Goal: Task Accomplishment & Management: Manage account settings

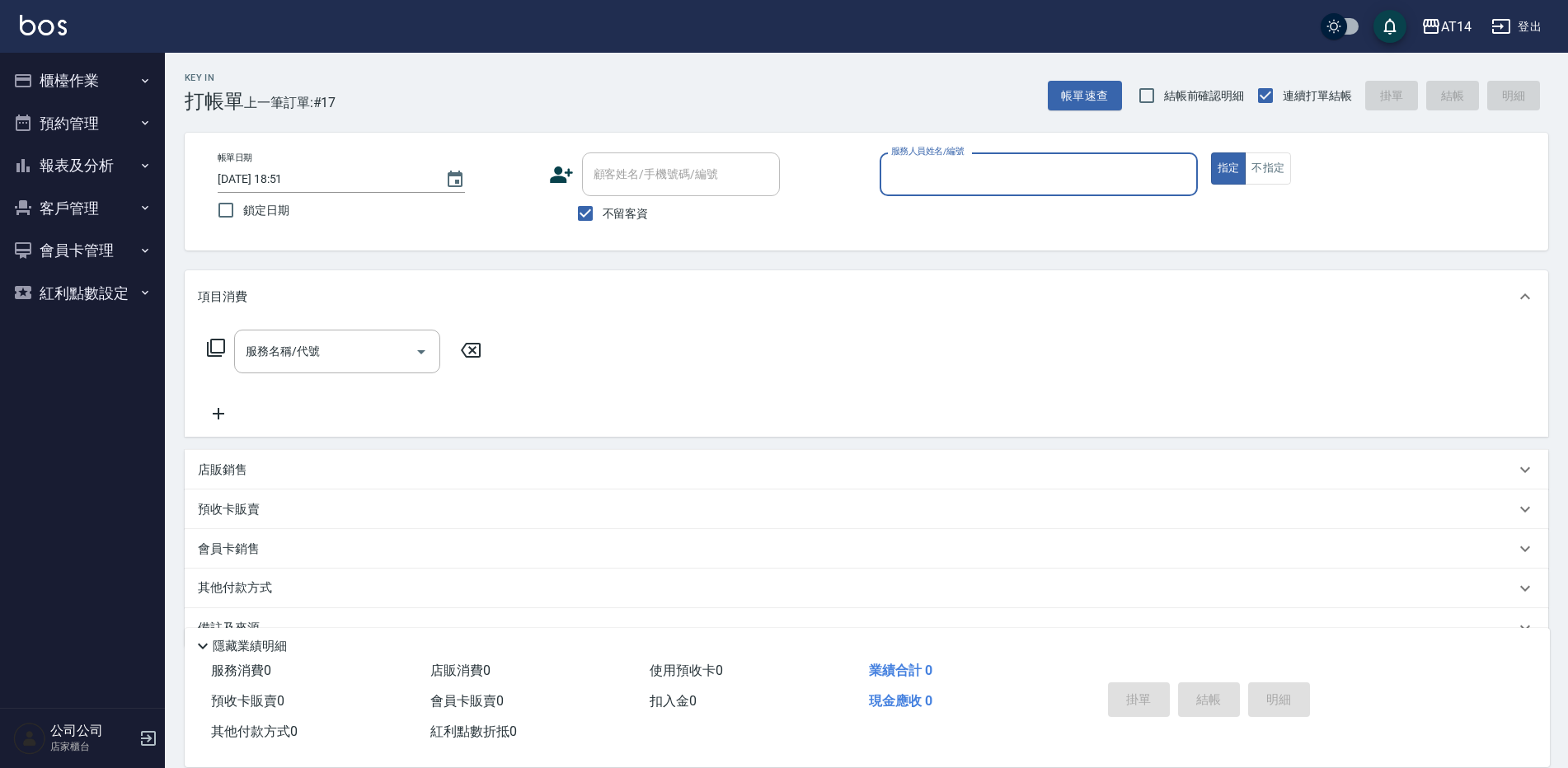
click at [84, 126] on button "預約管理" at bounding box center [82, 123] width 152 height 43
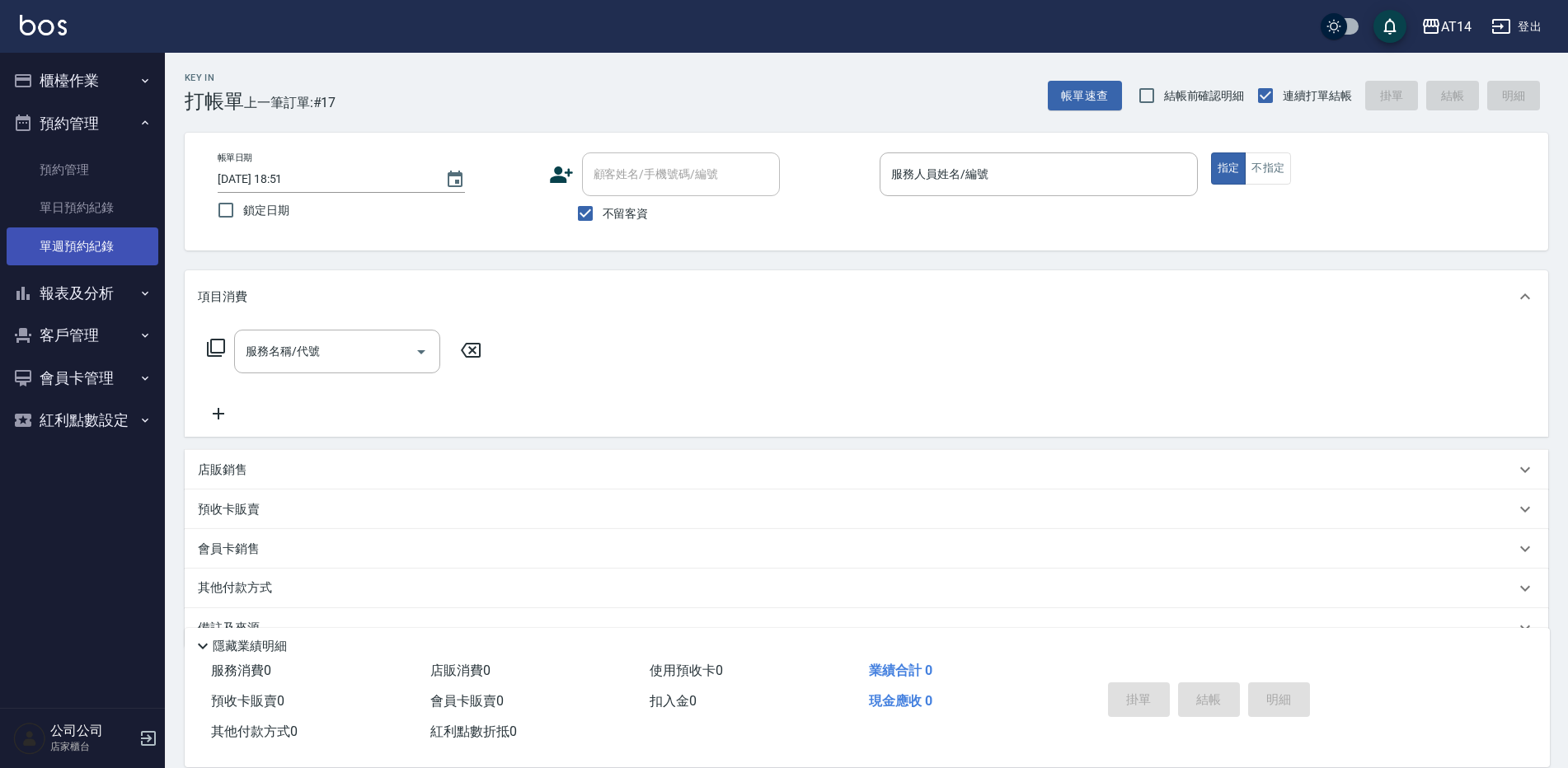
click at [122, 248] on link "單週預約紀錄" at bounding box center [82, 246] width 152 height 38
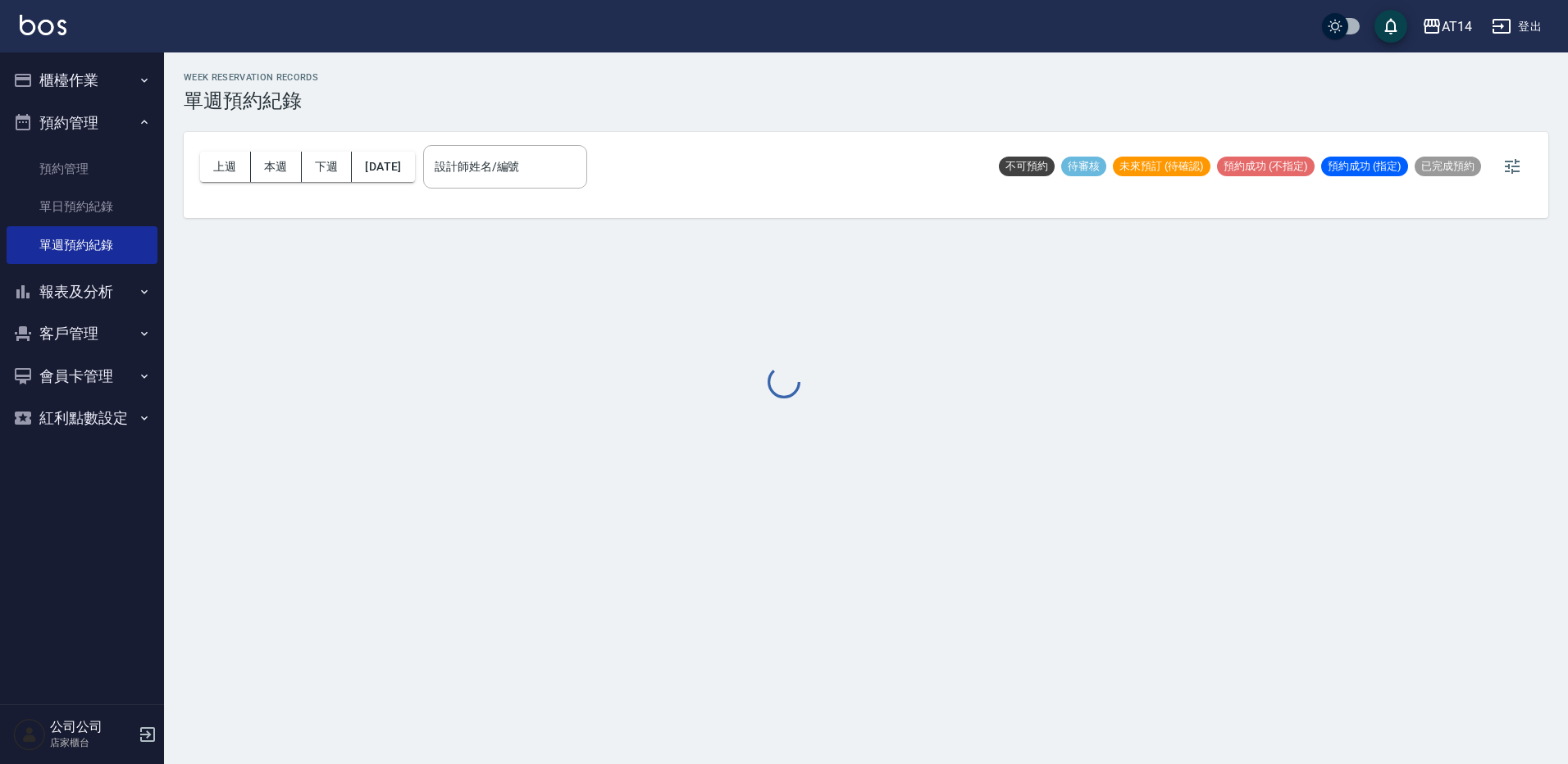
click at [606, 175] on div at bounding box center [784, 382] width 1568 height 764
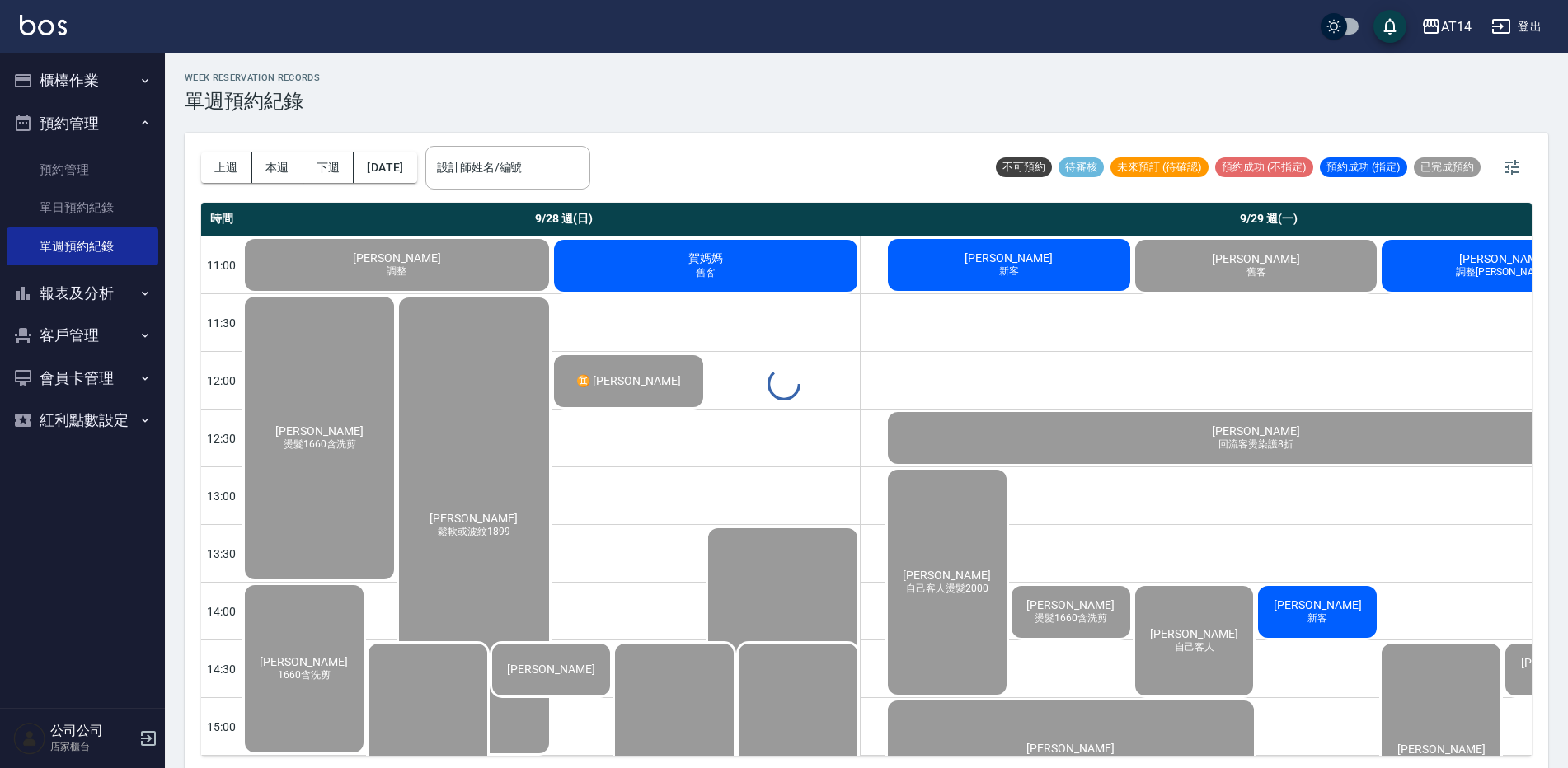
click at [602, 176] on div "WEEK RESERVATION RECORDS 單週預約紀錄 上週 本週 下週 2025/09/28 設計師姓名/編號 設計師姓名/編號 不可預約 待審核 …" at bounding box center [866, 412] width 1403 height 720
click at [576, 177] on input "設計師姓名/編號" at bounding box center [508, 168] width 150 height 28
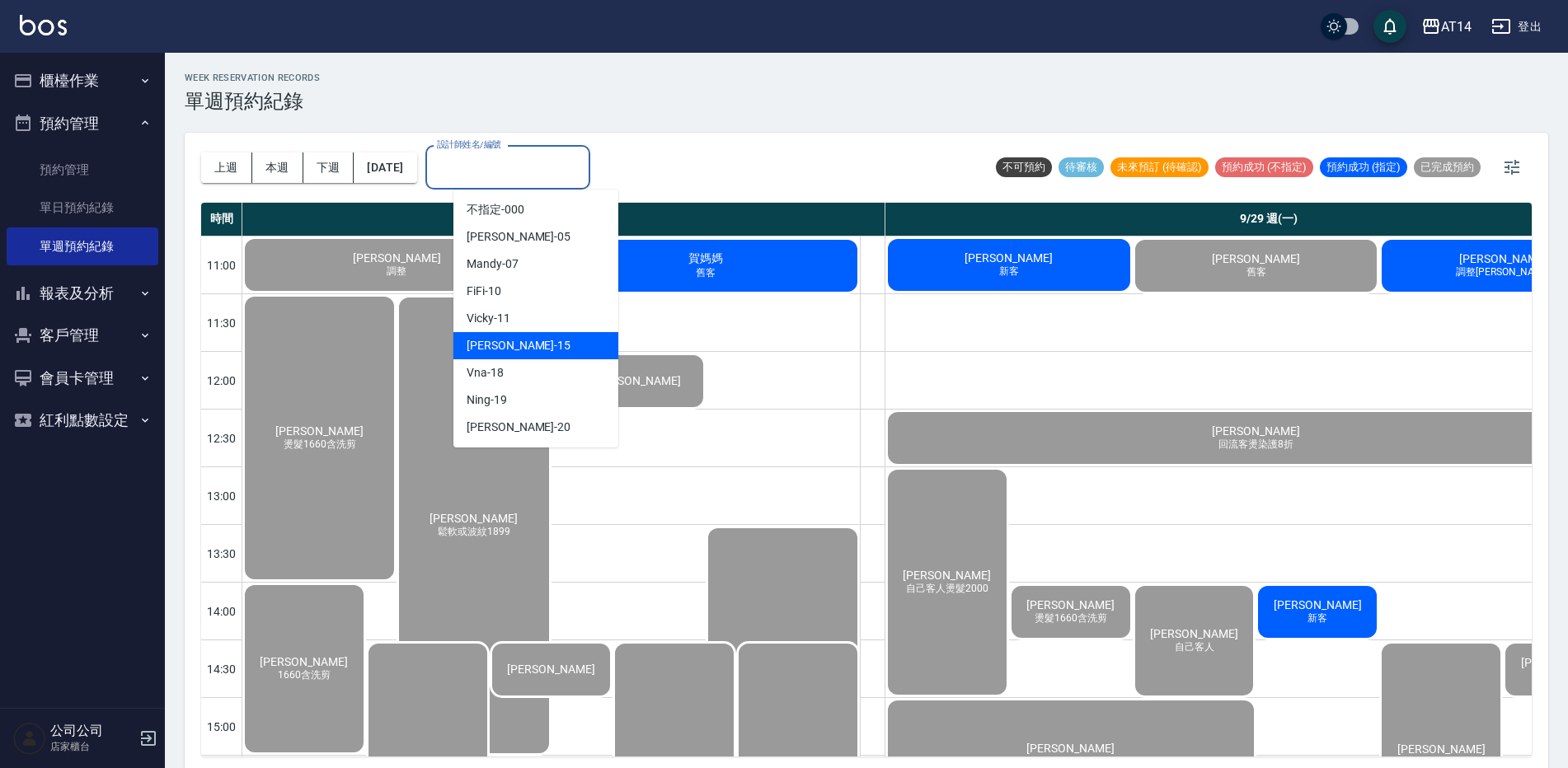
click at [538, 343] on div "Dora -15" at bounding box center [536, 346] width 165 height 27
type input "Dora-15"
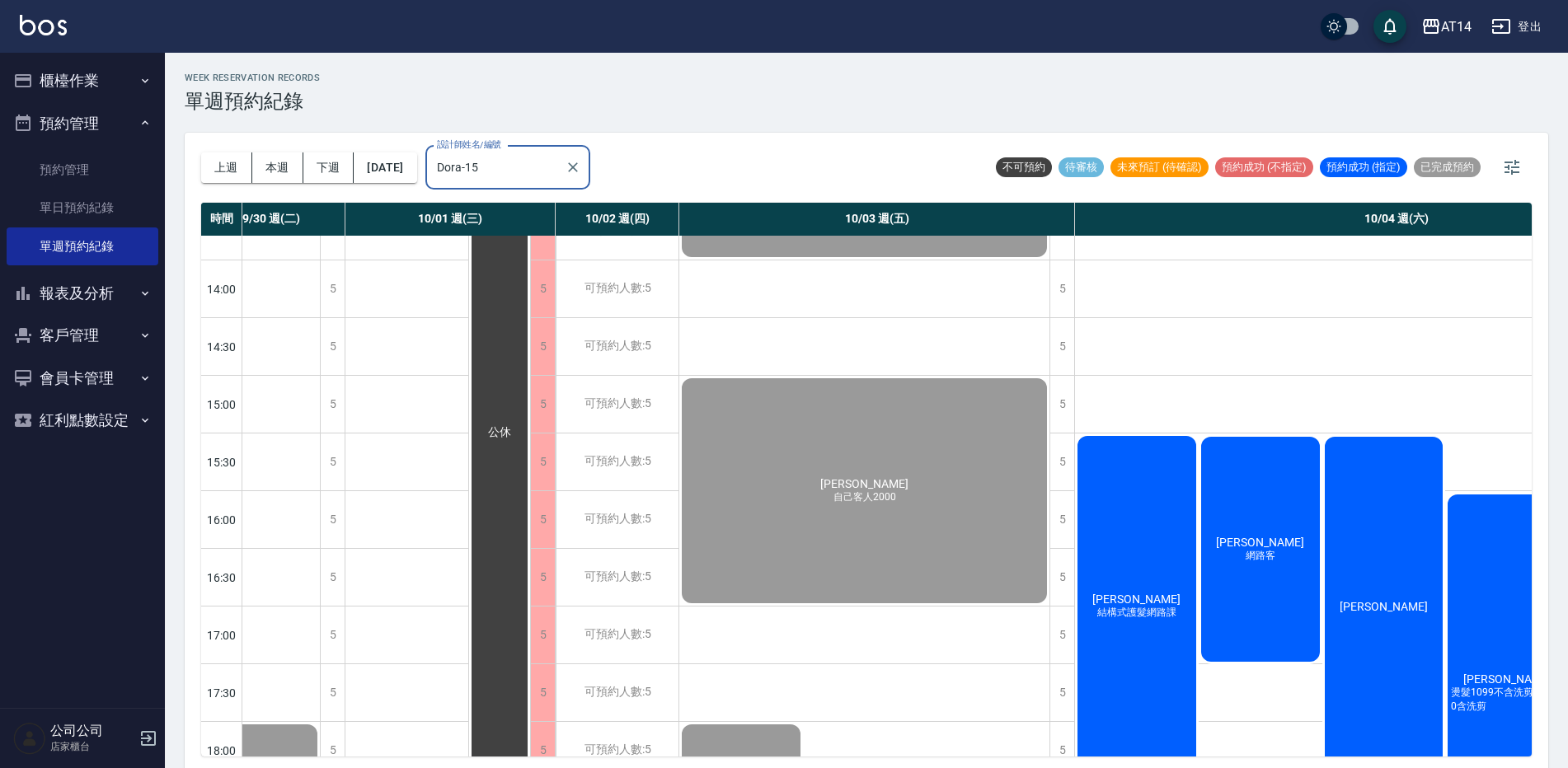
scroll to position [330, 837]
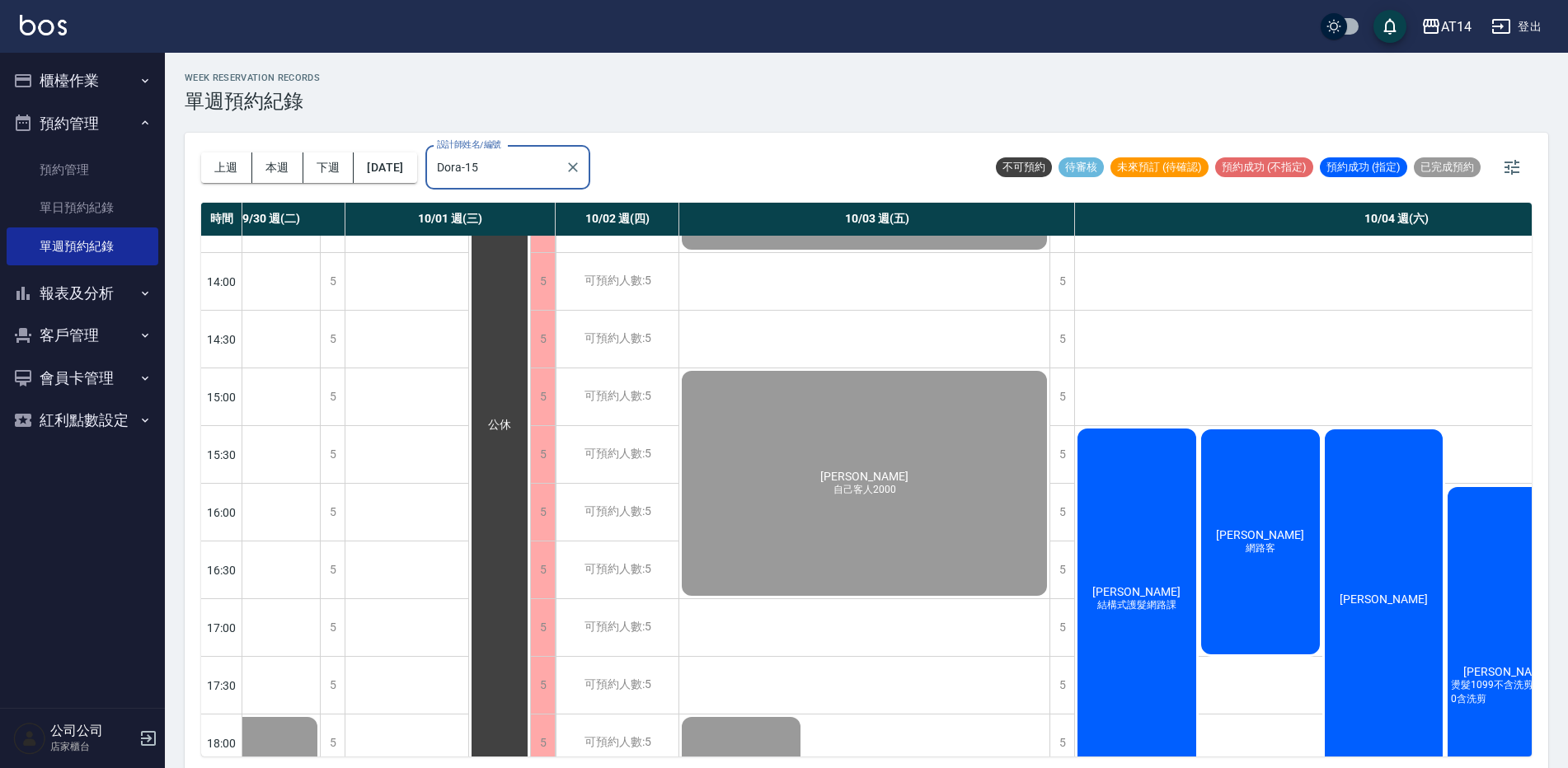
click at [1157, 599] on div "林書萍 結構式護髮網路課" at bounding box center [1137, 599] width 123 height 346
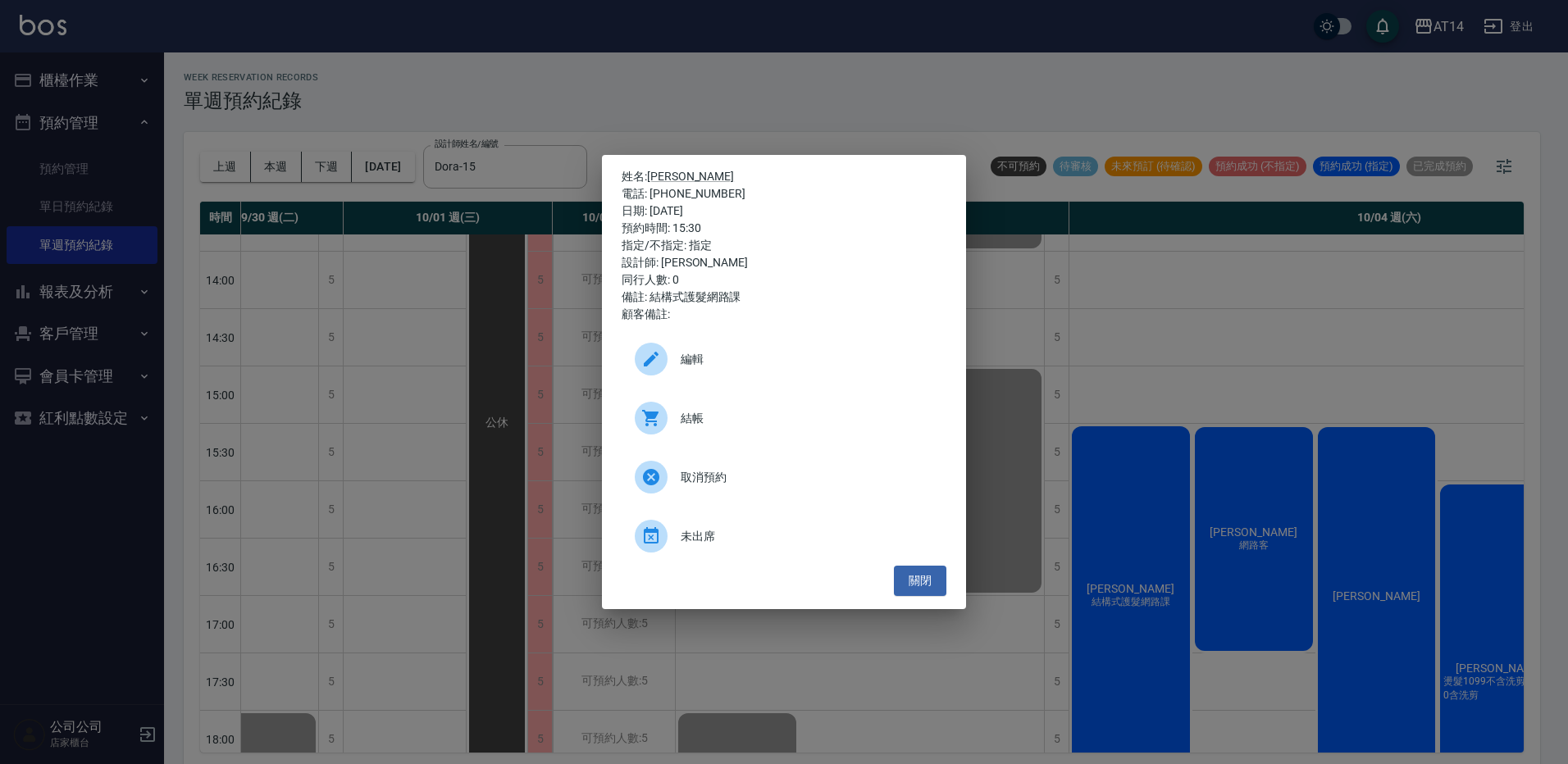
click at [838, 430] on div "結帳" at bounding box center [784, 418] width 325 height 46
click at [990, 82] on div "姓名: 林書萍 電話: 0910681570 日期: 2025/10/04 預約時間: 15:30 指定/不指定: 指定 設計師: Dora 同行人數: 0 …" at bounding box center [784, 382] width 1568 height 764
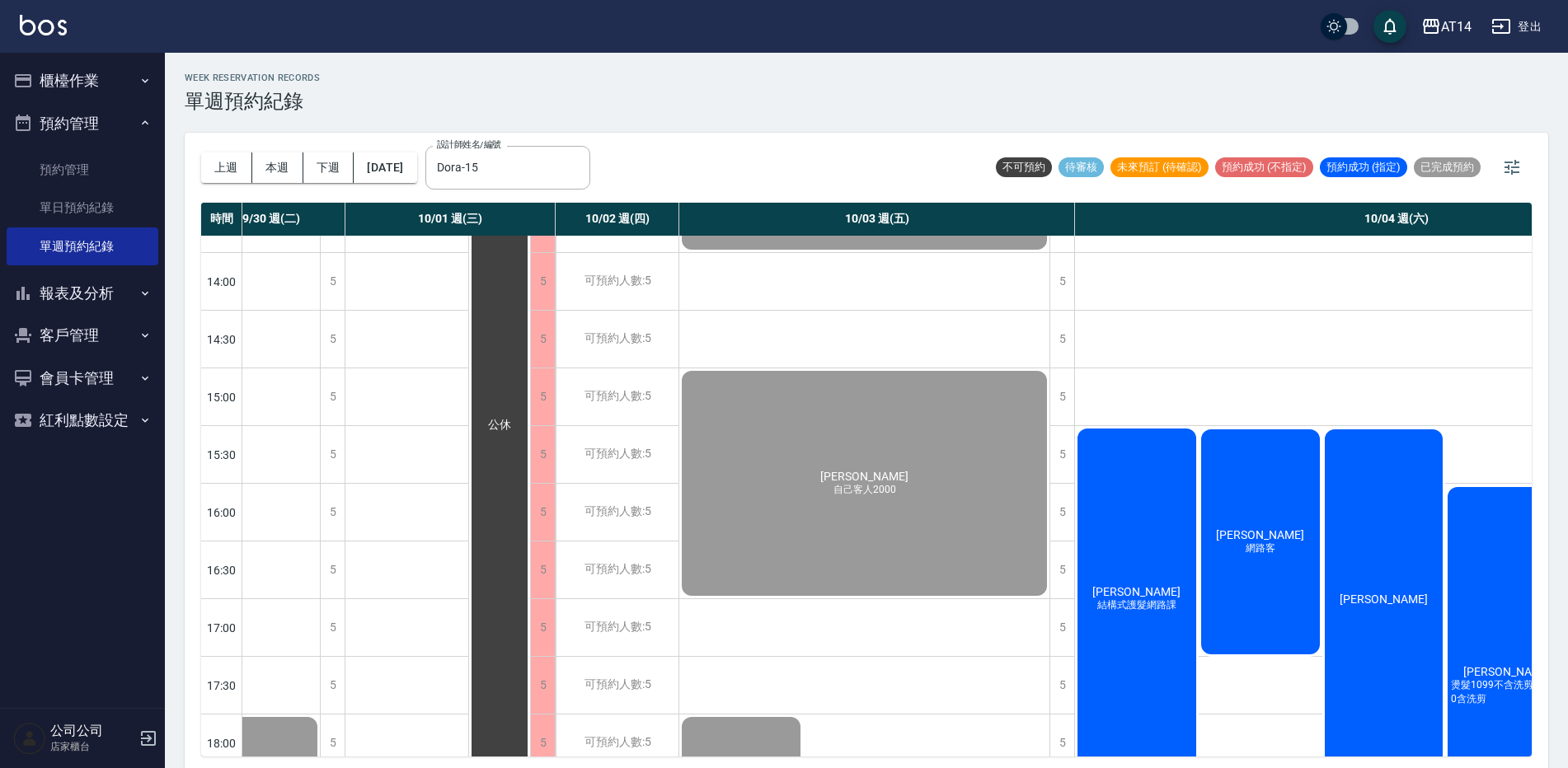
click at [1292, 516] on div "楊馥瑄 網路客" at bounding box center [1260, 542] width 123 height 230
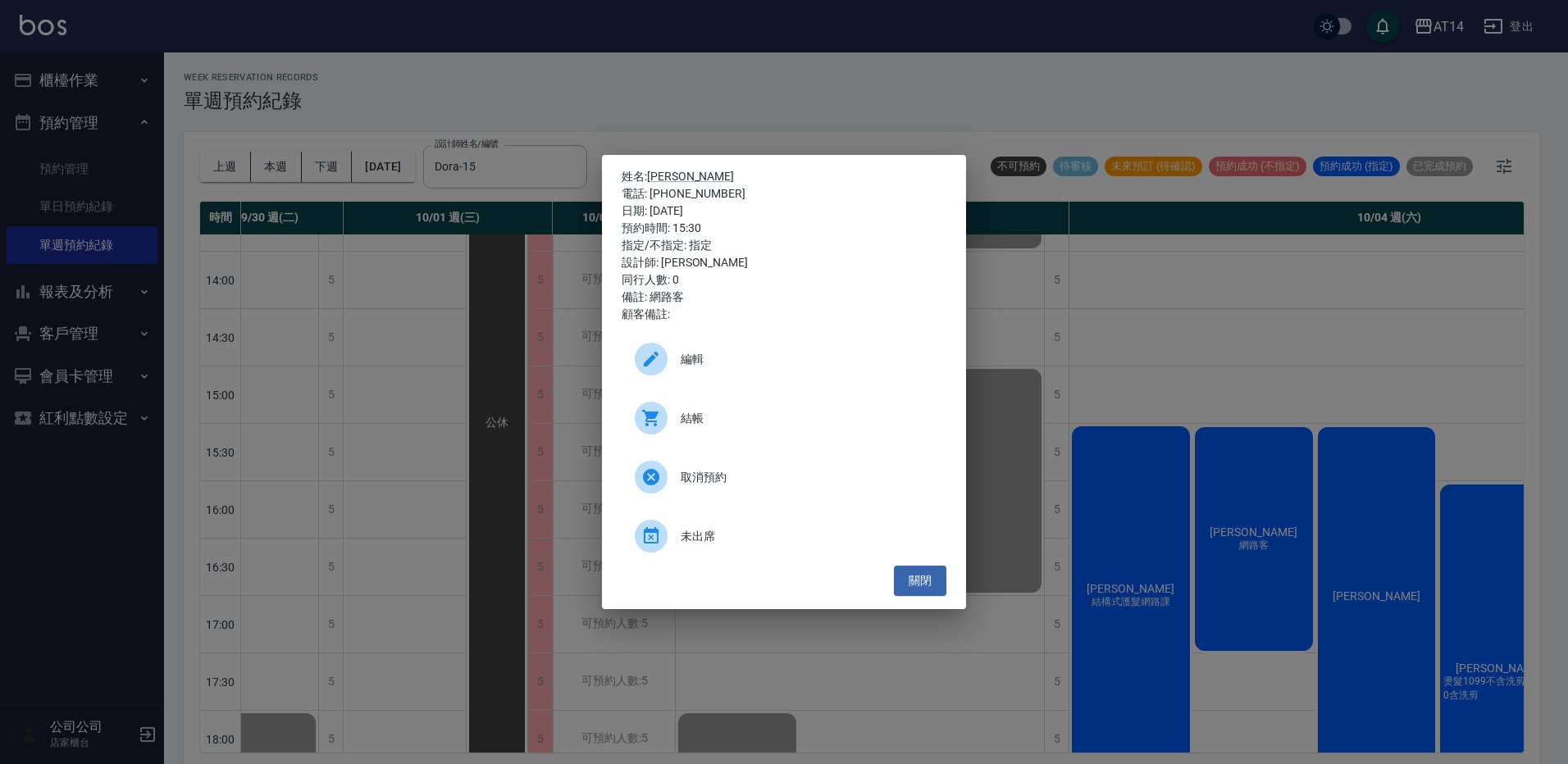
click at [789, 415] on span "結帳" at bounding box center [806, 419] width 252 height 18
click at [704, 31] on div "姓名: 楊馥瑄 電話: 0982626519 日期: 2025/10/04 預約時間: 15:30 指定/不指定: 指定 設計師: Dora 同行人數: 0 …" at bounding box center [784, 382] width 1568 height 764
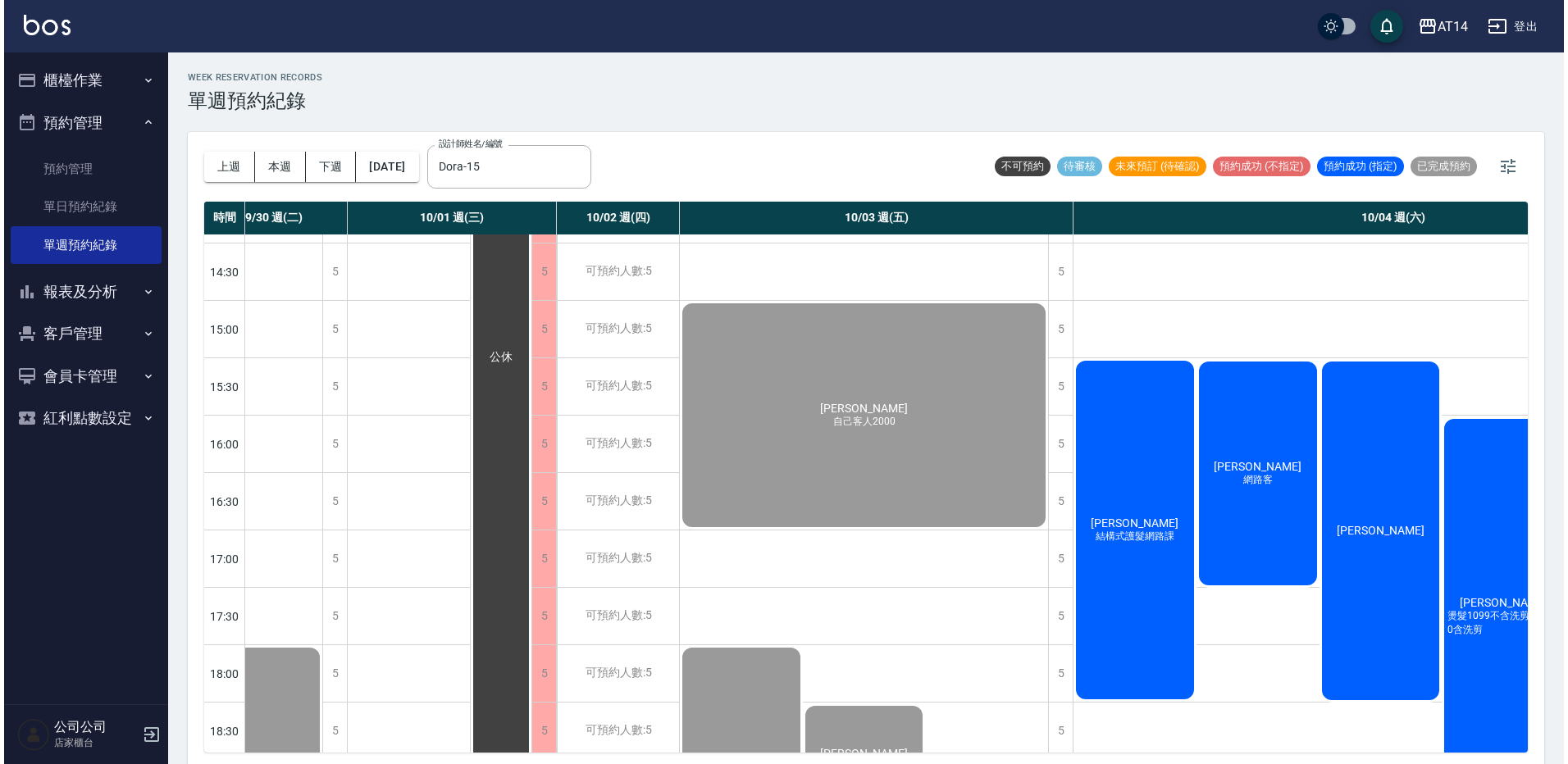
scroll to position [492, 832]
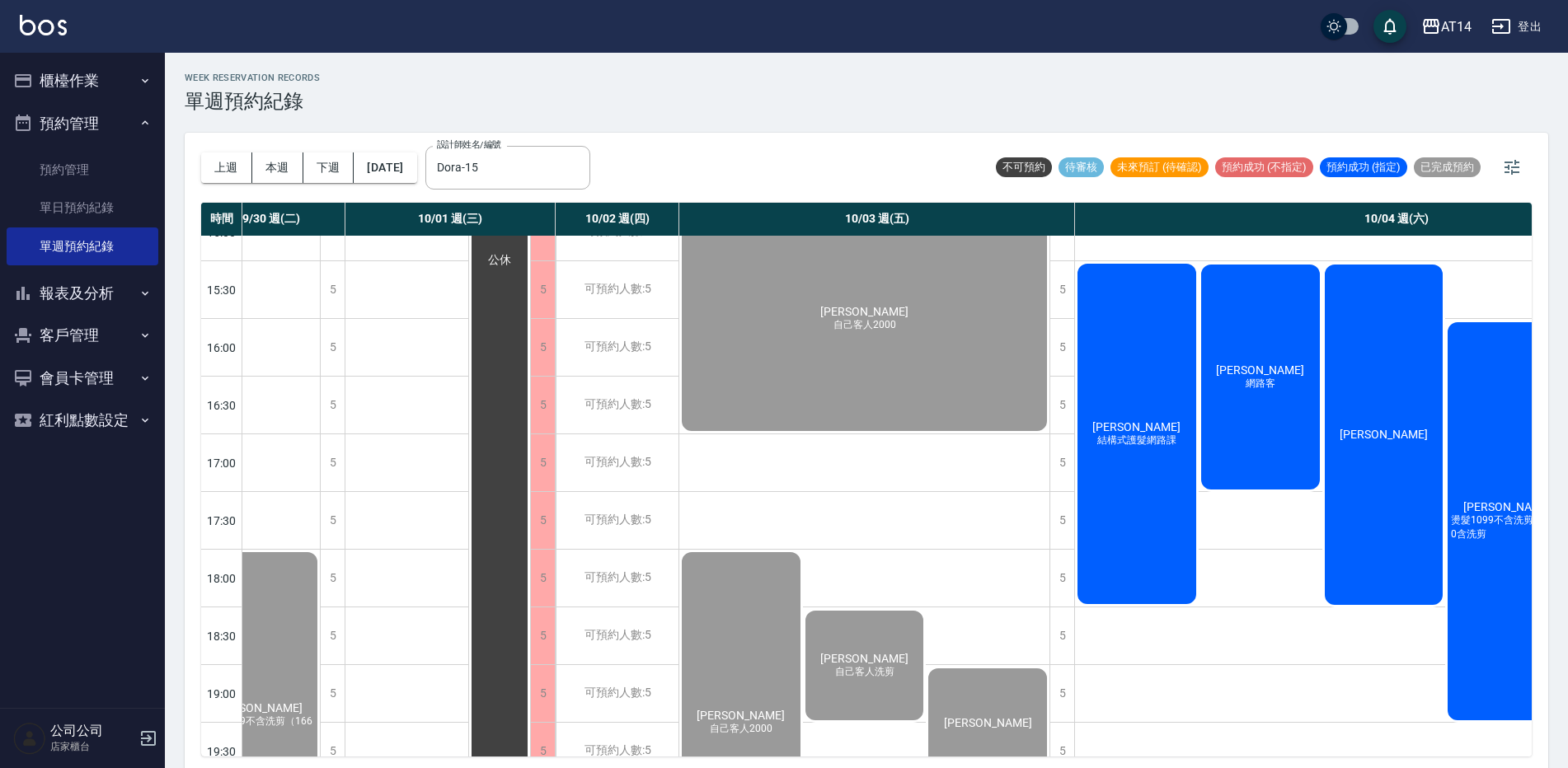
click at [1396, 457] on div "[PERSON_NAME]" at bounding box center [1385, 435] width 123 height 346
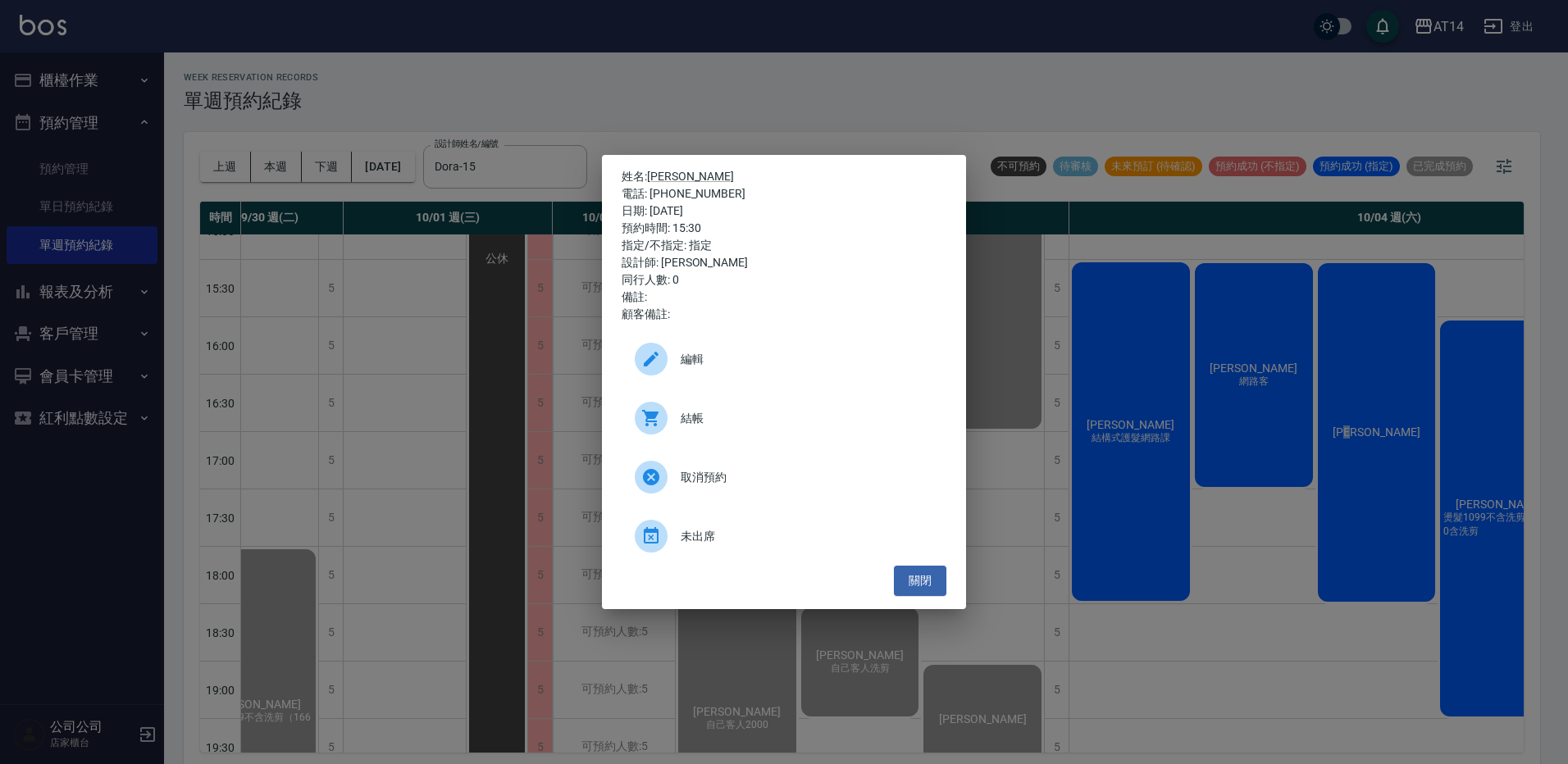
click at [798, 405] on div "結帳" at bounding box center [784, 418] width 325 height 46
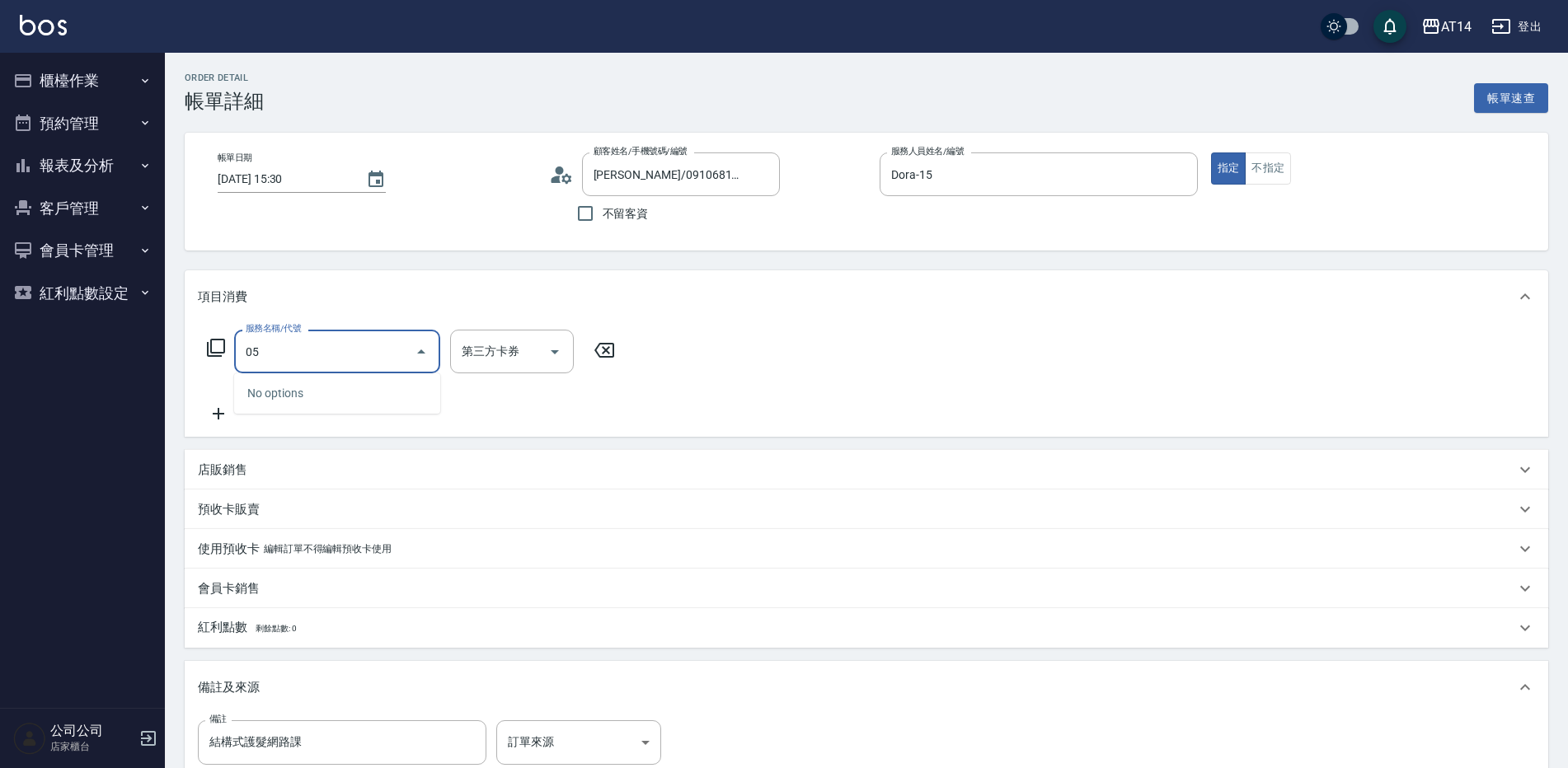
type input "052"
type input "2"
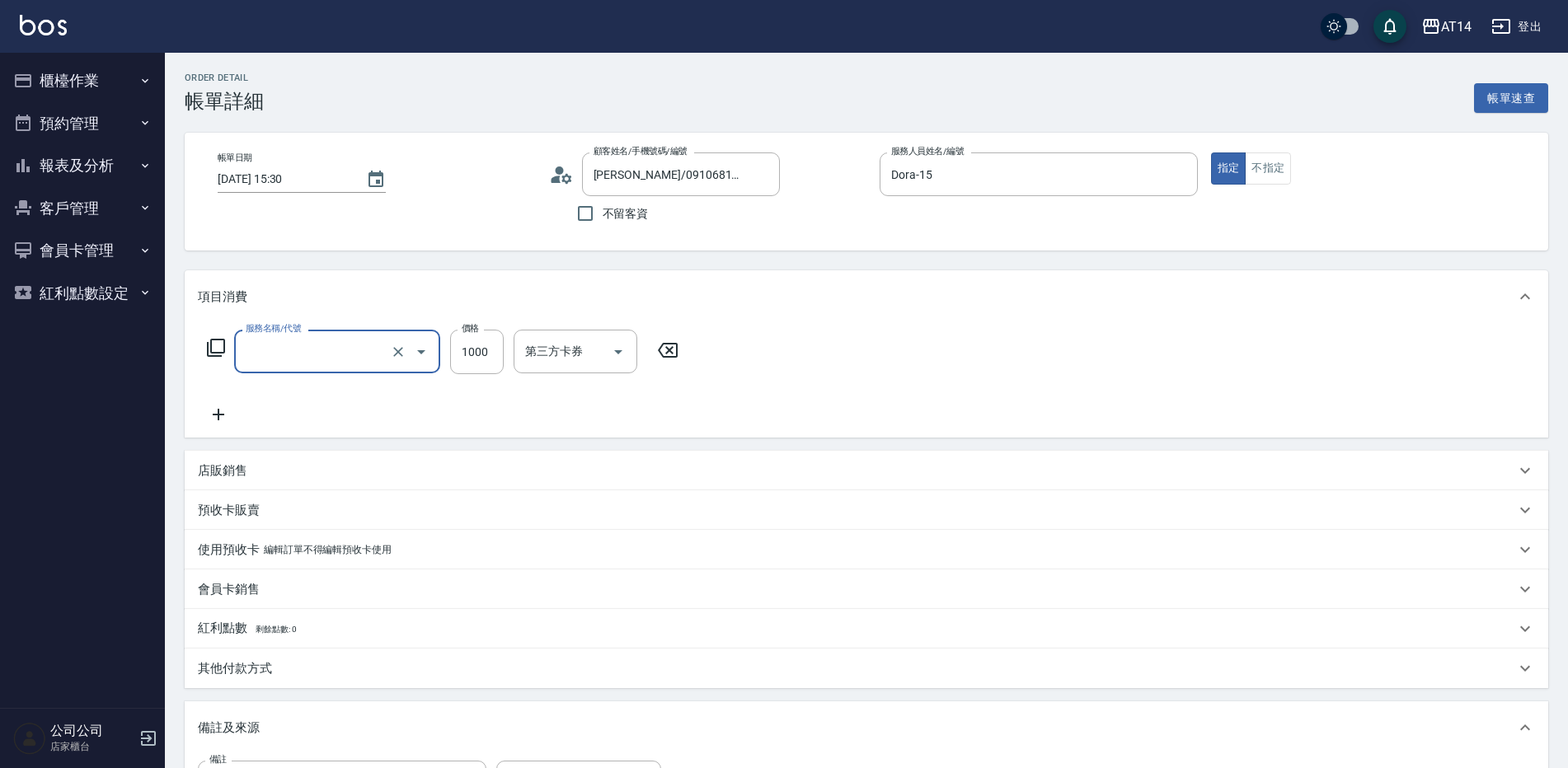
type input "0"
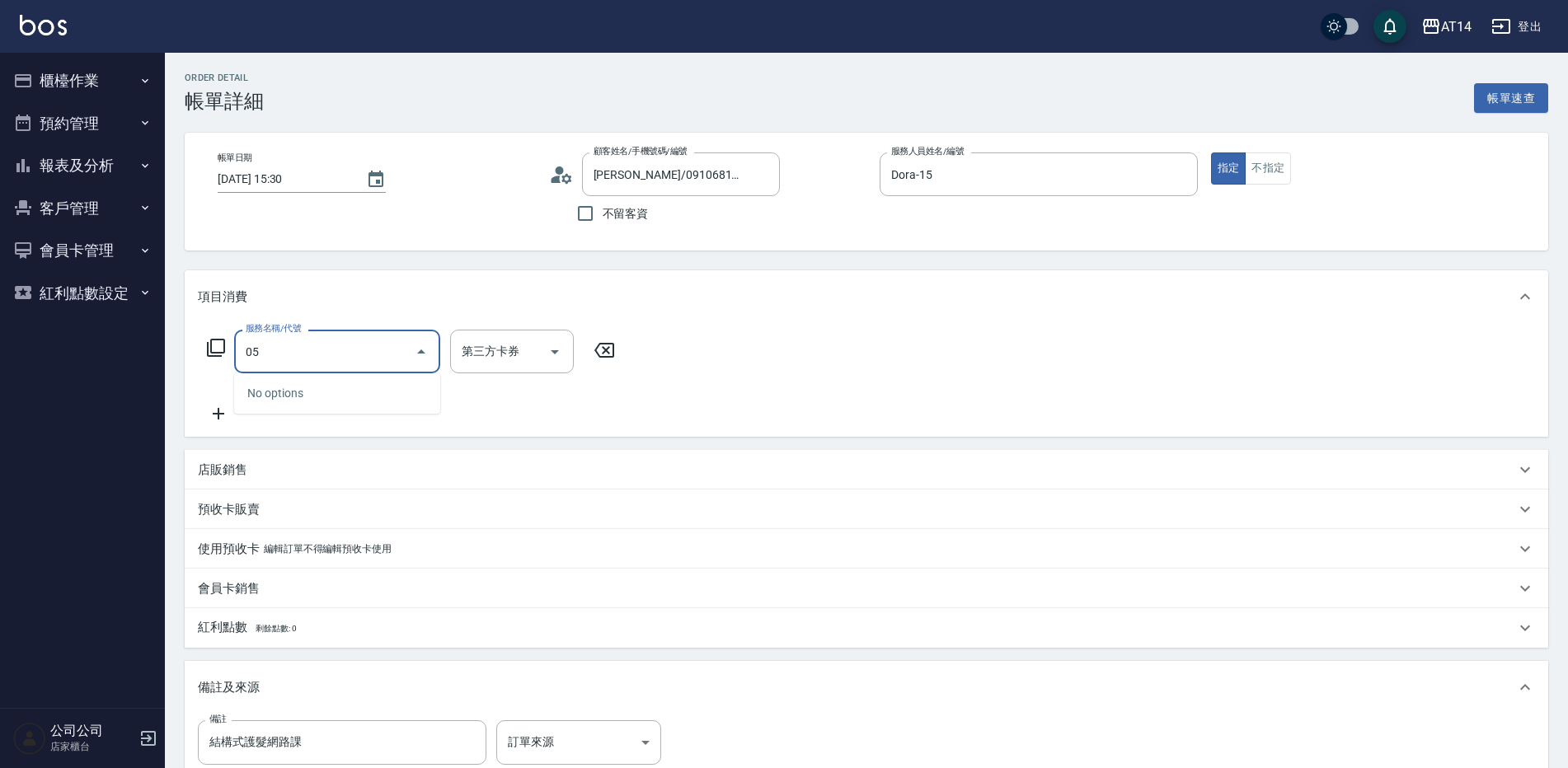
type input "051"
type input "2"
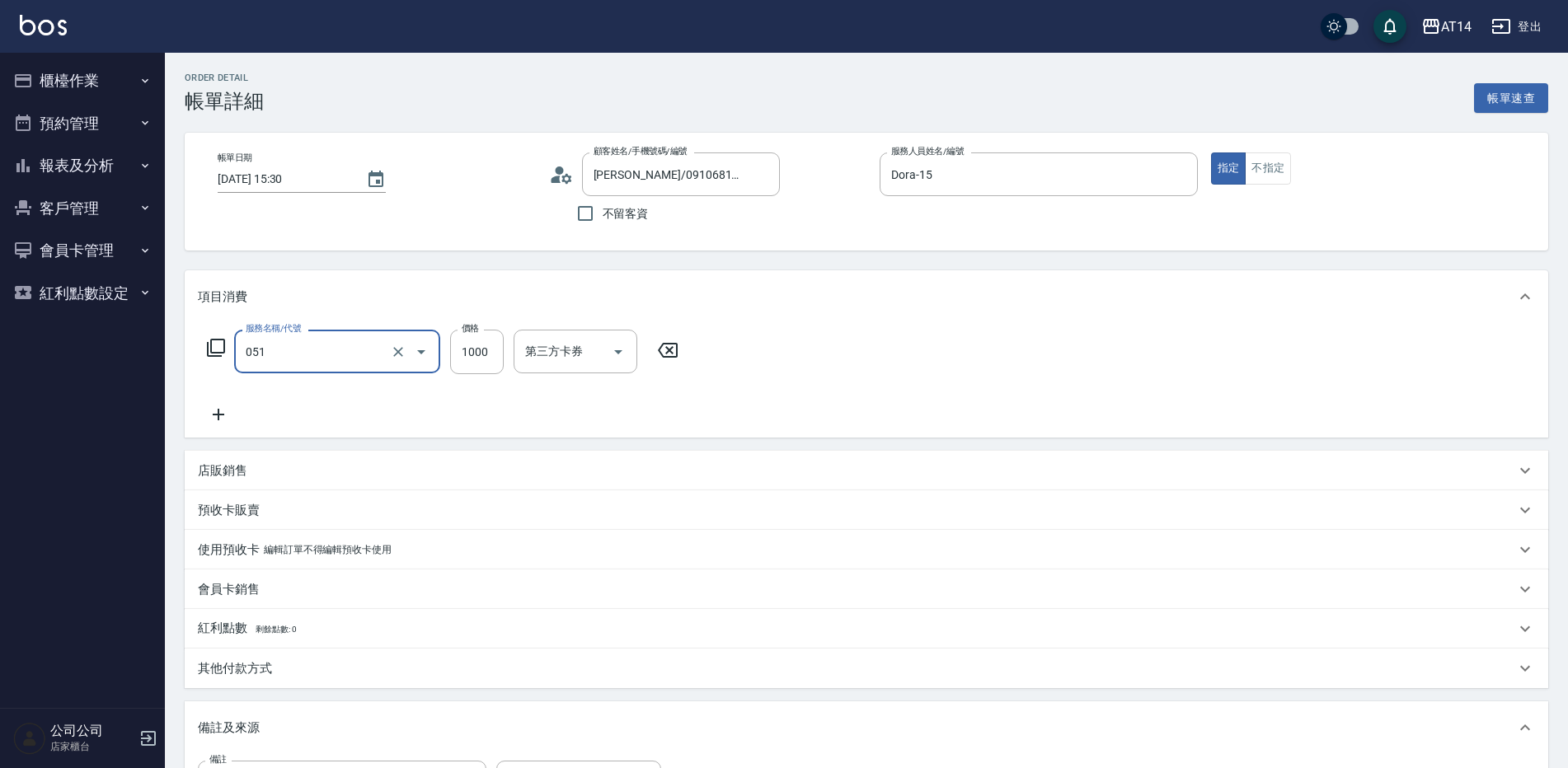
type input "護髮(051)"
type input "2"
type input "0"
type input "2300"
type input "5"
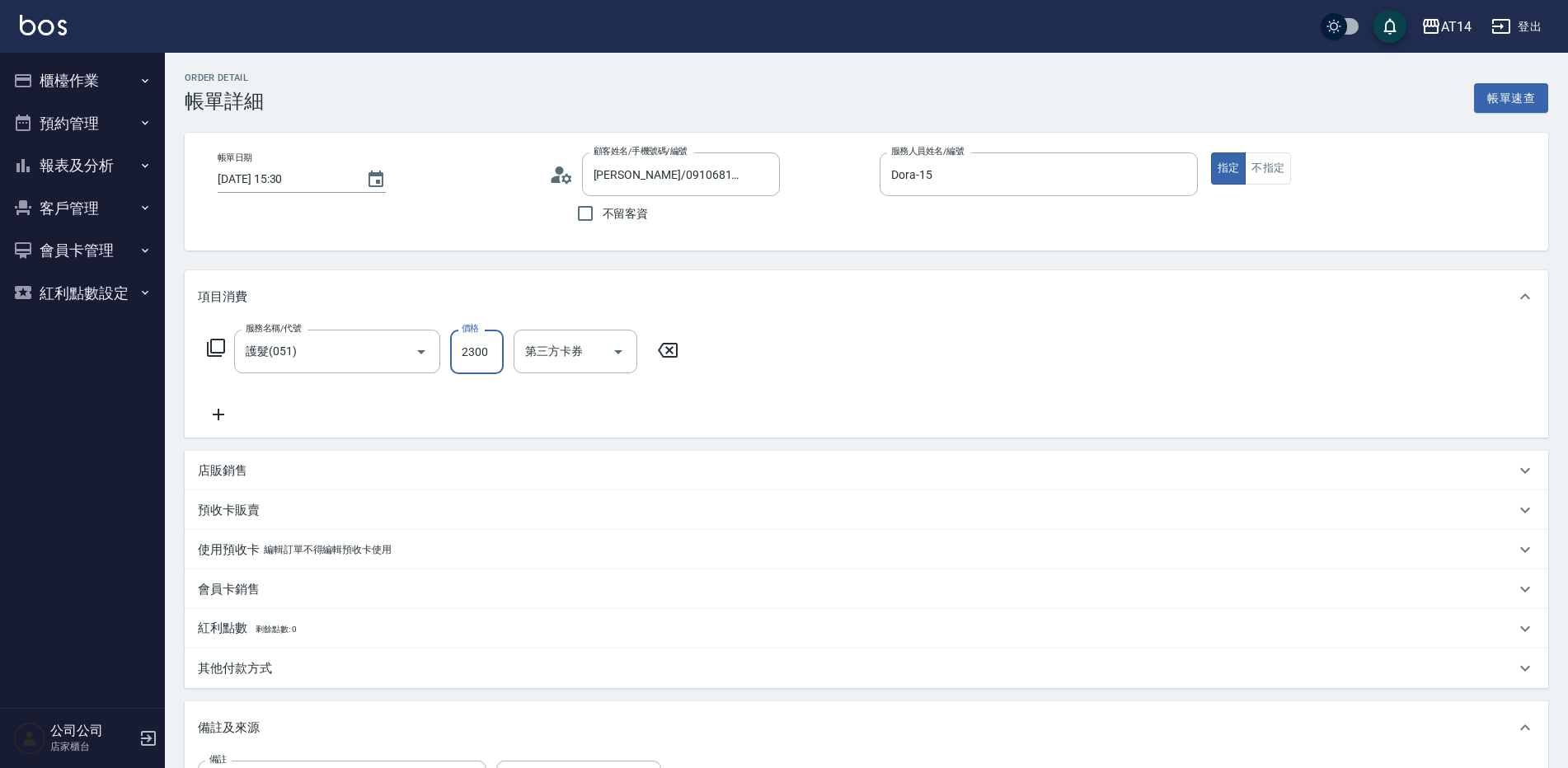
type input "2300"
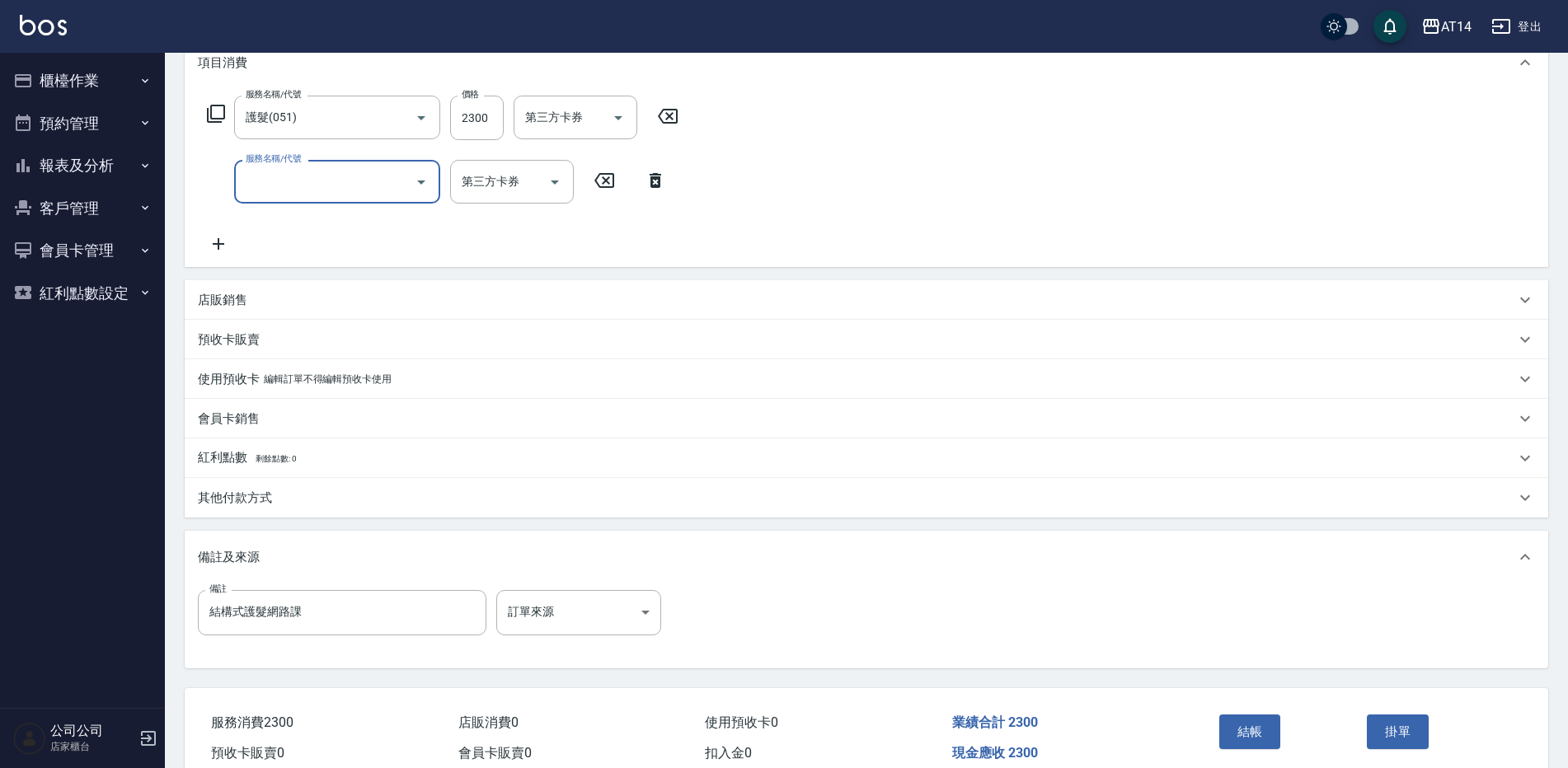
scroll to position [247, 0]
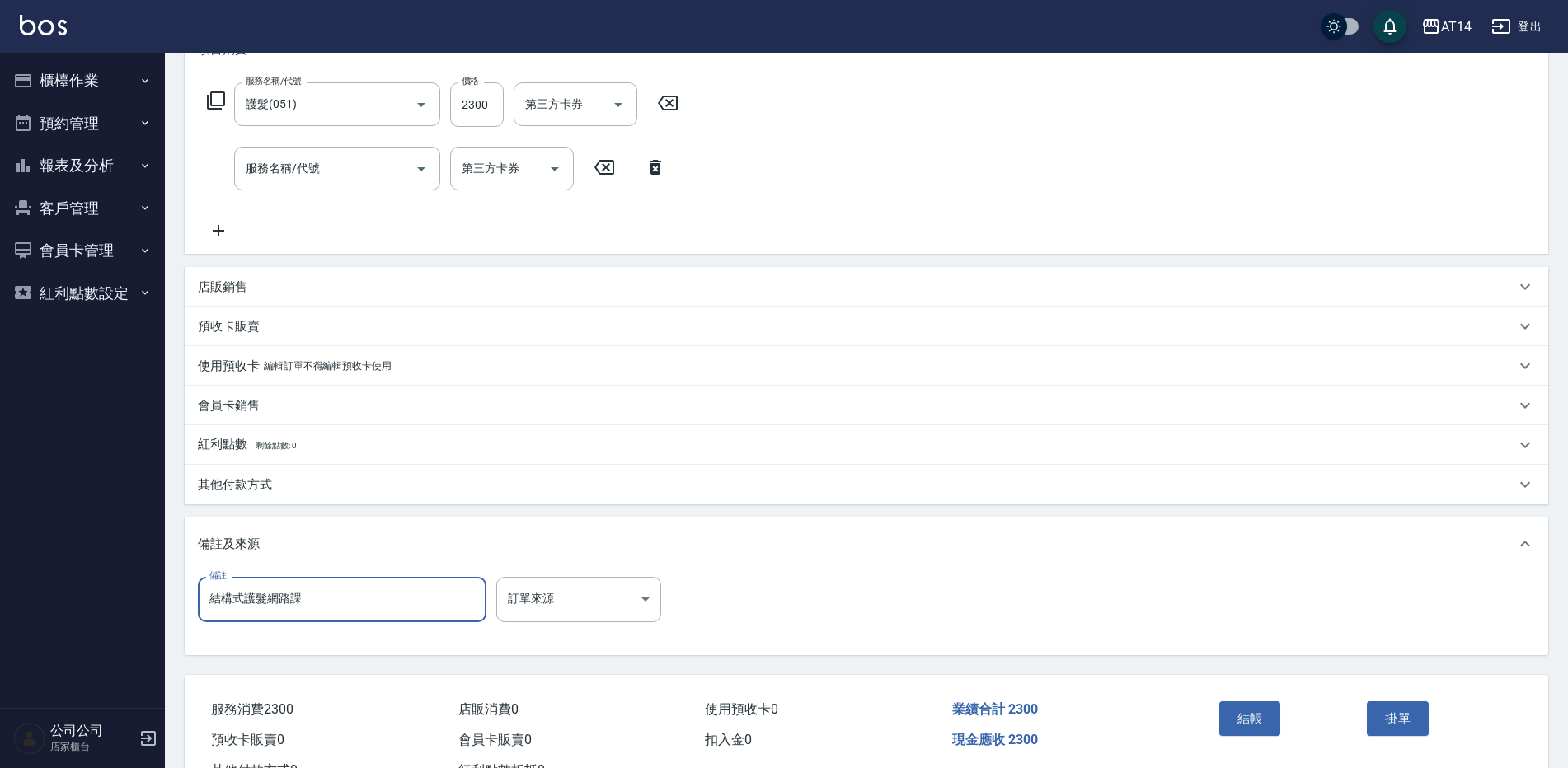
click at [322, 593] on input "結構式護髮網路課" at bounding box center [342, 599] width 288 height 44
click at [283, 521] on div "備註及來源" at bounding box center [866, 544] width 1364 height 53
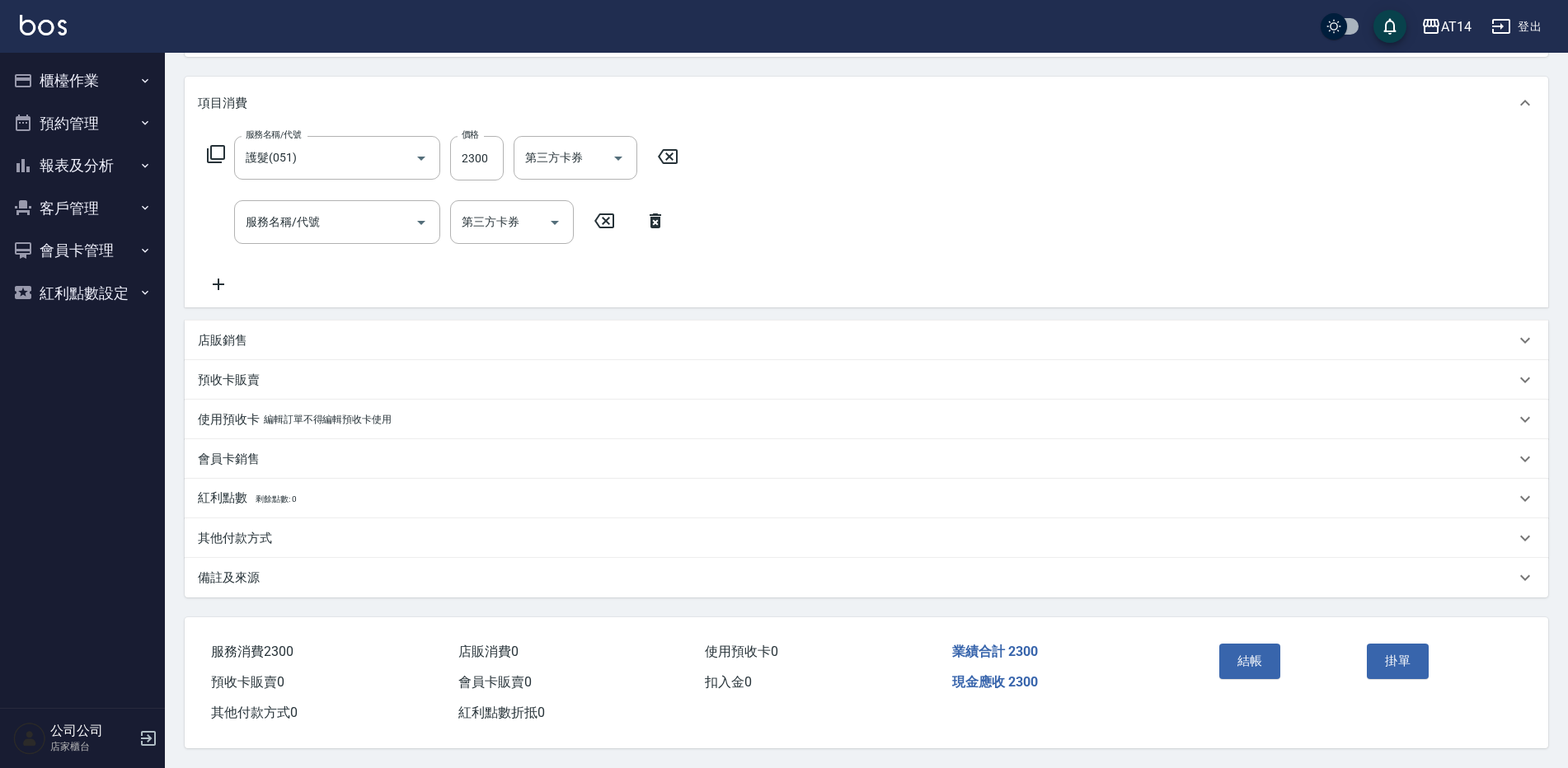
scroll to position [207, 0]
click at [292, 497] on div "紅利點數 剩餘點數: 0" at bounding box center [866, 499] width 1364 height 39
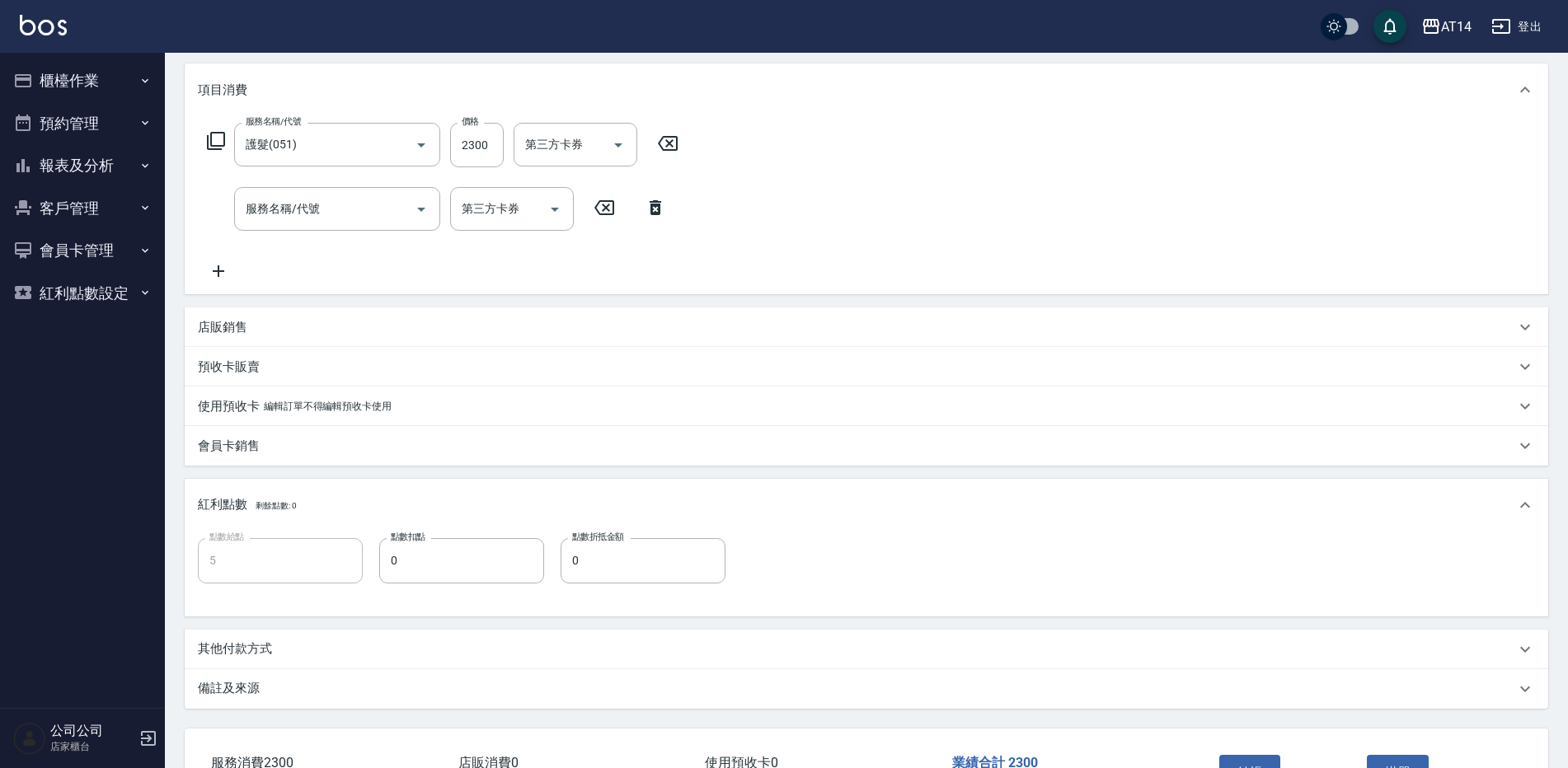
click at [246, 498] on p "紅利點數 剩餘點數: 0" at bounding box center [247, 505] width 98 height 19
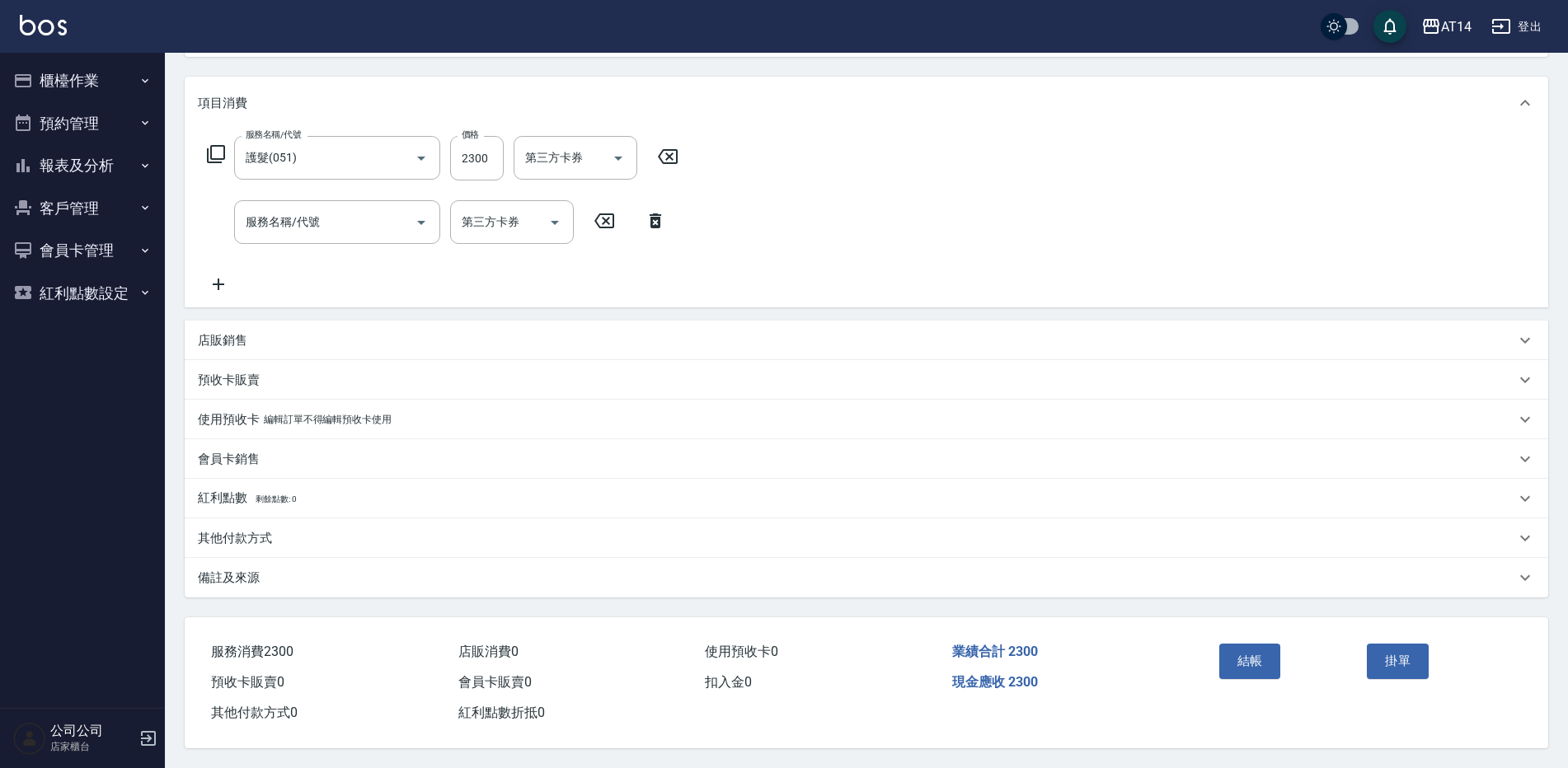
scroll to position [201, 0]
click at [252, 530] on p "其他付款方式" at bounding box center [235, 539] width 74 height 18
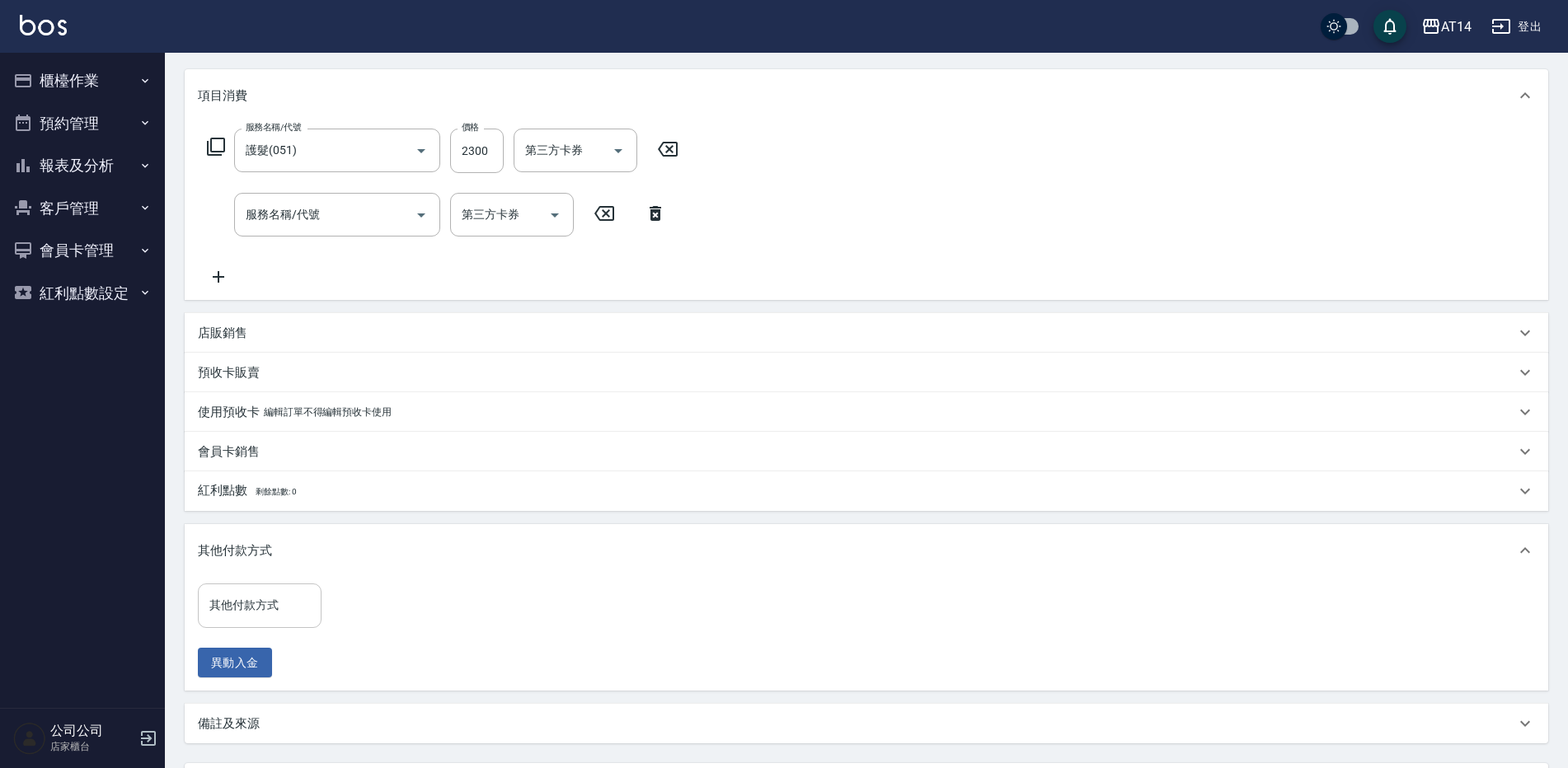
click at [255, 596] on div "其他付款方式 其他付款方式" at bounding box center [260, 605] width 123 height 44
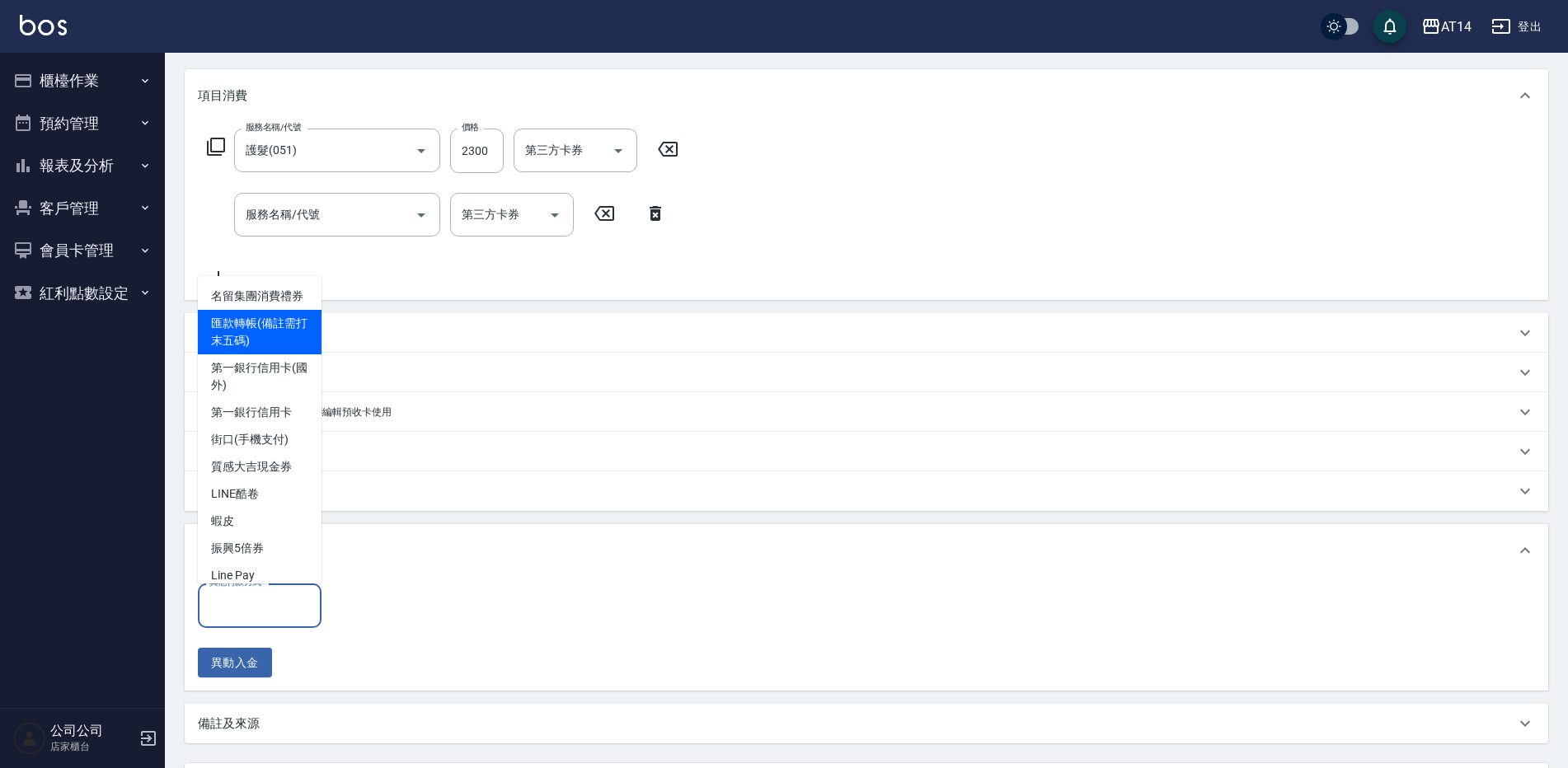
drag, startPoint x: 268, startPoint y: 340, endPoint x: 283, endPoint y: 403, distance: 64.8
click at [267, 341] on span "匯款轉帳(備註需打末五碼)" at bounding box center [260, 331] width 123 height 44
type input "匯款轉帳(備註需打末五碼)"
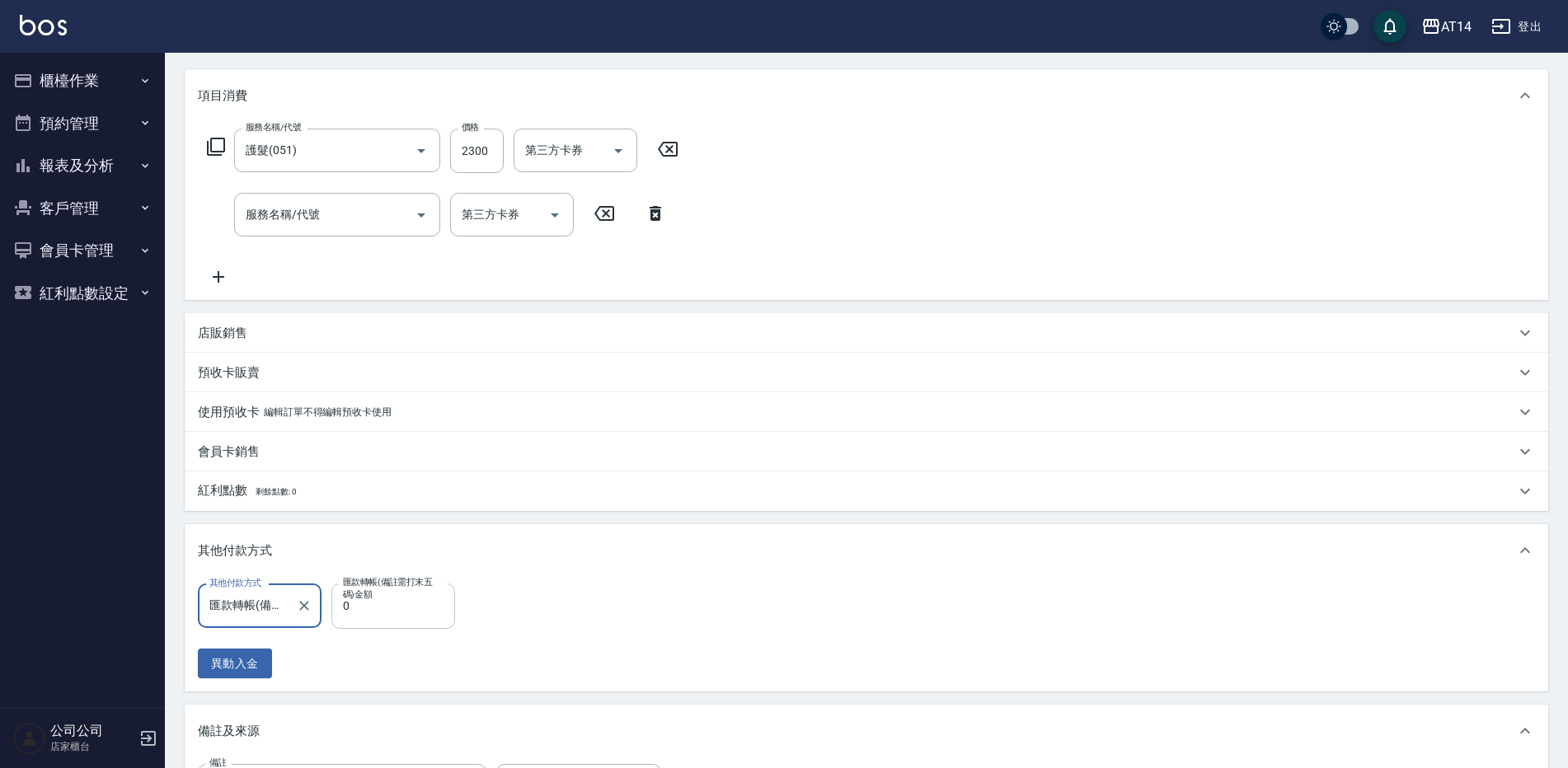
click at [381, 610] on input "0" at bounding box center [393, 605] width 123 height 44
type input "230"
type input "4"
type input "2300"
type input "0"
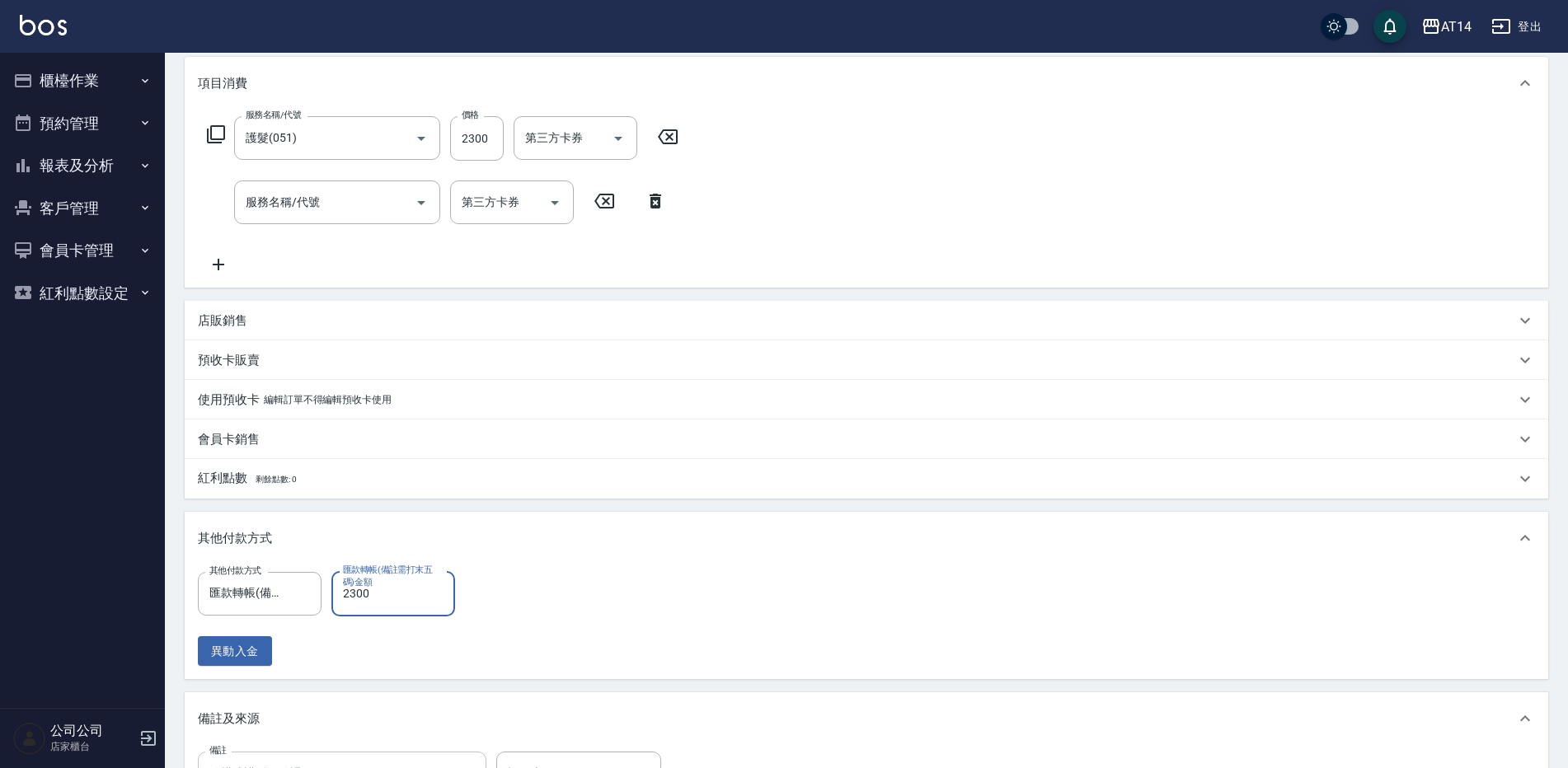
scroll to position [283, 0]
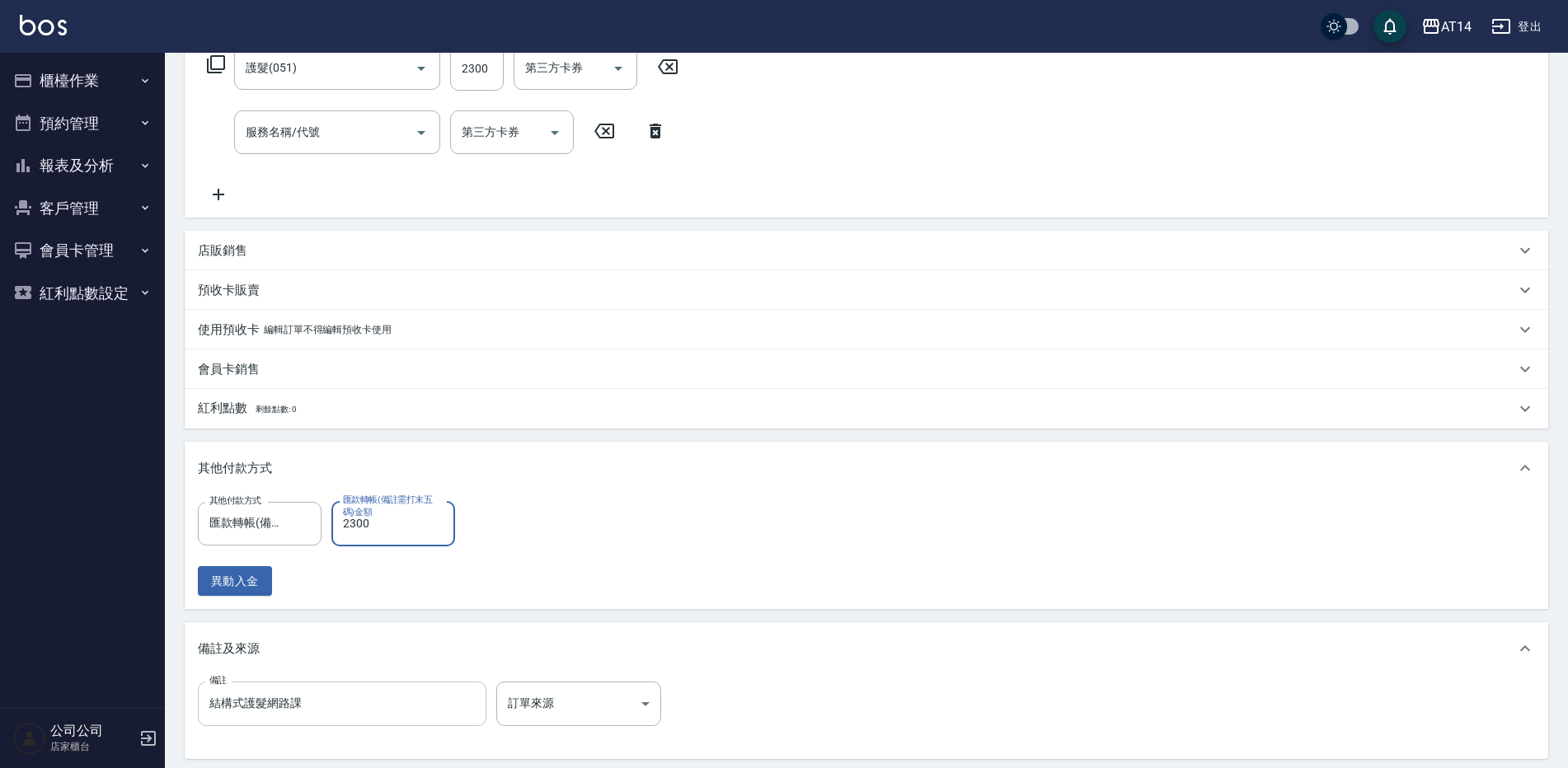
type input "2300"
click at [389, 709] on input "結構式護髮網路課" at bounding box center [342, 703] width 288 height 44
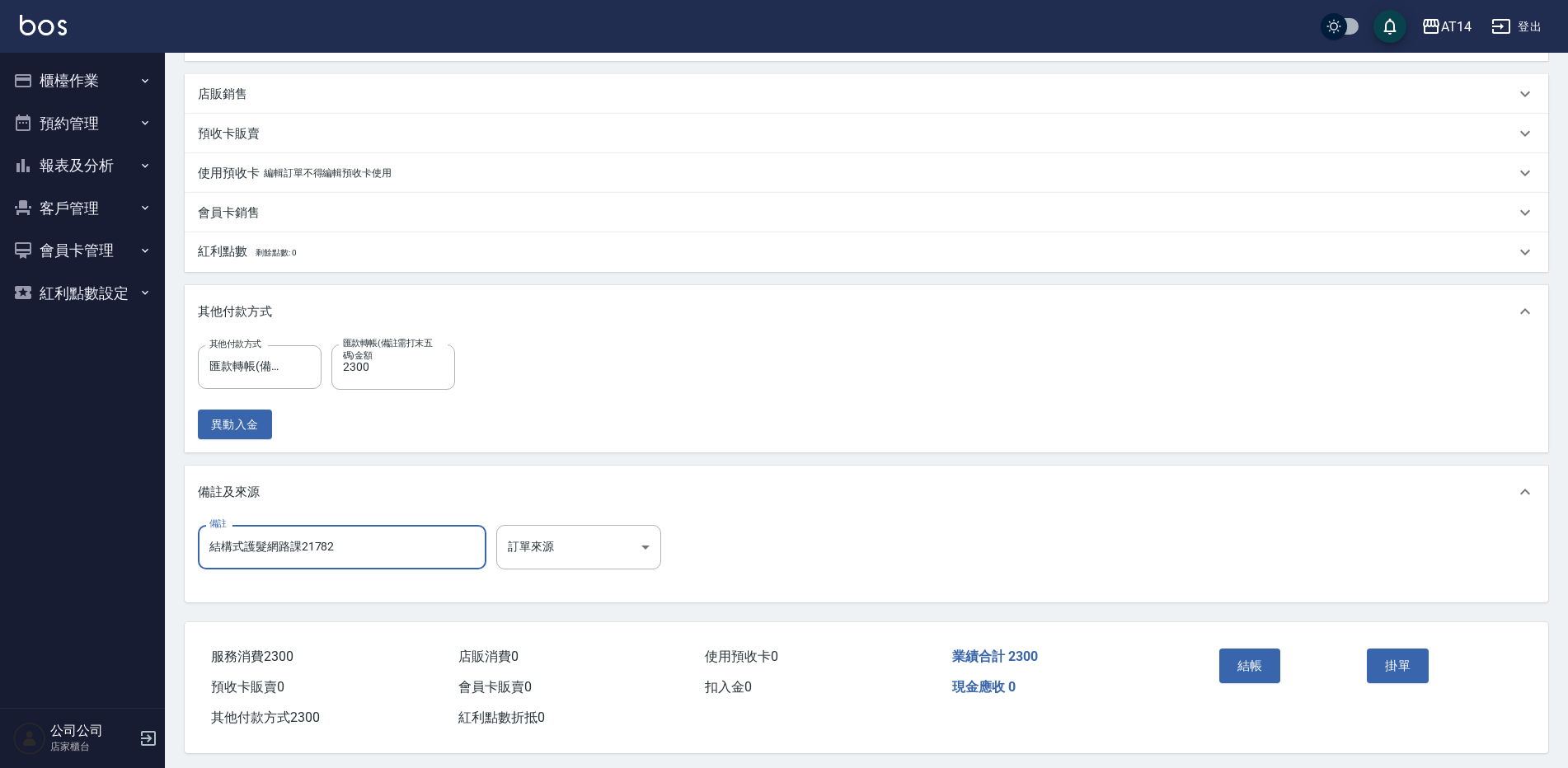
scroll to position [453, 0]
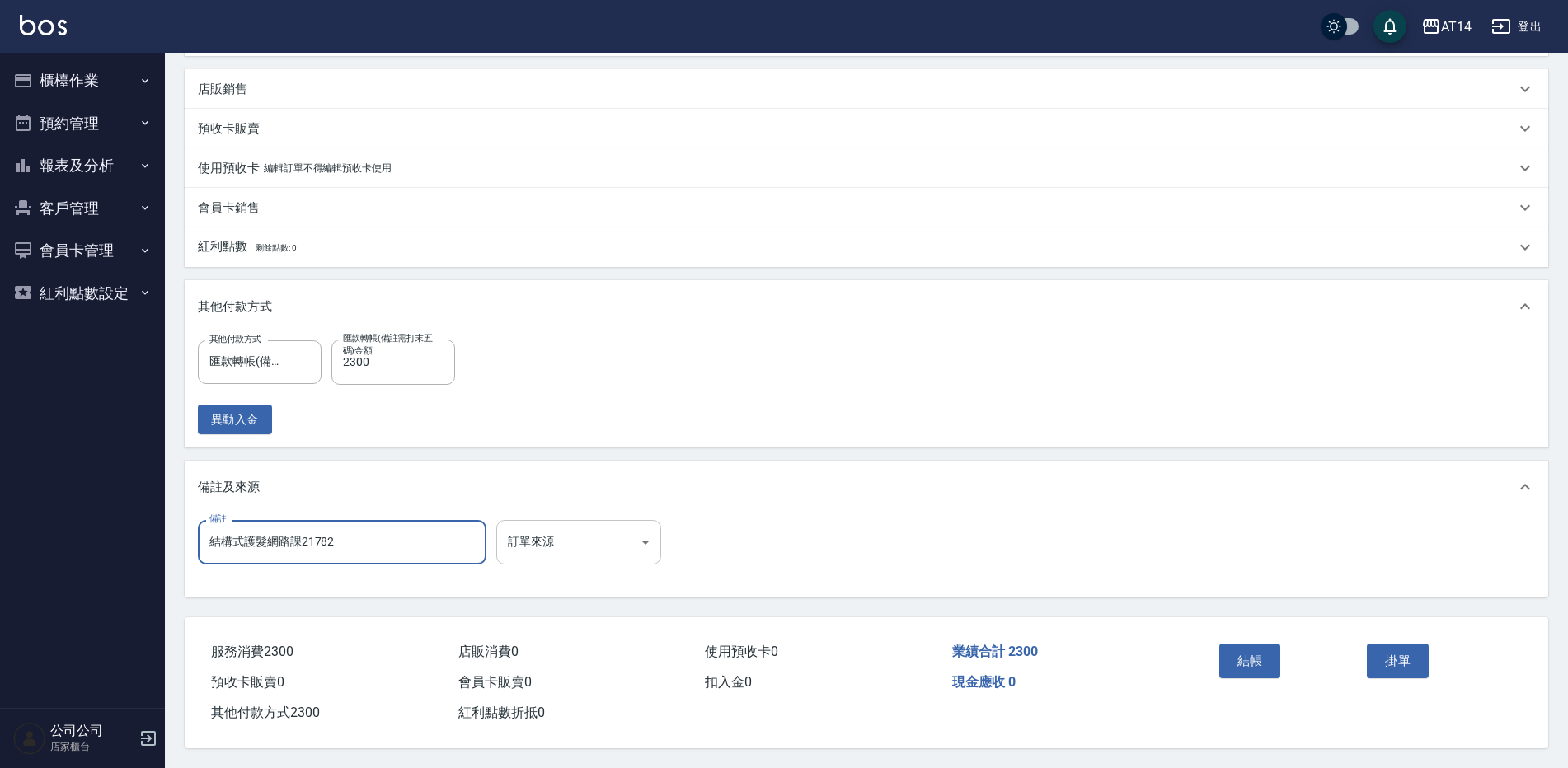
type input "結構式護髮網路課21782"
click at [571, 523] on body "AT14 登出 櫃檯作業 打帳單 帳單列表 掛單列表 現金收支登錄 材料自購登錄 每日結帳 排班表 掃碼打卡 預約管理 預約管理 單日預約紀錄 單週預約紀錄 …" at bounding box center [784, 162] width 1568 height 1214
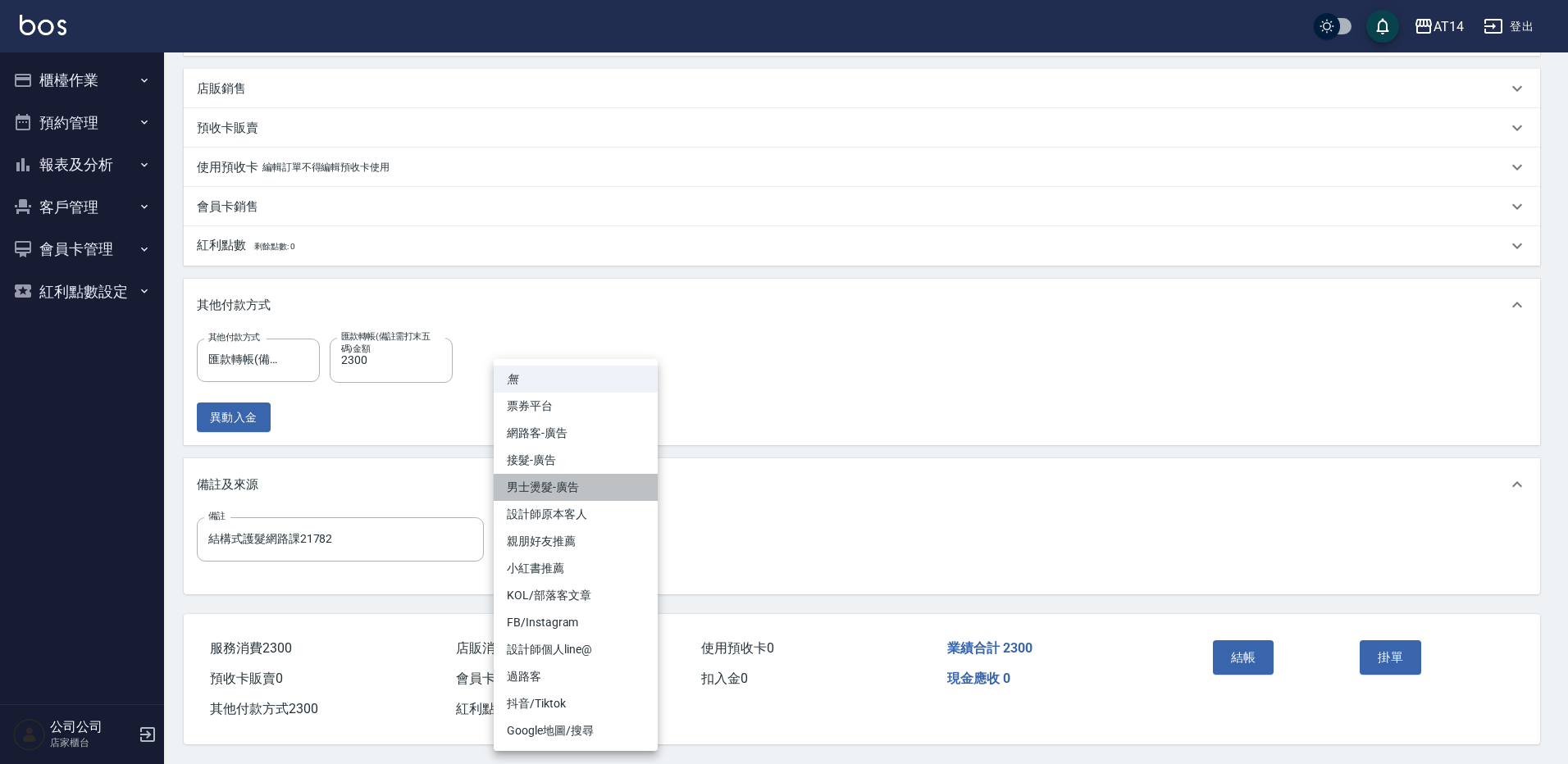
click at [588, 498] on li "男士燙髮-廣告" at bounding box center [576, 487] width 164 height 27
type input "男士燙髮-廣告"
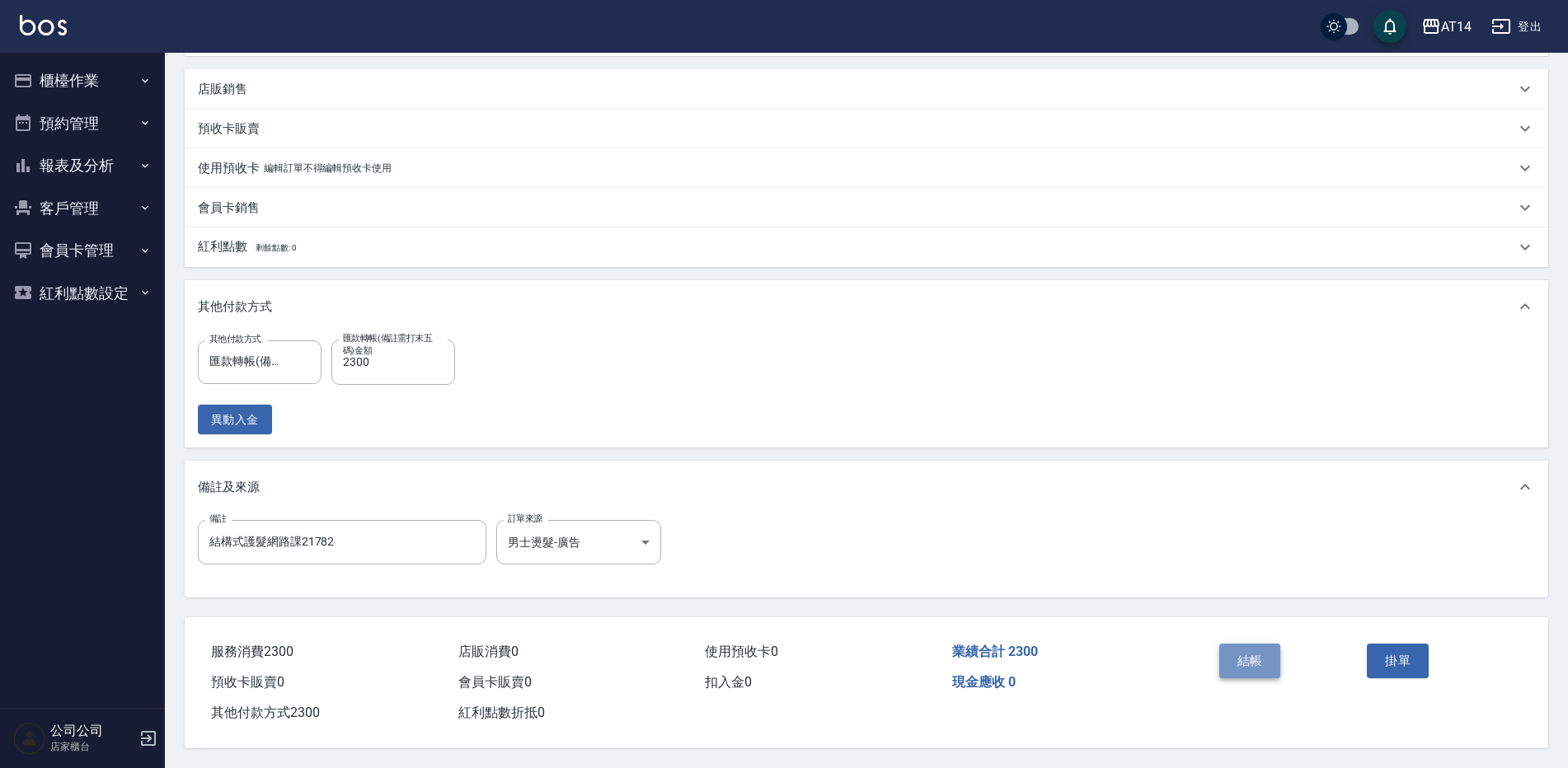
click at [1234, 649] on button "結帳" at bounding box center [1250, 660] width 62 height 34
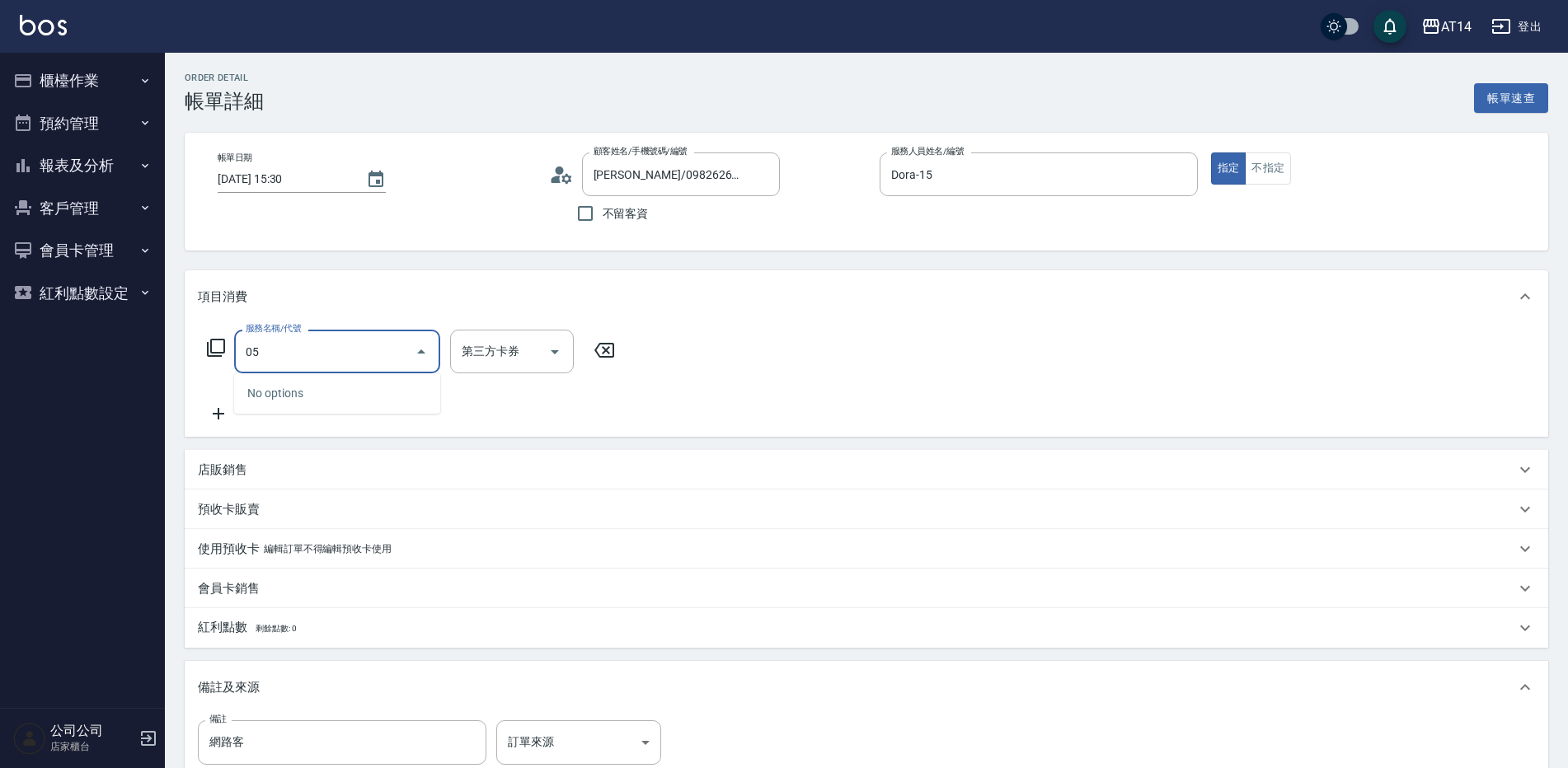
type input "051"
type input "2"
type input "護髮(051)"
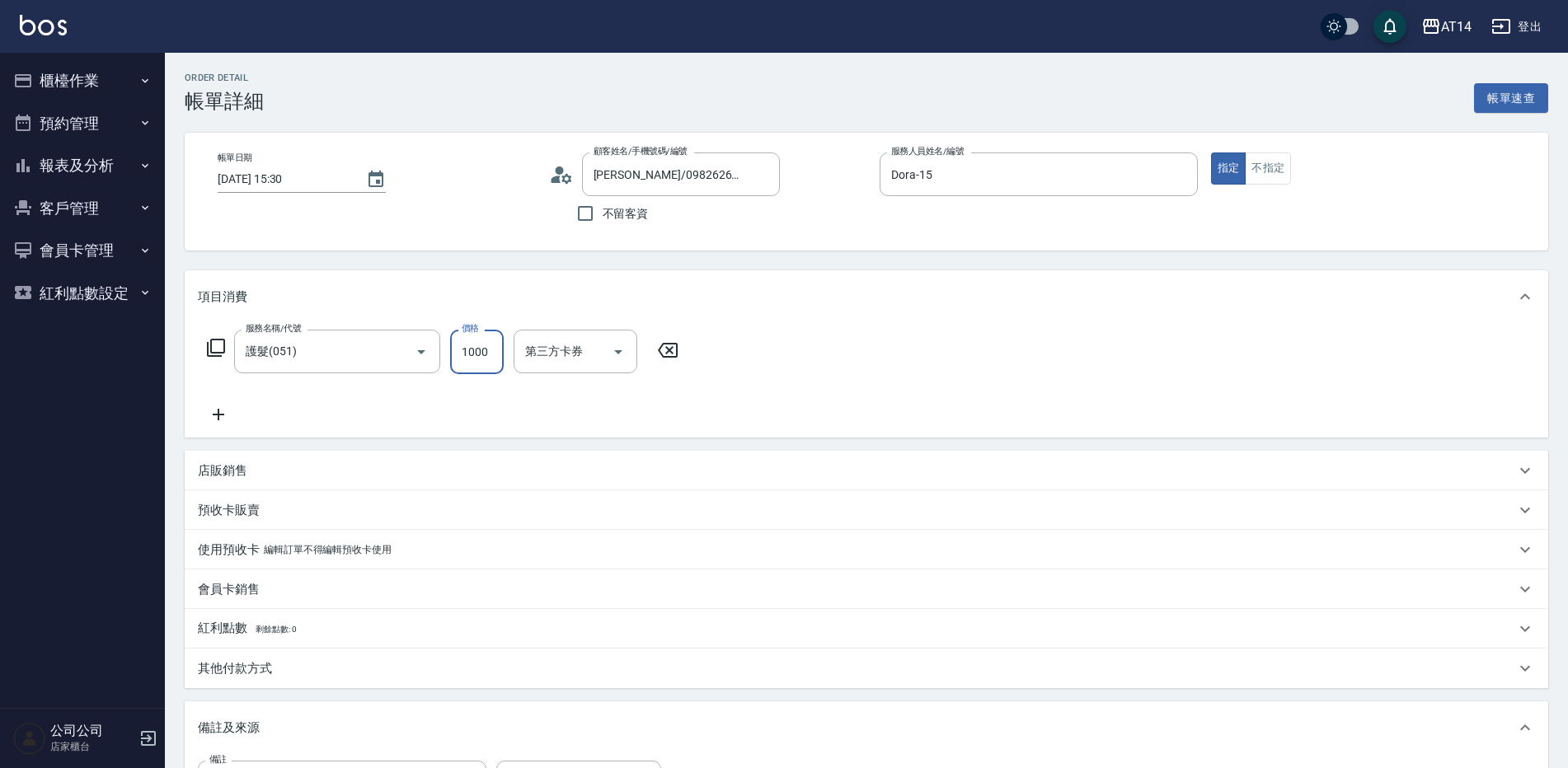
type input "2"
type input "0"
type input "2400"
type input "5"
type input "2400"
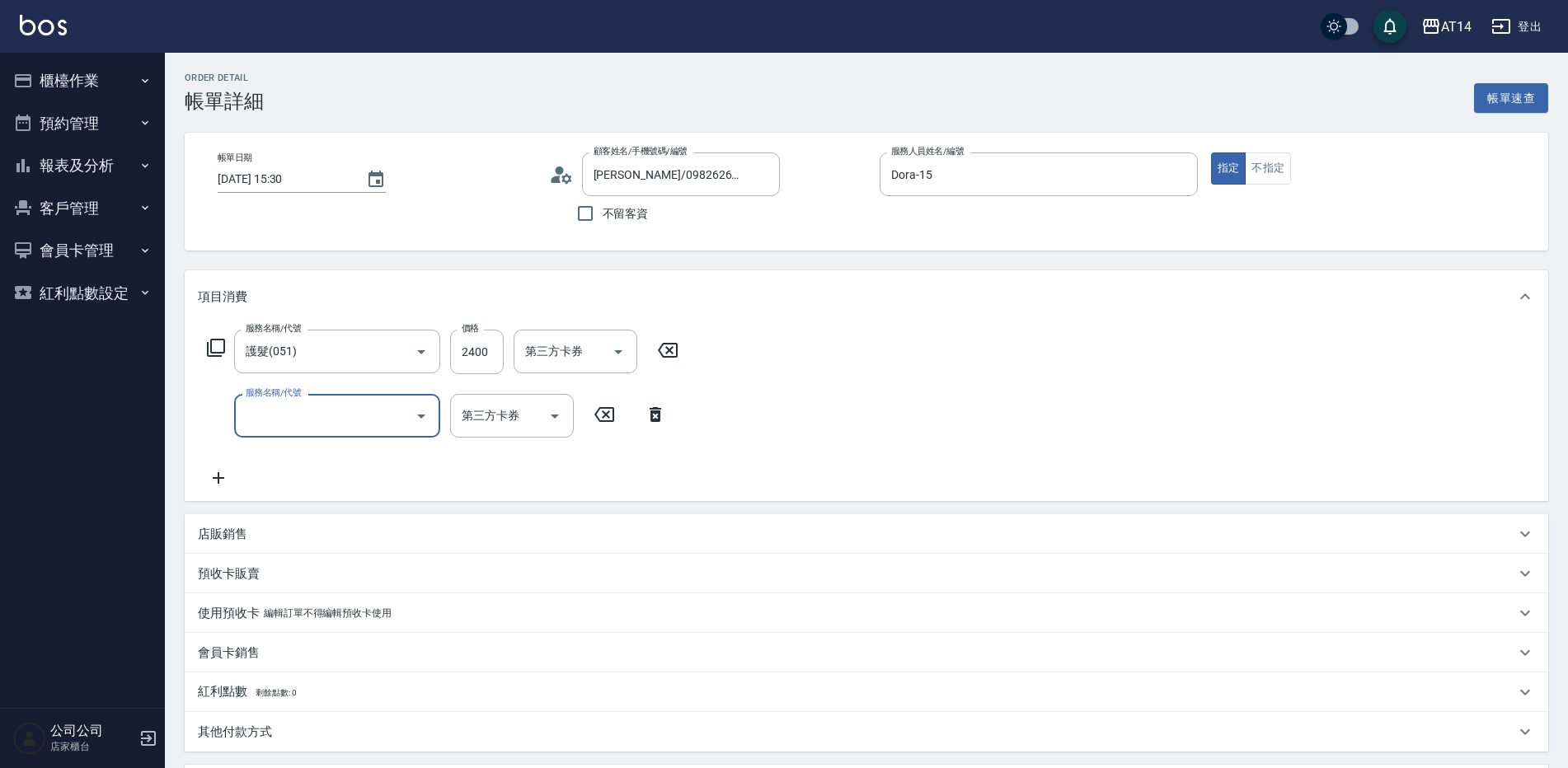
click at [279, 408] on input "服務名稱/代號" at bounding box center [325, 415] width 167 height 28
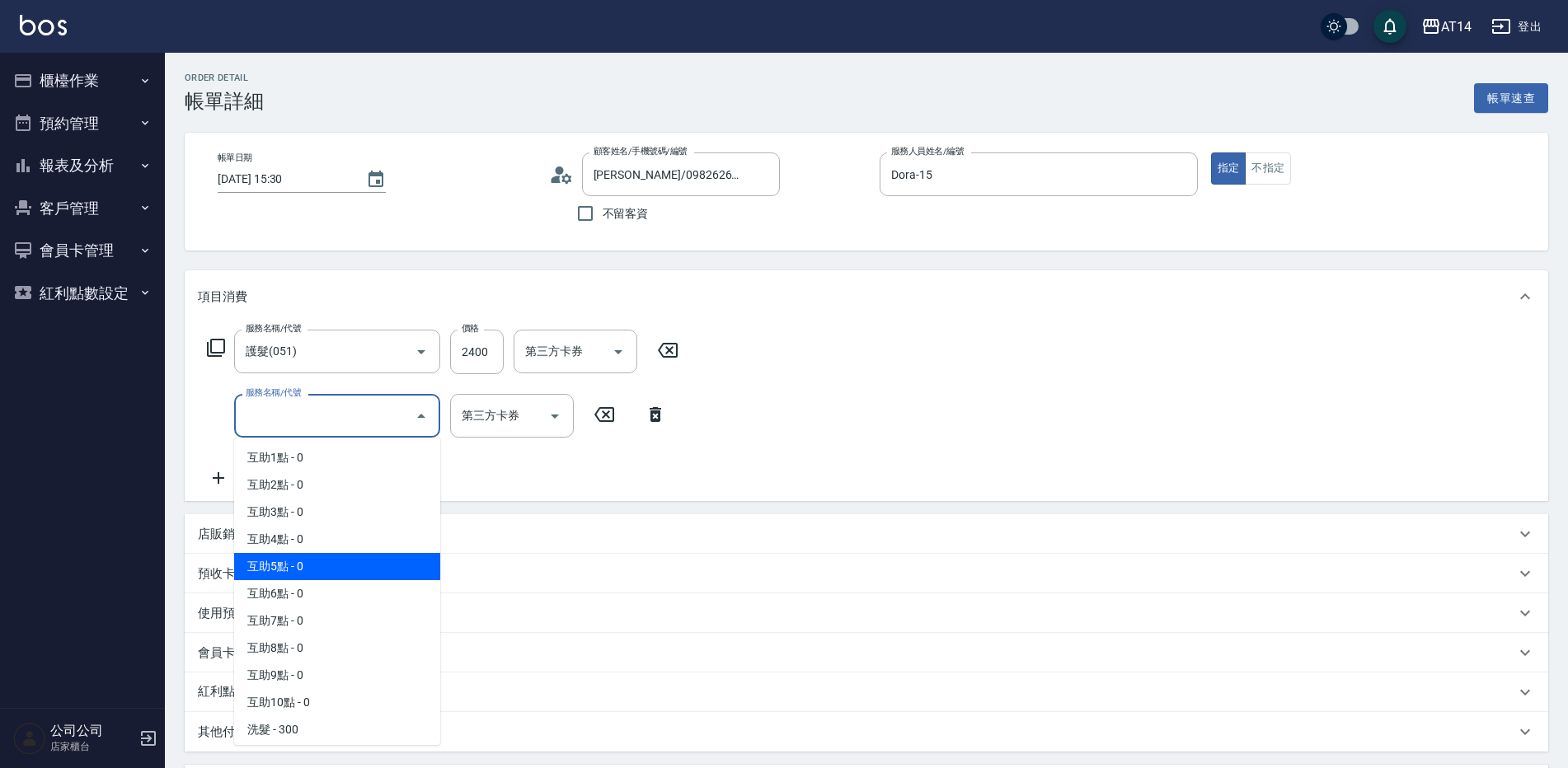
click at [304, 554] on span "互助5點 - 0" at bounding box center [337, 567] width 206 height 27
type input "互助5點(005)"
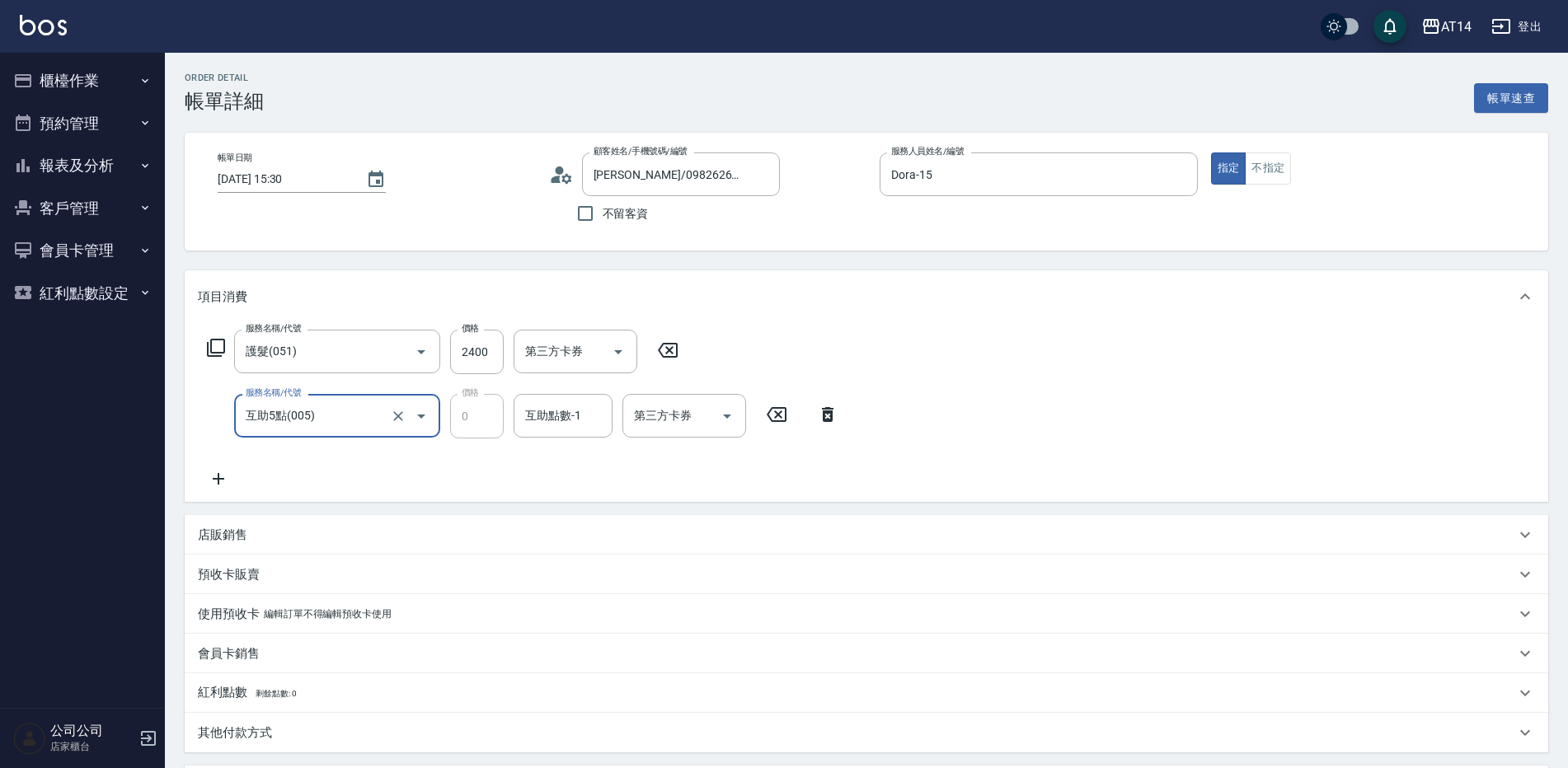
click at [550, 413] on input "互助點數-1" at bounding box center [564, 415] width 84 height 28
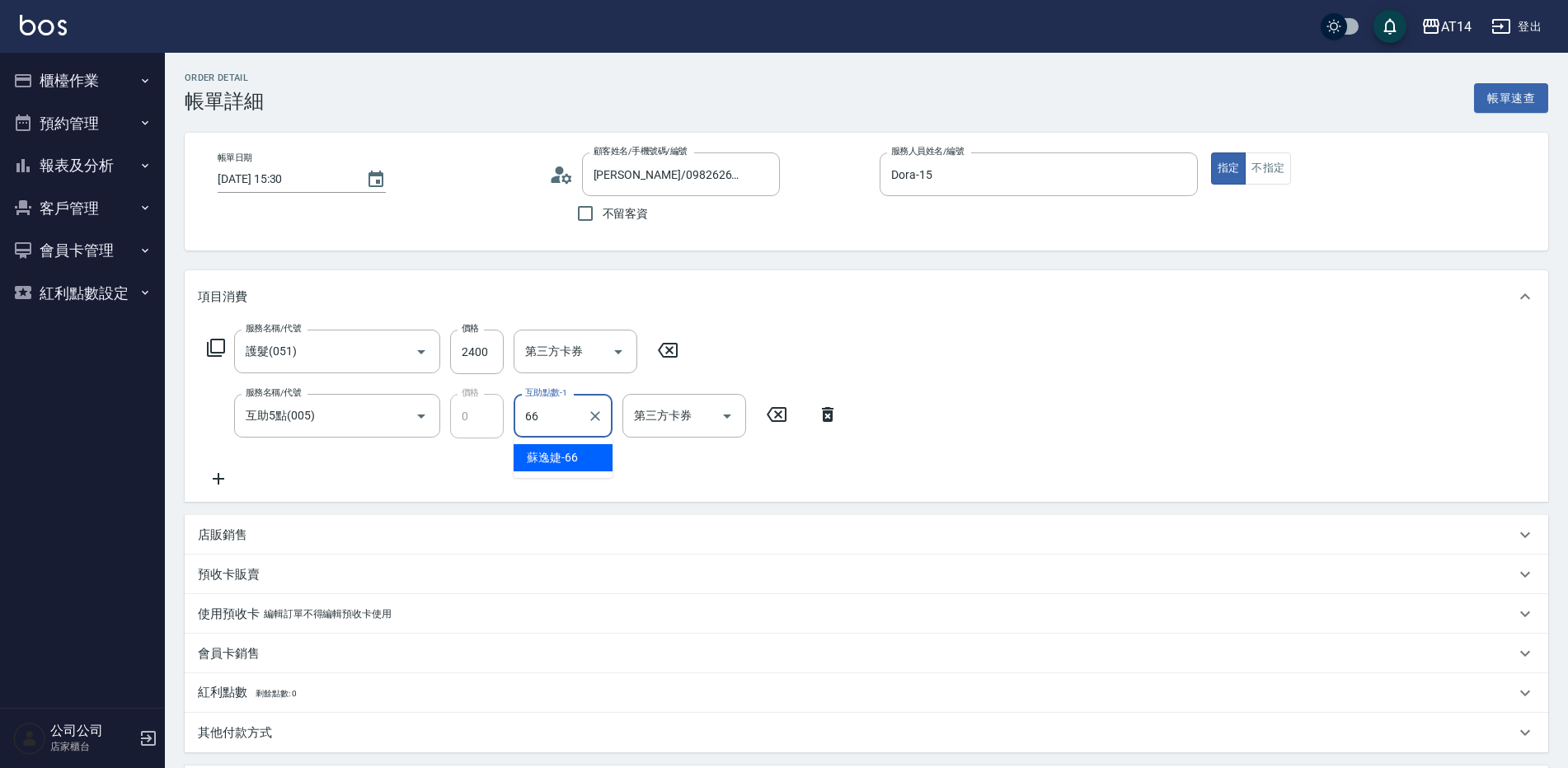
type input "蘇逸婕-66"
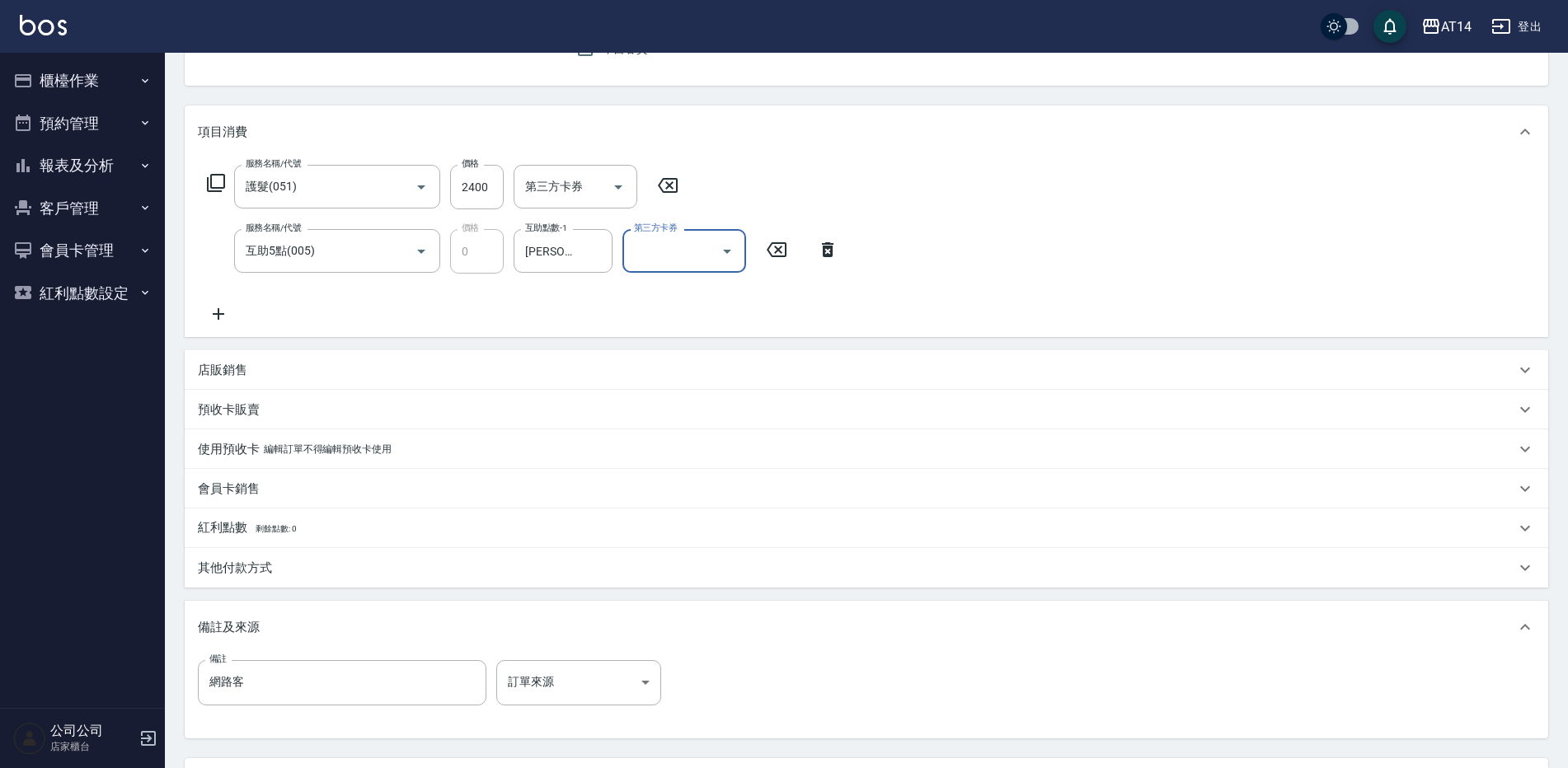
click at [318, 562] on div "其他付款方式" at bounding box center [857, 568] width 1318 height 18
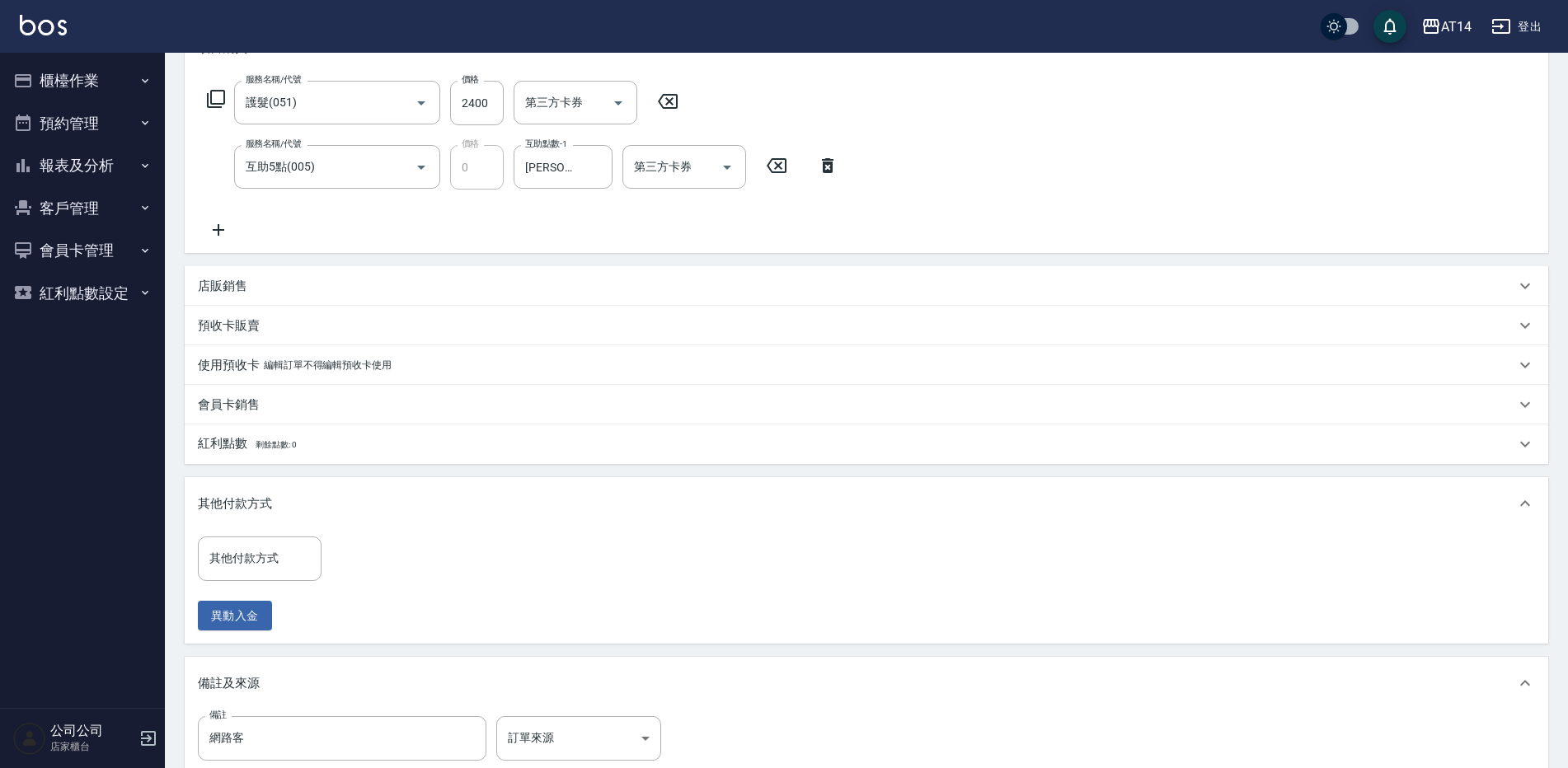
scroll to position [330, 0]
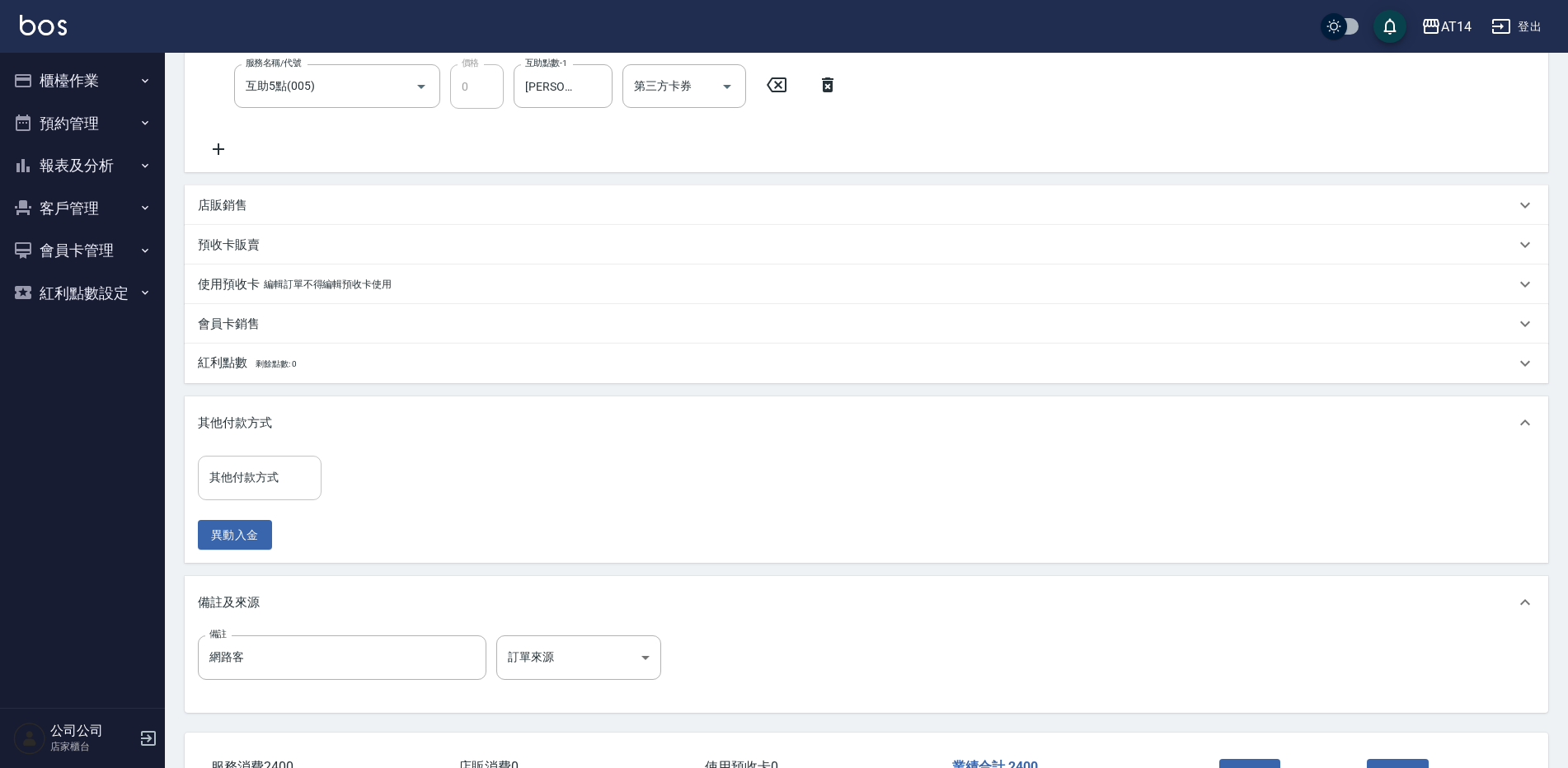
click at [270, 480] on input "其他付款方式" at bounding box center [260, 477] width 109 height 28
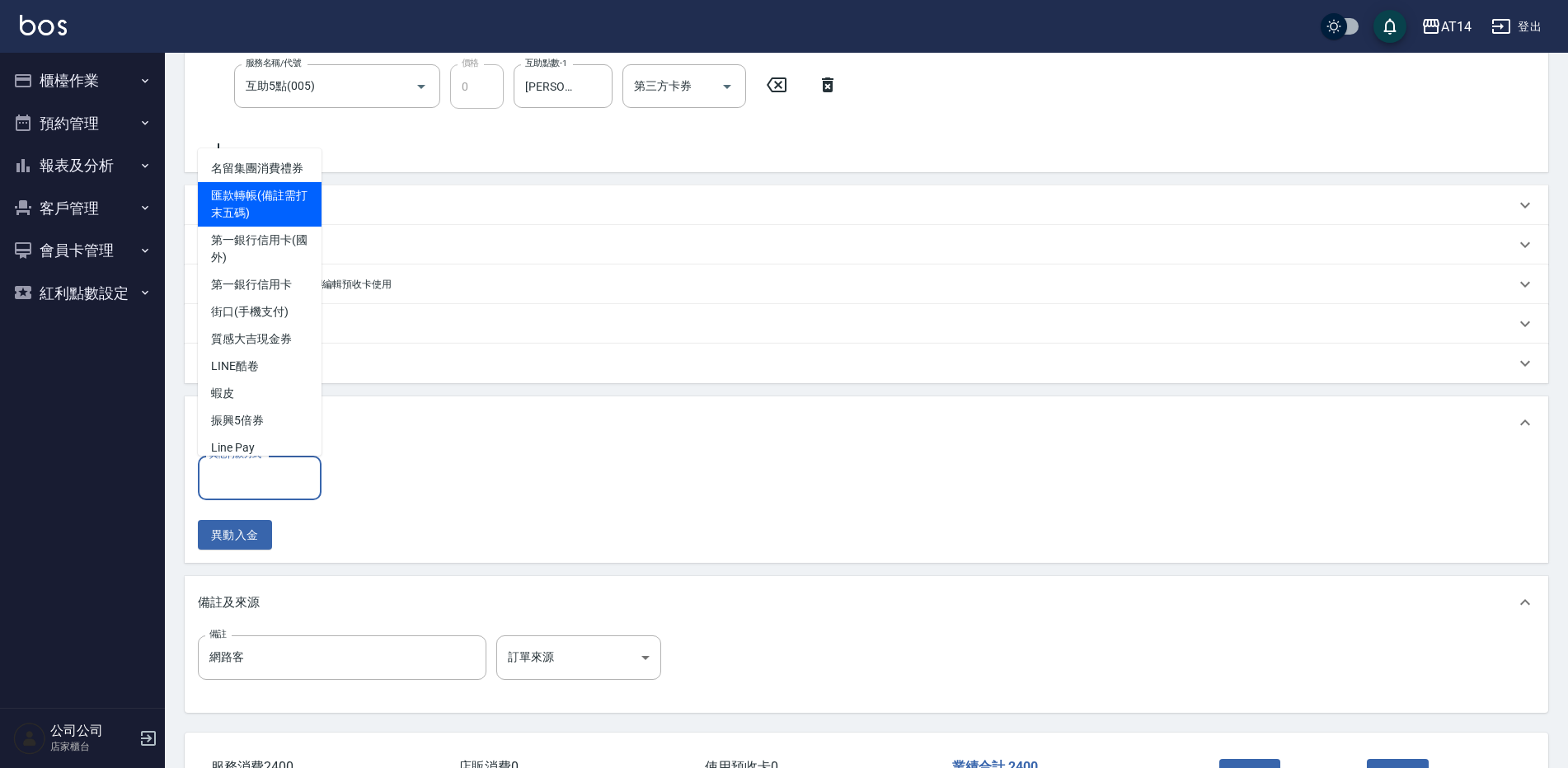
drag, startPoint x: 284, startPoint y: 234, endPoint x: 285, endPoint y: 246, distance: 12.0
click at [284, 226] on span "匯款轉帳(備註需打末五碼)" at bounding box center [260, 204] width 123 height 44
type input "匯款轉帳(備註需打末五碼)"
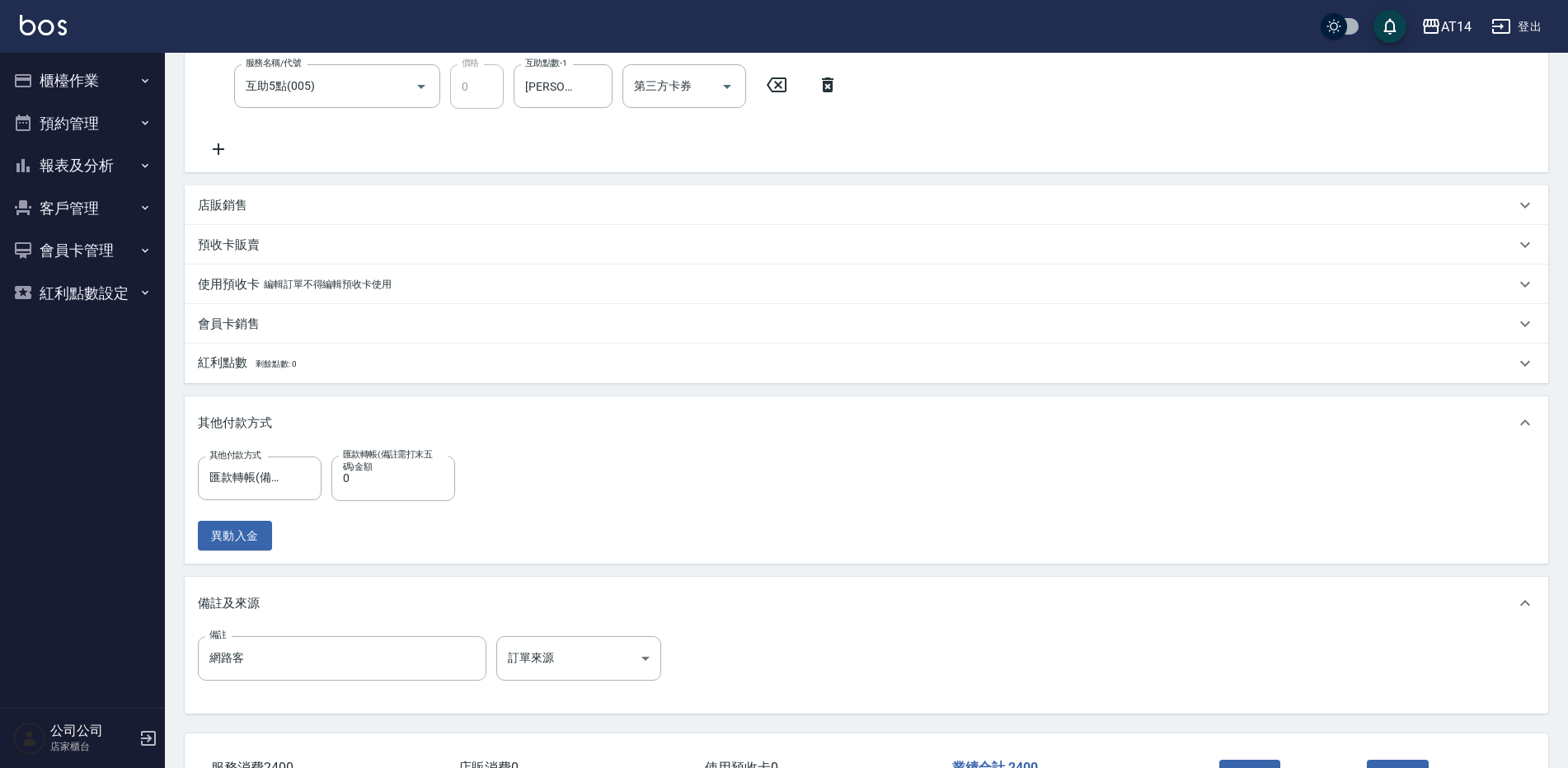
click at [398, 452] on label "匯款轉帳(備註需打末五碼)金額" at bounding box center [389, 460] width 93 height 24
click at [398, 456] on input "0" at bounding box center [393, 477] width 123 height 44
click at [398, 462] on label "匯款轉帳(備註需打末五碼)金額" at bounding box center [389, 460] width 93 height 24
click at [398, 462] on input "0" at bounding box center [393, 477] width 123 height 44
type input "240"
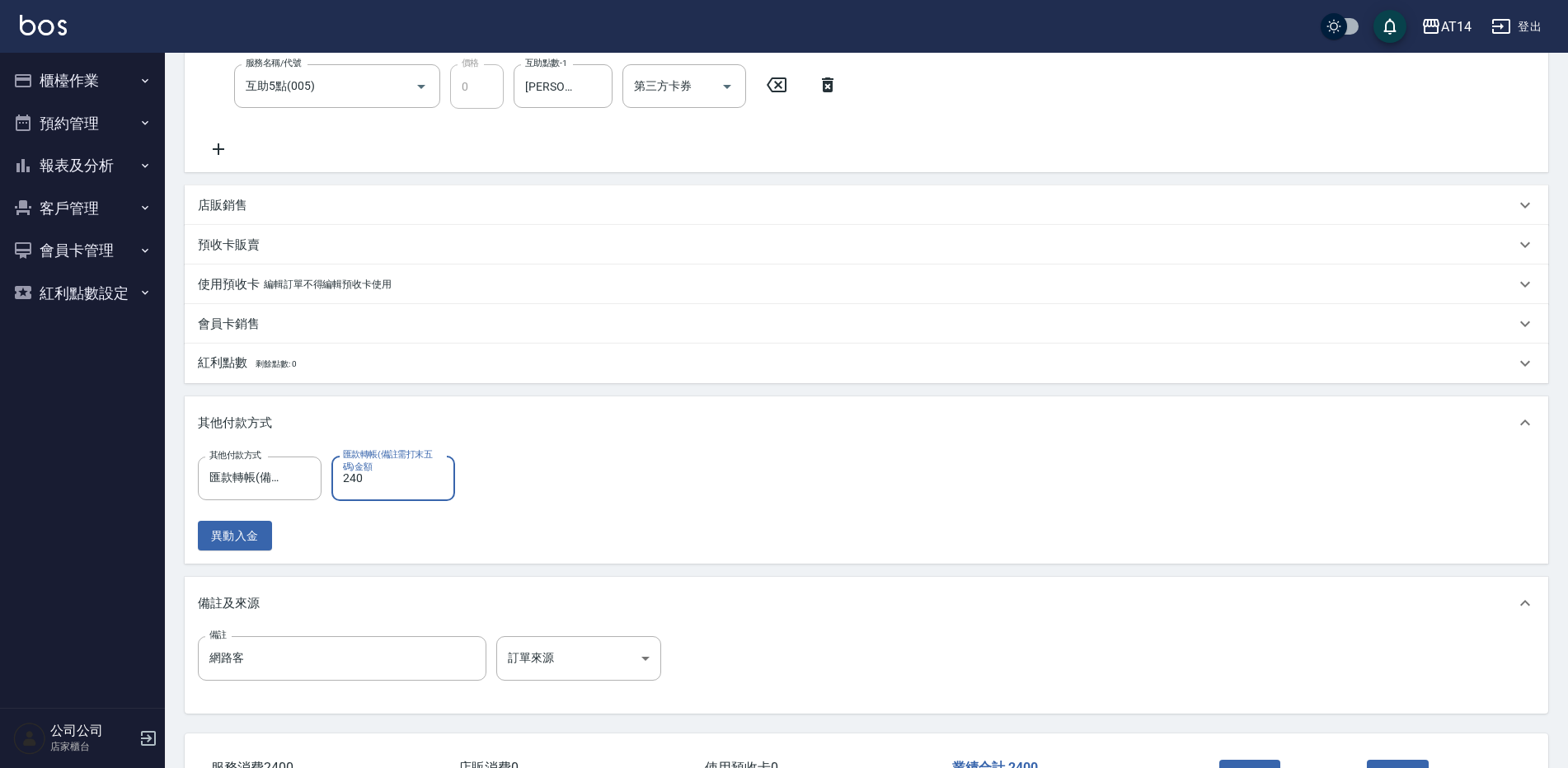
type input "4"
type input "2400"
type input "0"
type input "2400"
click at [368, 655] on input "網路客" at bounding box center [342, 658] width 288 height 44
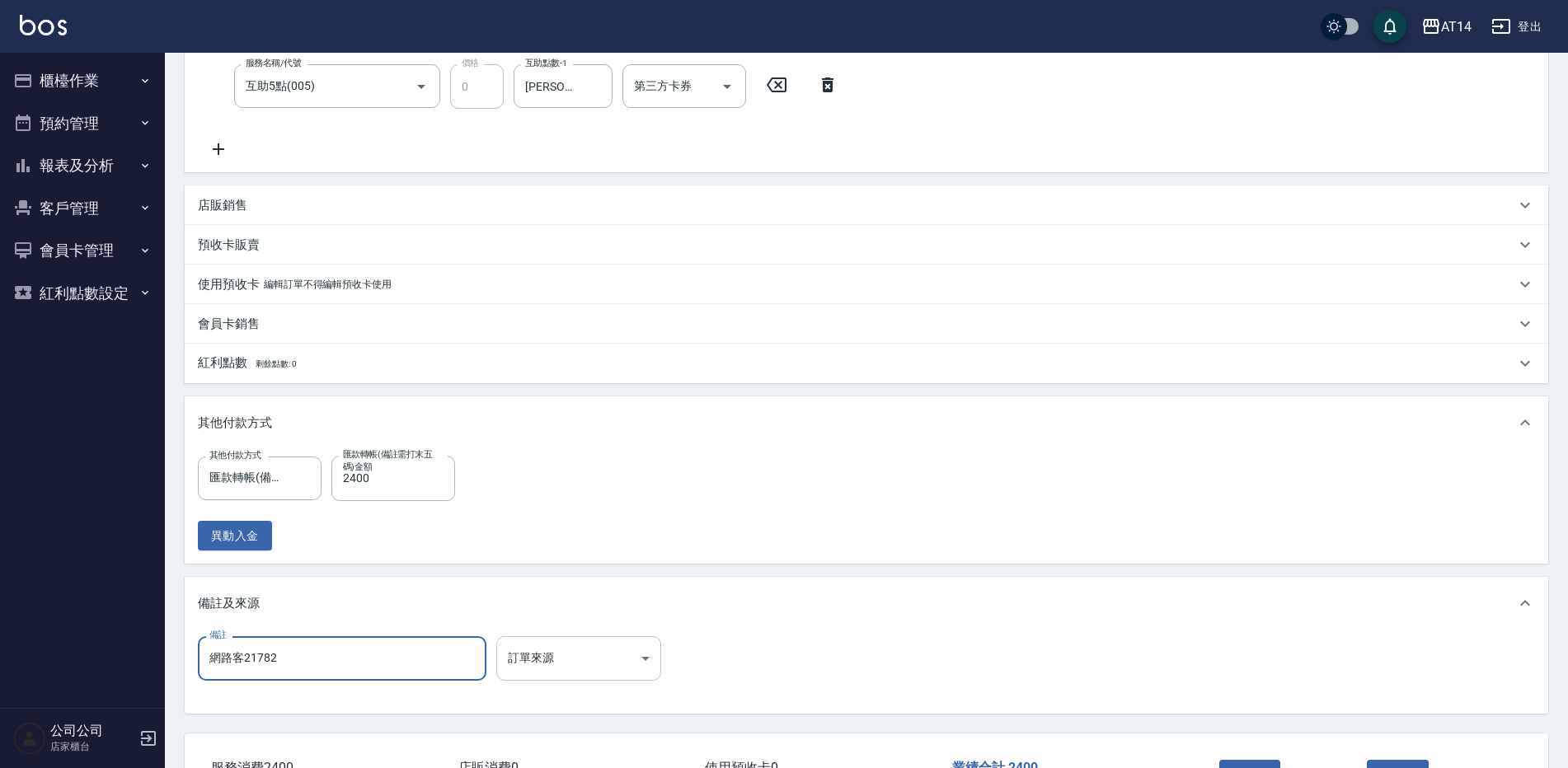
type input "網路客21782"
click at [527, 659] on body "AT14 登出 櫃檯作業 打帳單 帳單列表 掛單列表 現金收支登錄 材料自購登錄 每日結帳 排班表 掃碼打卡 預約管理 預約管理 單日預約紀錄 單週預約紀錄 …" at bounding box center [784, 276] width 1568 height 1214
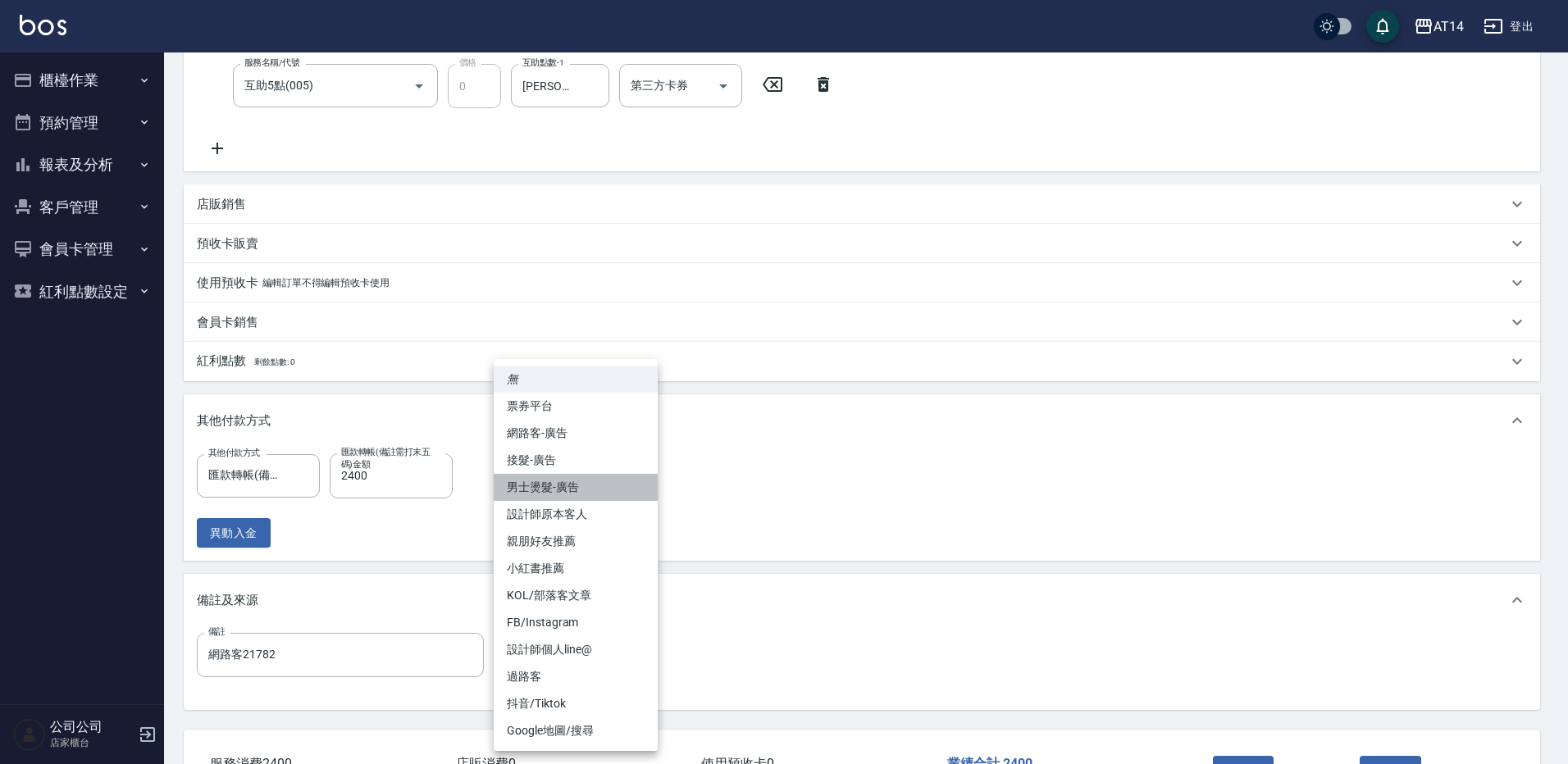
click at [571, 481] on li "男士燙髮-廣告" at bounding box center [576, 487] width 164 height 27
type input "男士燙髮-廣告"
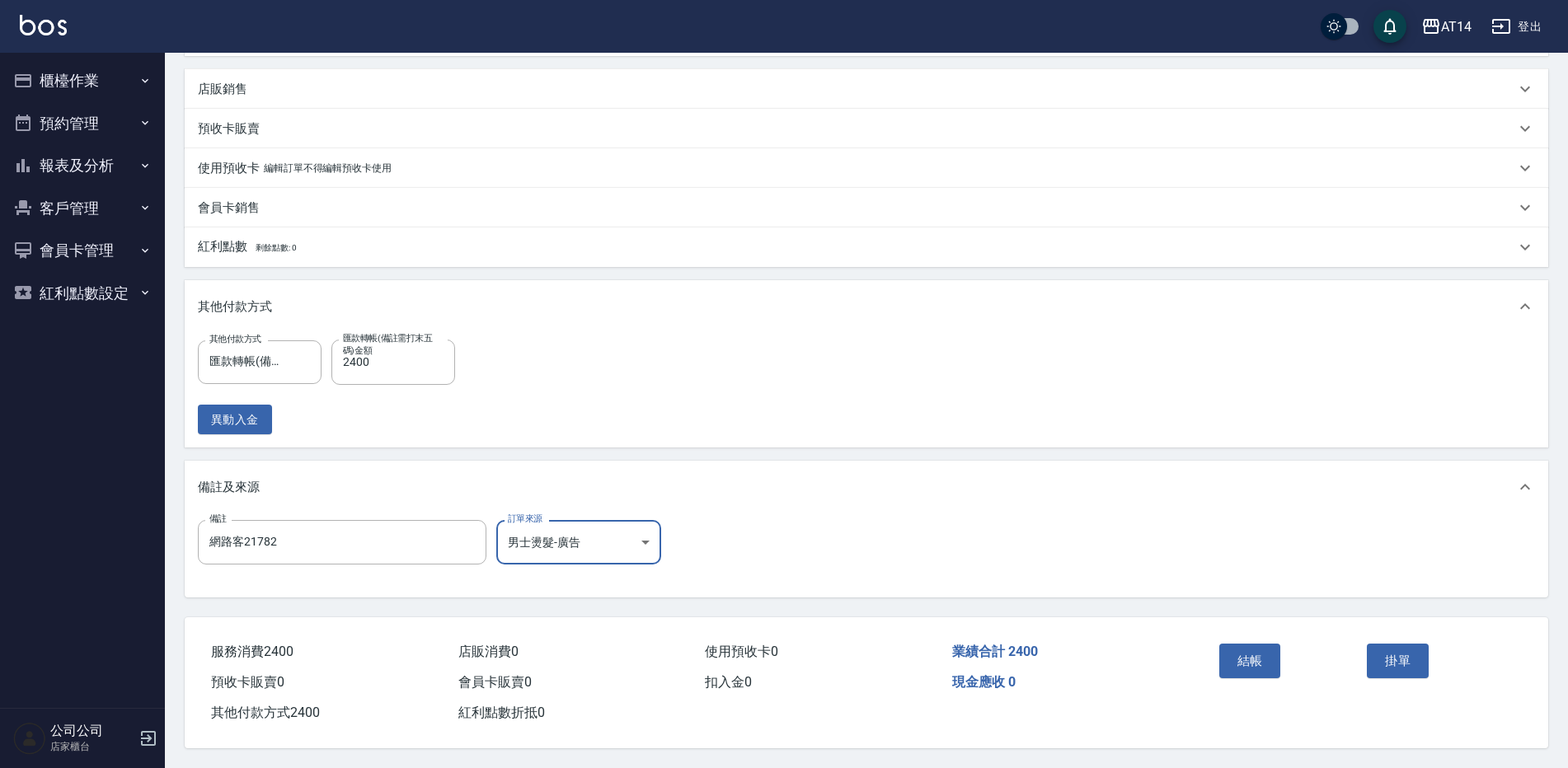
scroll to position [454, 0]
click at [1250, 649] on button "結帳" at bounding box center [1250, 660] width 62 height 34
click at [96, 84] on button "櫃檯作業" at bounding box center [82, 81] width 152 height 43
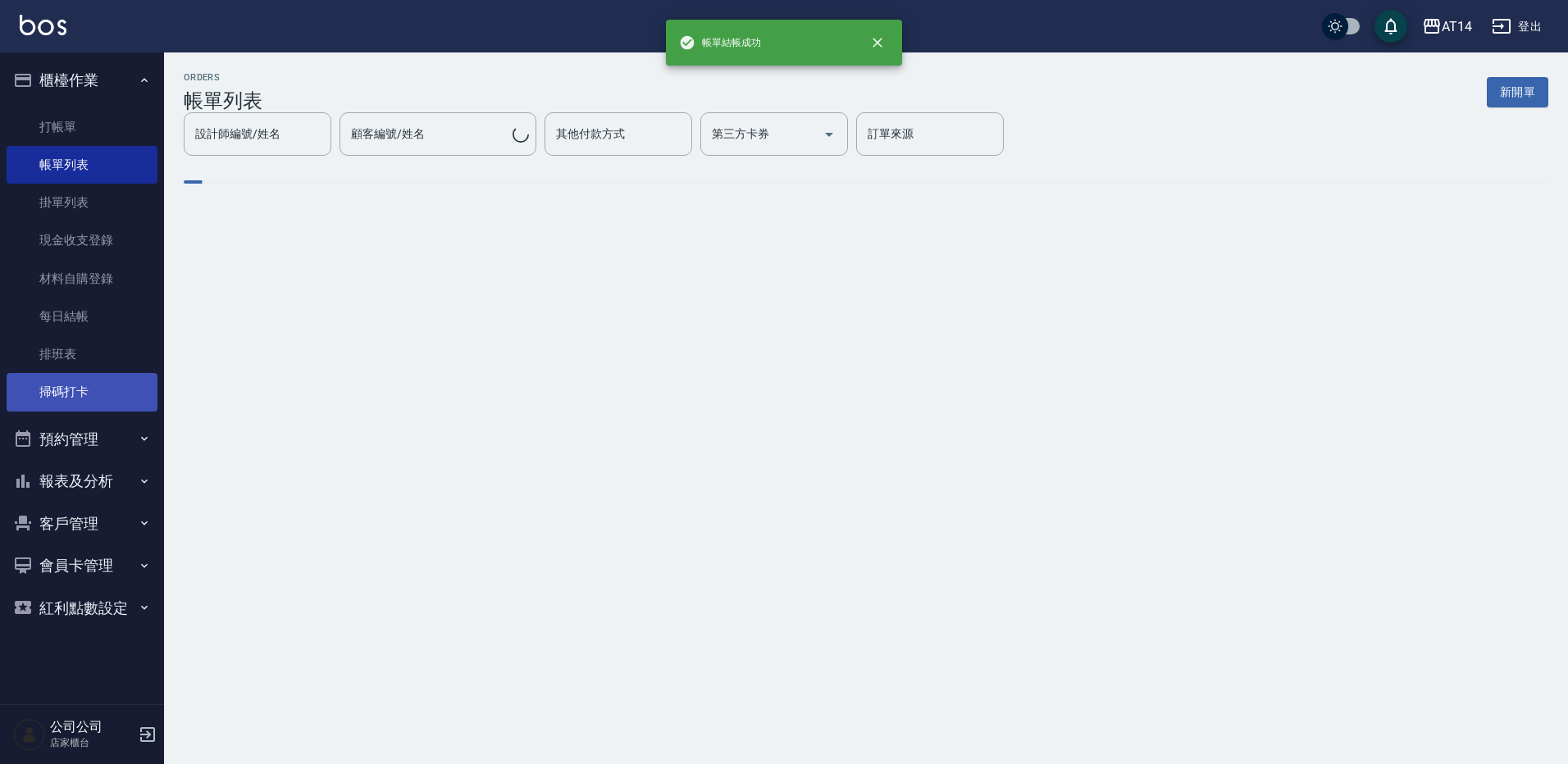
click at [111, 384] on link "掃碼打卡" at bounding box center [82, 392] width 151 height 38
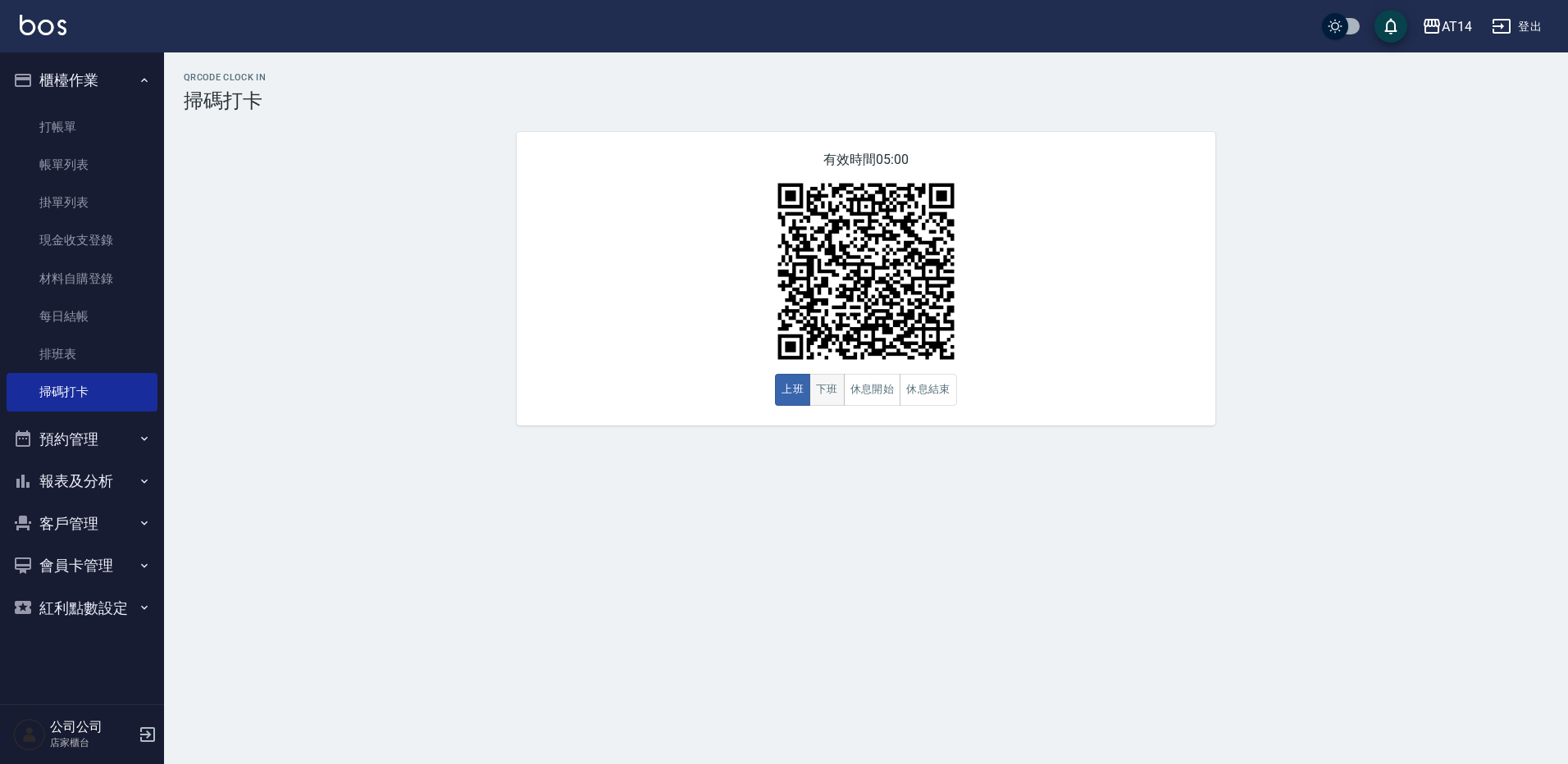
click at [824, 391] on button "下班" at bounding box center [826, 390] width 35 height 32
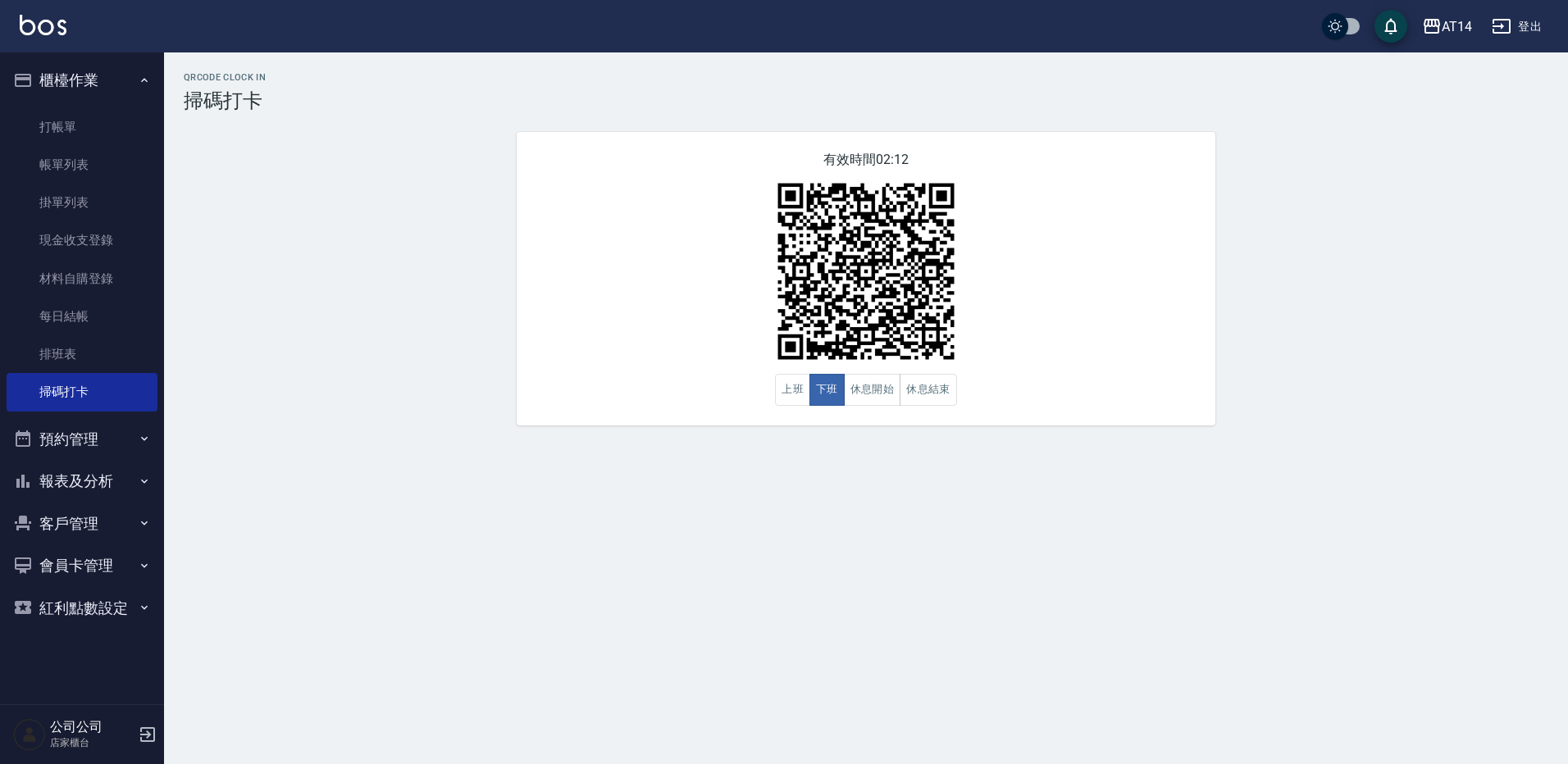
click at [103, 484] on button "報表及分析" at bounding box center [82, 481] width 151 height 43
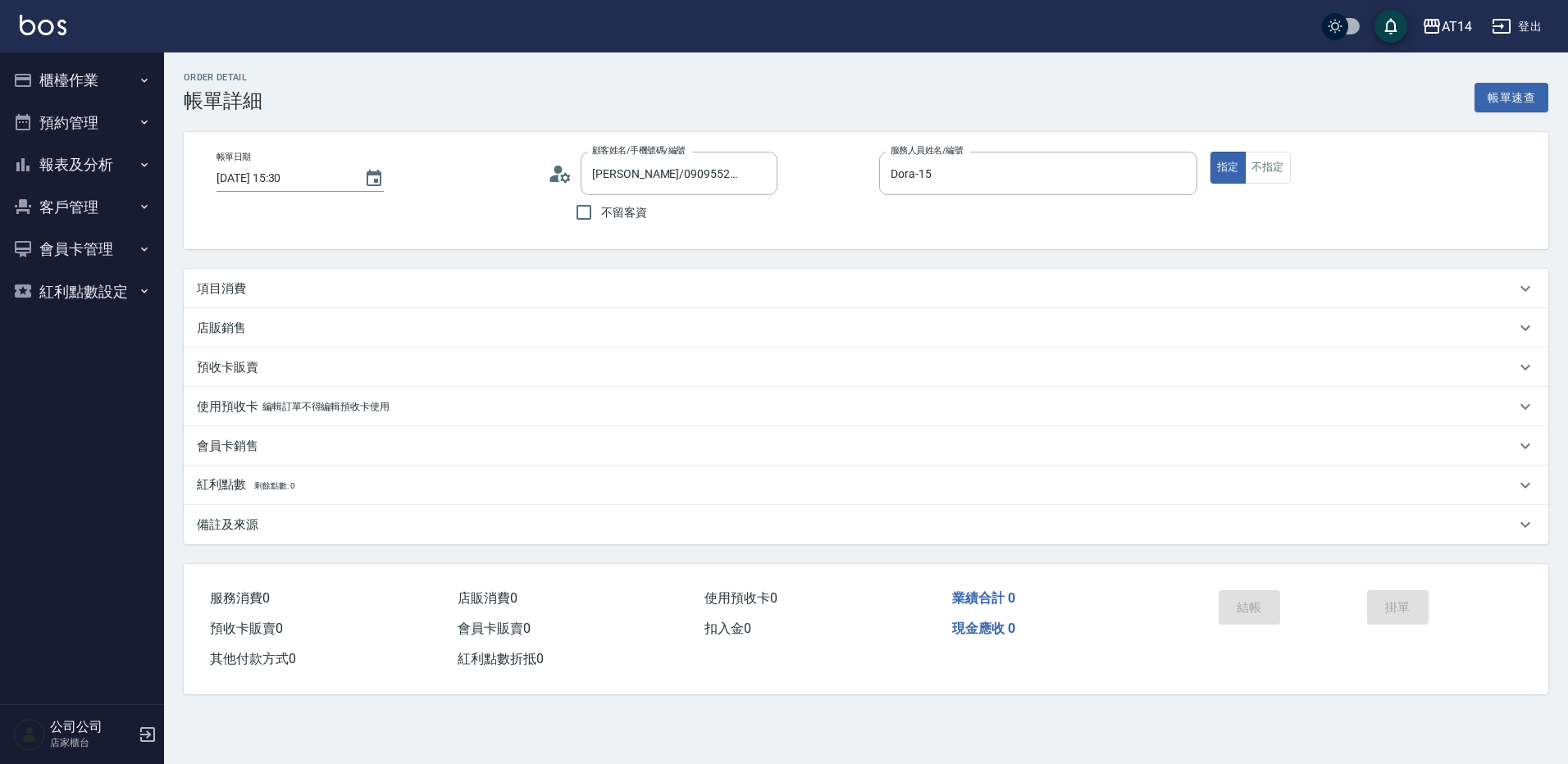
drag, startPoint x: 264, startPoint y: 295, endPoint x: 277, endPoint y: 277, distance: 22.2
click at [267, 291] on div "項目消費" at bounding box center [856, 289] width 1319 height 18
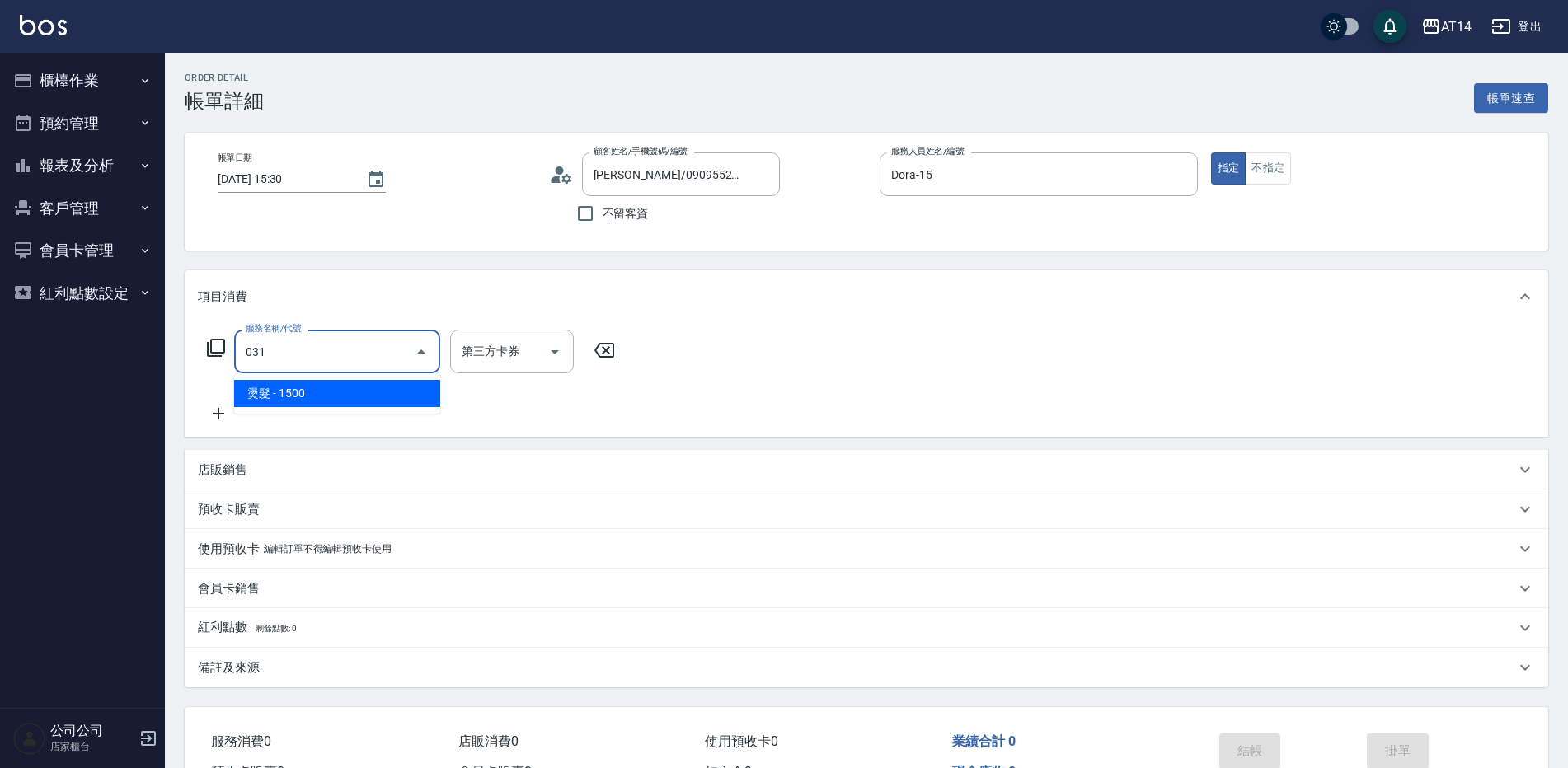
type input "燙髮(031)"
type input "3"
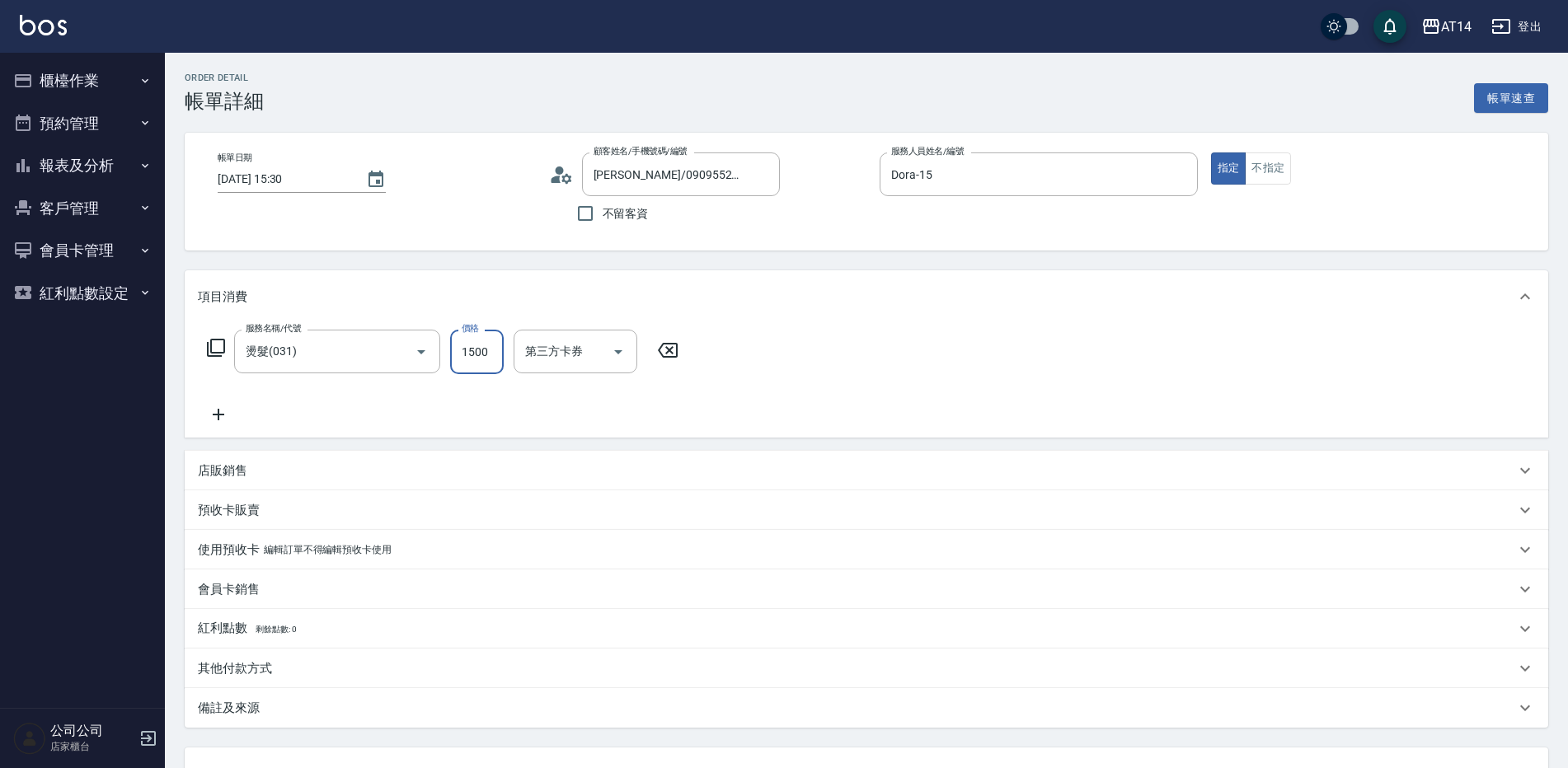
type input "2"
type input "0"
type input "2300"
type input "5"
type input "2300"
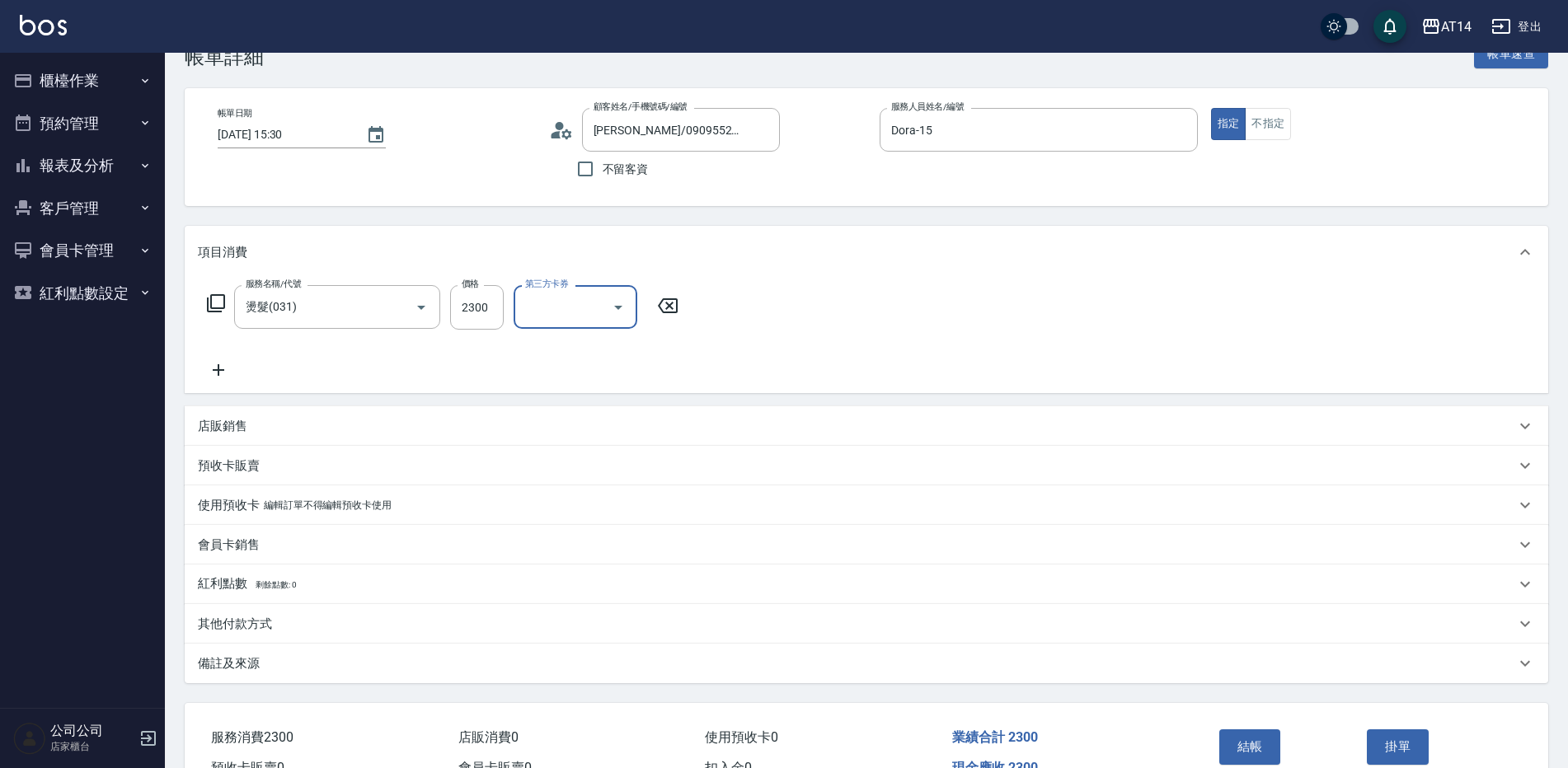
scroll to position [82, 0]
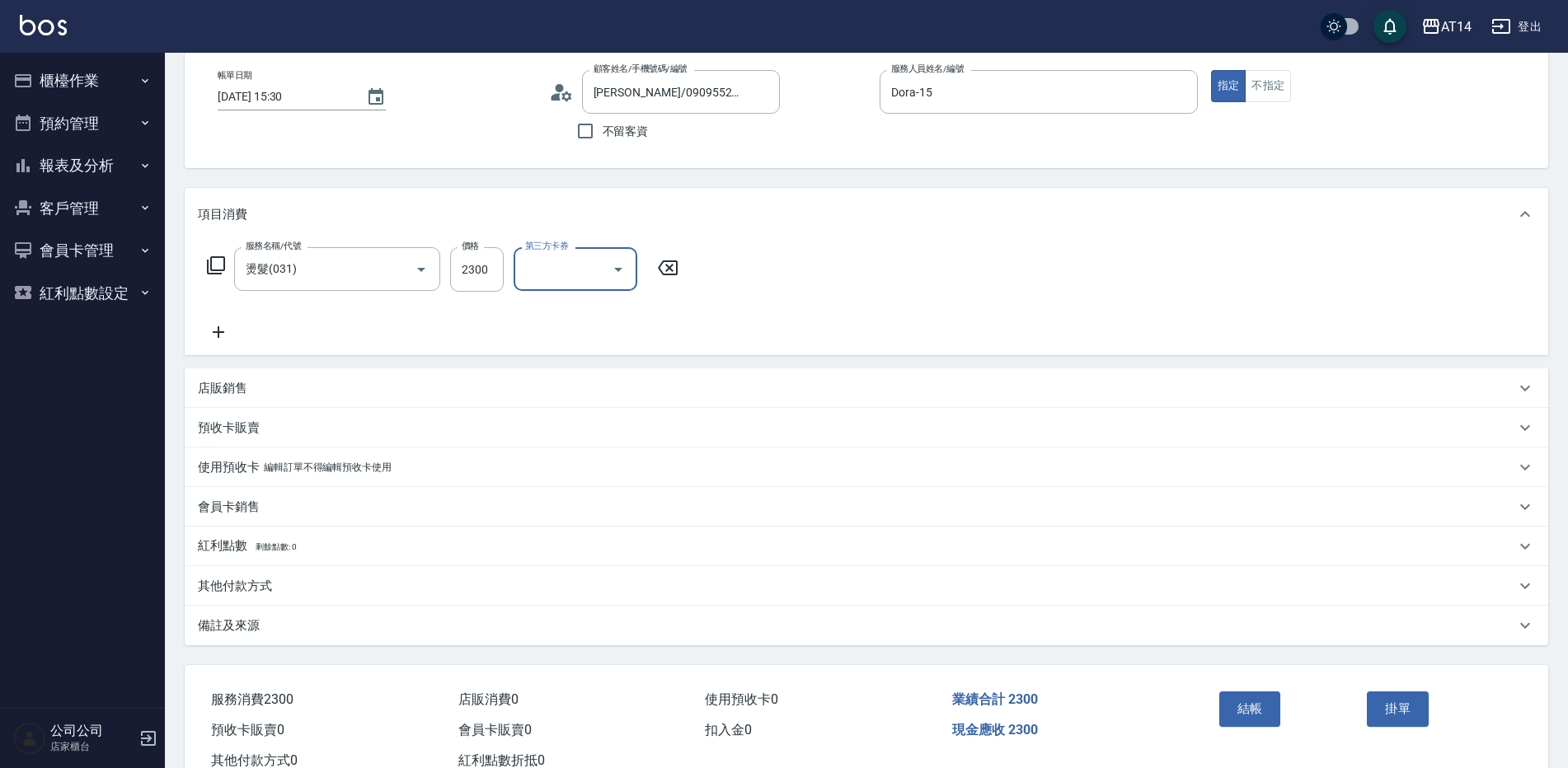
click at [282, 595] on div "其他付款方式" at bounding box center [866, 586] width 1364 height 39
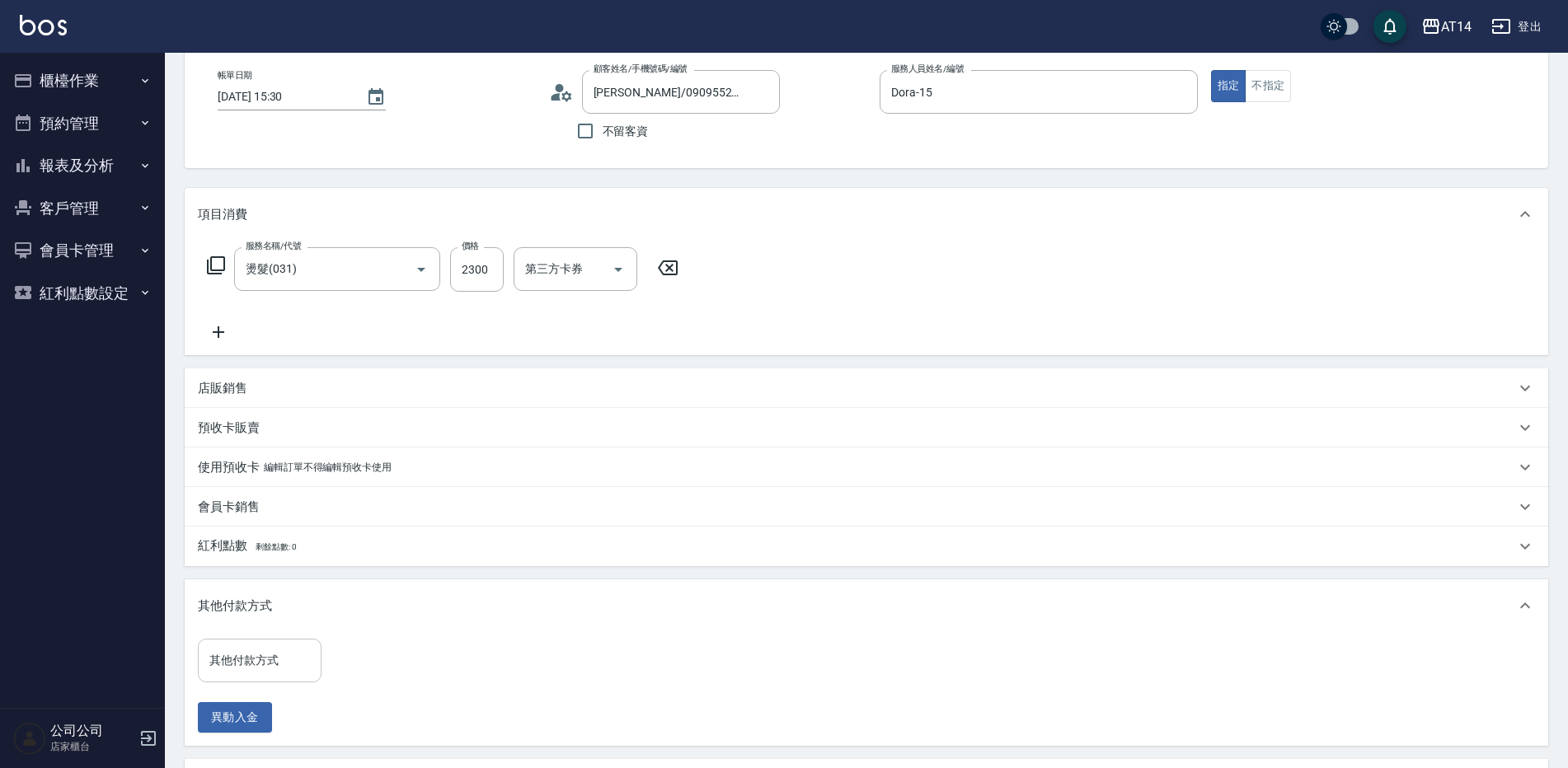
click at [255, 657] on div "其他付款方式 其他付款方式" at bounding box center [260, 660] width 123 height 44
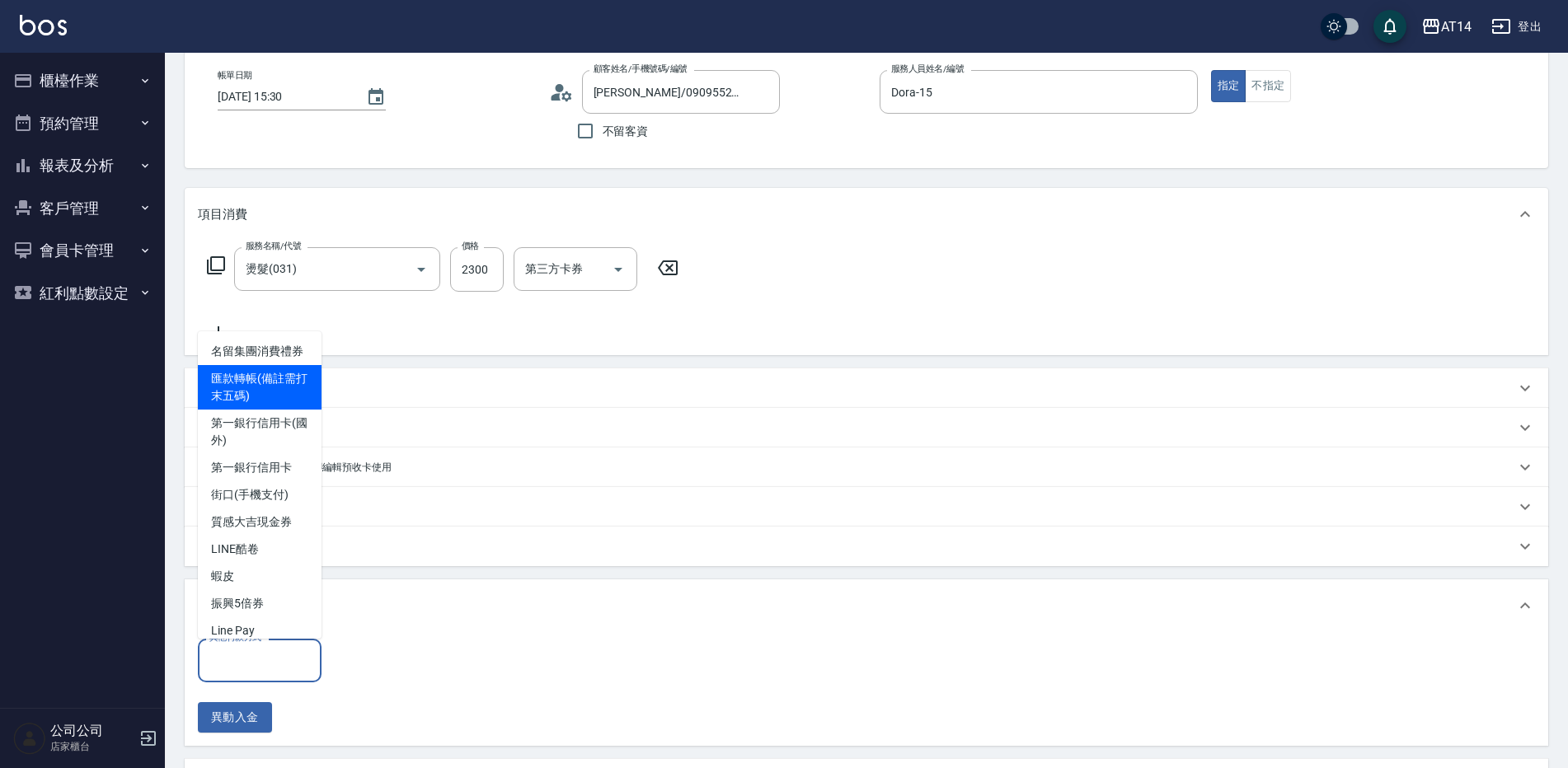
click at [268, 409] on span "匯款轉帳(備註需打末五碼)" at bounding box center [260, 387] width 123 height 44
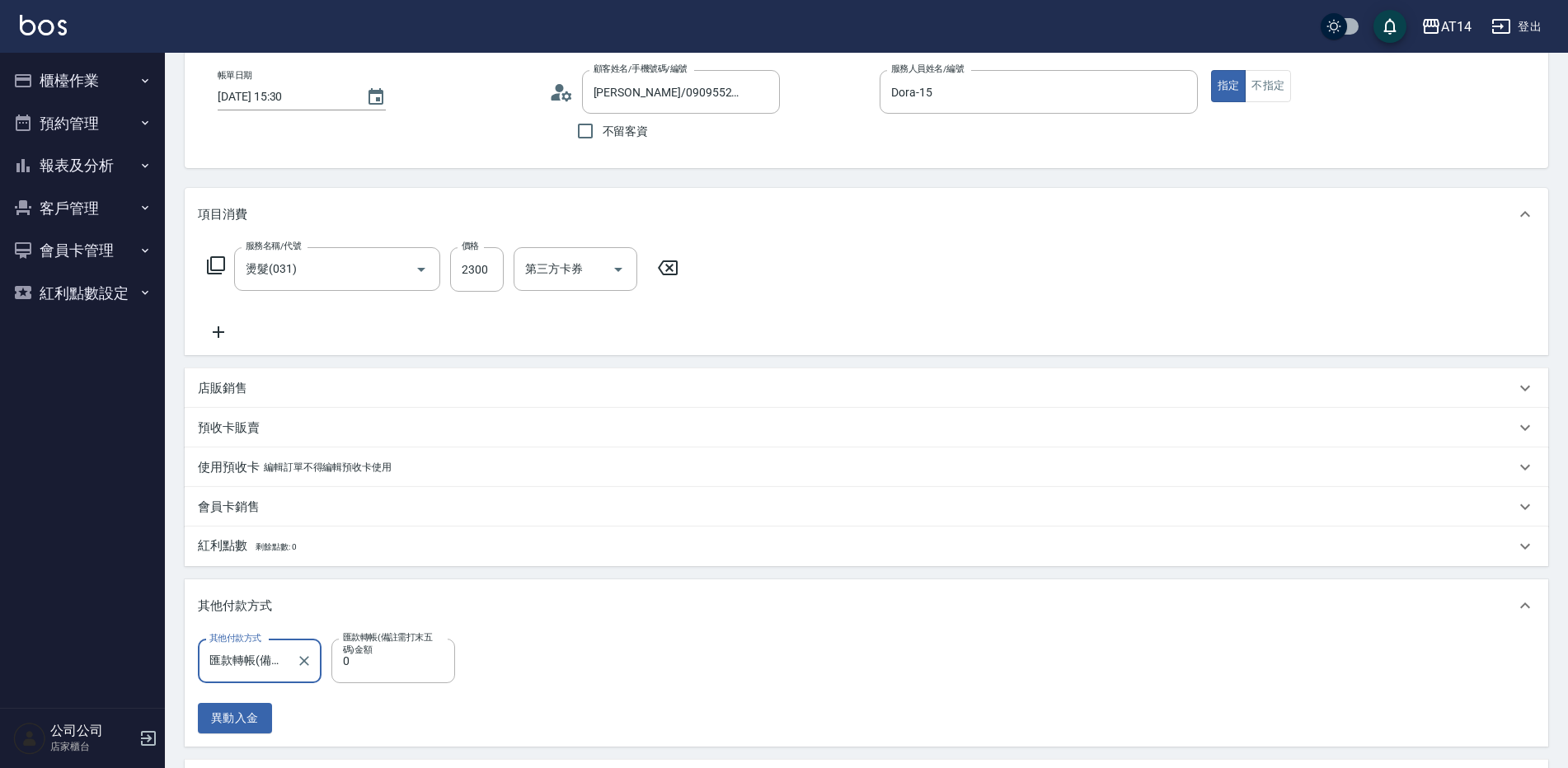
type input "匯款轉帳(備註需打末五碼)"
click at [416, 657] on input "0" at bounding box center [393, 660] width 123 height 44
type input "230"
type input "0"
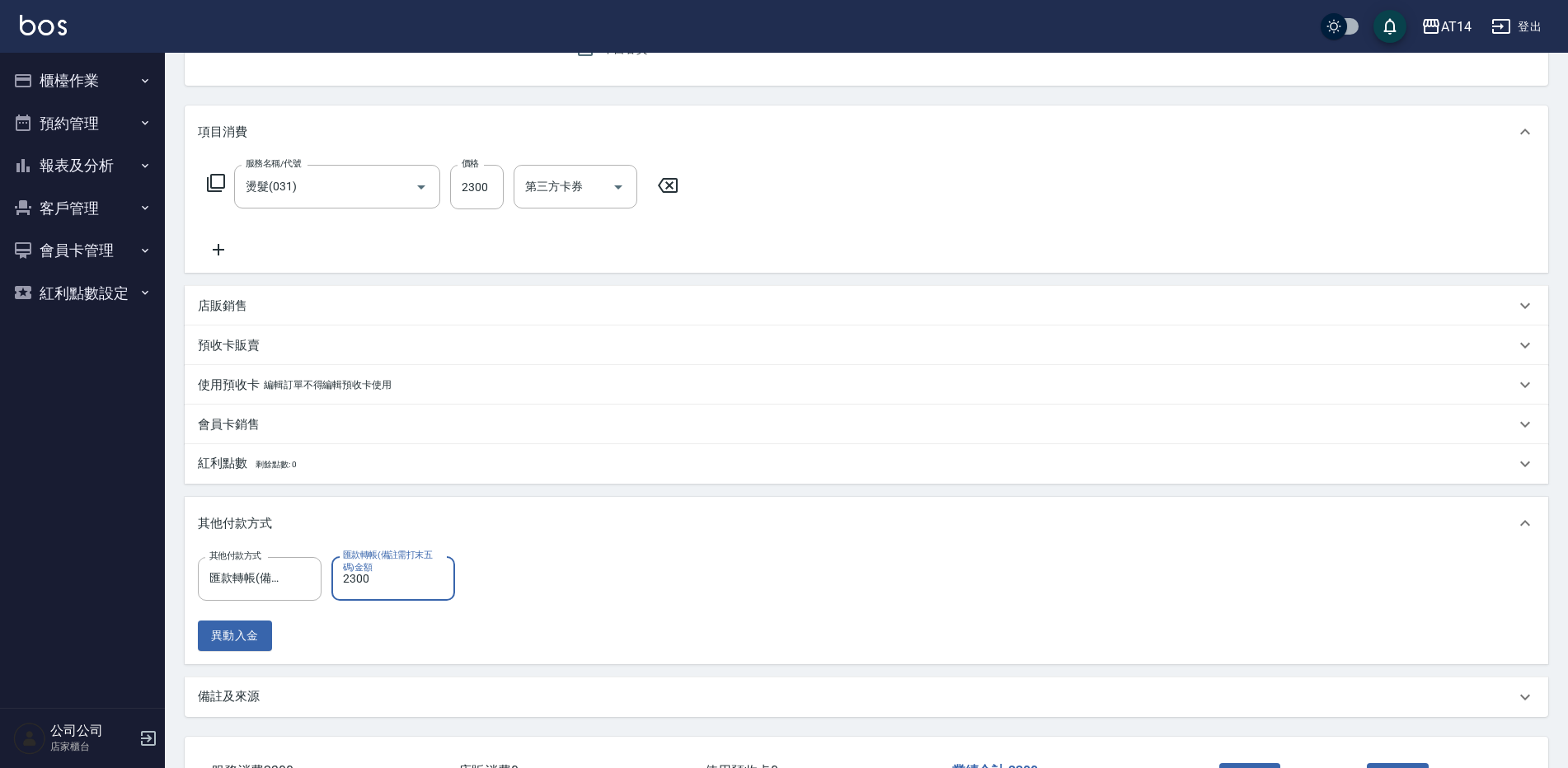
type input "2300"
click at [238, 702] on p "備註及來源" at bounding box center [228, 697] width 62 height 18
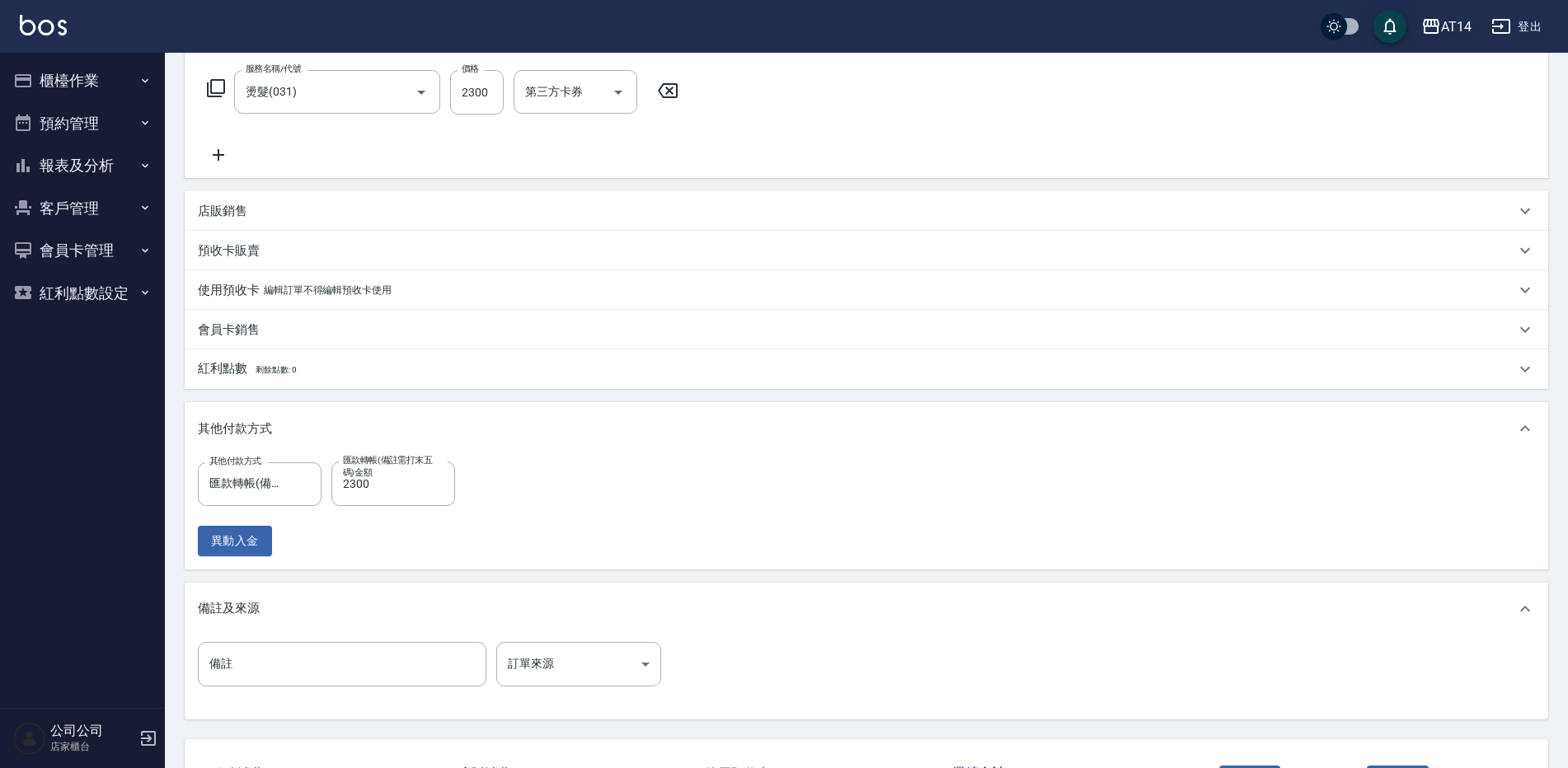
scroll to position [389, 0]
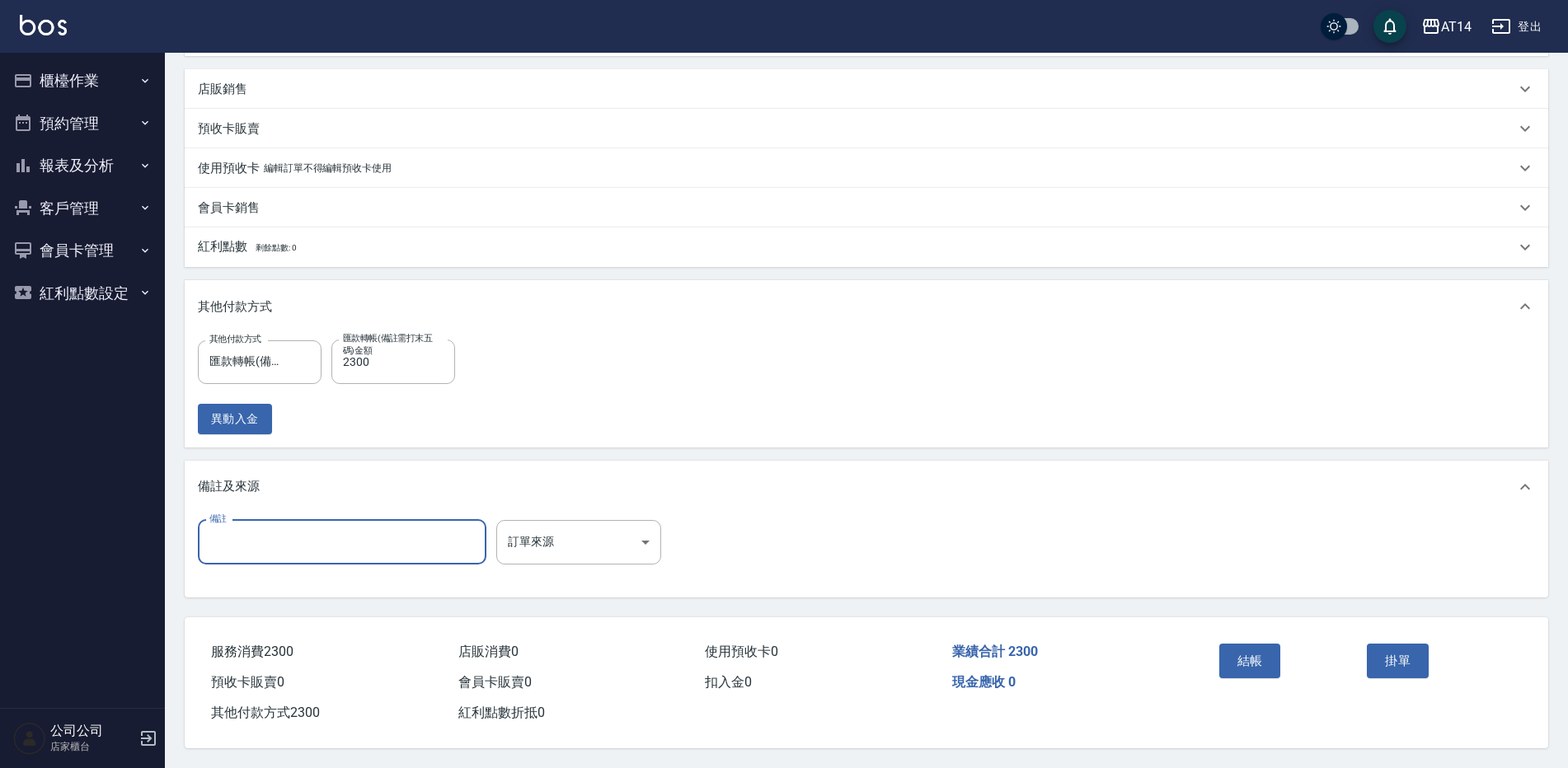
click at [363, 555] on input "備註" at bounding box center [342, 542] width 288 height 44
type input "21782"
click at [602, 523] on body "AT14 登出 櫃檯作業 打帳單 帳單列表 掛單列表 現金收支登錄 材料自購登錄 每日結帳 排班表 掃碼打卡 預約管理 預約管理 單日預約紀錄 單週預約紀錄 …" at bounding box center [784, 193] width 1568 height 1150
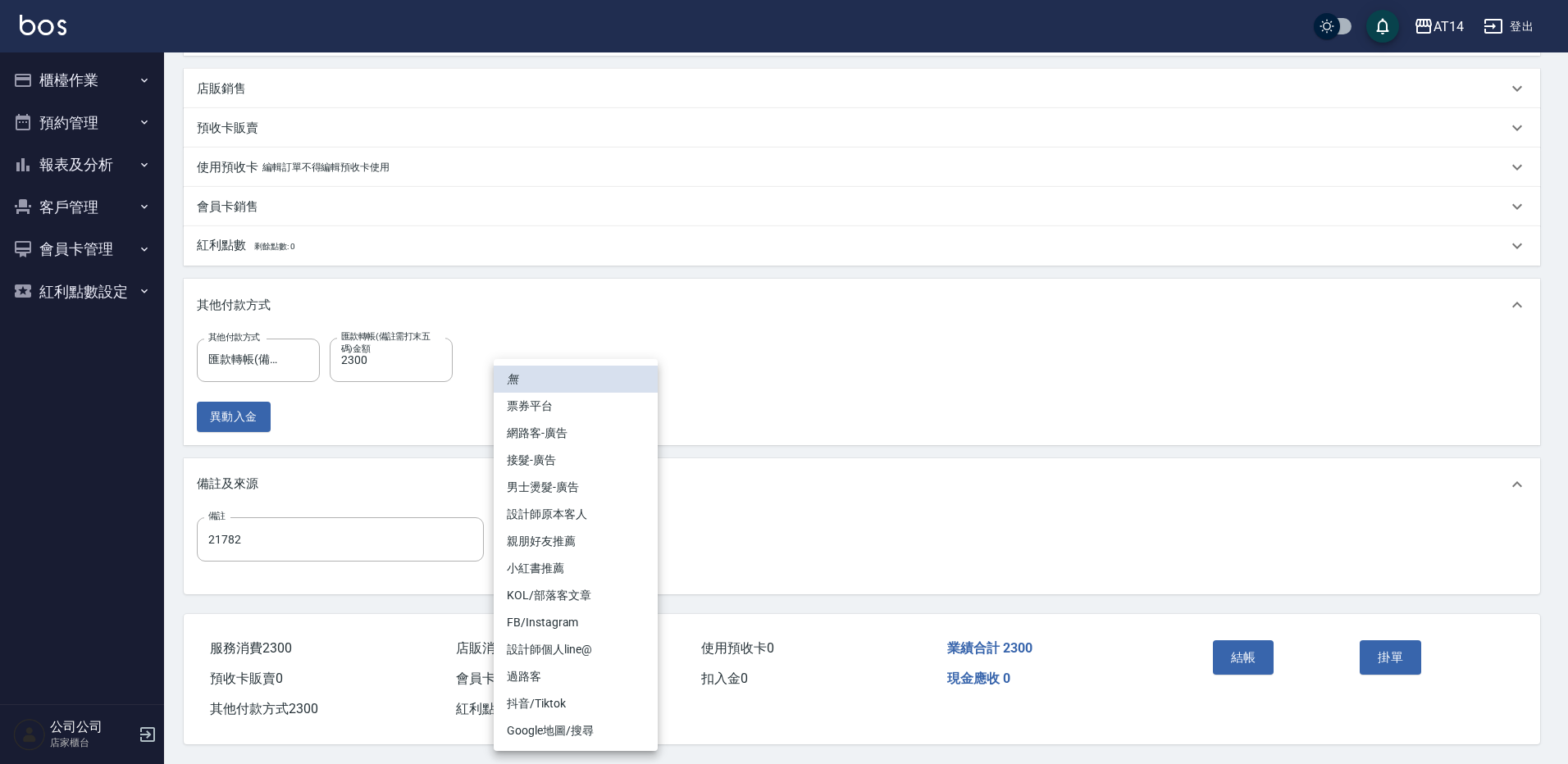
click at [608, 488] on li "男士燙髮-廣告" at bounding box center [576, 487] width 164 height 27
type input "男士燙髮-廣告"
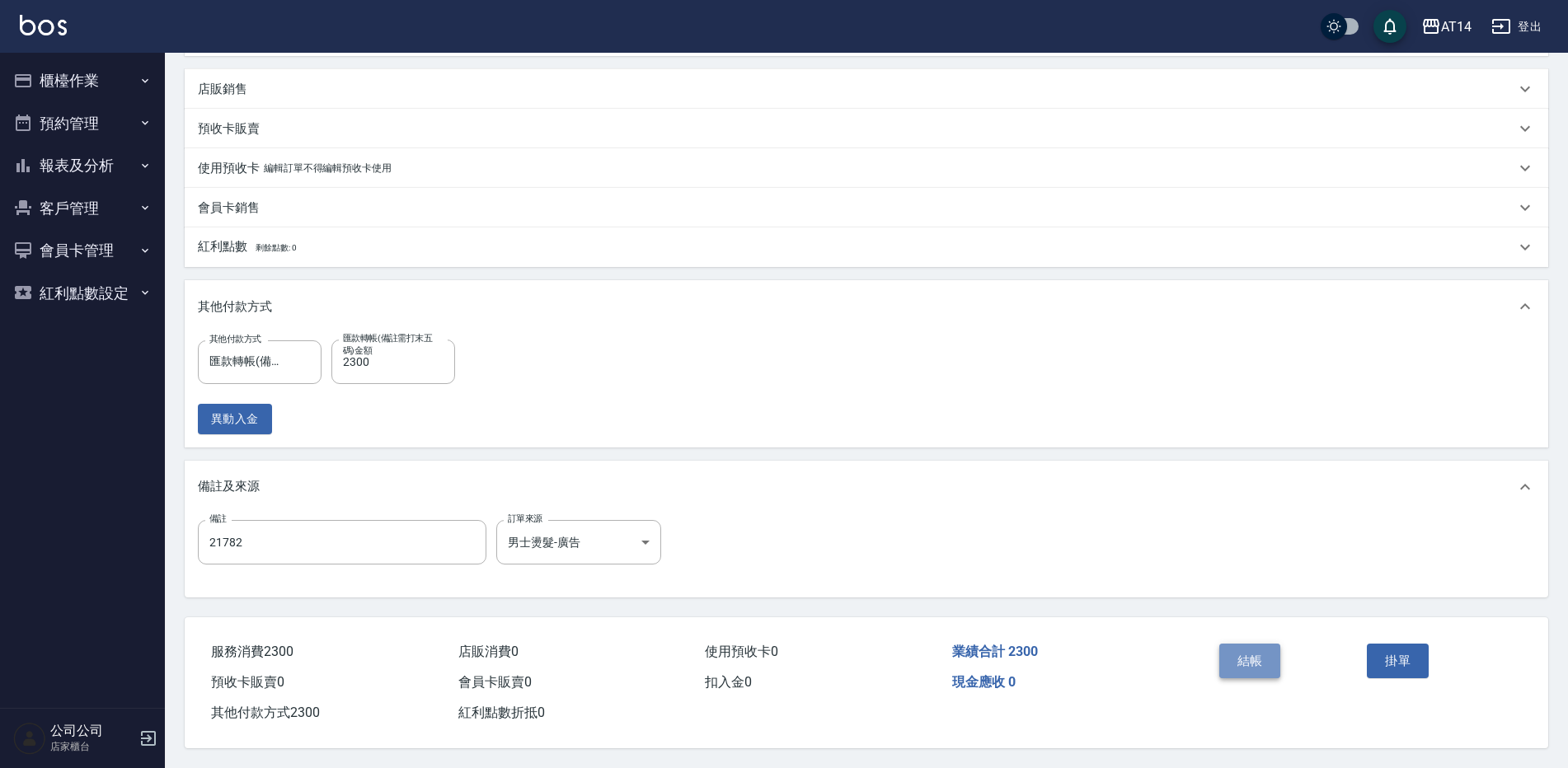
click at [1240, 664] on button "結帳" at bounding box center [1250, 660] width 62 height 34
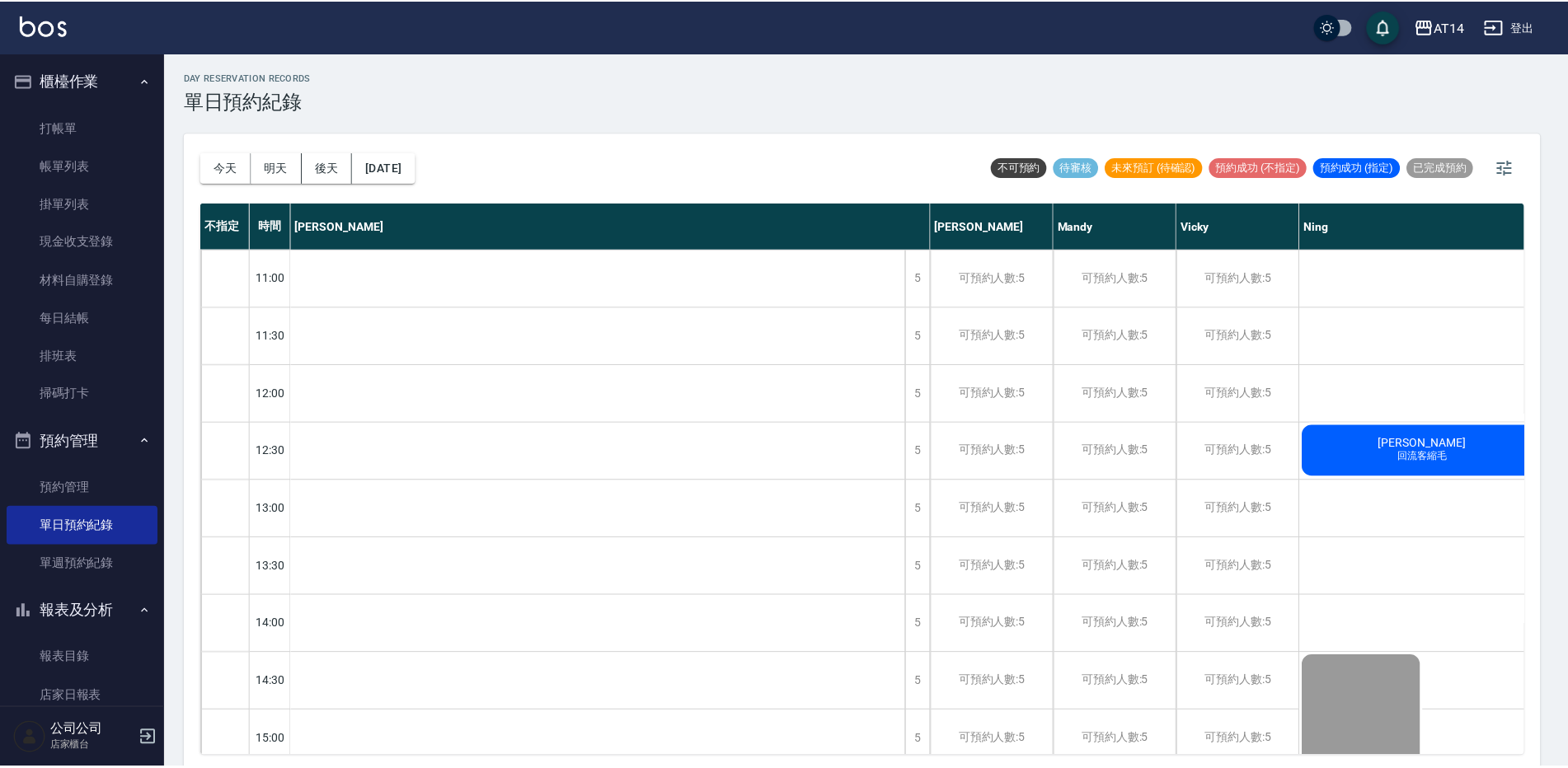
scroll to position [495, 317]
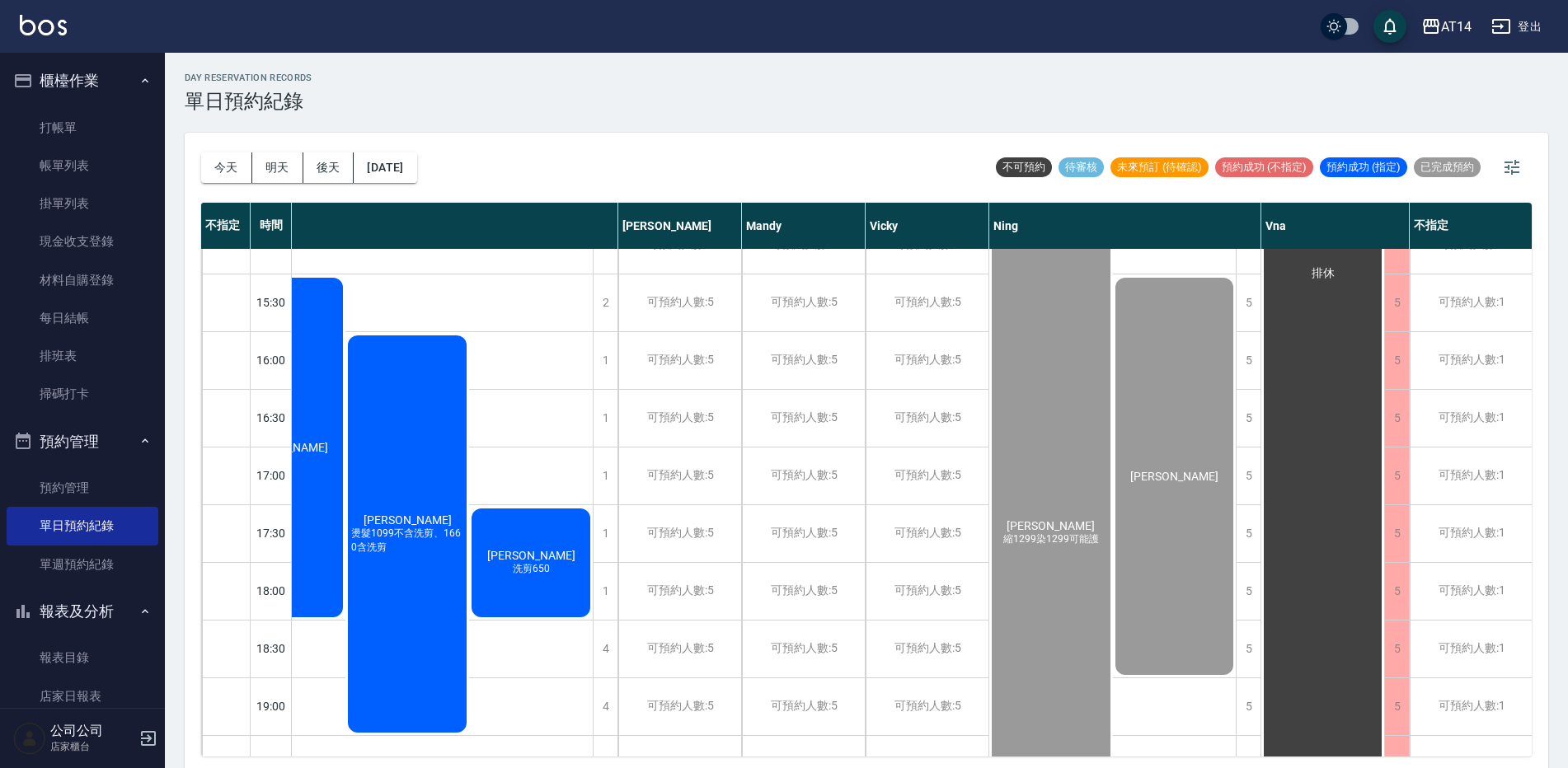
click at [81, 587] on ul "預約管理 單日預約紀錄 單週預約紀錄" at bounding box center [82, 526] width 152 height 127
click at [87, 565] on link "單週預約紀錄" at bounding box center [82, 564] width 152 height 38
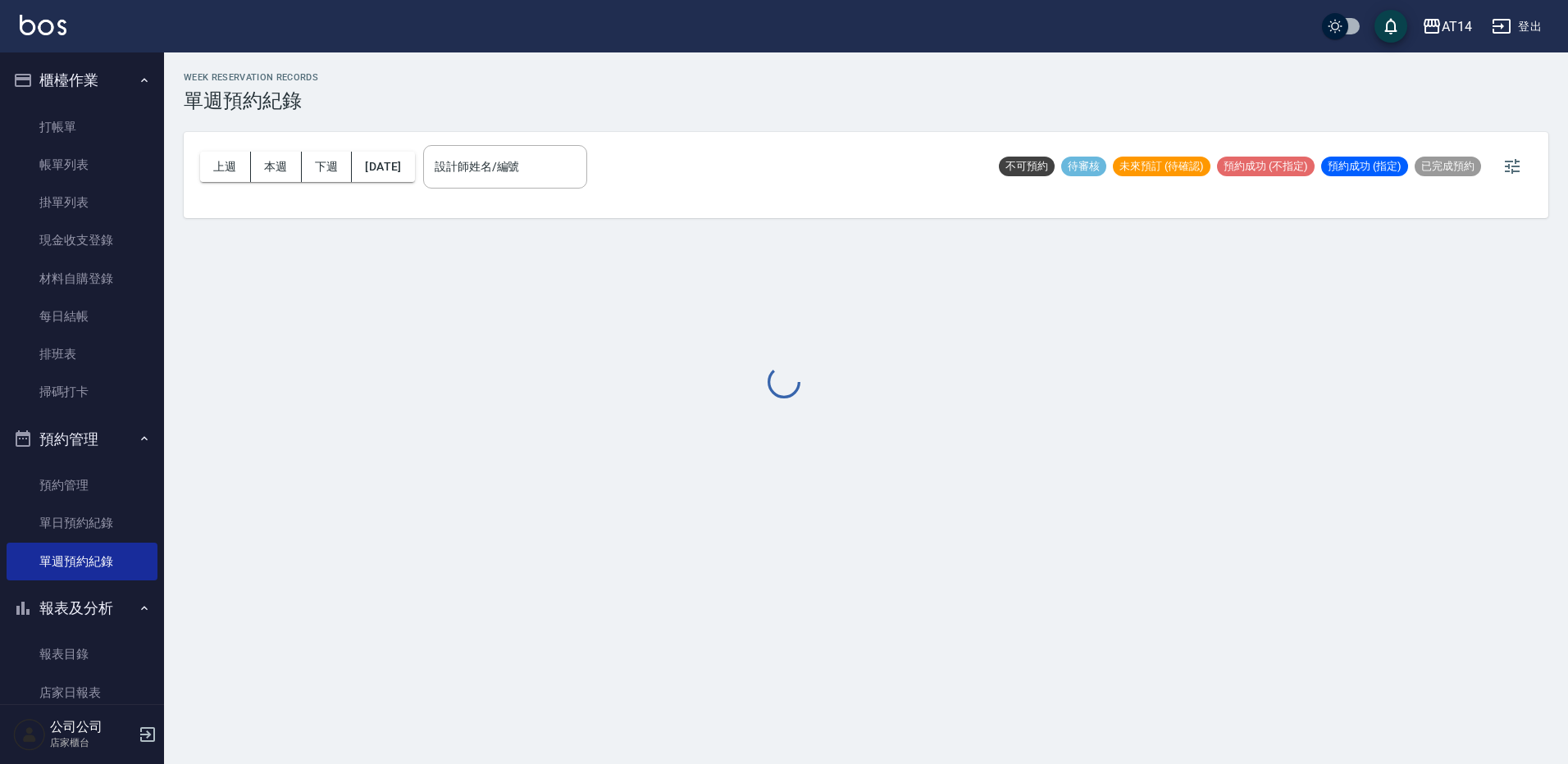
click at [561, 154] on div at bounding box center [784, 382] width 1568 height 764
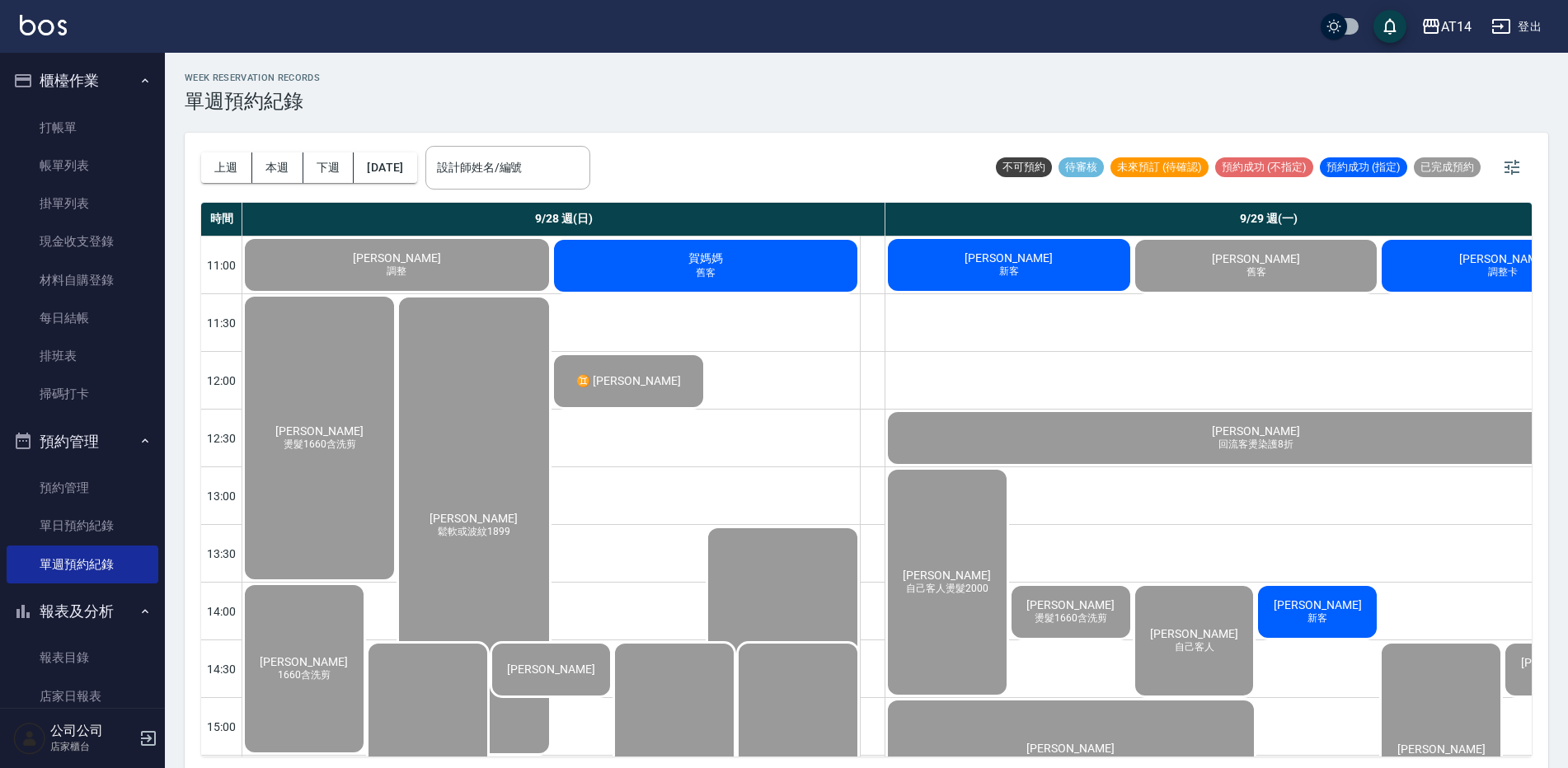
click at [564, 161] on div "WEEK RESERVATION RECORDS 單週預約紀錄 上週 本週 下週 2025/09/28 設計師姓名/編號 設計師姓名/編號 不可預約 待審核 …" at bounding box center [866, 412] width 1403 height 720
click at [564, 161] on input "設計師姓名/編號" at bounding box center [508, 168] width 150 height 28
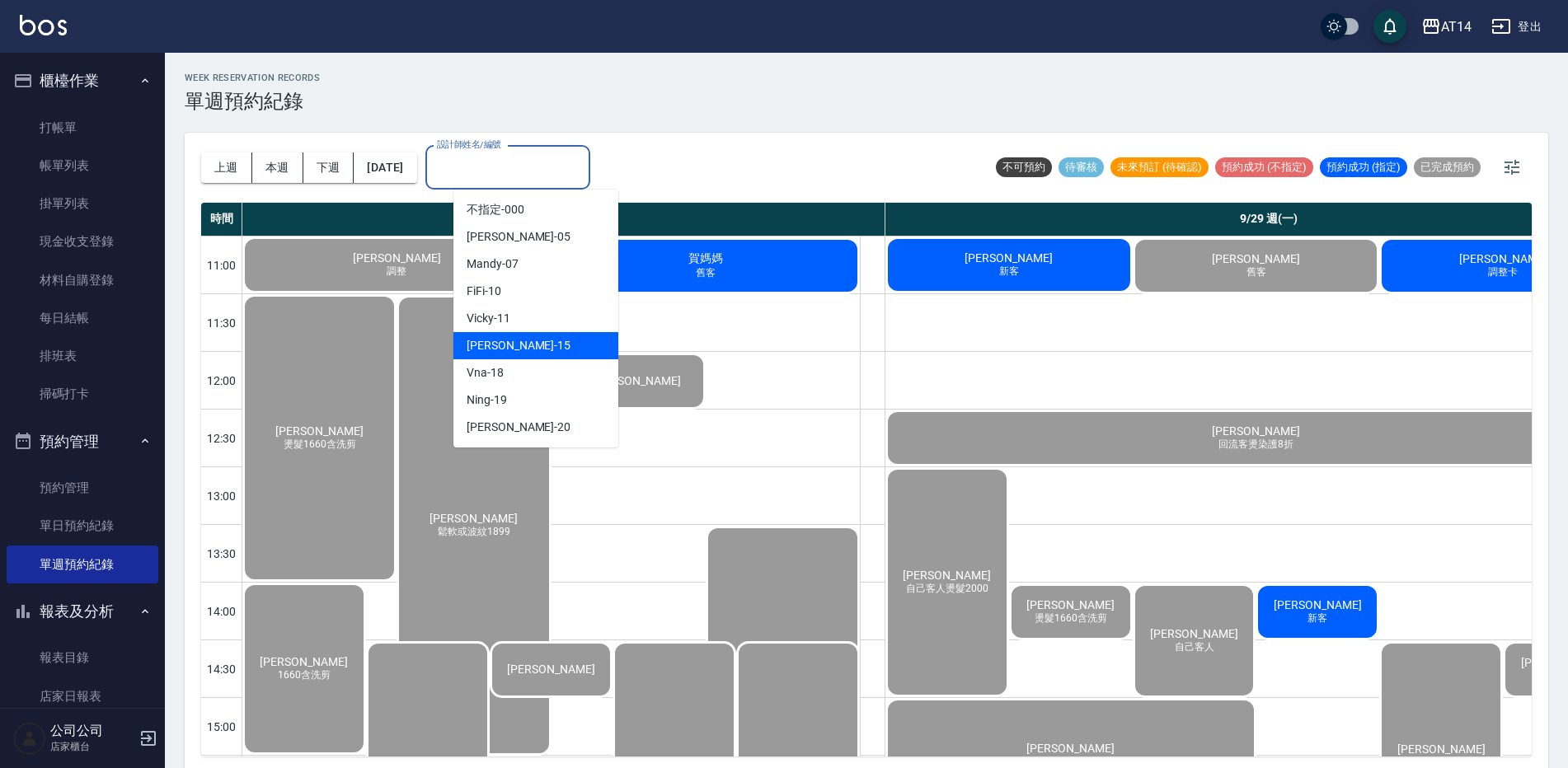
click at [547, 359] on div "Dora -15" at bounding box center [536, 346] width 165 height 27
type input "Dora-15"
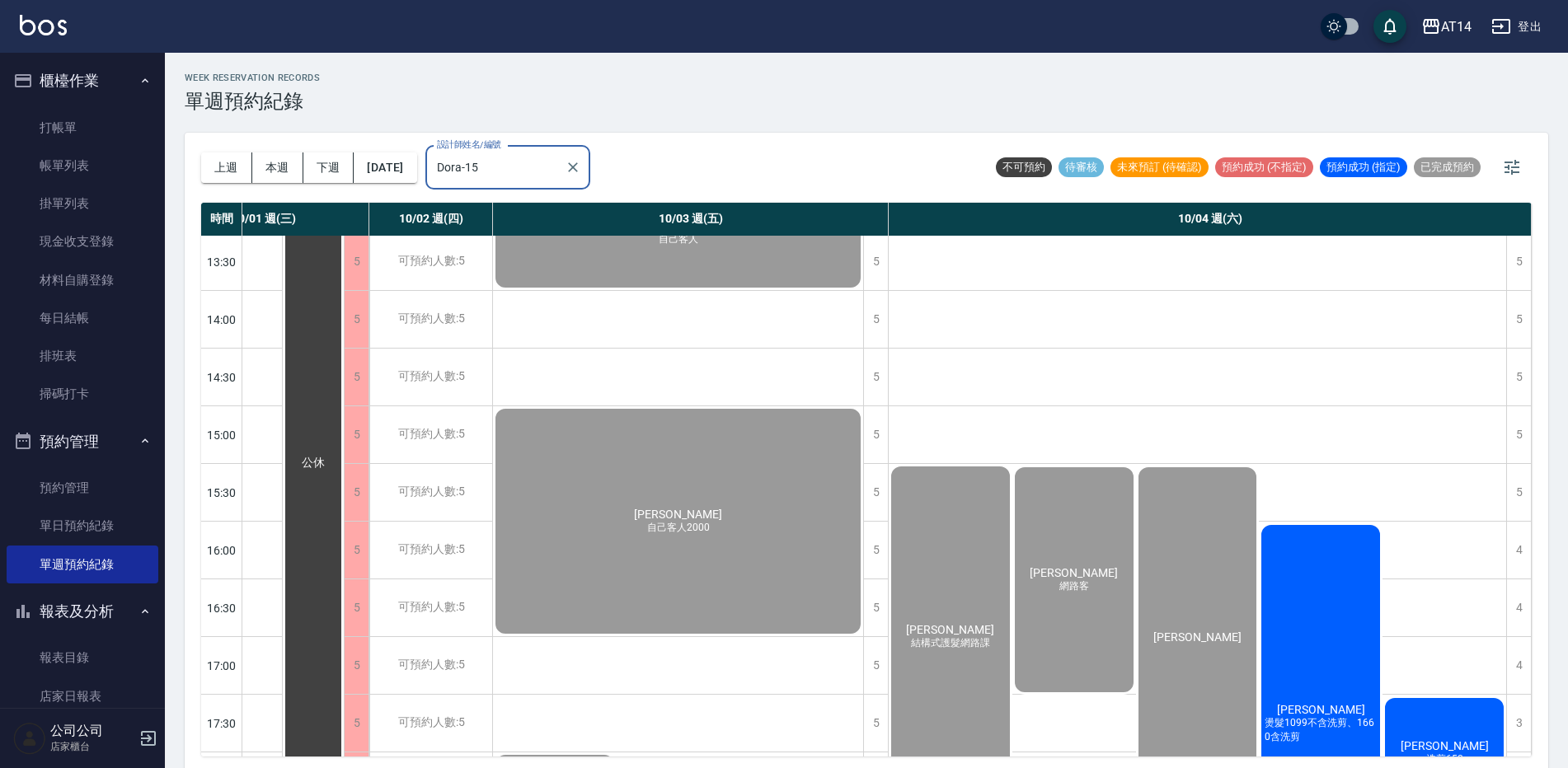
scroll to position [330, 1032]
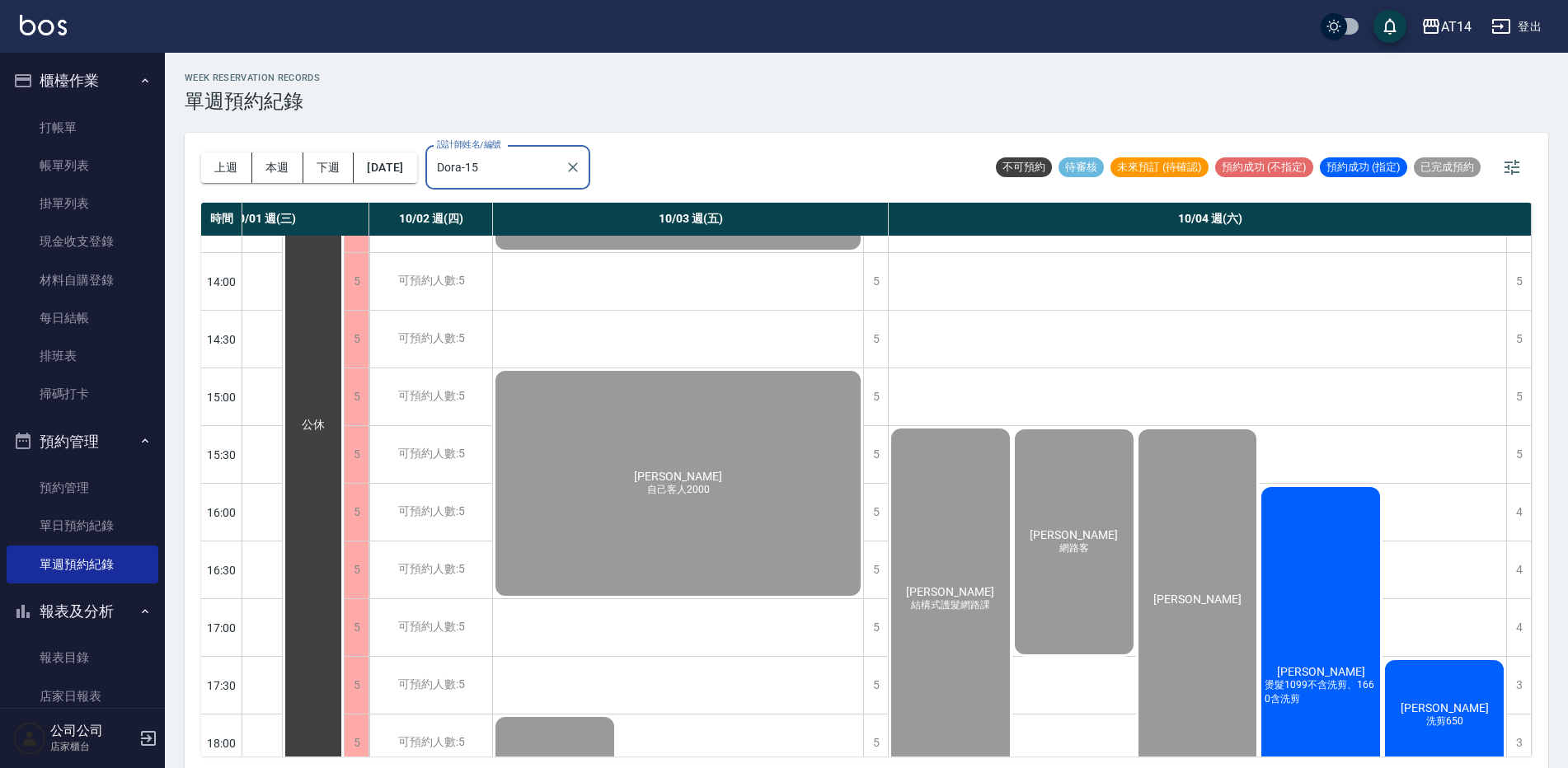
click at [1335, 670] on div "葉政浩 燙髮1099不含洗剪、1660含洗剪" at bounding box center [1321, 686] width 123 height 403
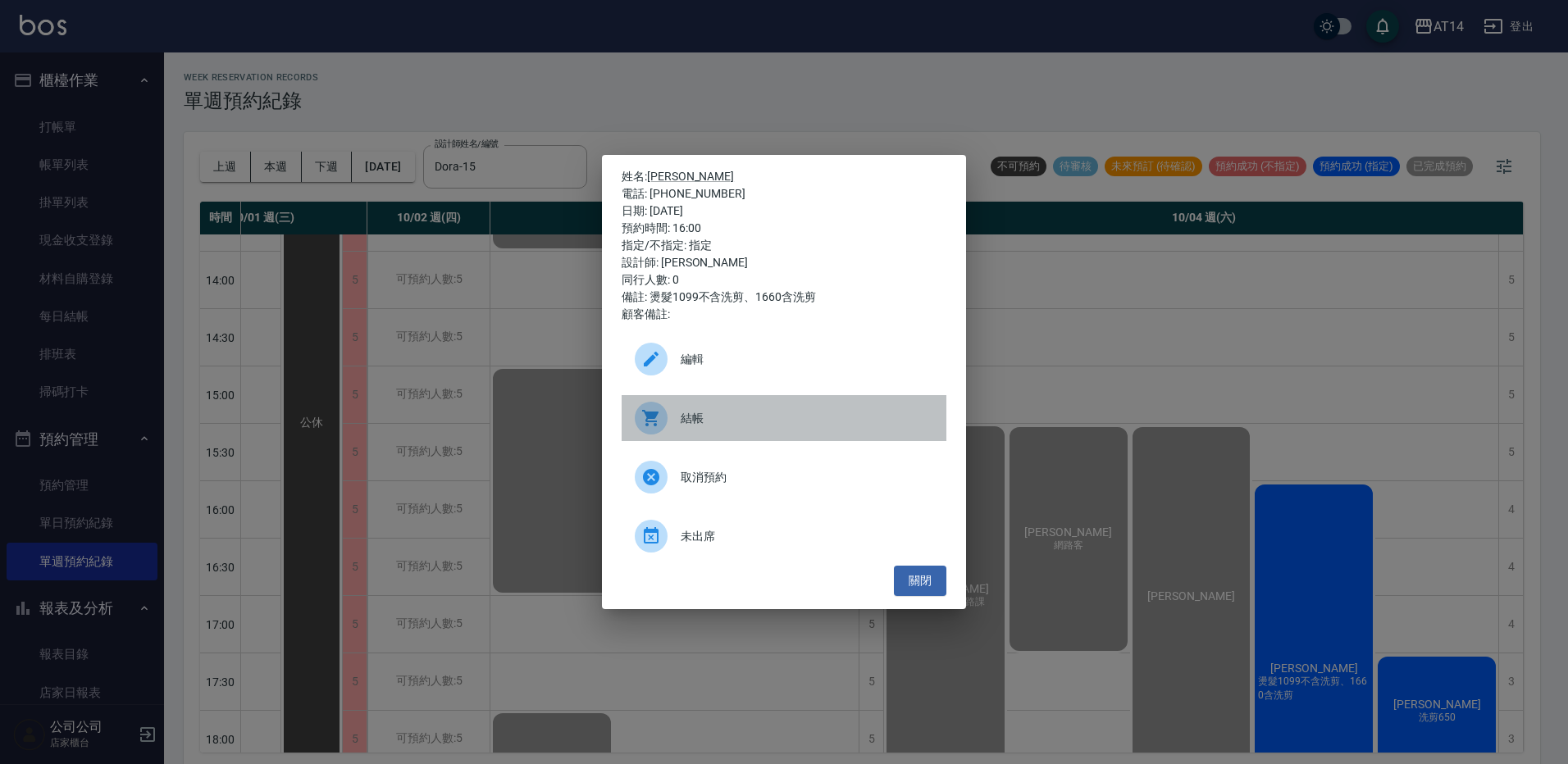
click at [739, 420] on span "結帳" at bounding box center [806, 419] width 252 height 18
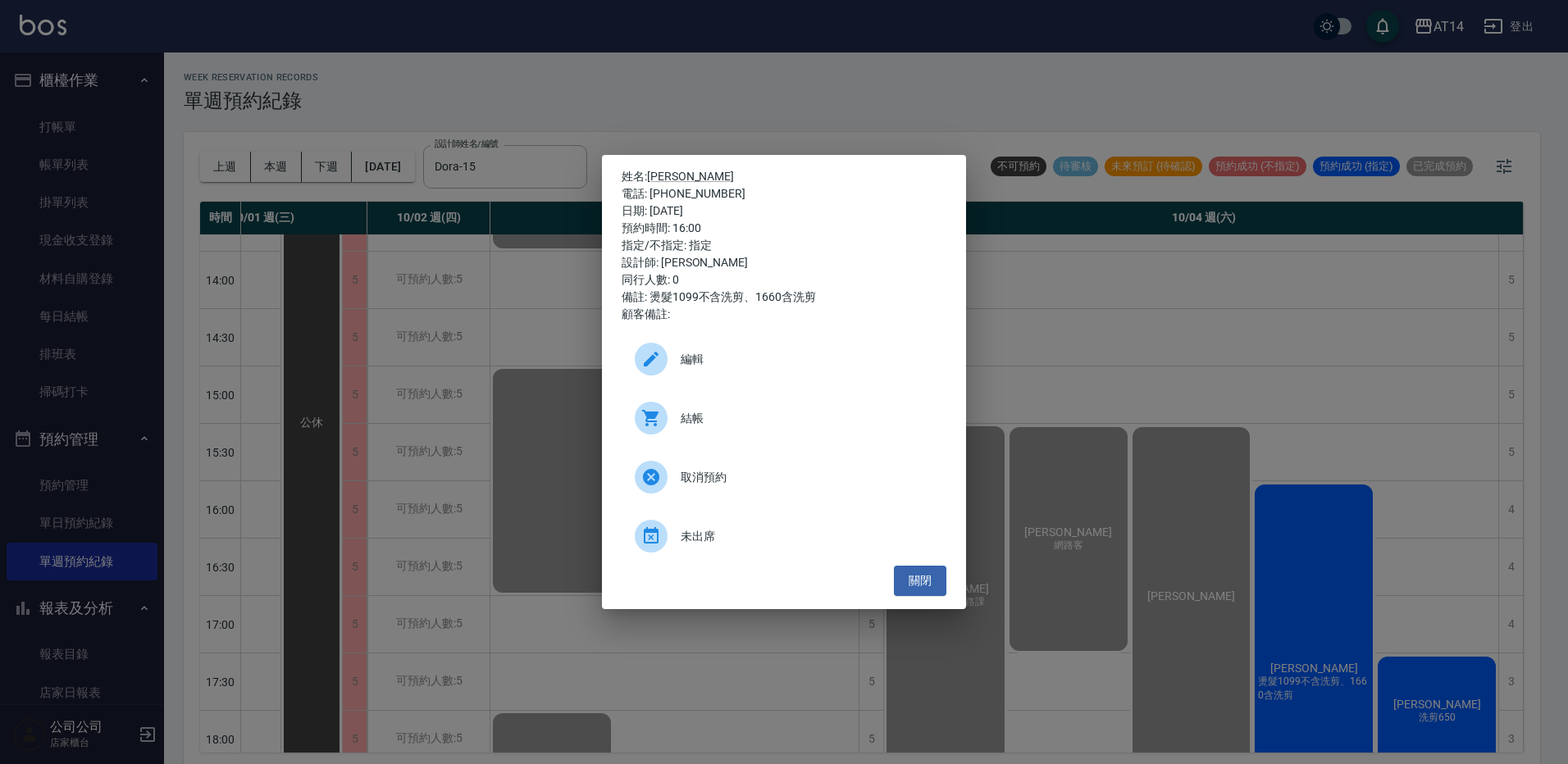
click at [1191, 401] on div "姓名: 葉政浩 電話: 0900341591 日期: 2025/10/04 預約時間: 16:00 指定/不指定: 指定 設計師: Dora 同行人數: 0 …" at bounding box center [784, 382] width 1568 height 764
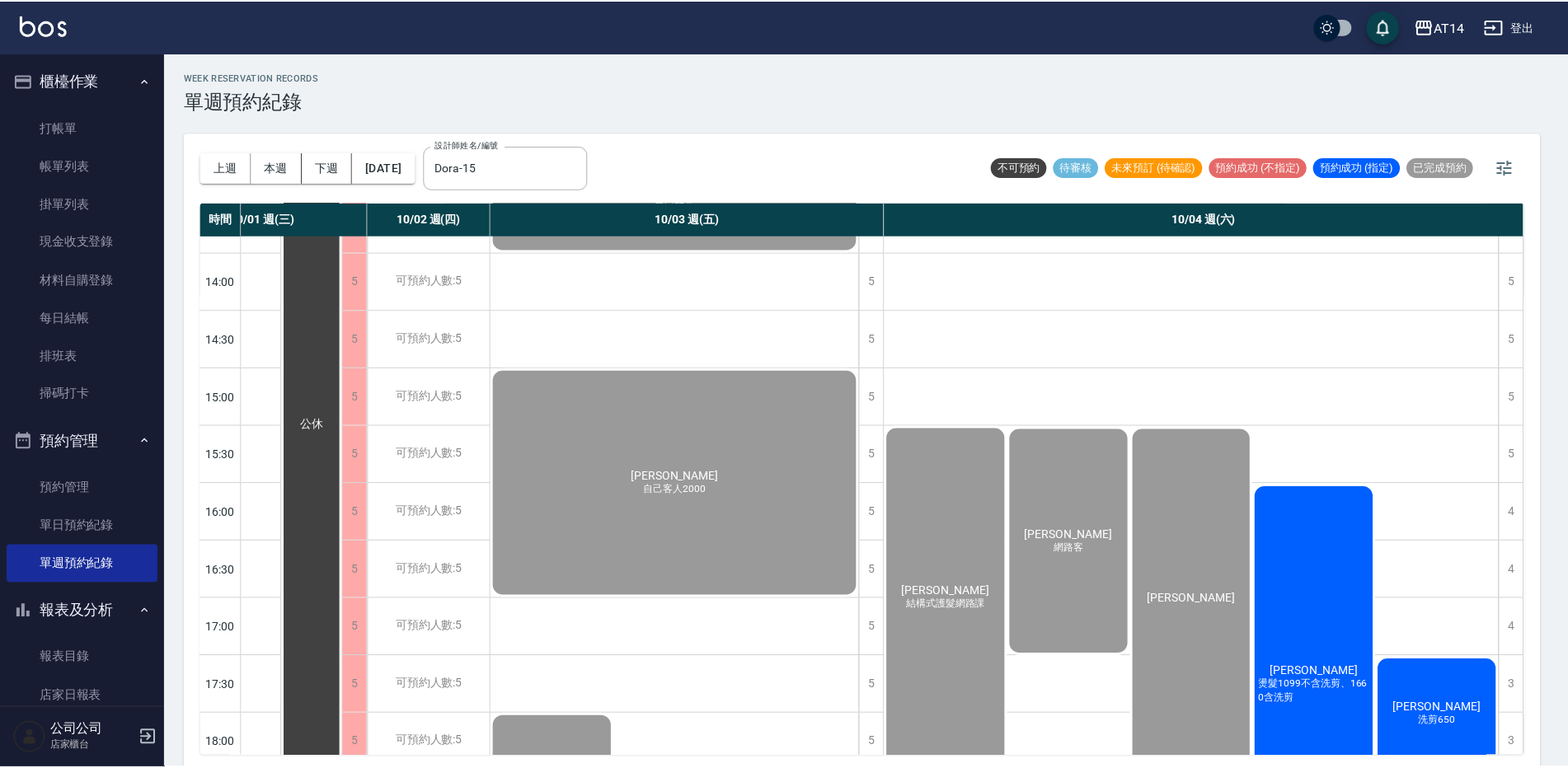
scroll to position [330, 1023]
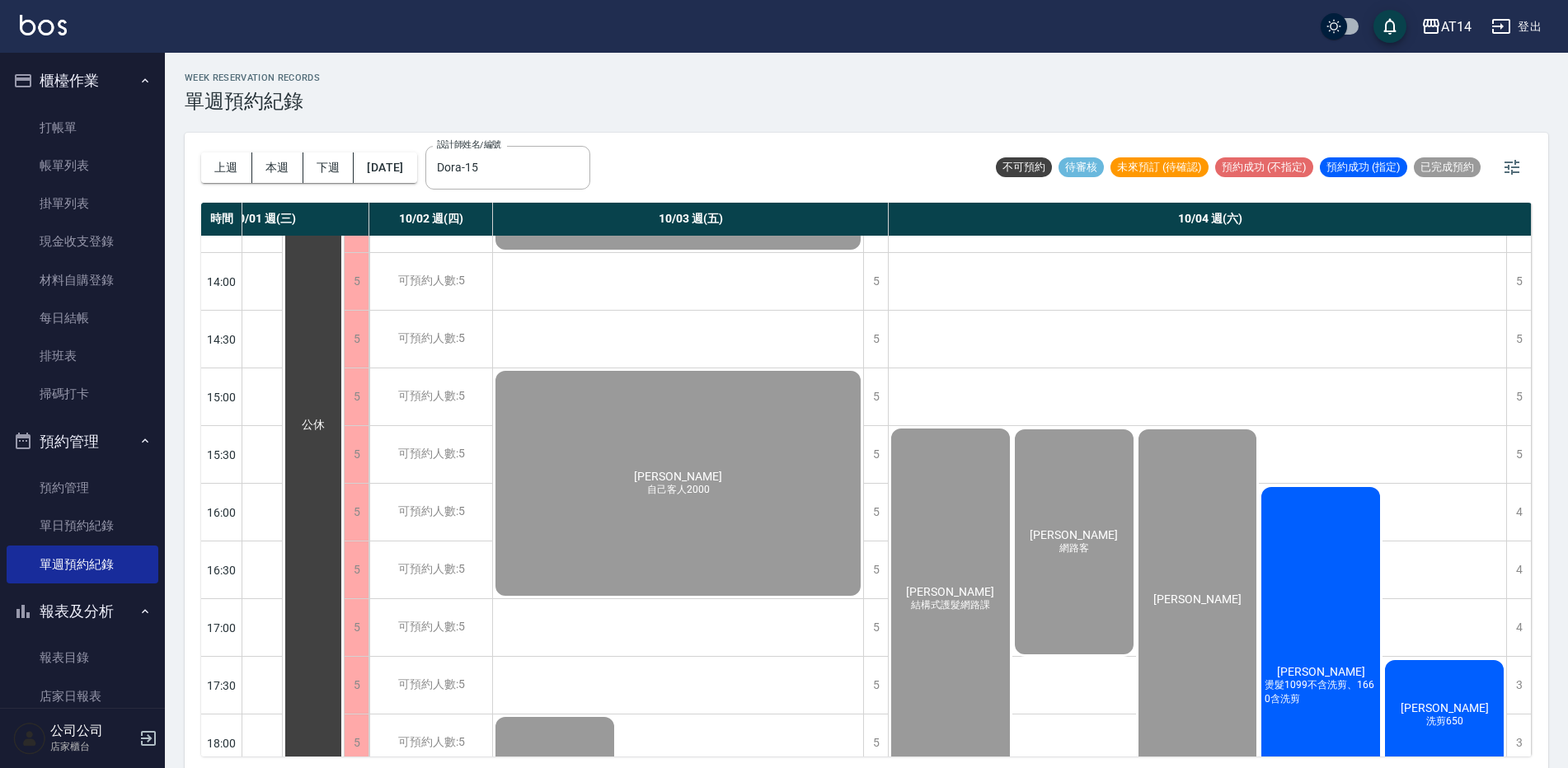
click at [1453, 711] on span "蕭裕恆" at bounding box center [1445, 707] width 95 height 13
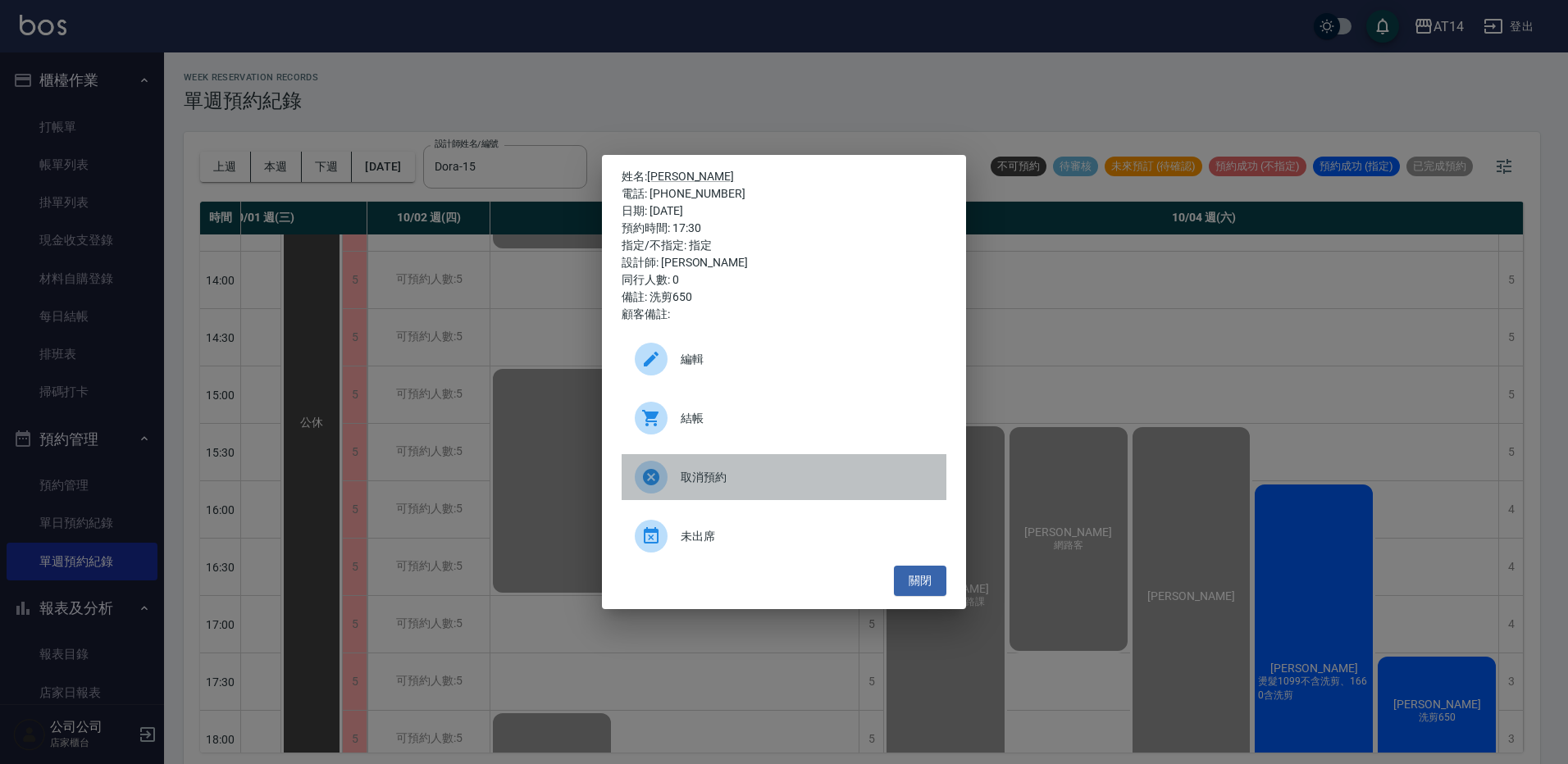
click at [753, 456] on div "取消預約" at bounding box center [784, 477] width 325 height 46
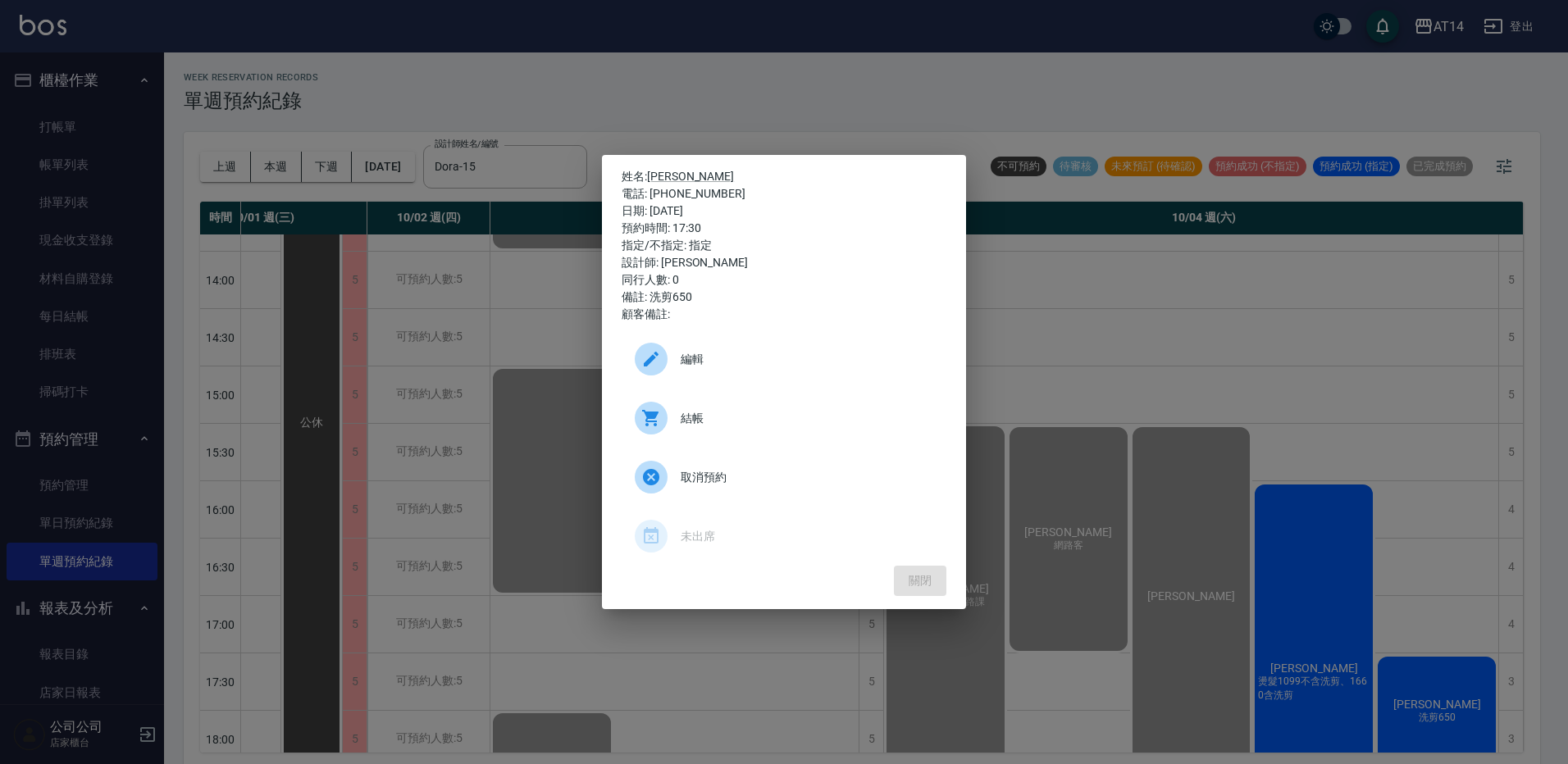
click at [742, 416] on span "結帳" at bounding box center [806, 419] width 252 height 18
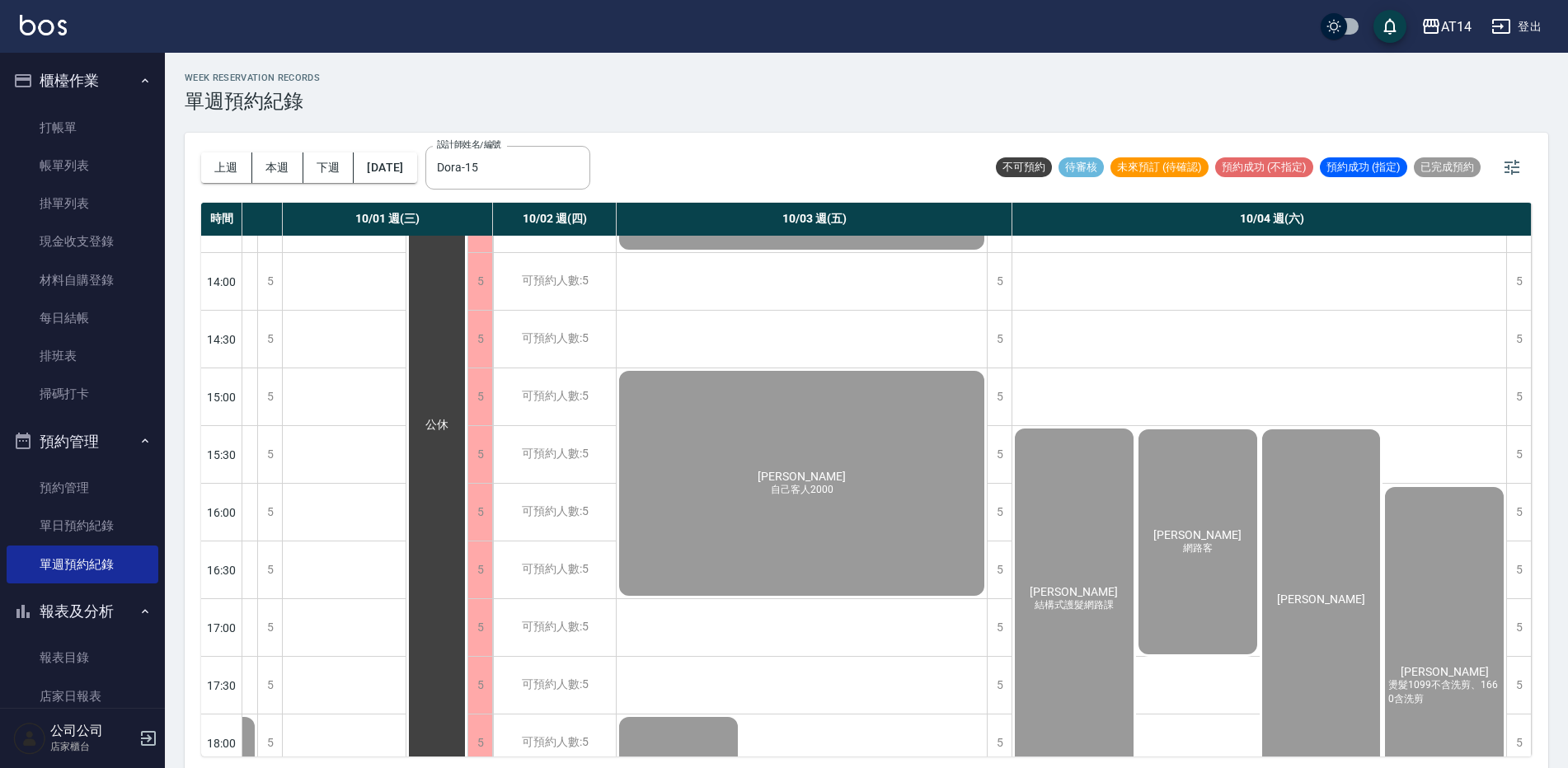
scroll to position [330, 900]
click at [74, 165] on link "帳單列表" at bounding box center [82, 166] width 152 height 38
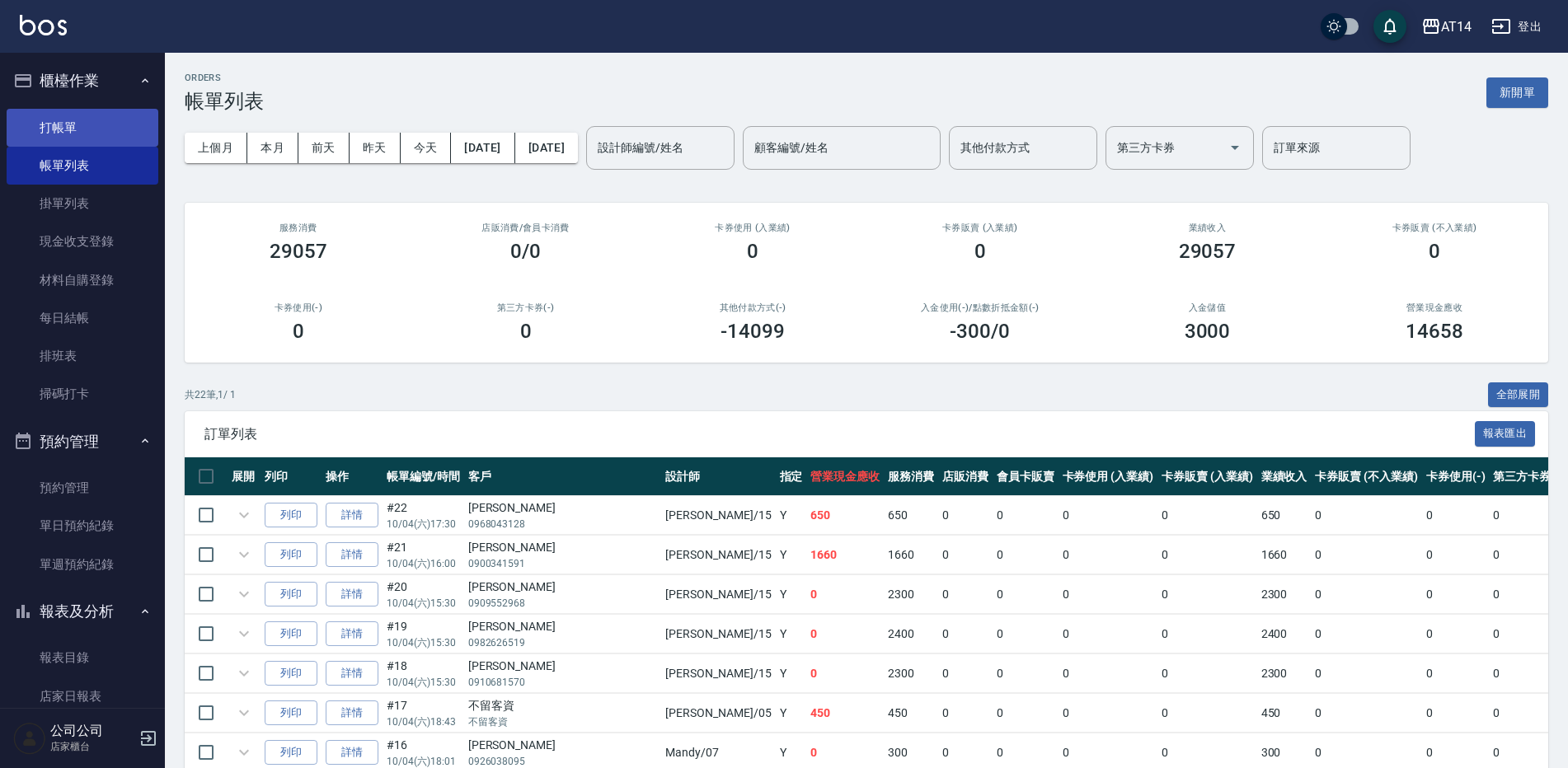
drag, startPoint x: 103, startPoint y: 115, endPoint x: 142, endPoint y: 119, distance: 39.2
click at [105, 115] on link "打帳單" at bounding box center [82, 127] width 152 height 38
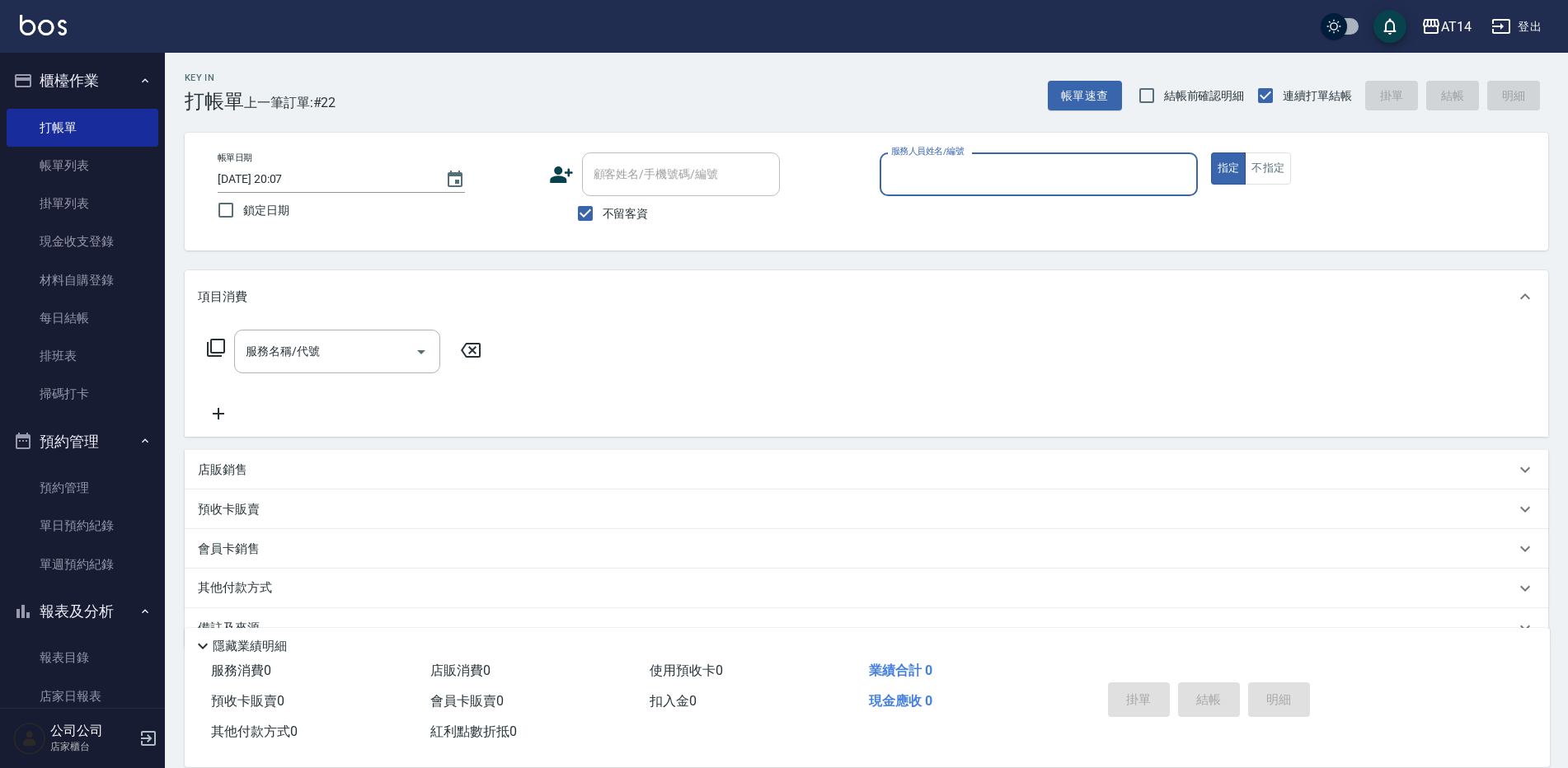
click at [971, 194] on div "服務人員姓名/編號" at bounding box center [1039, 174] width 318 height 44
type input "1"
type input "Patty-05"
type button "true"
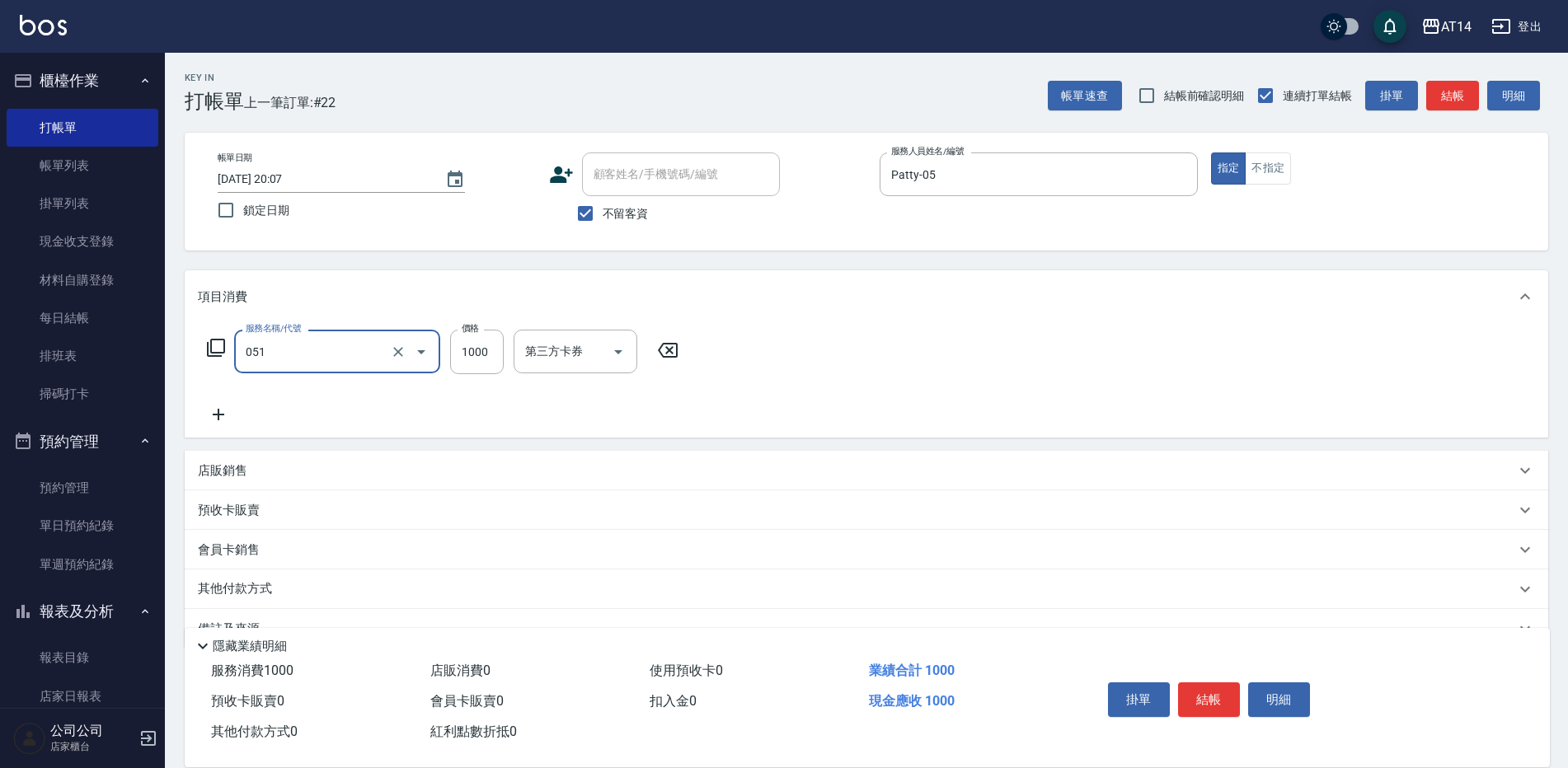
type input "護髮(051)"
type input "600"
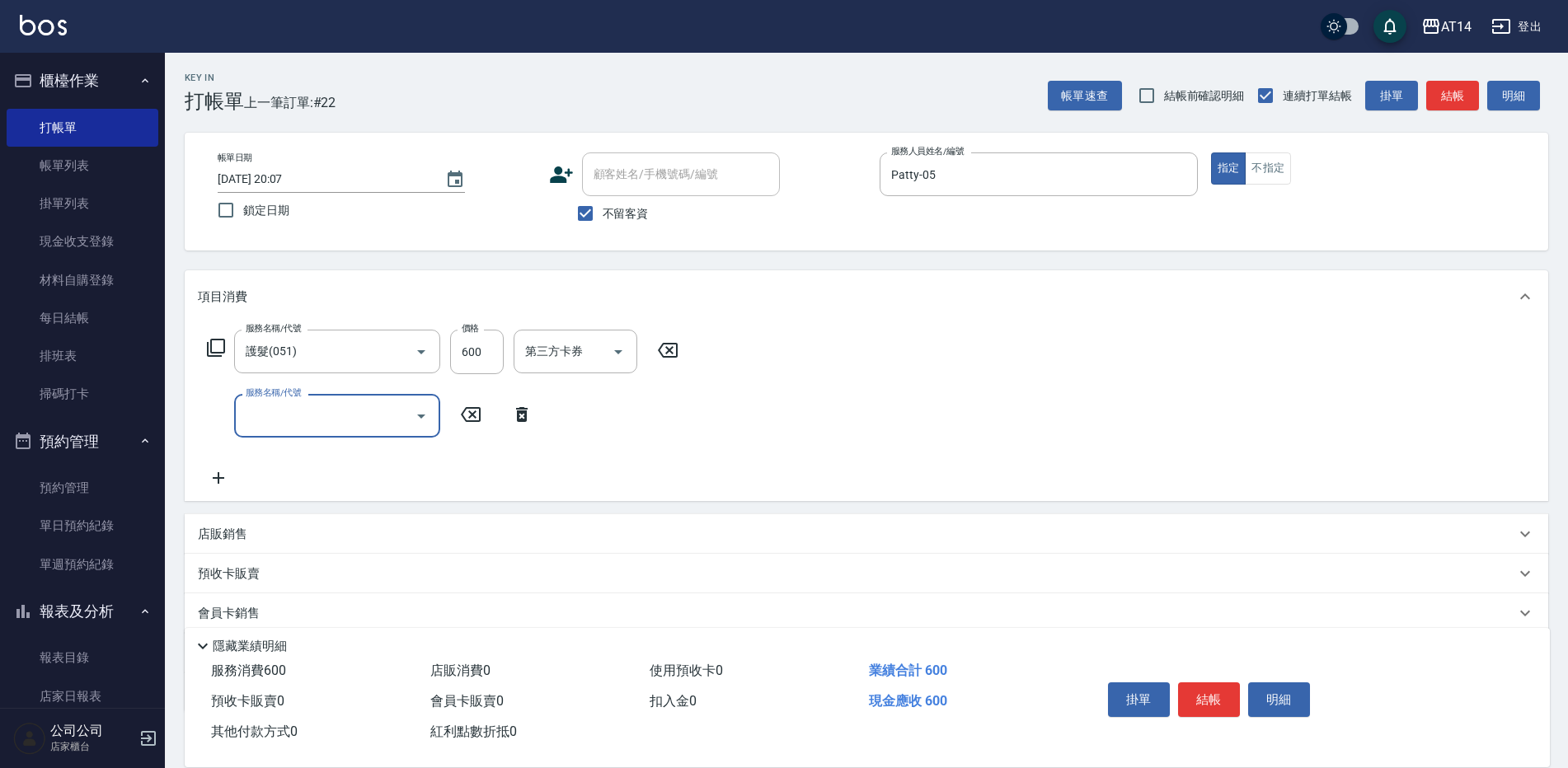
click at [398, 435] on div "服務名稱/代號" at bounding box center [337, 415] width 206 height 44
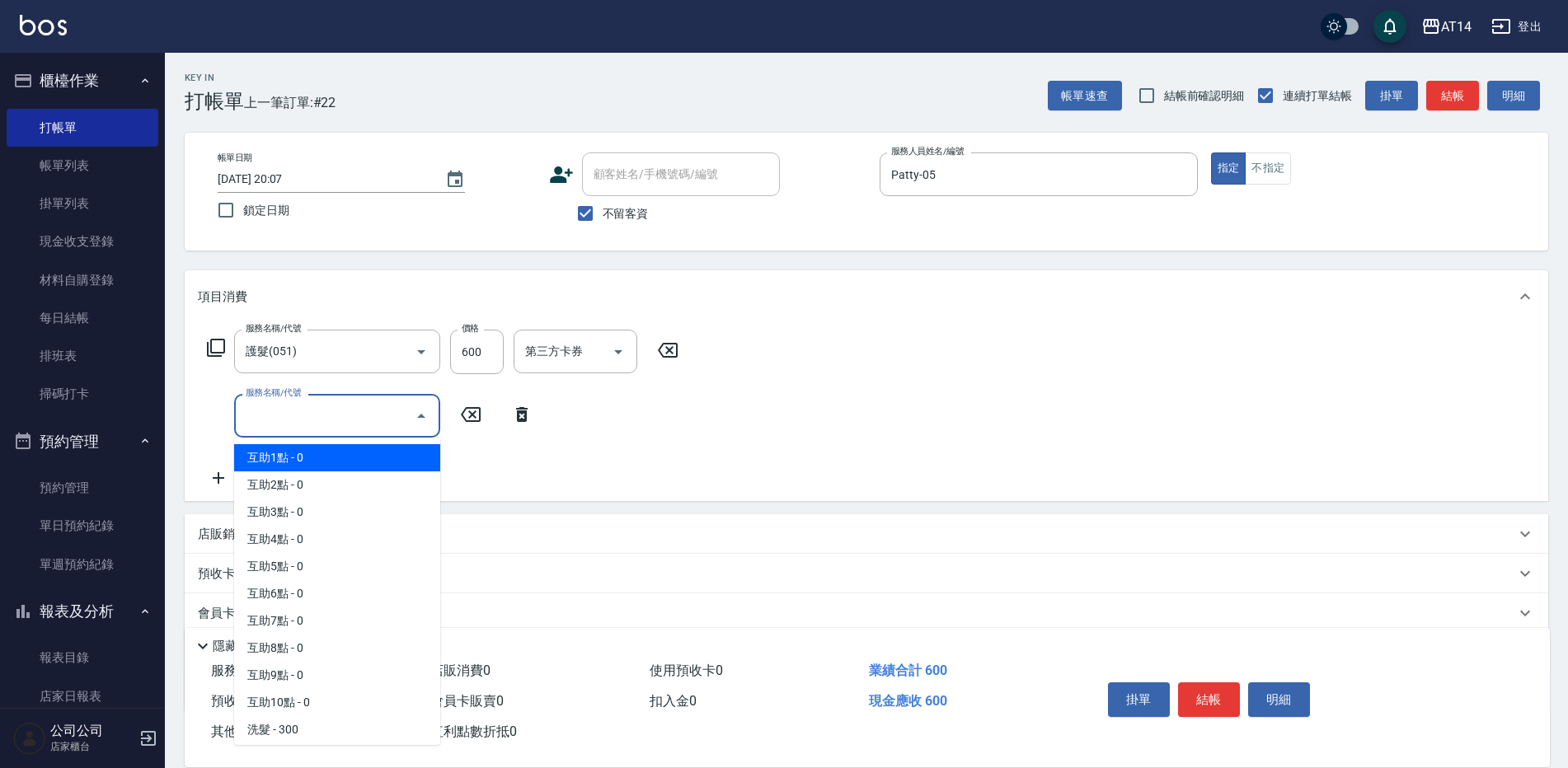
click at [368, 457] on span "互助1點 - 0" at bounding box center [337, 458] width 206 height 27
type input "互助1點(001)"
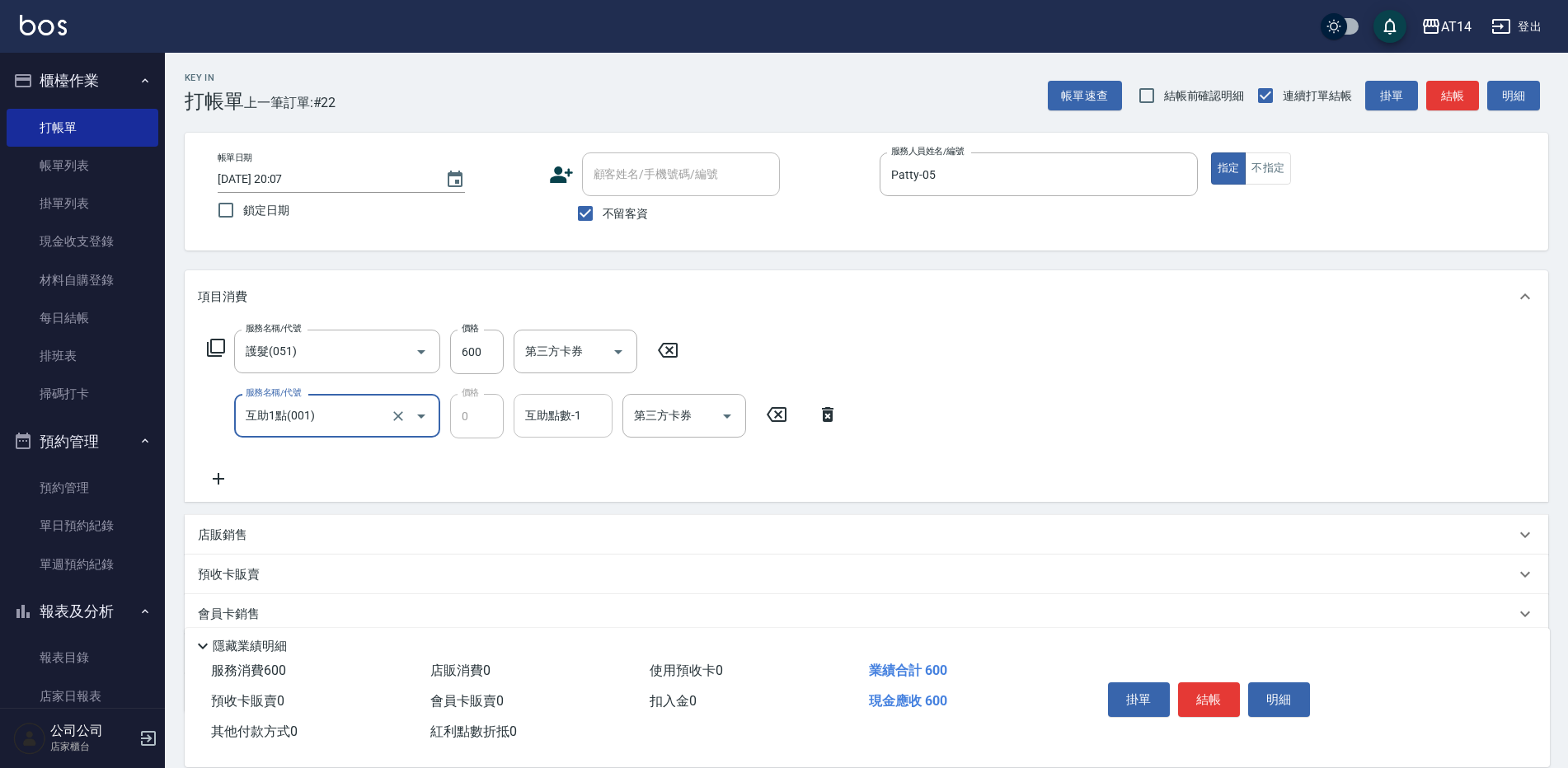
click at [568, 395] on div "互助點數-1" at bounding box center [563, 415] width 99 height 44
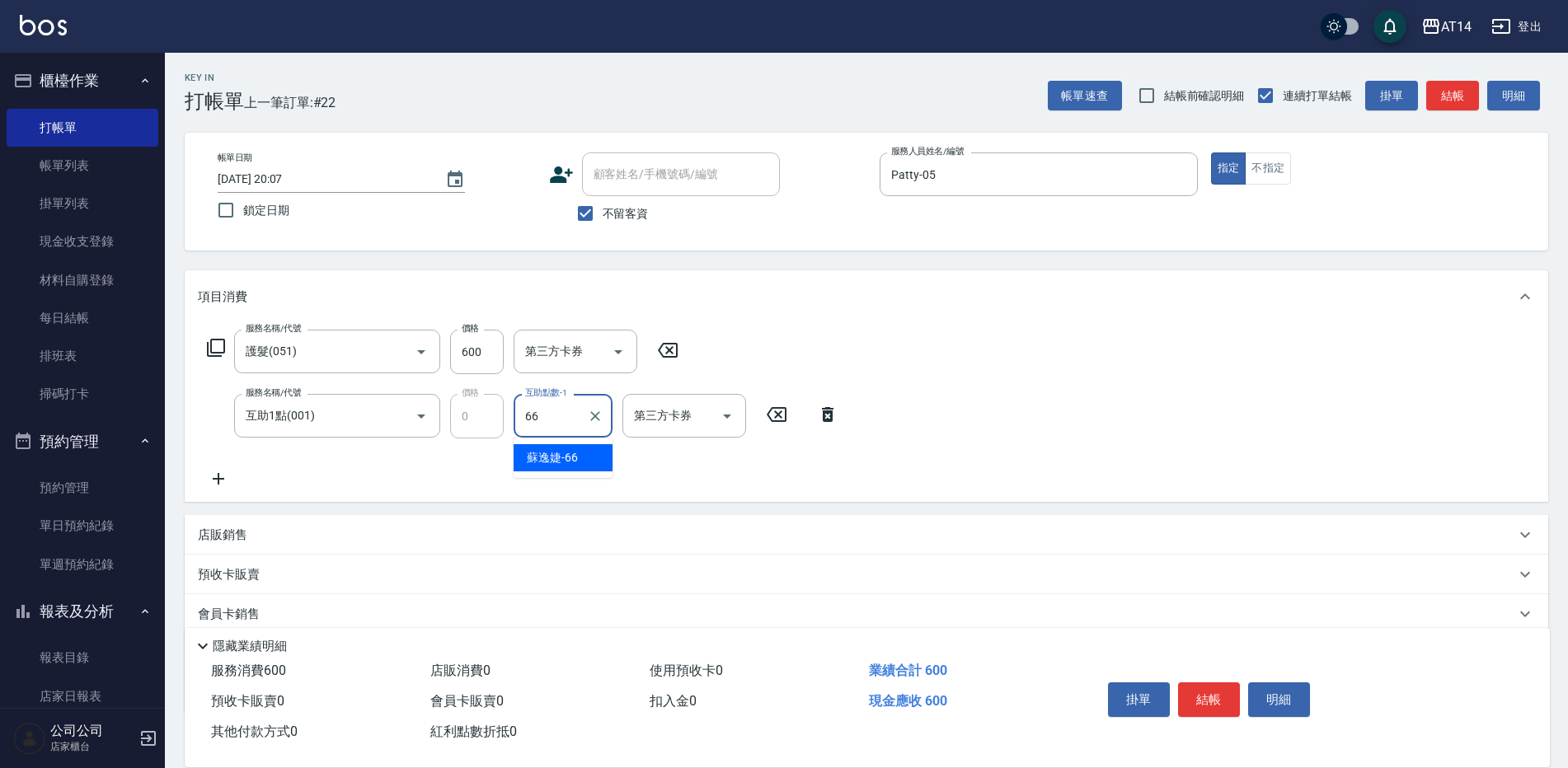
type input "蘇逸婕-66"
click at [383, 426] on input "互助1點(001)" at bounding box center [315, 415] width 145 height 28
click at [347, 430] on input "互助1點(001)" at bounding box center [315, 415] width 145 height 28
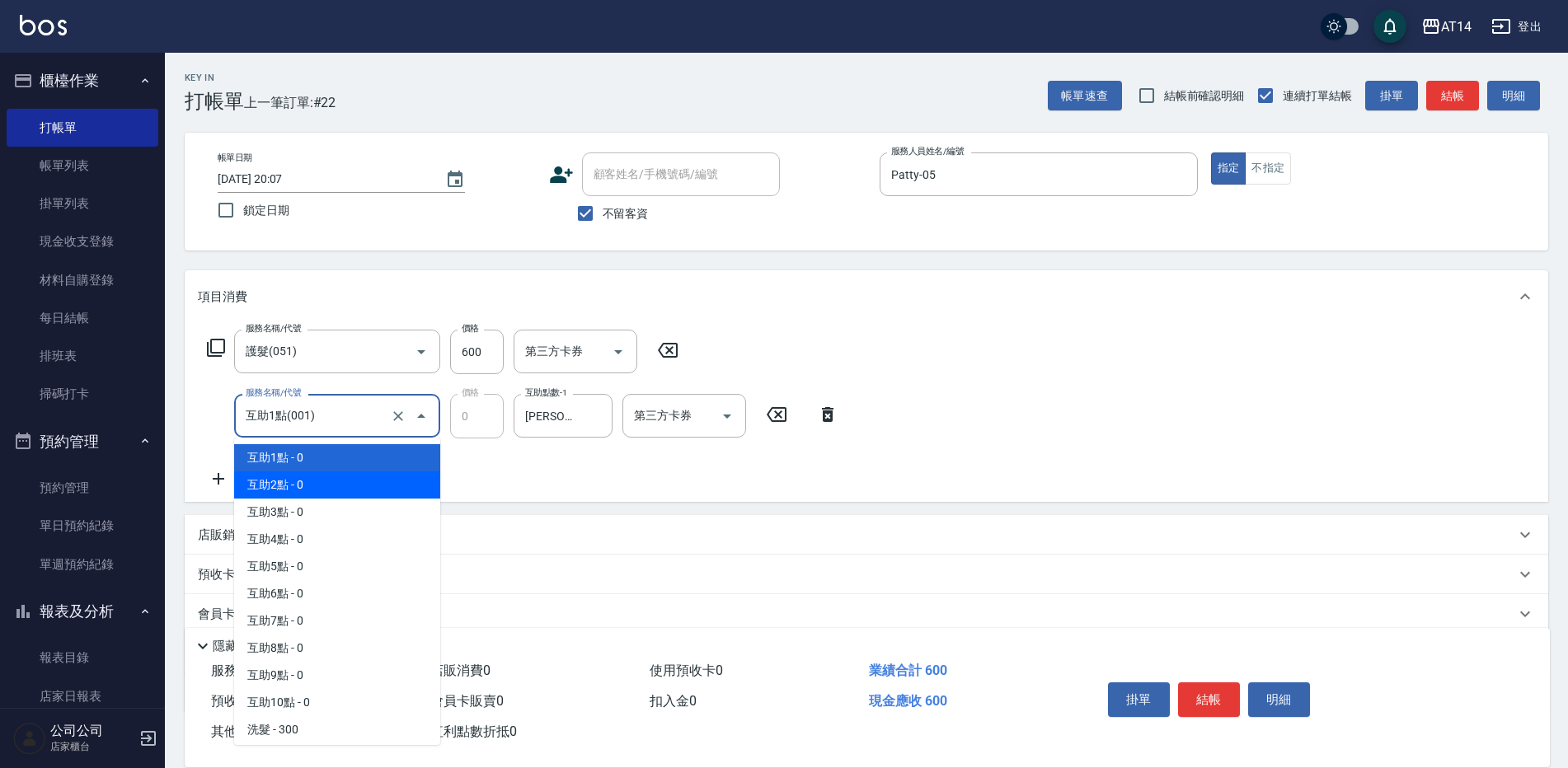
click at [323, 487] on span "互助2點 - 0" at bounding box center [337, 485] width 206 height 27
type input "互助2點(002)"
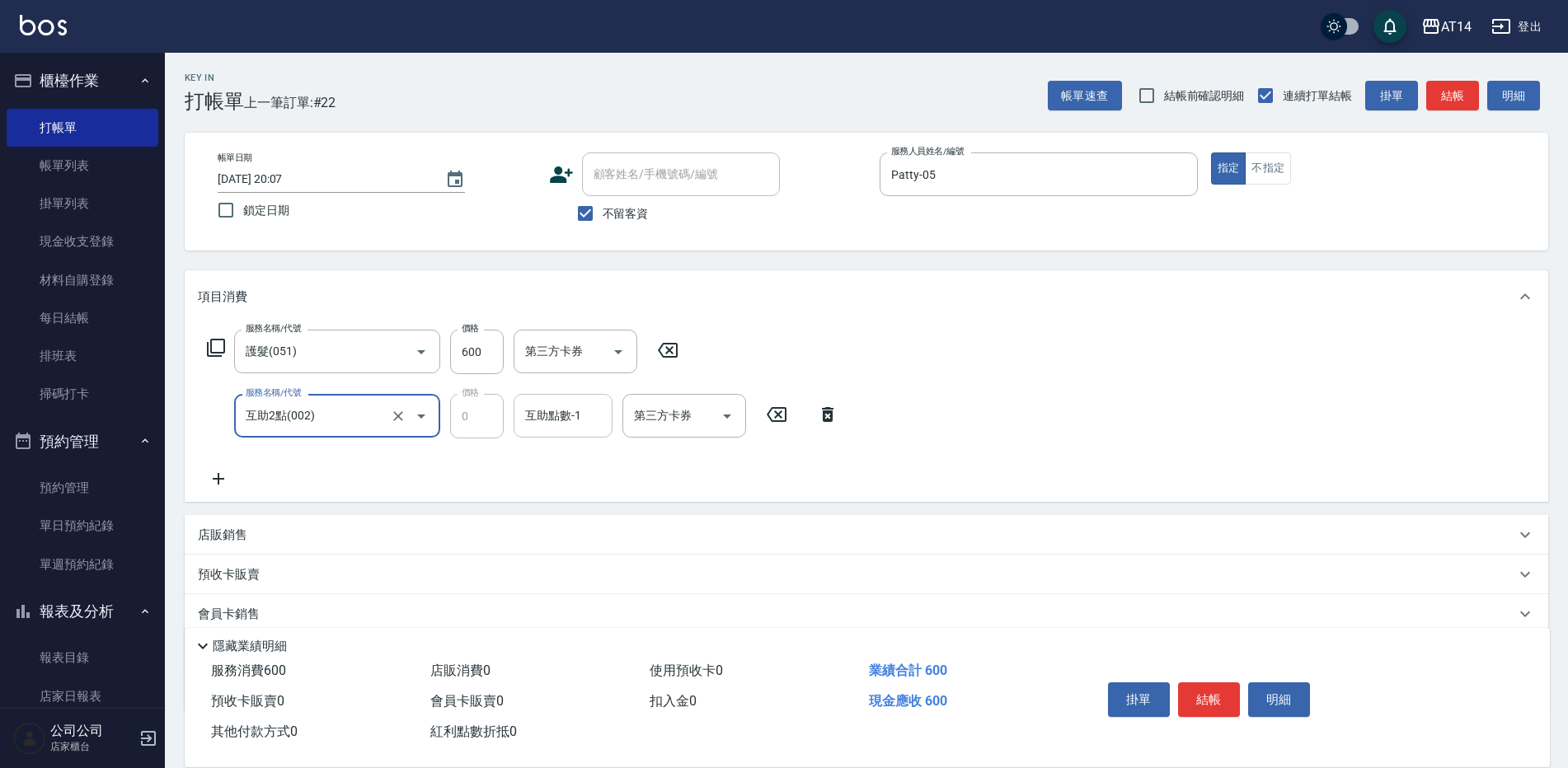
click at [535, 420] on input "互助點數-1" at bounding box center [564, 415] width 84 height 28
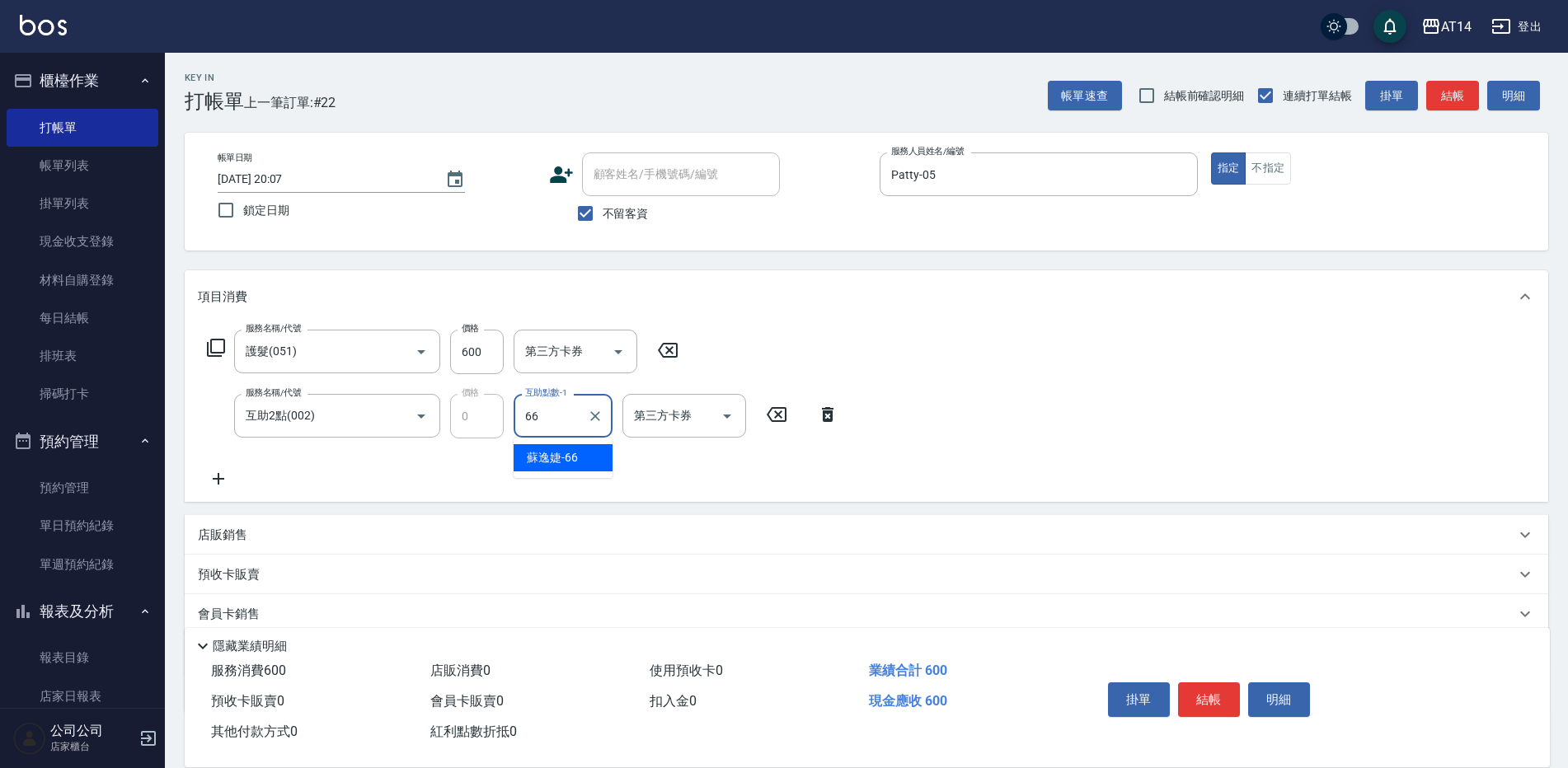
type input "蘇逸婕-66"
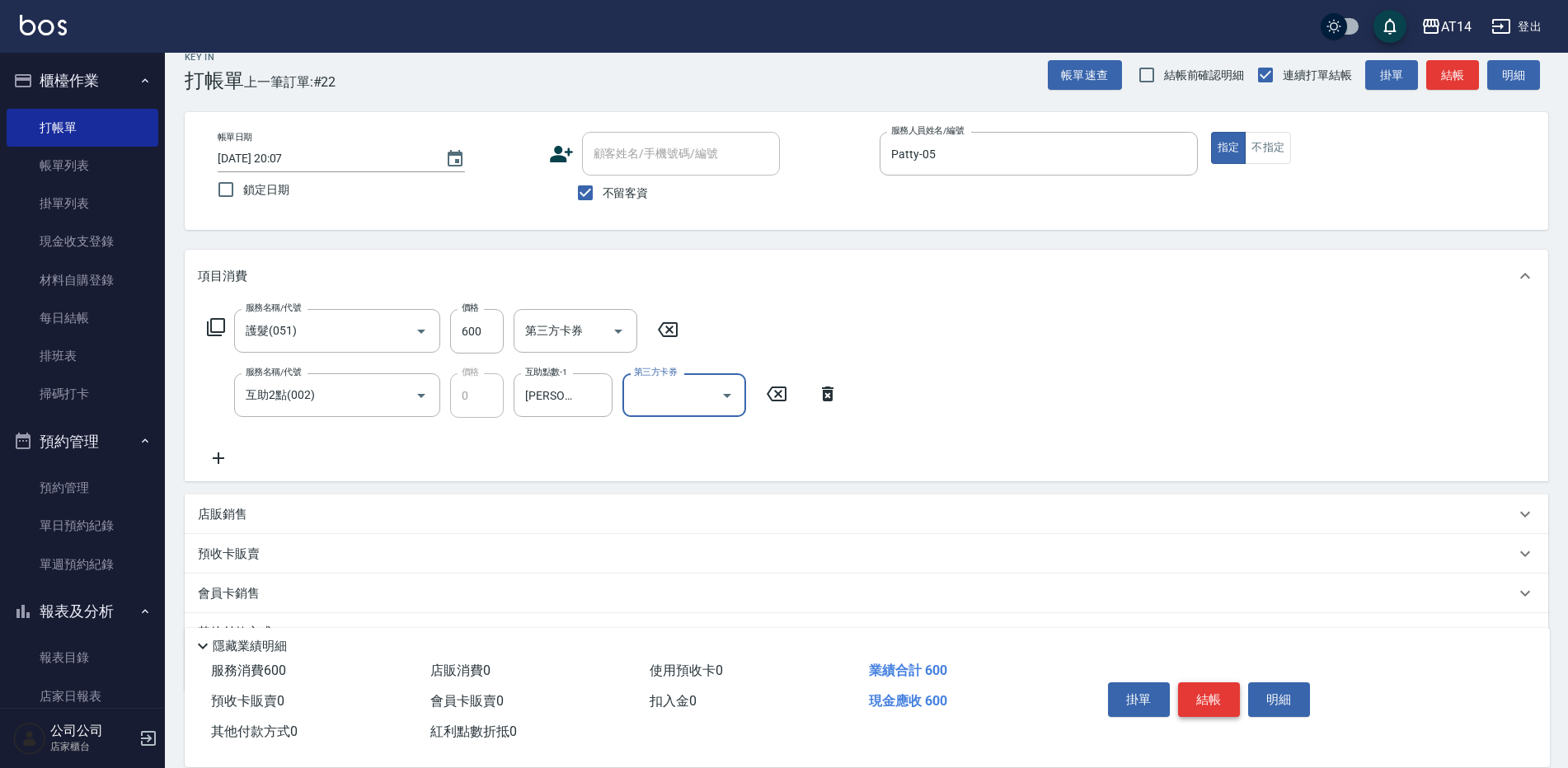
click at [1209, 683] on button "結帳" at bounding box center [1208, 699] width 62 height 34
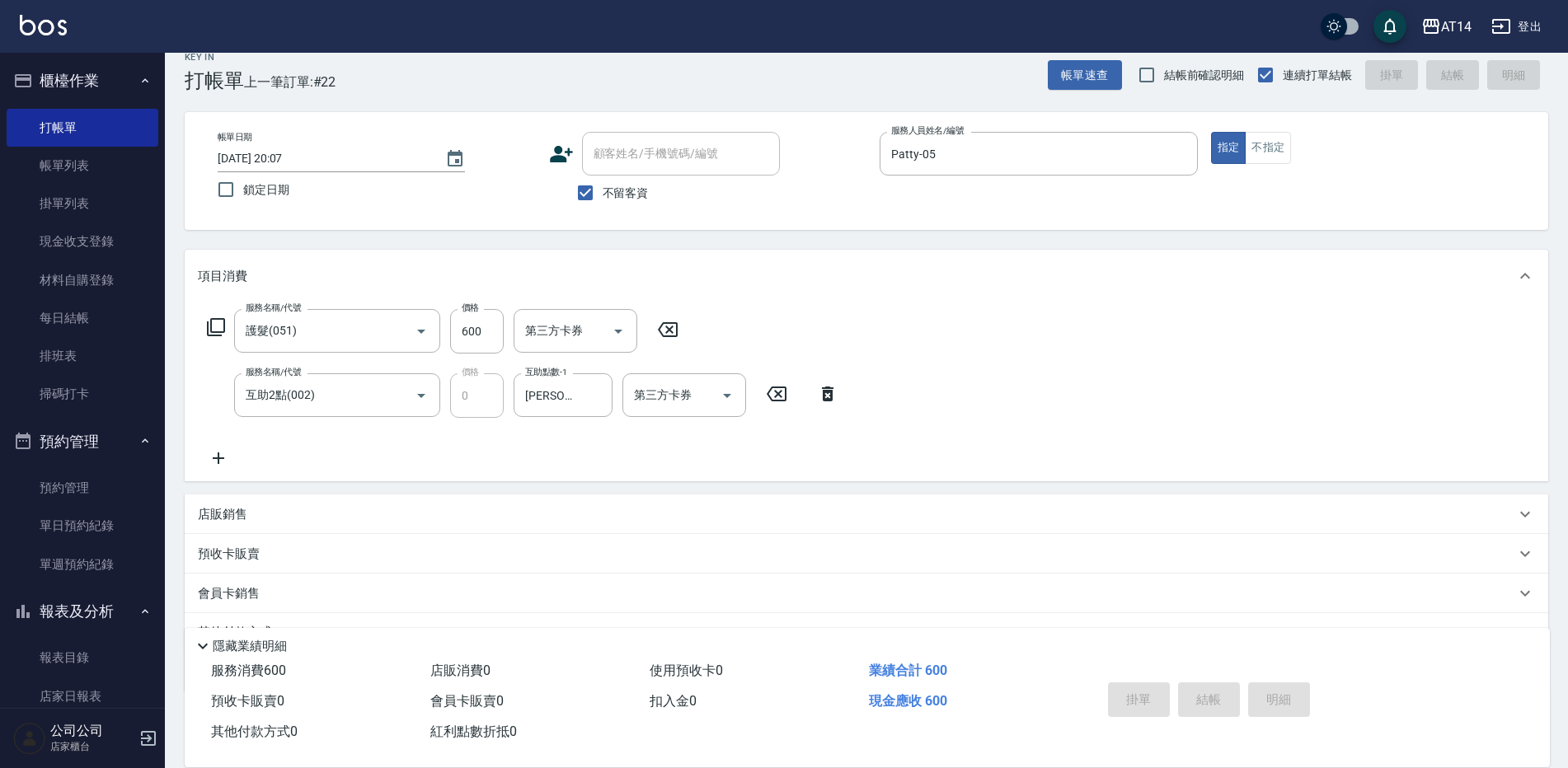
type input "2025/10/04 20:08"
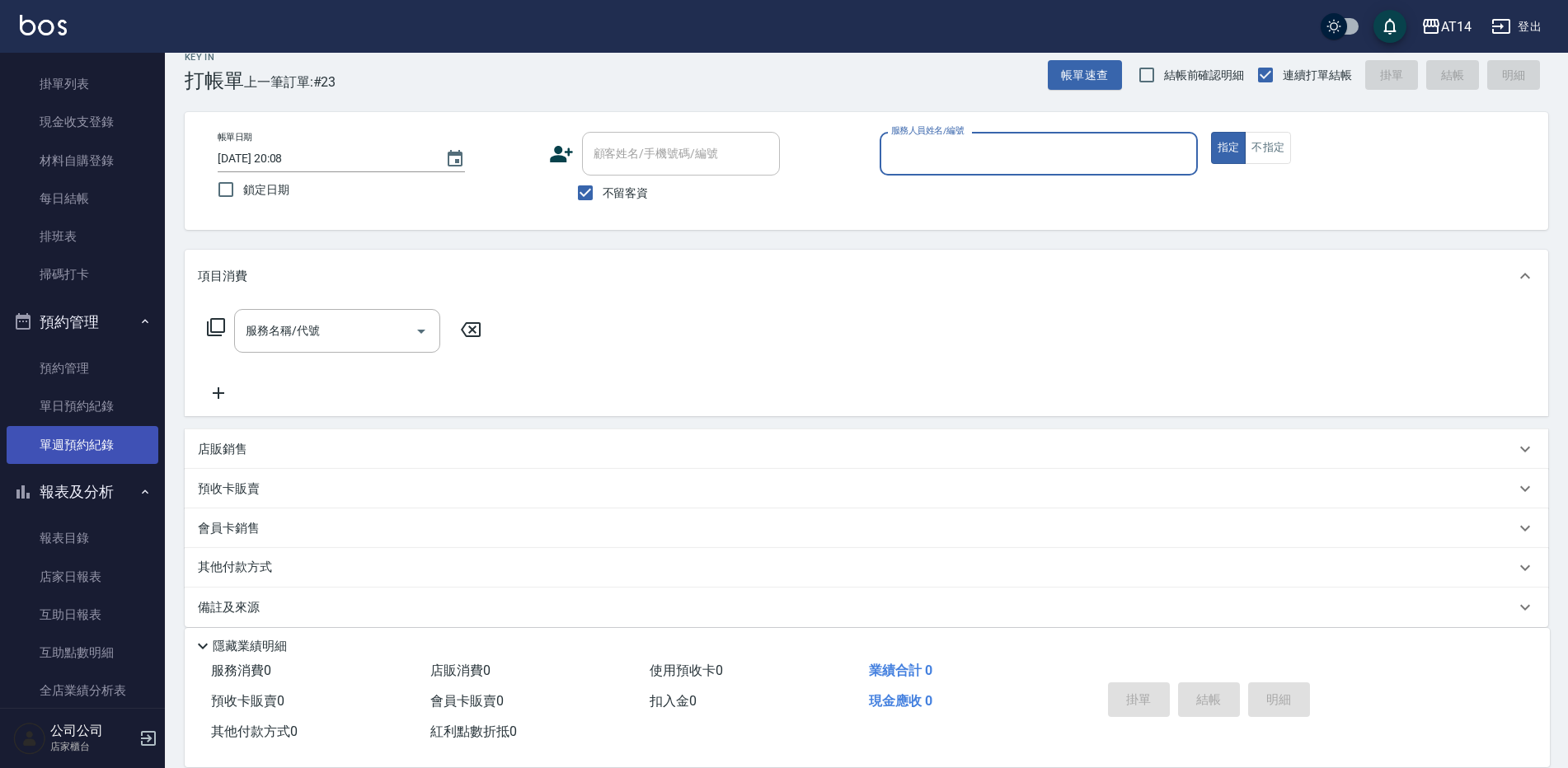
scroll to position [247, 0]
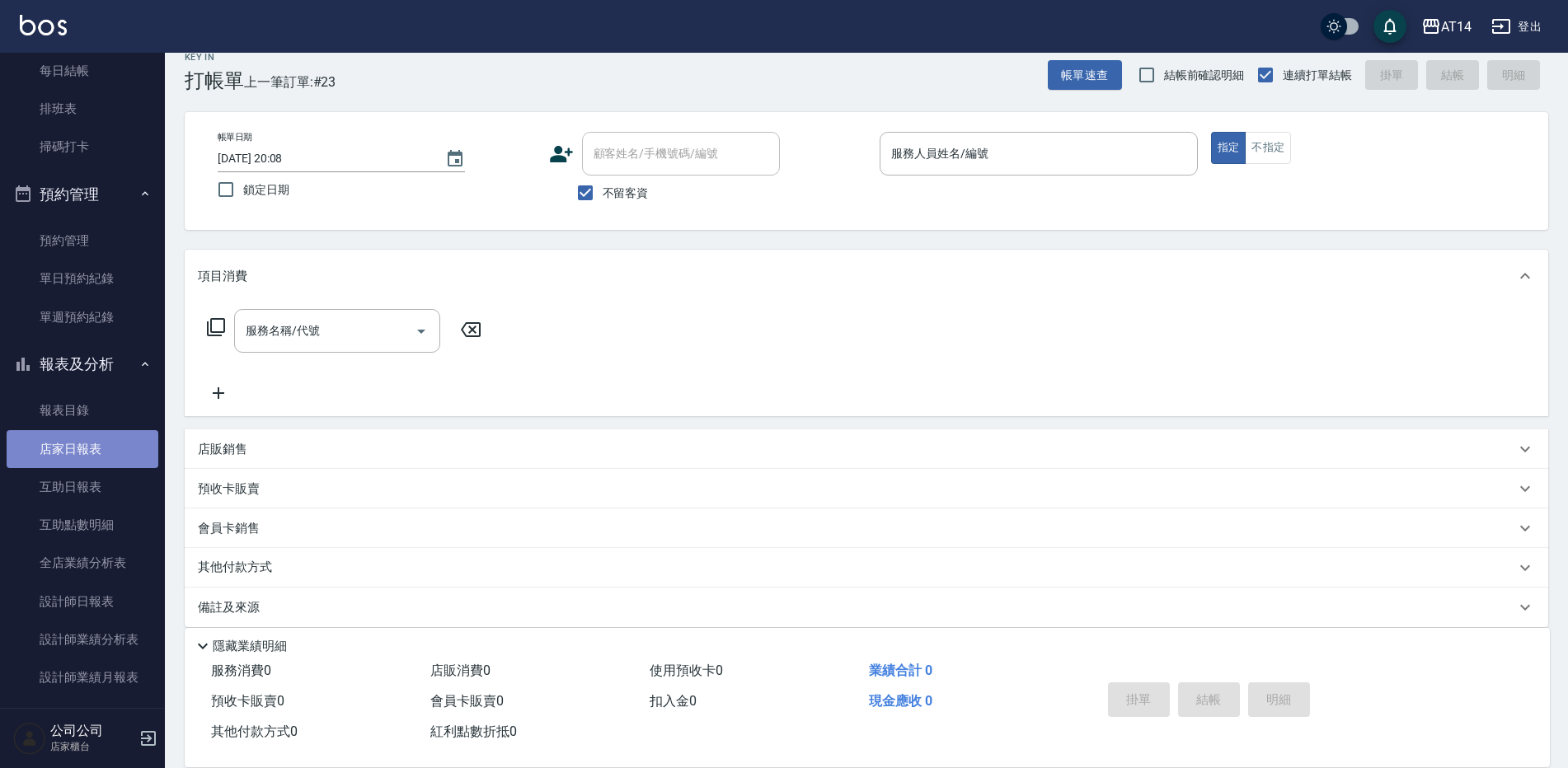
click at [90, 461] on link "店家日報表" at bounding box center [82, 449] width 152 height 38
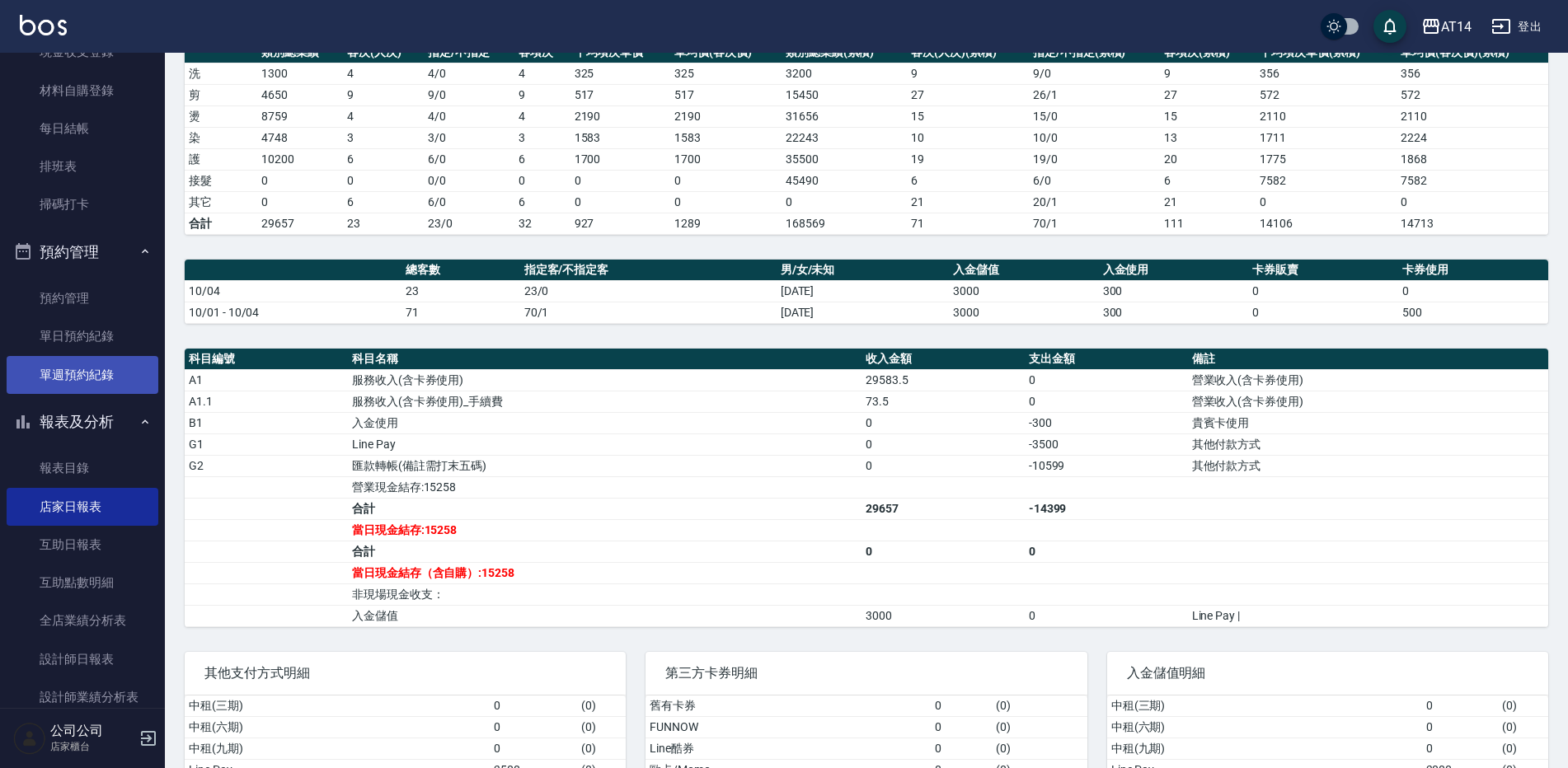
scroll to position [165, 0]
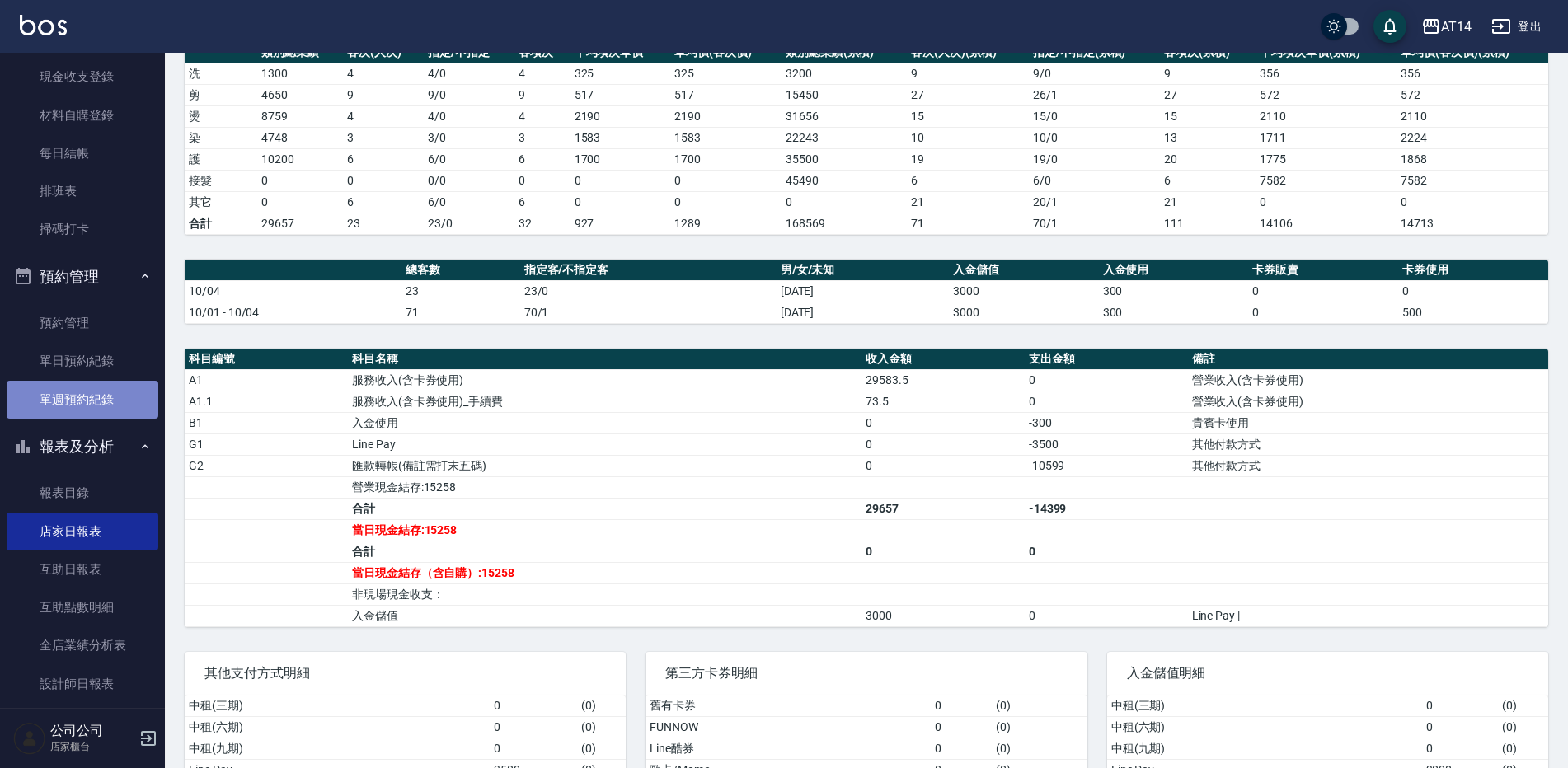
click at [119, 398] on link "單週預約紀錄" at bounding box center [82, 400] width 152 height 38
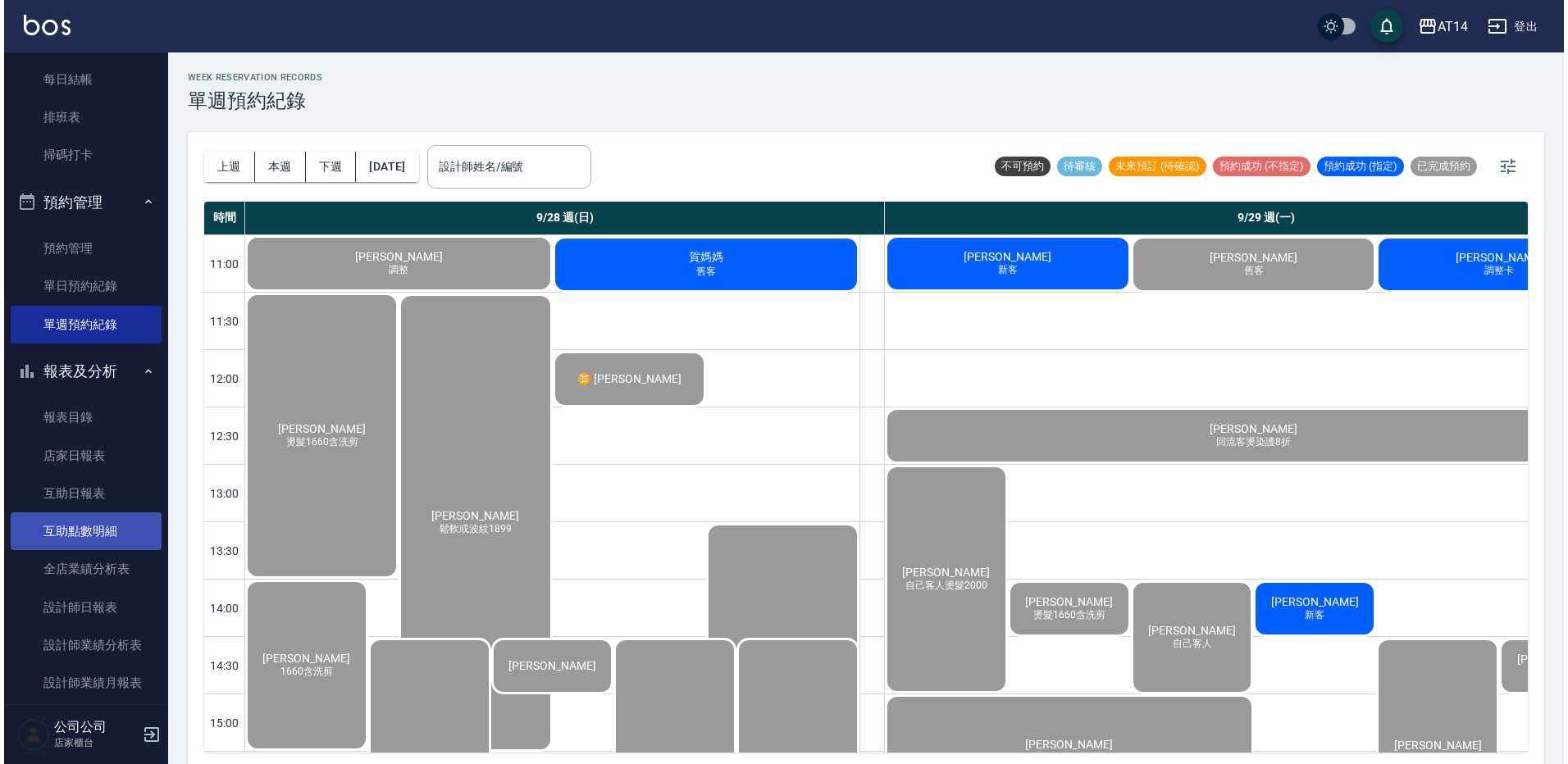
scroll to position [328, 0]
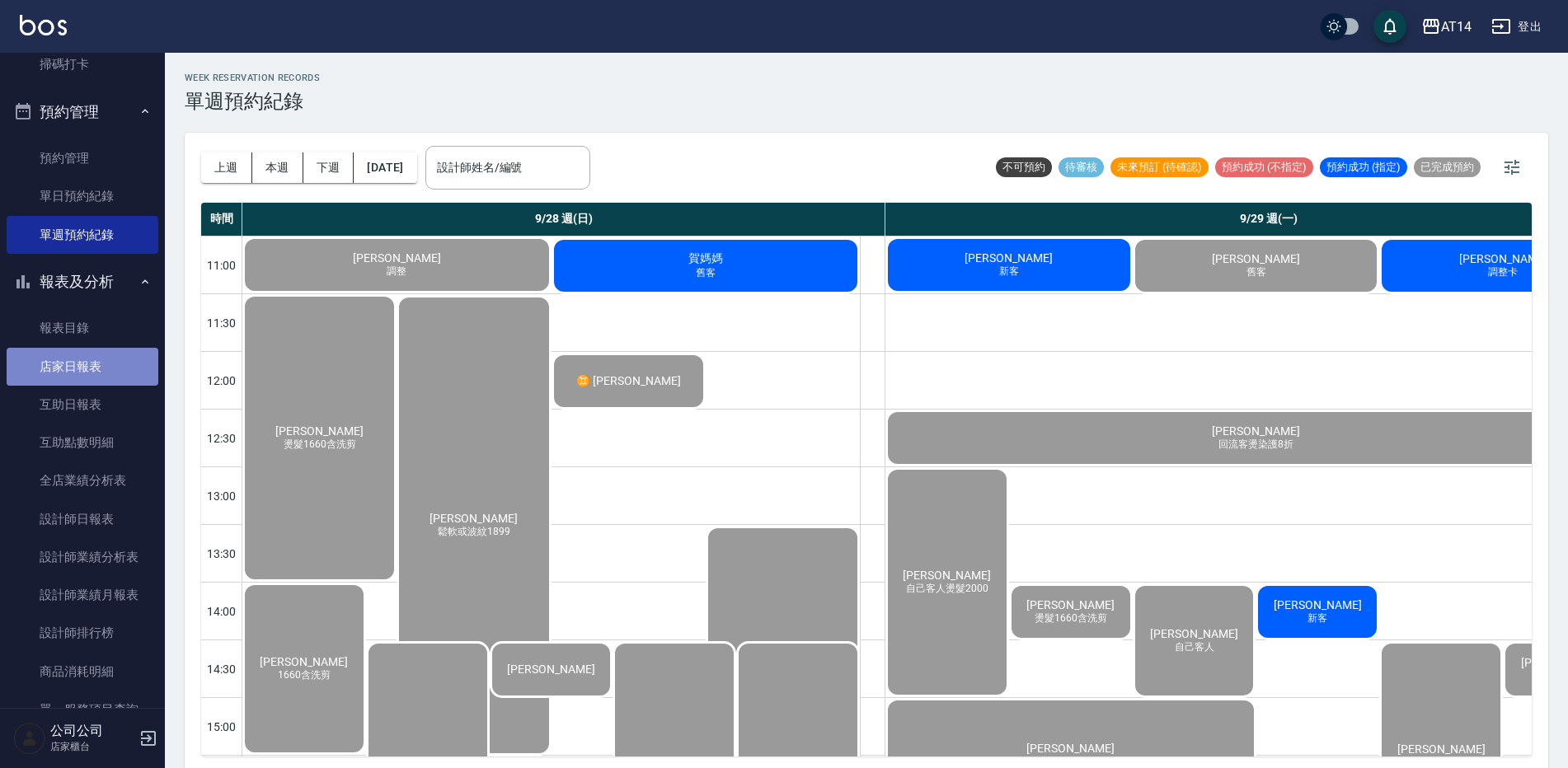
click at [91, 360] on link "店家日報表" at bounding box center [82, 366] width 152 height 38
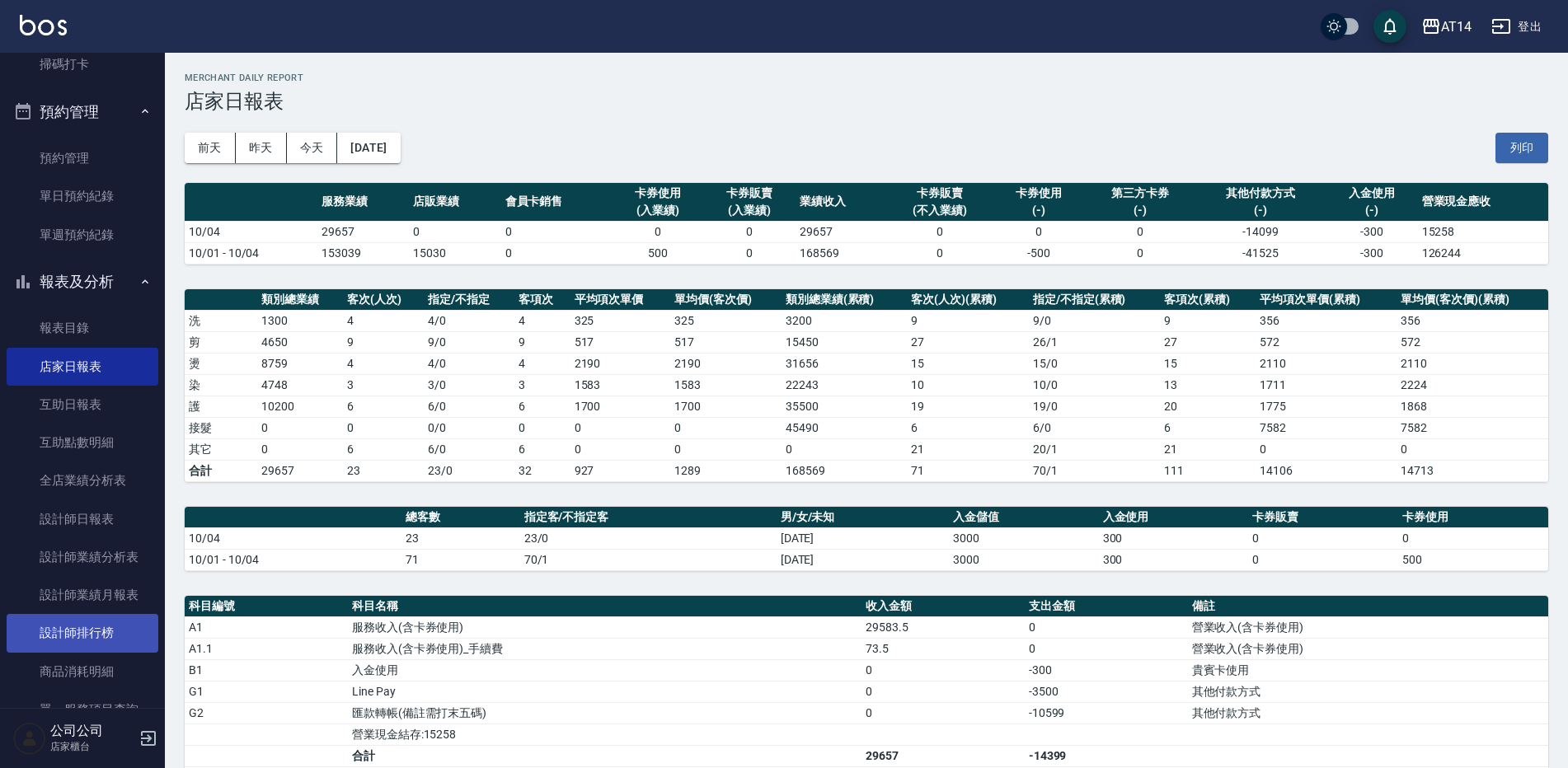
drag, startPoint x: 106, startPoint y: 633, endPoint x: 104, endPoint y: 624, distance: 9.2
click at [105, 633] on link "設計師排行榜" at bounding box center [82, 633] width 152 height 38
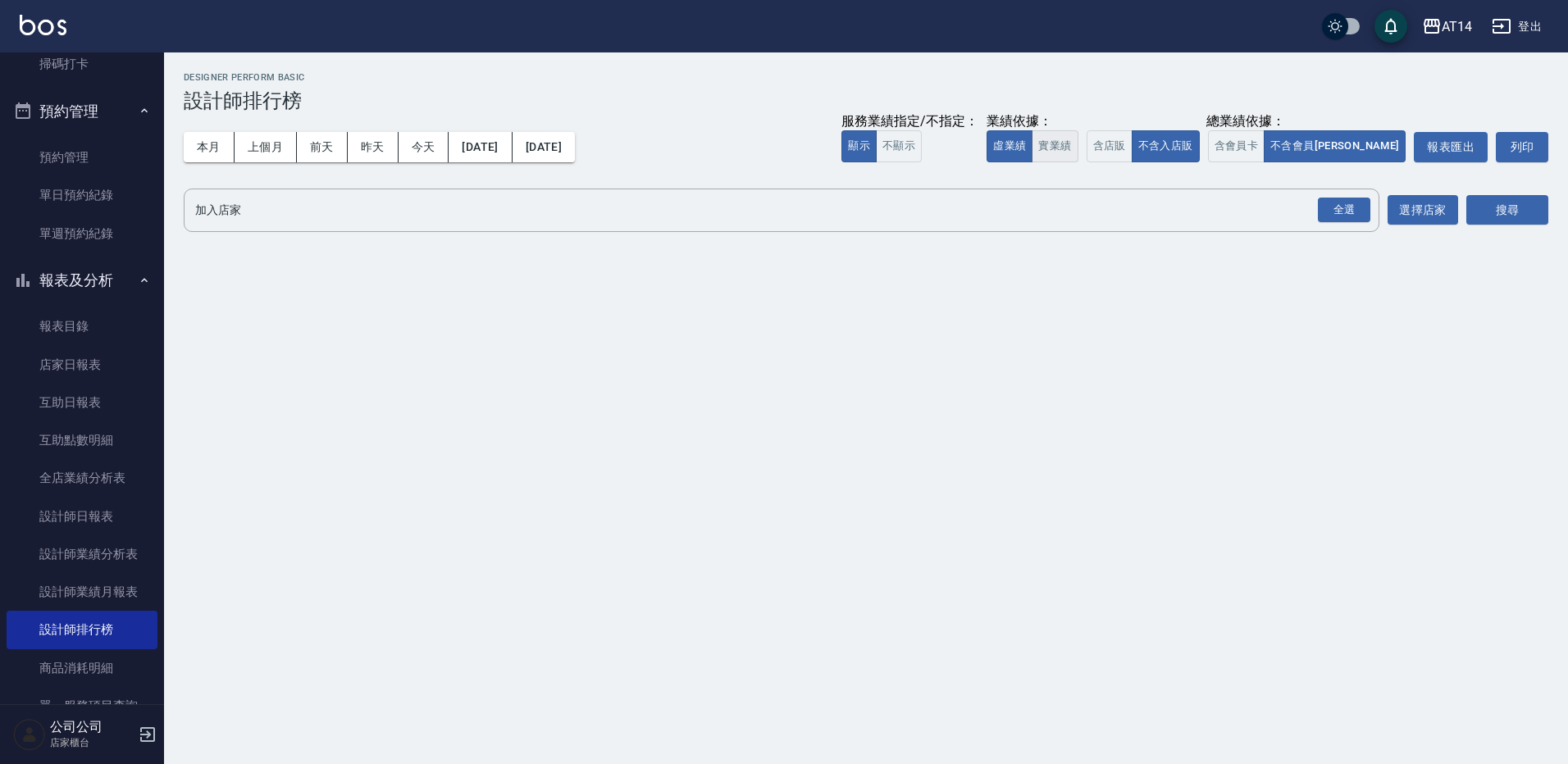
click at [1078, 134] on button "實業績" at bounding box center [1053, 146] width 46 height 32
drag, startPoint x: 1176, startPoint y: 144, endPoint x: 1254, endPoint y: 151, distance: 78.3
click at [1132, 144] on button "含店販" at bounding box center [1109, 146] width 46 height 32
click at [1265, 146] on button "含會員卡" at bounding box center [1236, 146] width 57 height 32
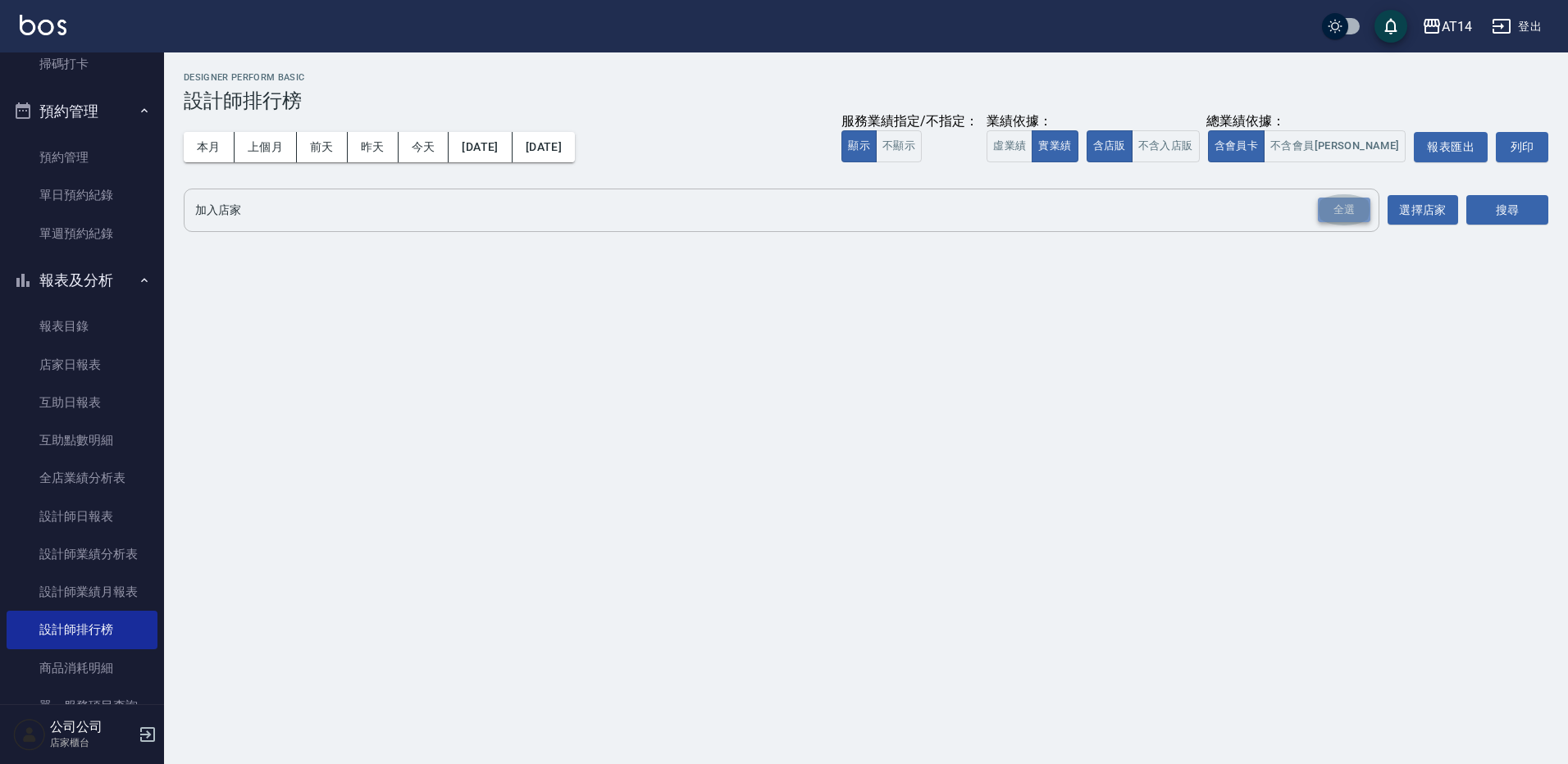
click at [1332, 207] on div "全選" at bounding box center [1344, 210] width 53 height 25
click at [1515, 211] on button "搜尋" at bounding box center [1507, 210] width 82 height 30
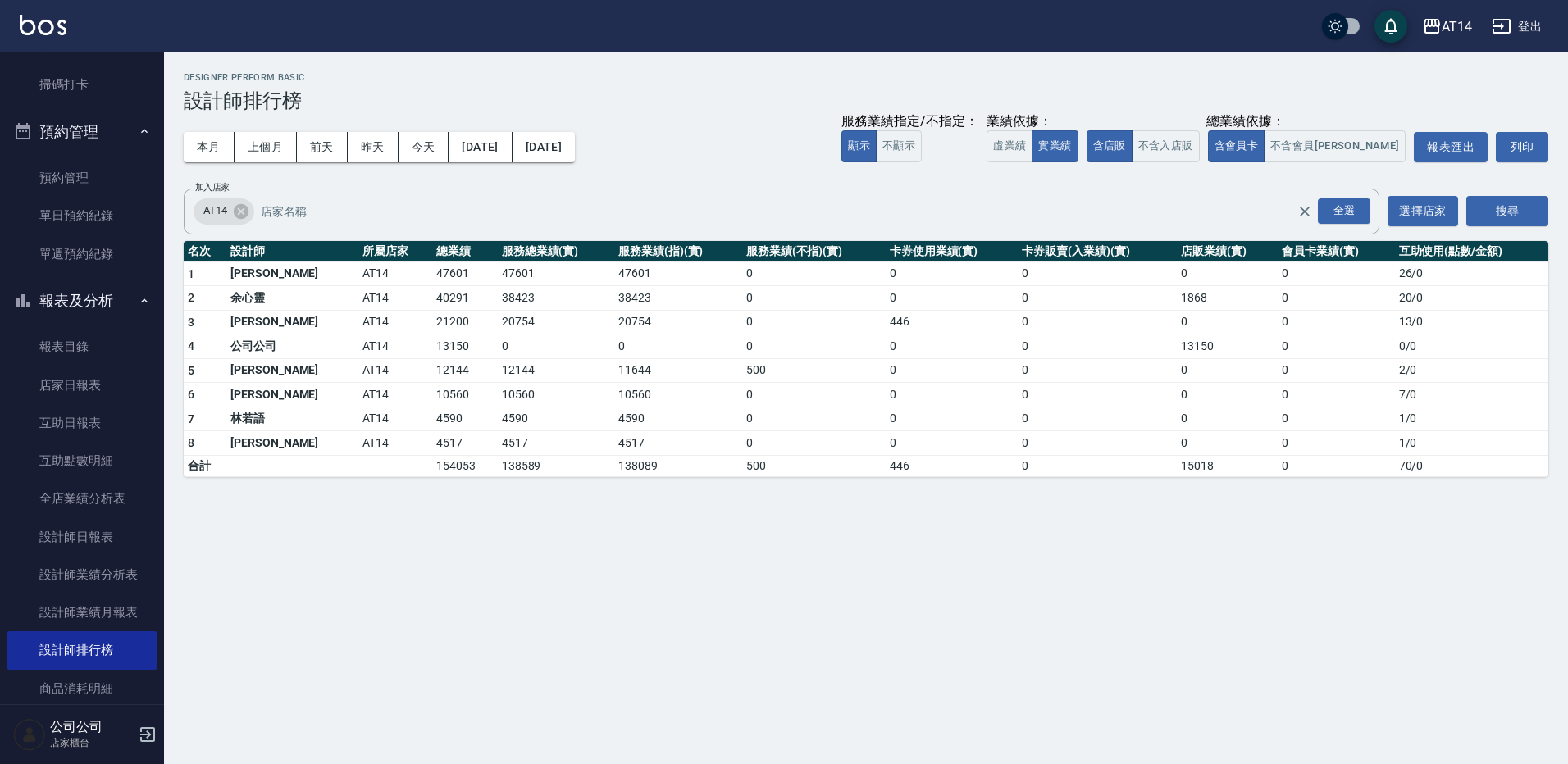
scroll to position [246, 0]
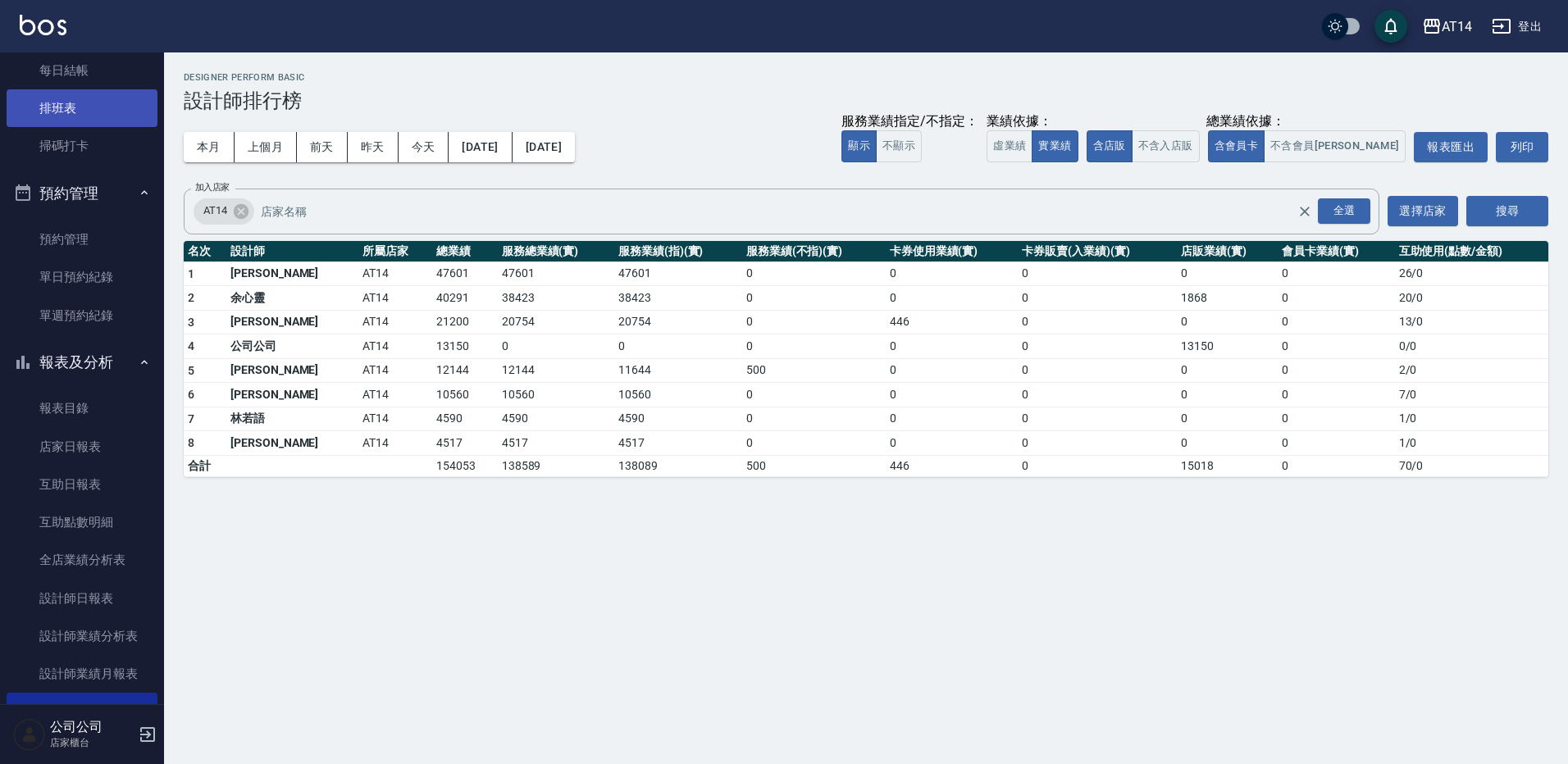
click at [65, 116] on link "排班表" at bounding box center [82, 108] width 151 height 38
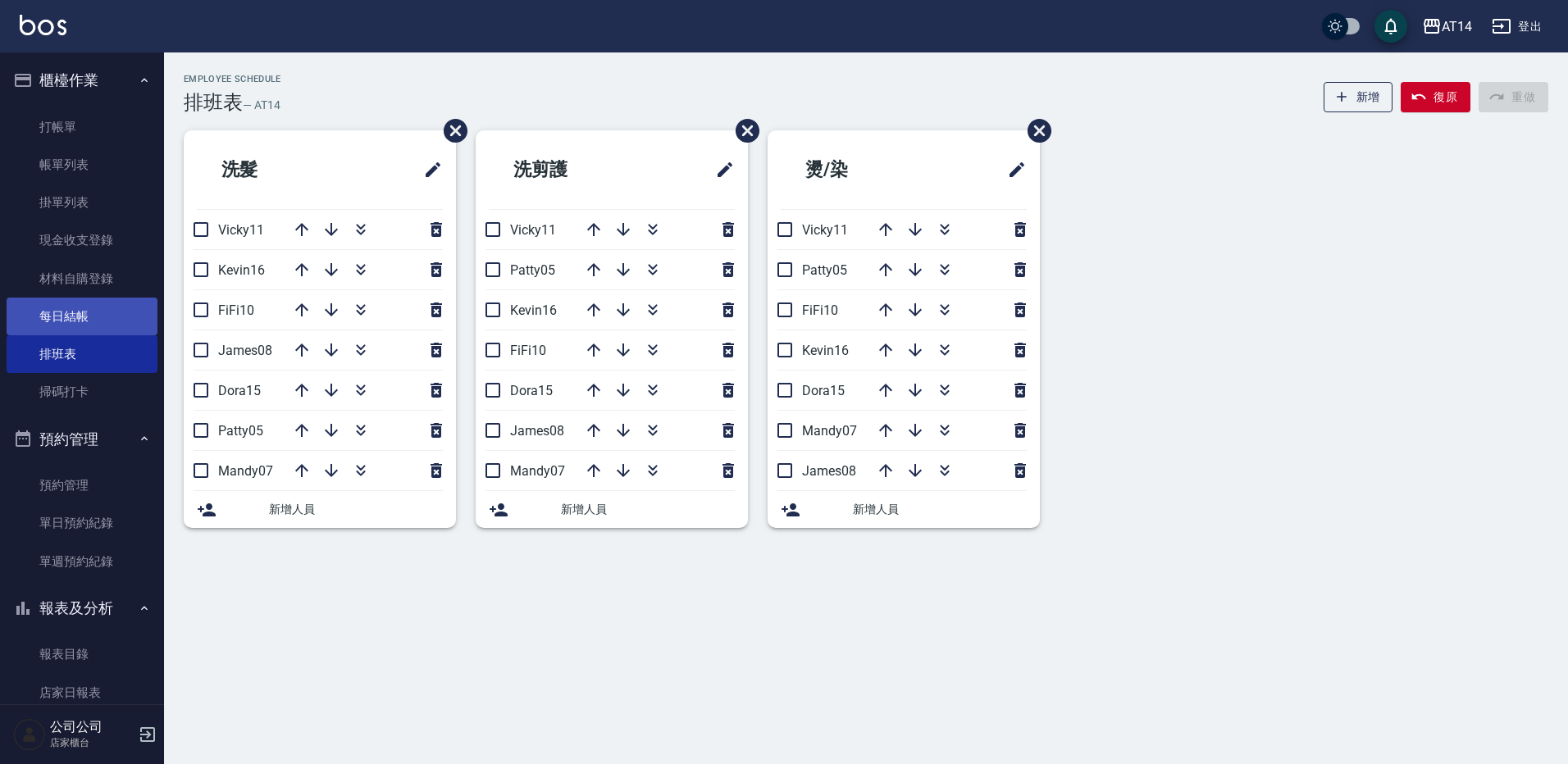
click at [105, 321] on link "每日結帳" at bounding box center [82, 316] width 151 height 38
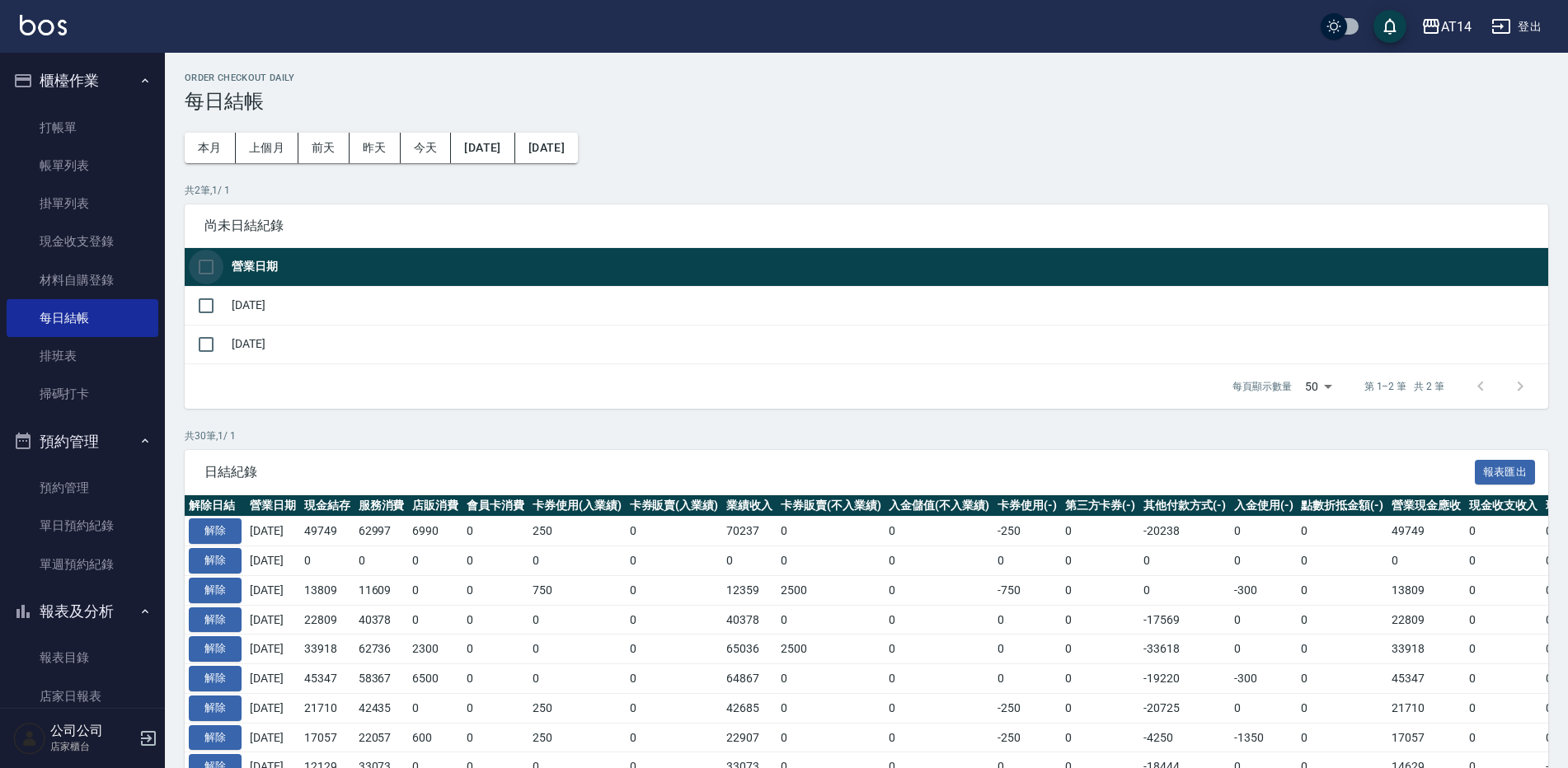
click at [214, 273] on input "checkbox" at bounding box center [206, 266] width 34 height 34
checkbox input "true"
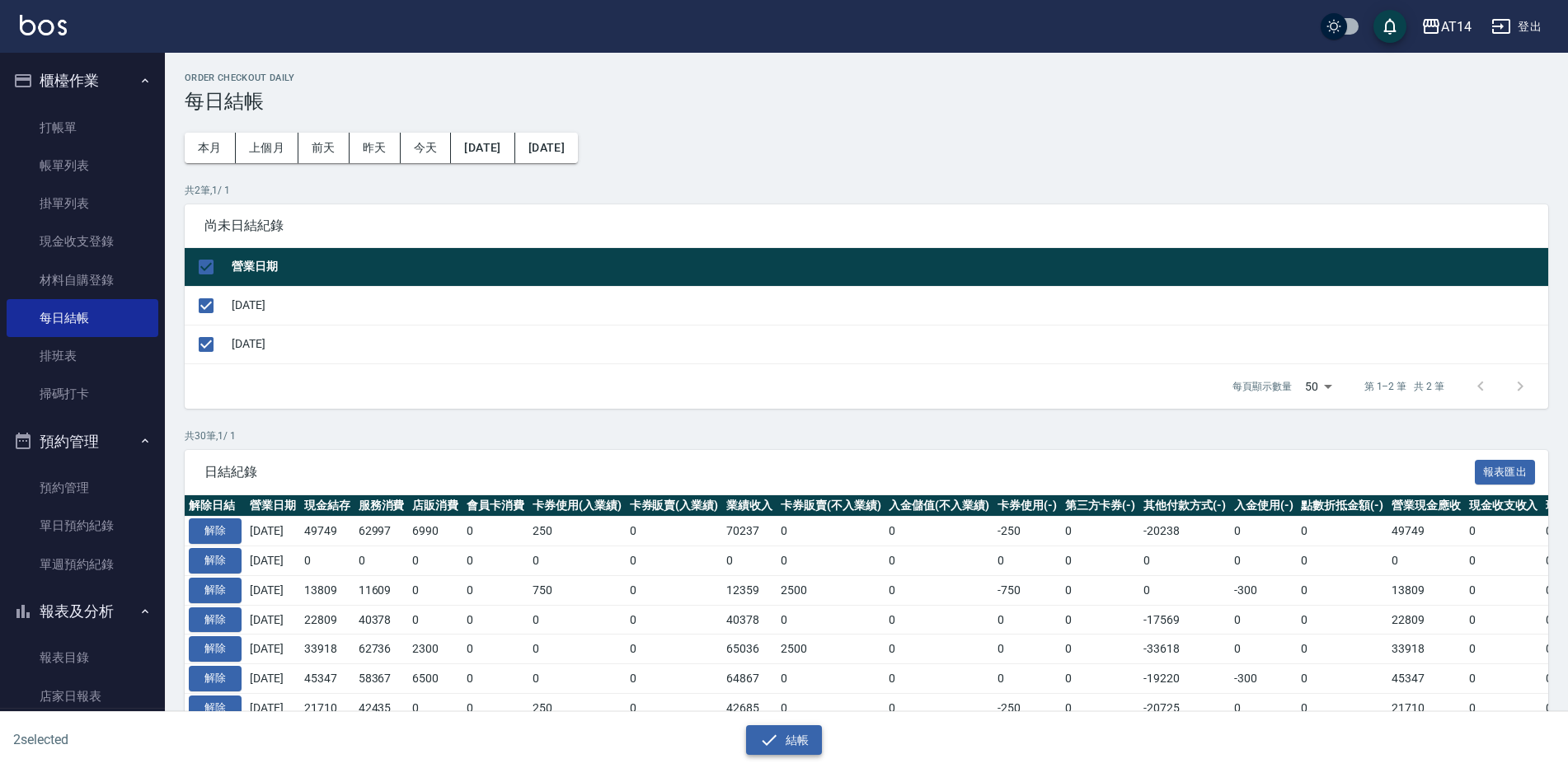
click at [793, 753] on button "結帳" at bounding box center [784, 740] width 76 height 30
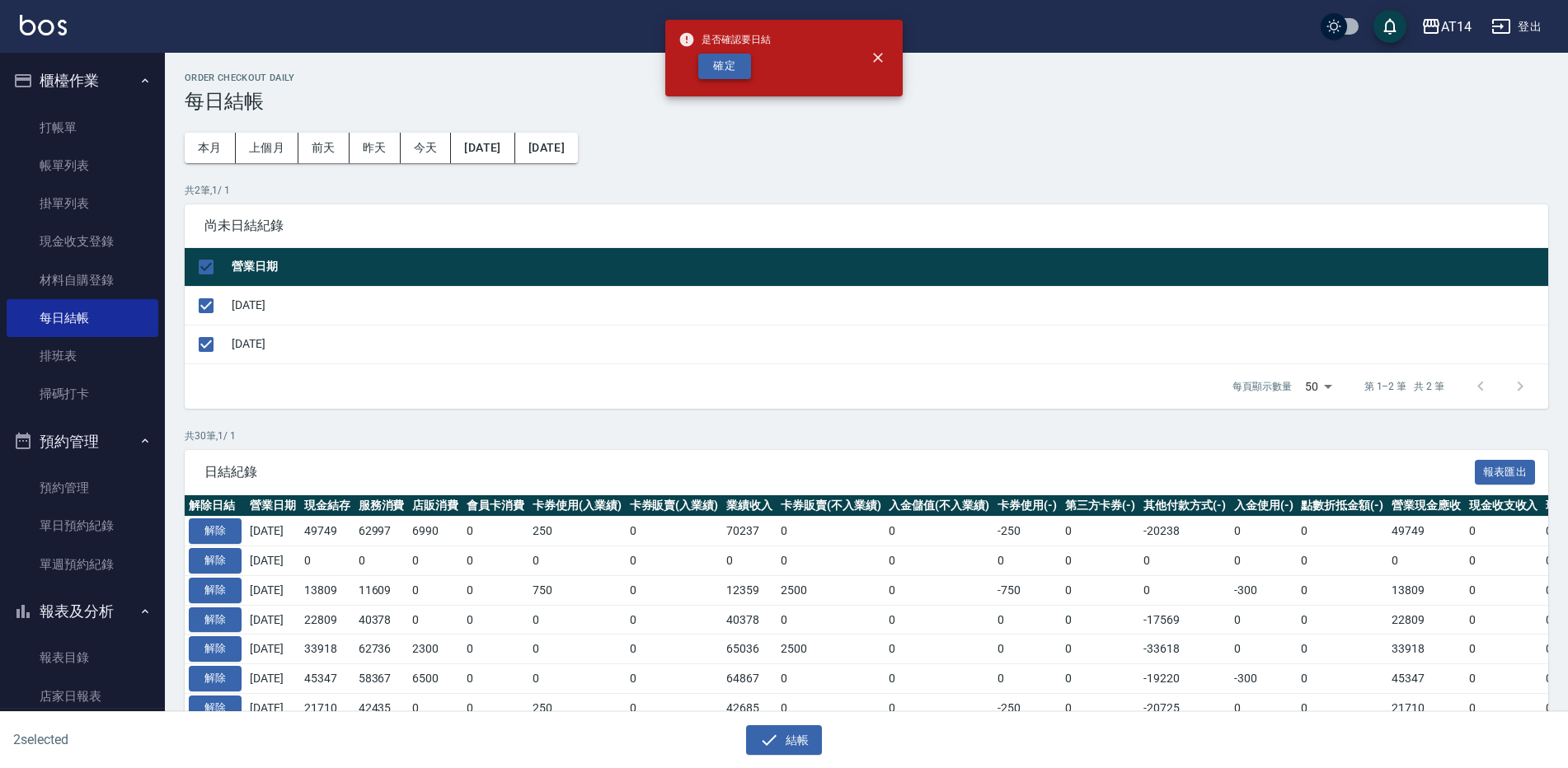
click at [726, 64] on button "確定" at bounding box center [725, 67] width 53 height 25
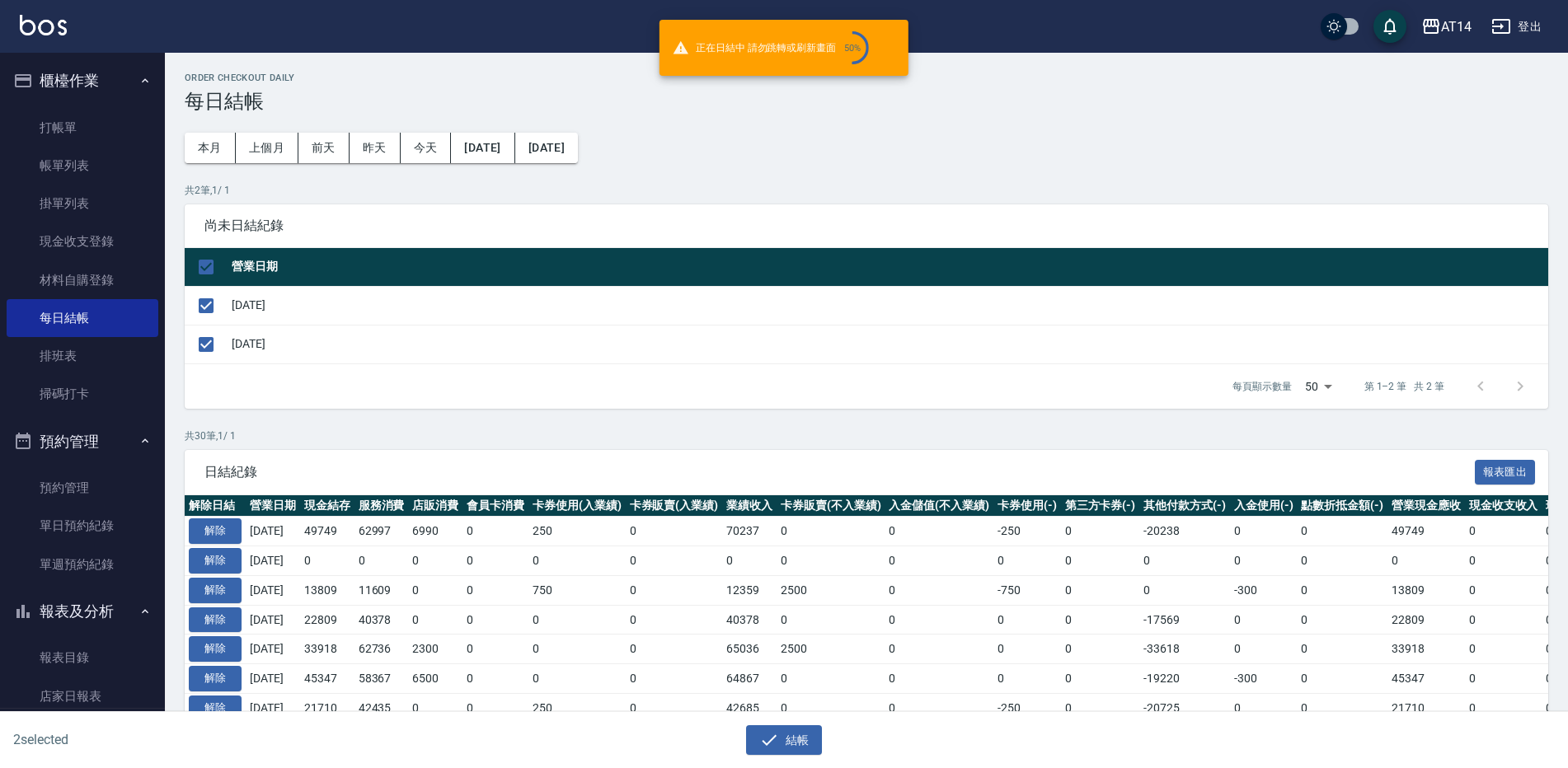
checkbox input "false"
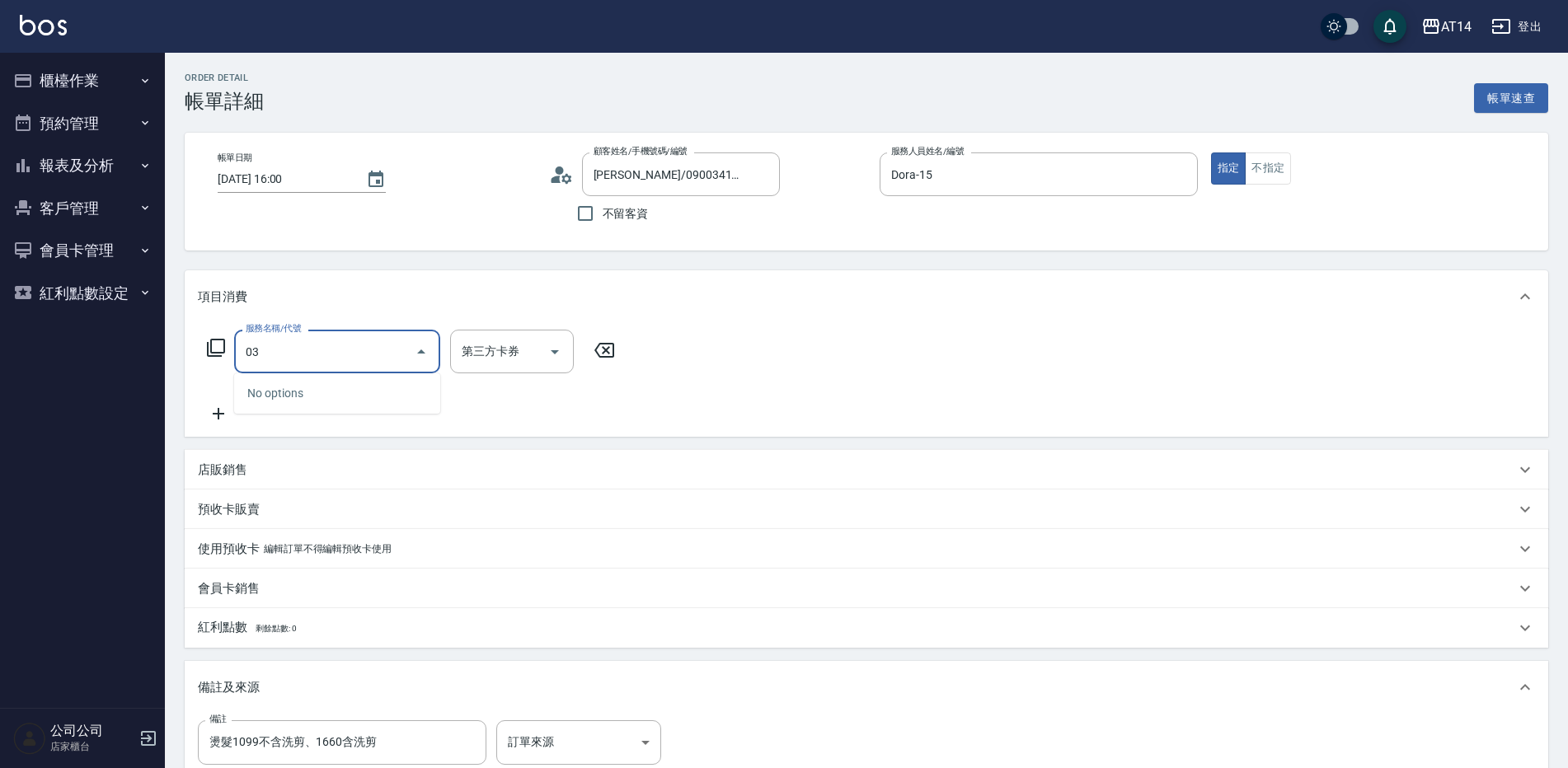
type input "031"
type input "3"
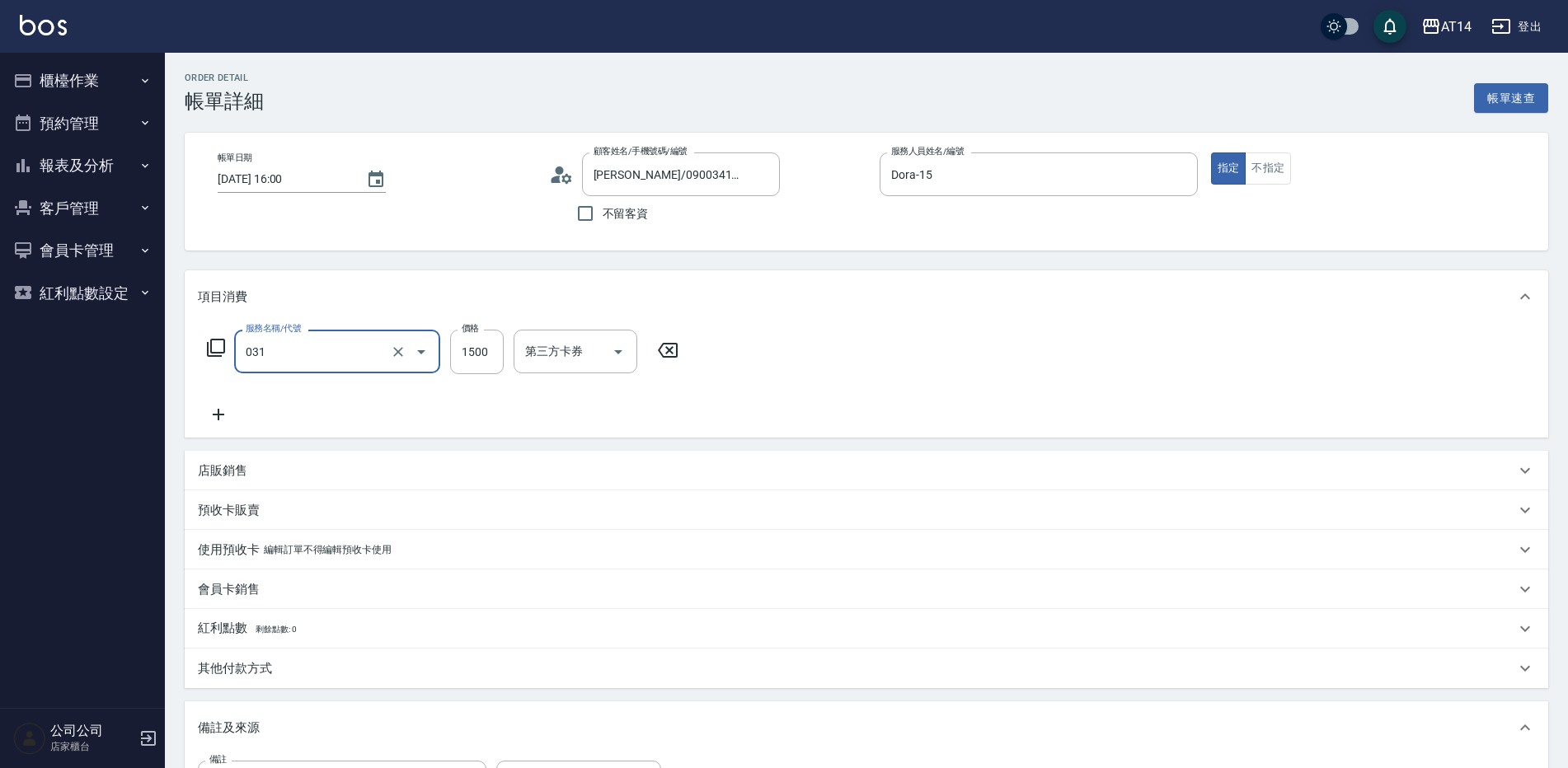
type input "燙髮(031)"
type input "0"
type input "1600"
type input "3"
type input "160"
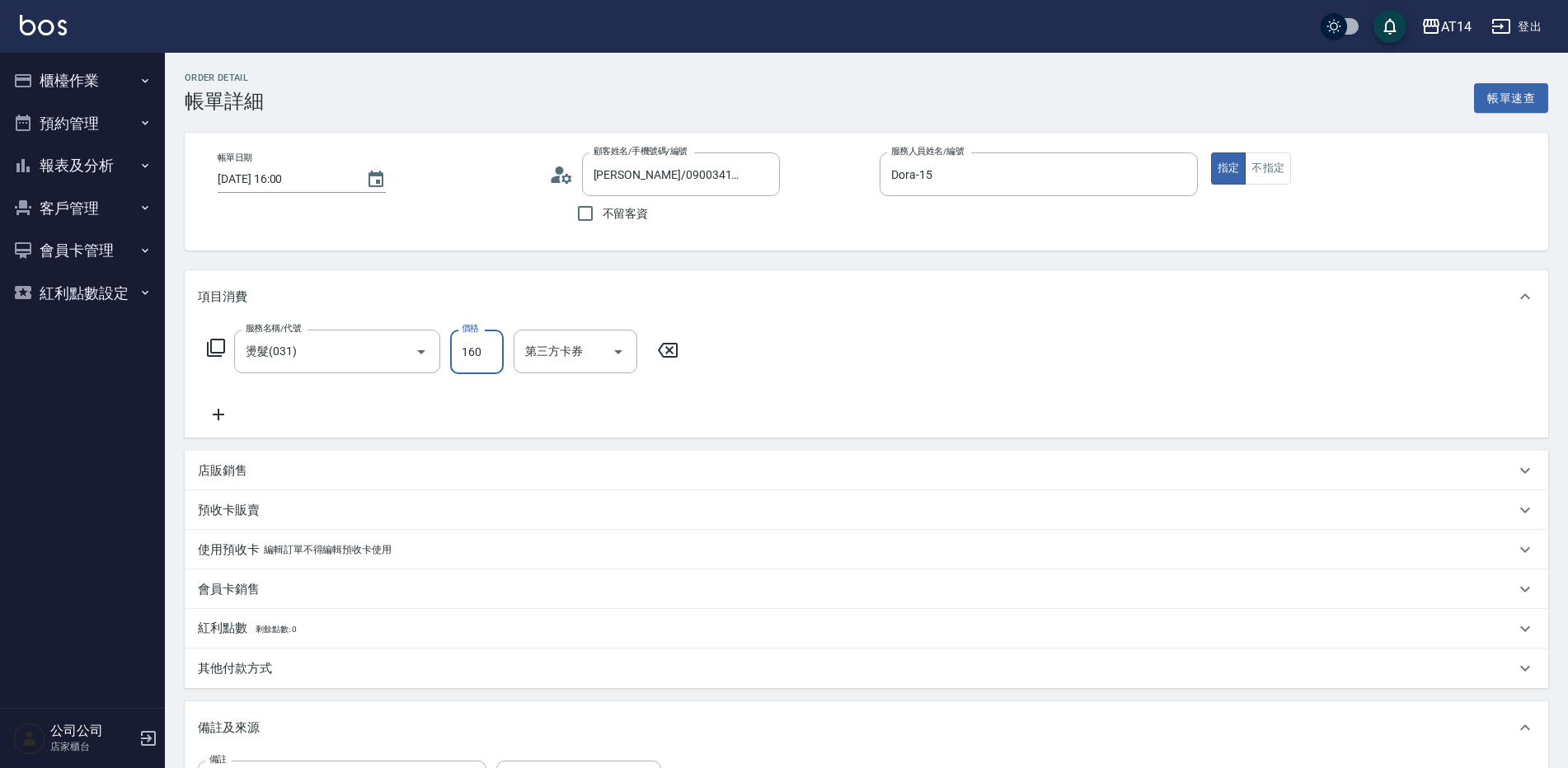
type input "0"
type input "1660"
type input "3"
type input "1660"
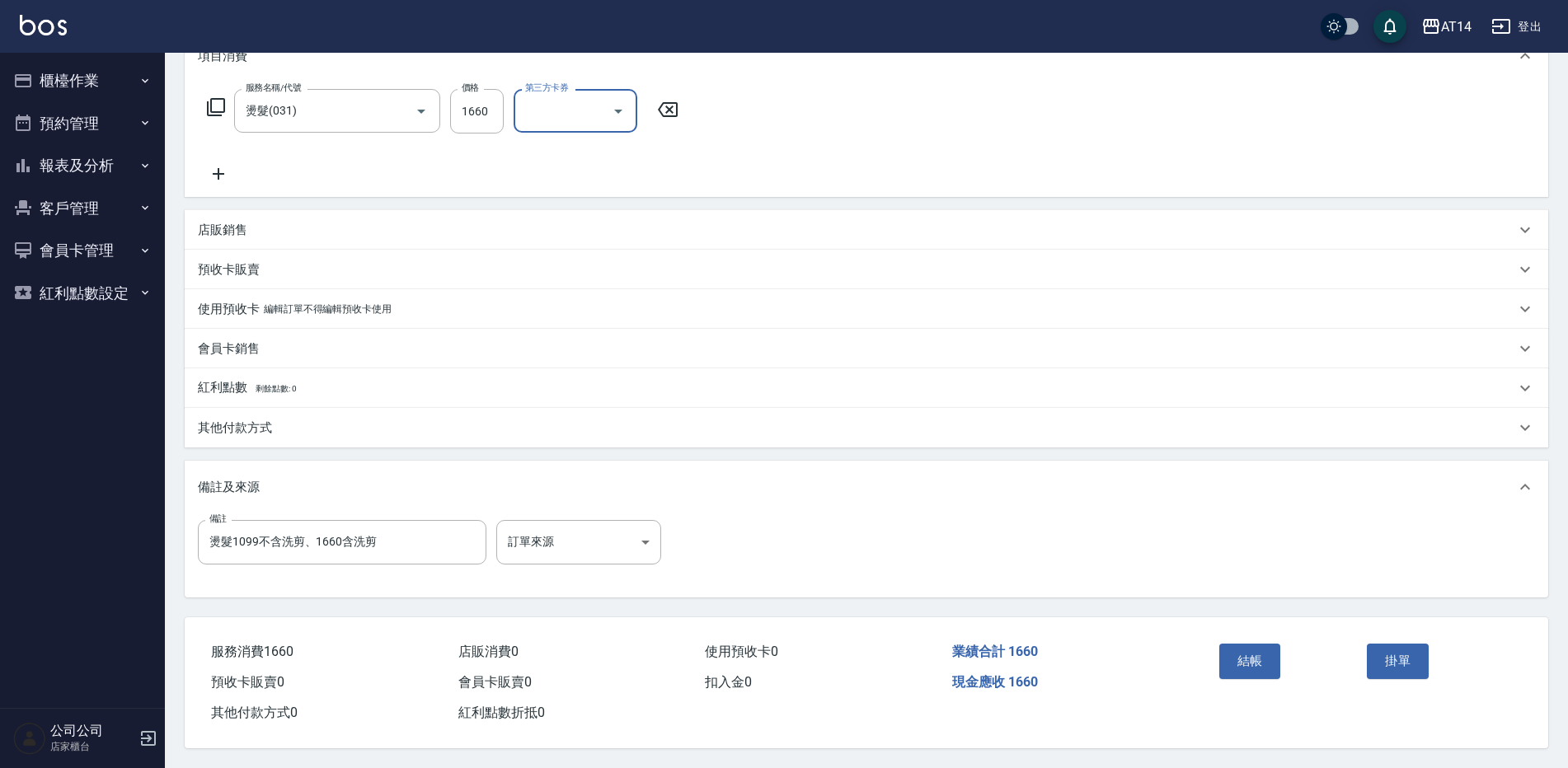
scroll to position [248, 0]
click at [590, 531] on body "AT14 登出 櫃檯作業 打帳單 帳單列表 掛單列表 現金收支登錄 材料自購登錄 每日結帳 排班表 掃碼打卡 預約管理 預約管理 單日預約紀錄 單週預約紀錄 …" at bounding box center [784, 264] width 1568 height 1009
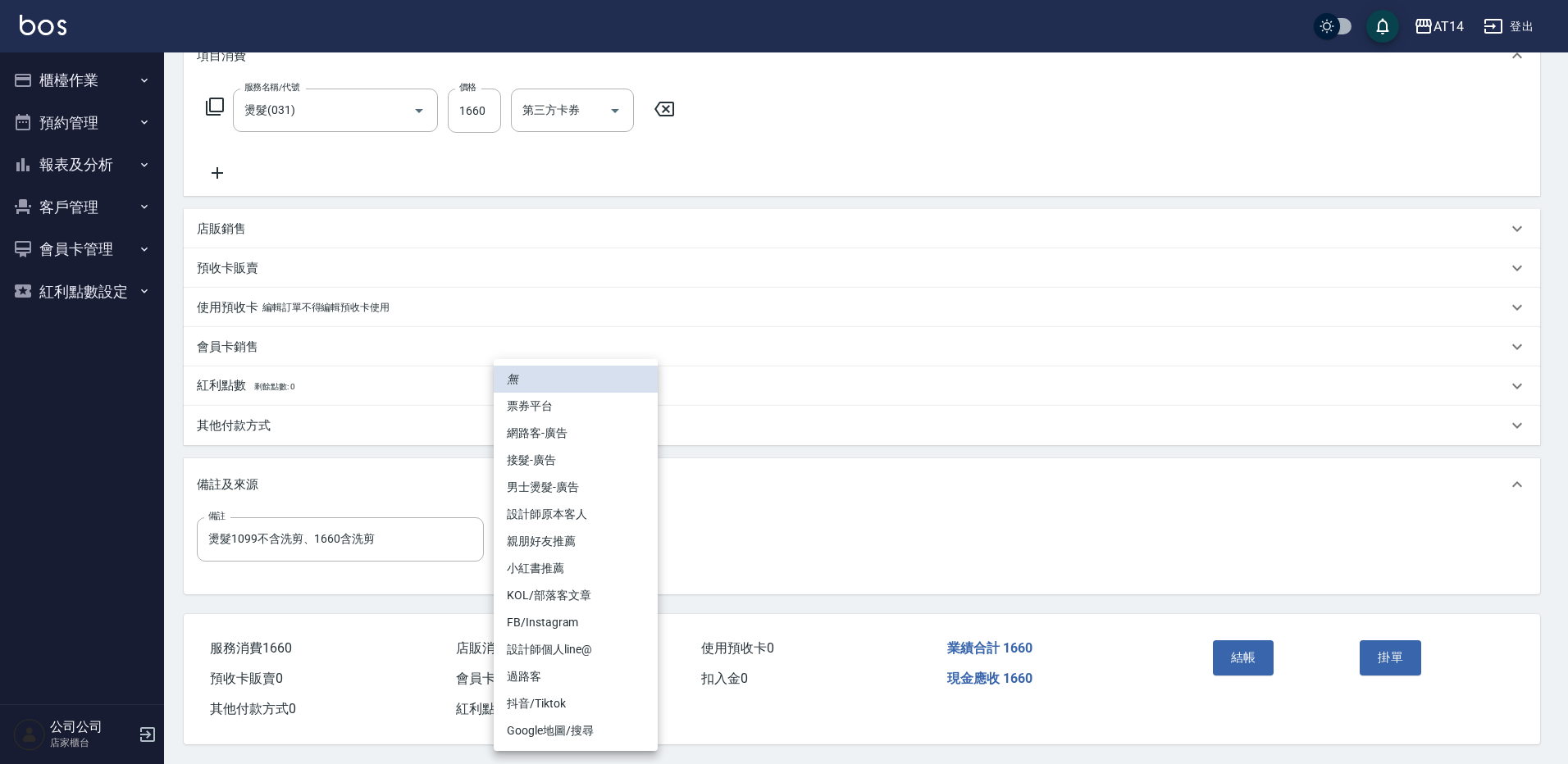
click at [588, 490] on li "男士燙髮-廣告" at bounding box center [576, 487] width 164 height 27
type input "男士燙髮-廣告"
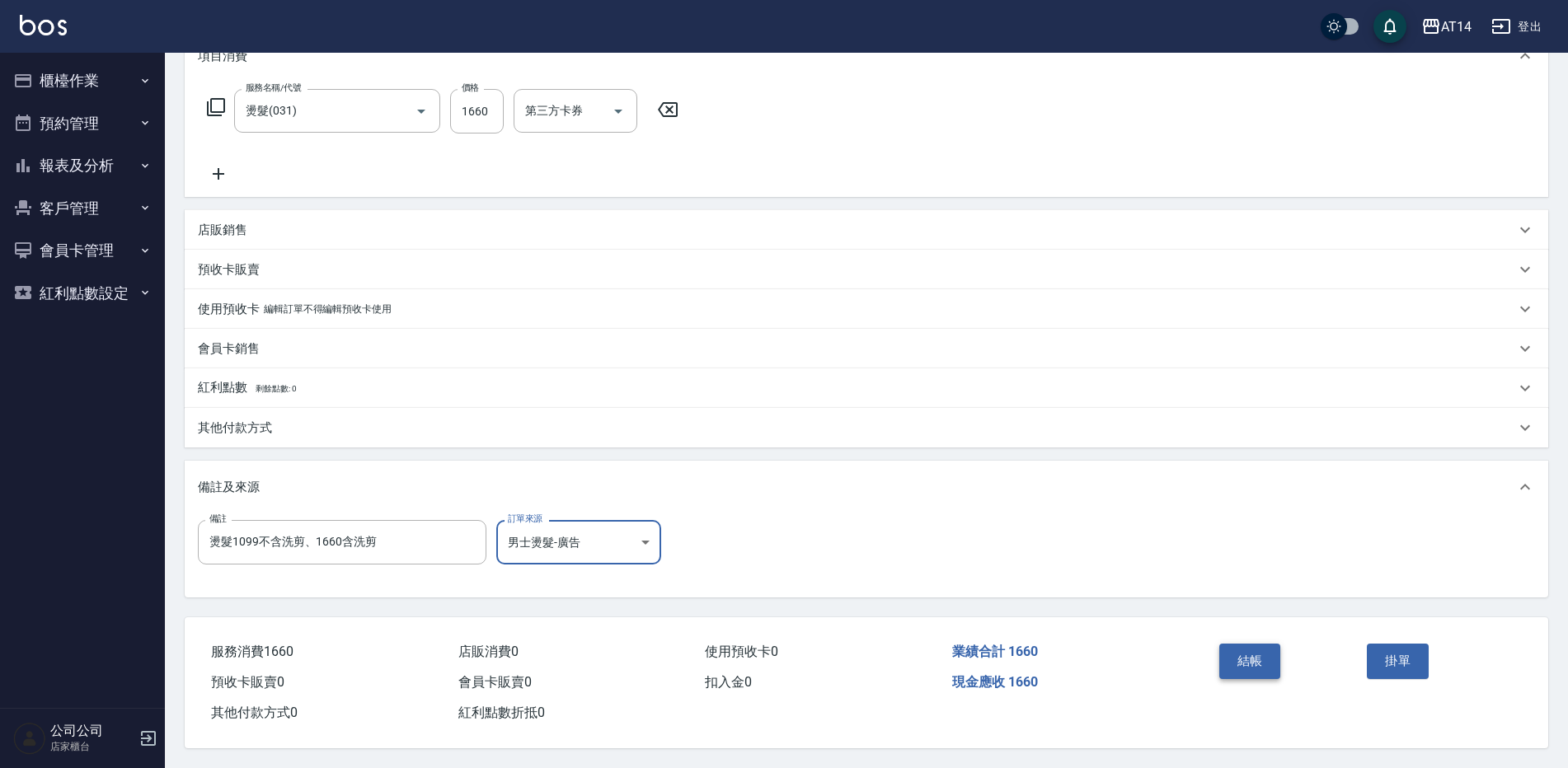
click at [1238, 645] on button "結帳" at bounding box center [1250, 660] width 62 height 34
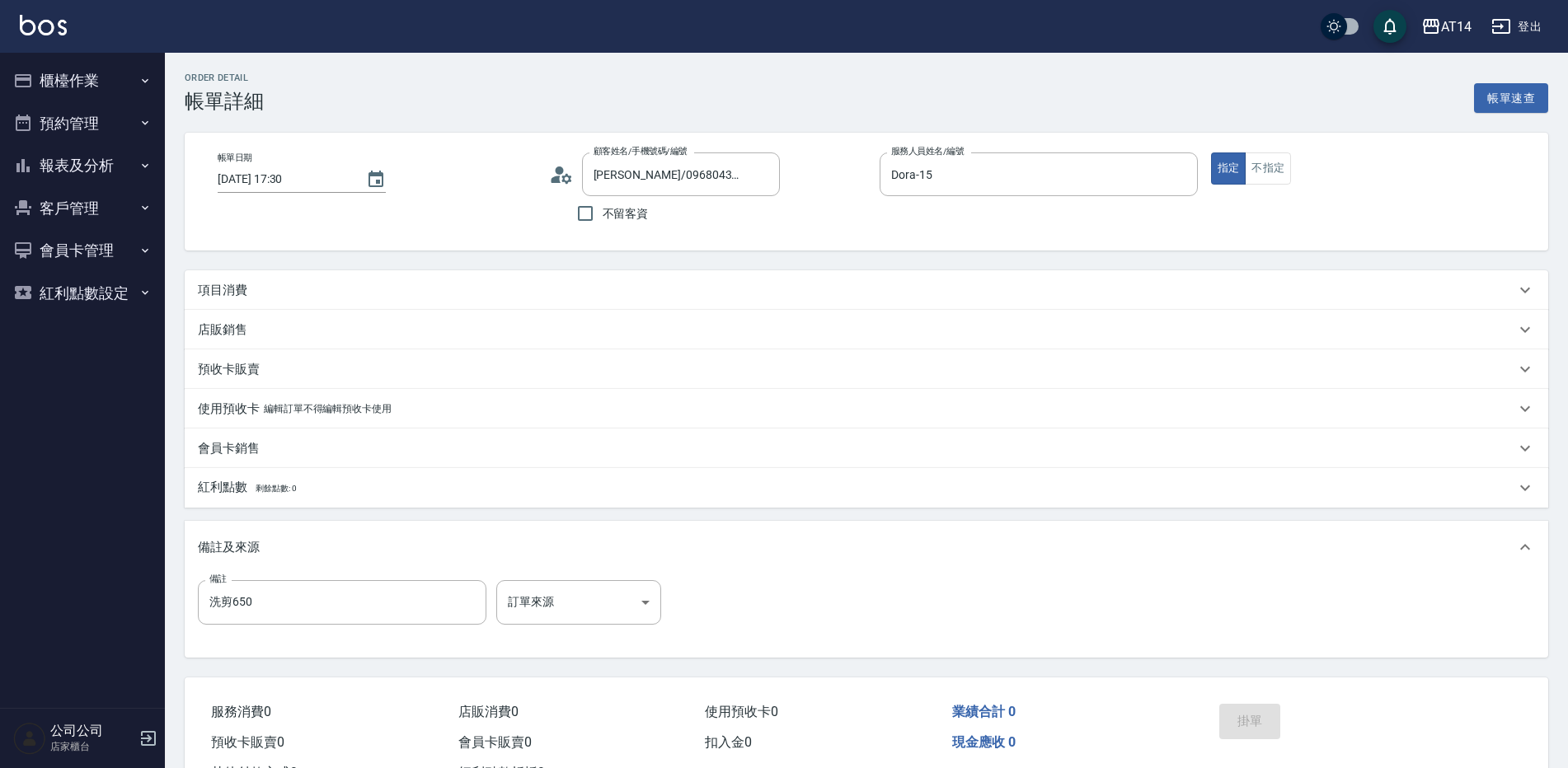
click at [254, 279] on div "項目消費" at bounding box center [866, 290] width 1364 height 39
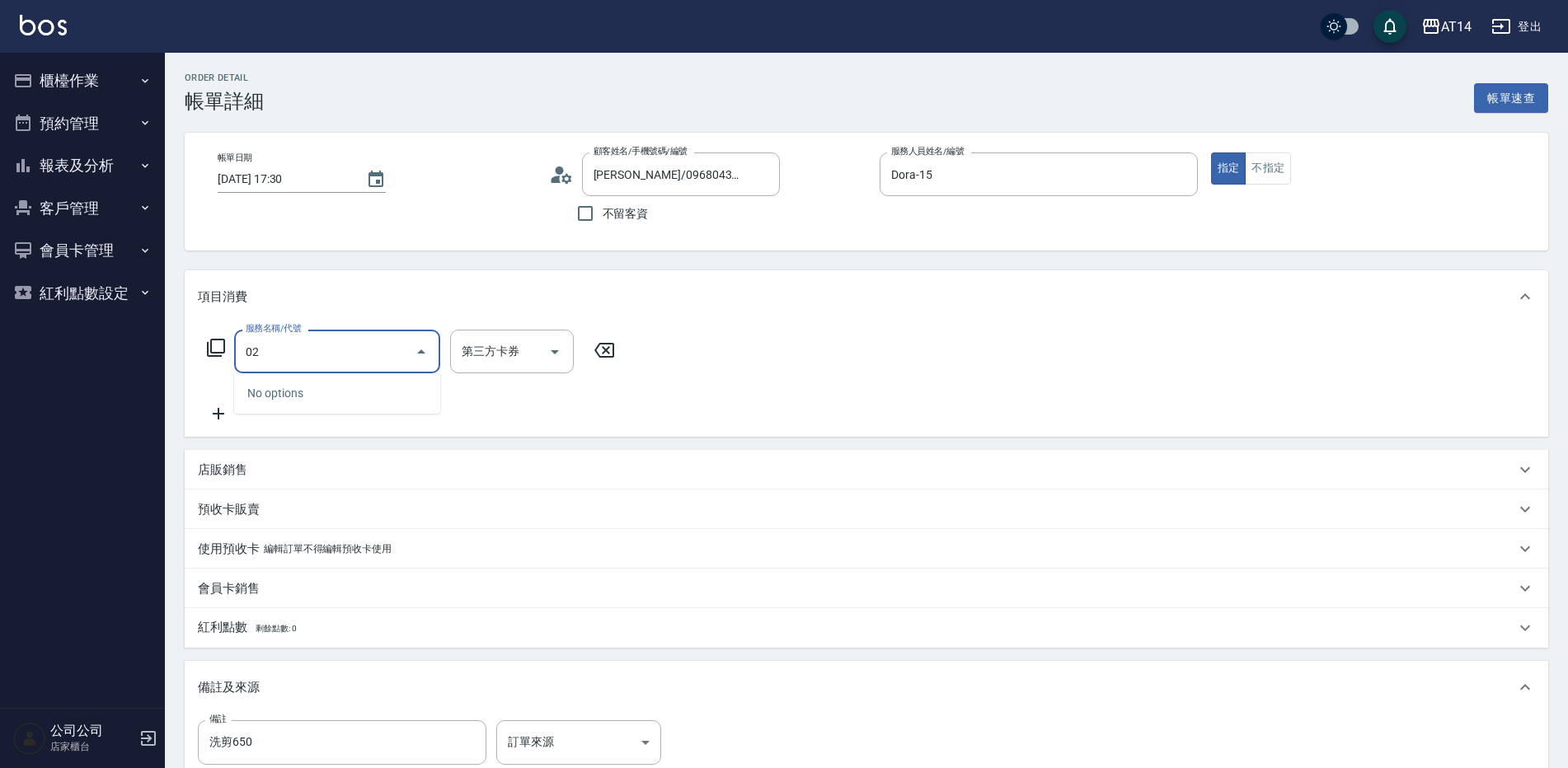
type input "022"
type input "1"
type input "洗髮+剪髮(022)"
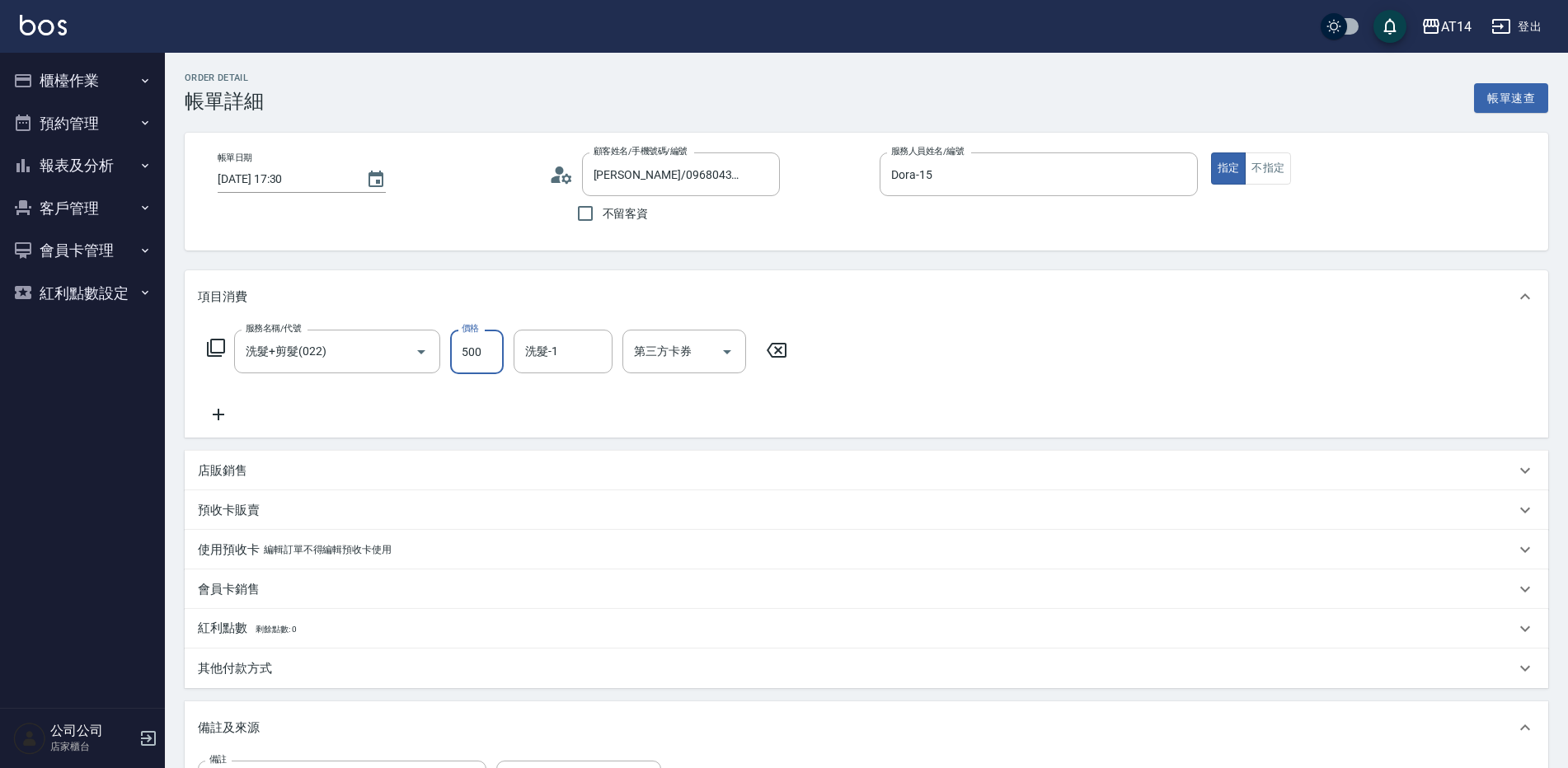
type input "6"
type input "0"
type input "650"
type input "1"
type input "650"
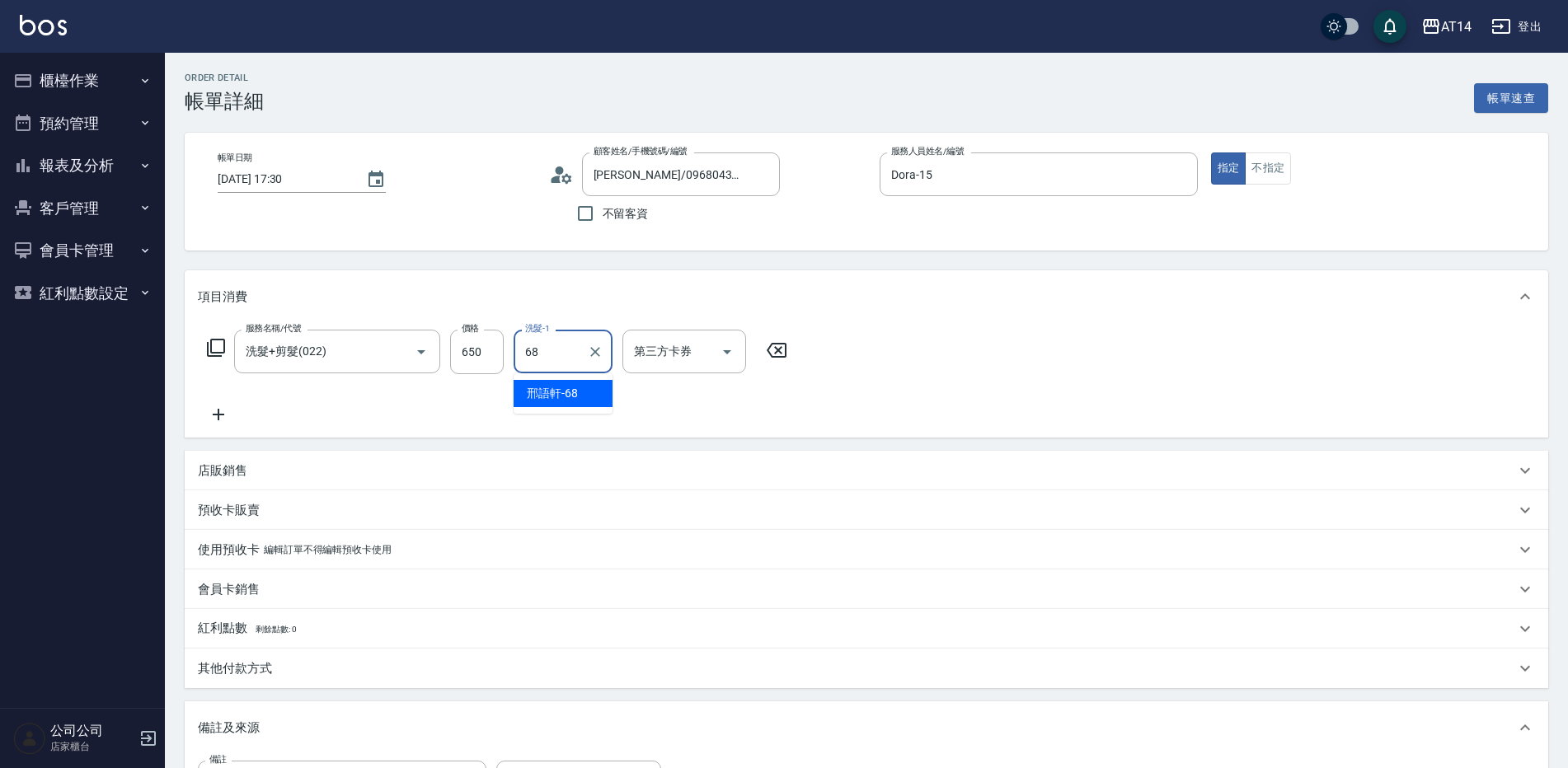
type input "[PERSON_NAME]-68"
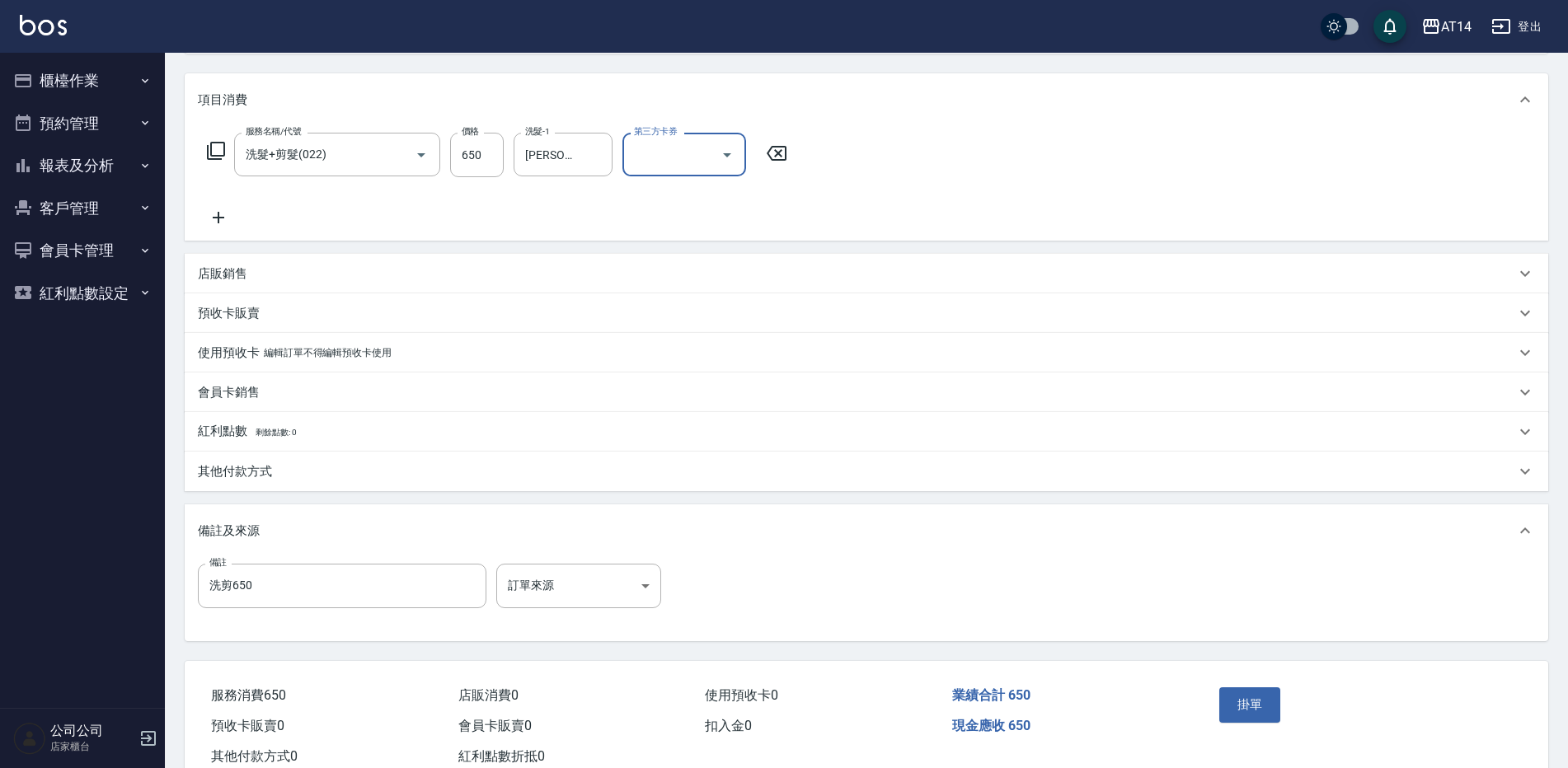
scroll to position [248, 0]
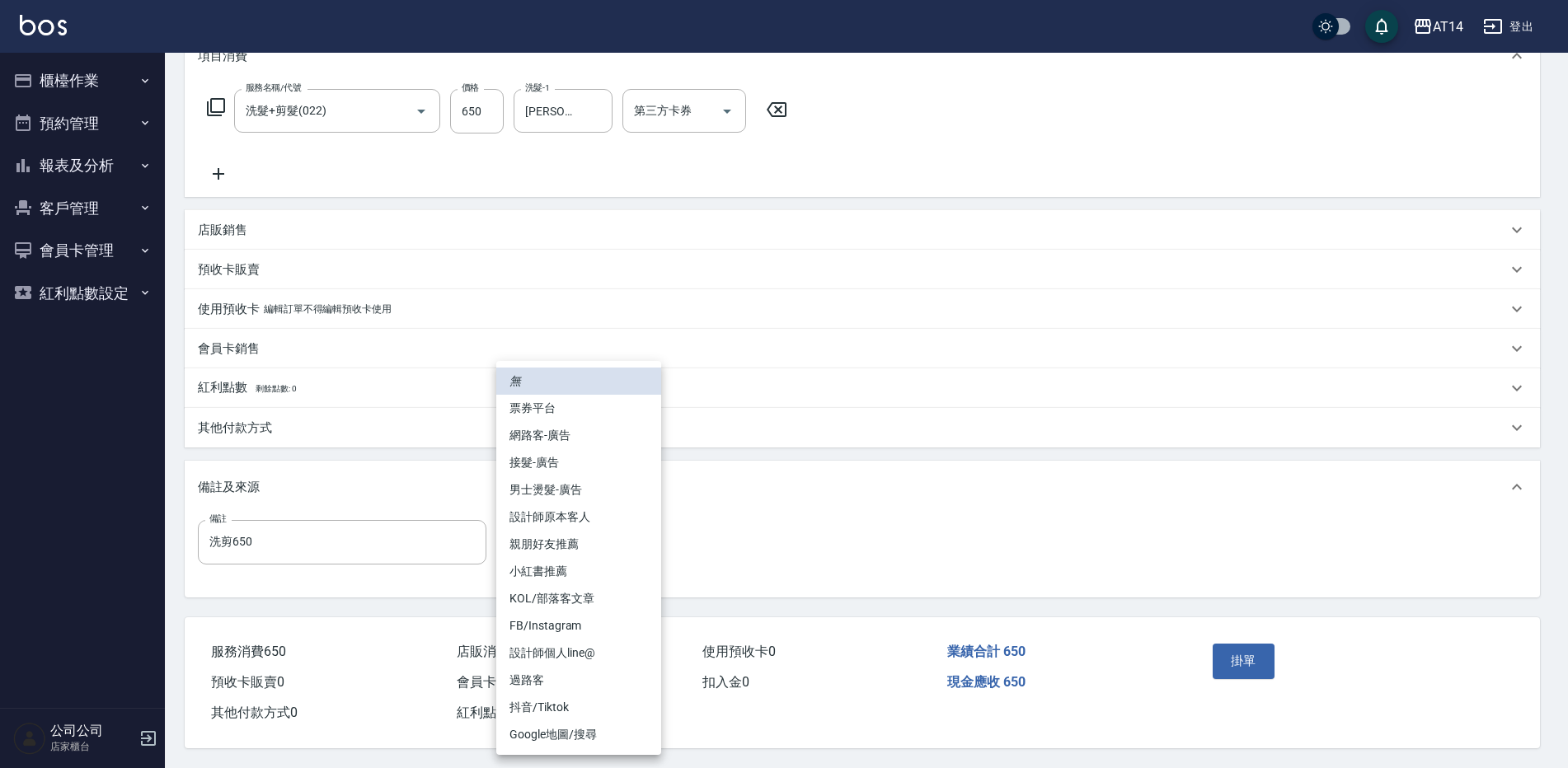
click at [523, 522] on body "AT14 登出 櫃檯作業 打帳單 帳單列表 掛單列表 現金收支登錄 材料自購登錄 每日結帳 排班表 掃碼打卡 預約管理 預約管理 單日預約紀錄 單週預約紀錄 …" at bounding box center [784, 264] width 1568 height 1009
click at [568, 490] on li "男士燙髮-廣告" at bounding box center [579, 490] width 165 height 27
type input "男士燙髮-廣告"
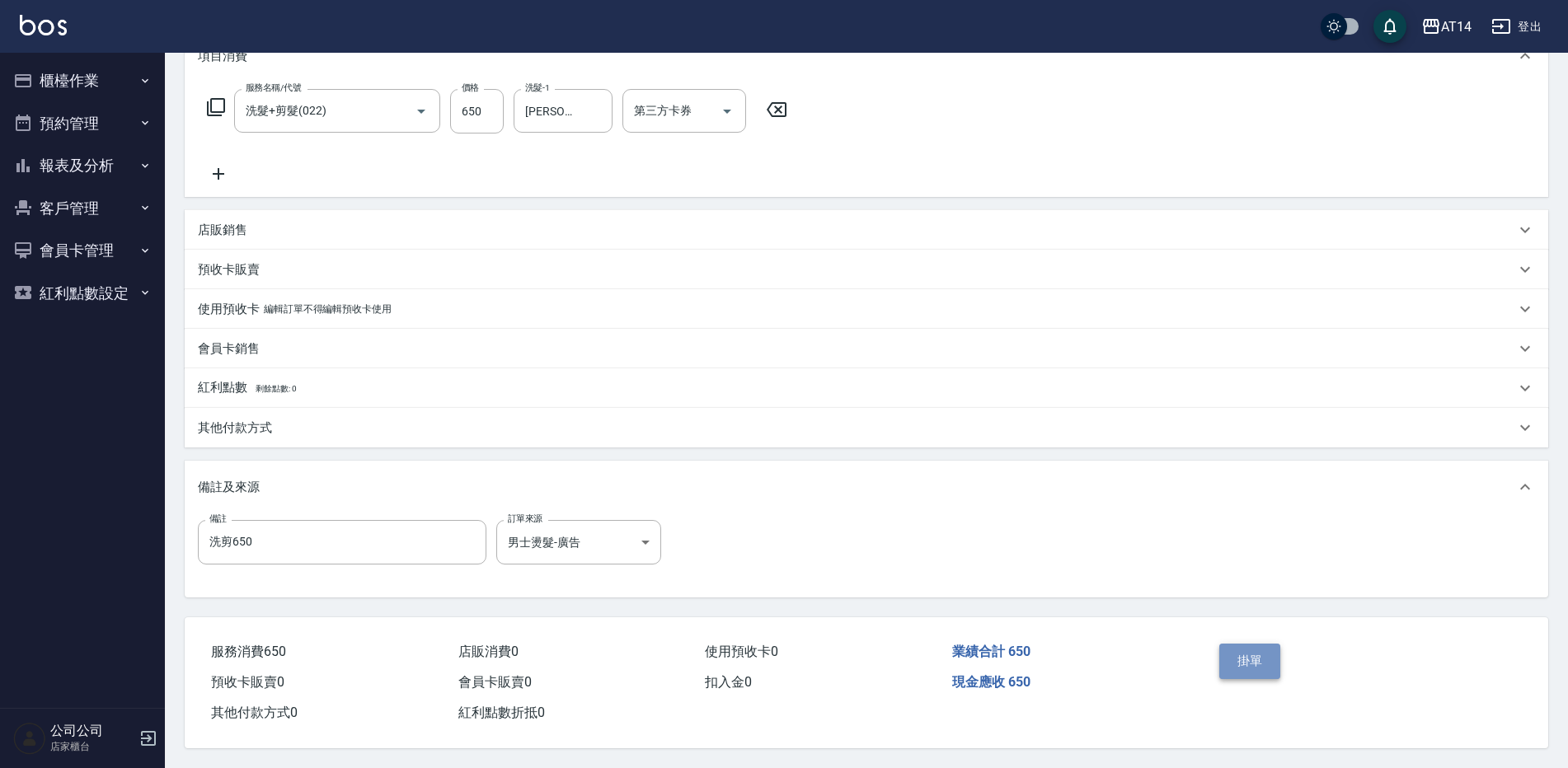
click at [1233, 644] on button "掛單" at bounding box center [1250, 660] width 62 height 34
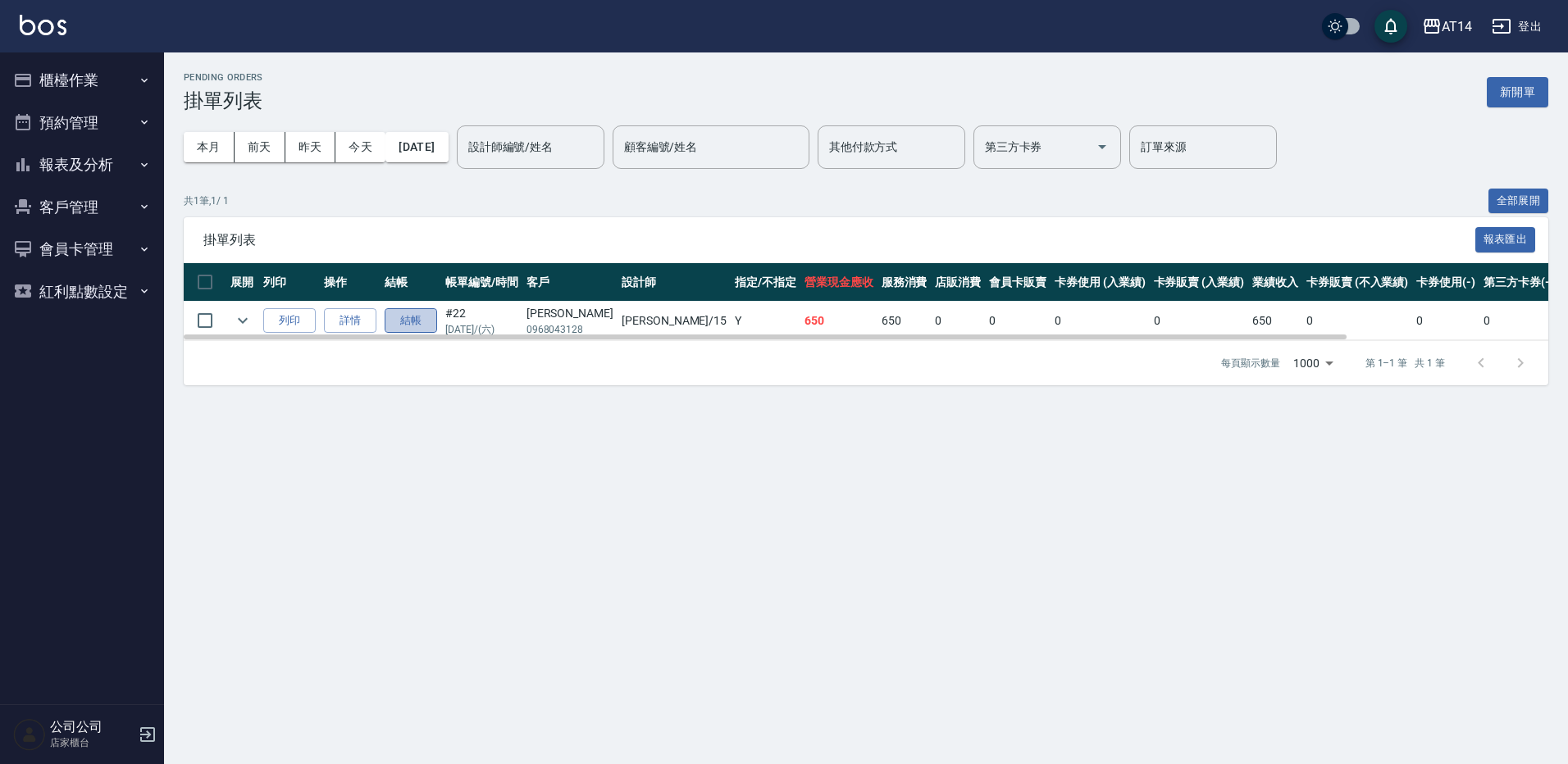
click at [401, 322] on button "結帳" at bounding box center [411, 321] width 53 height 25
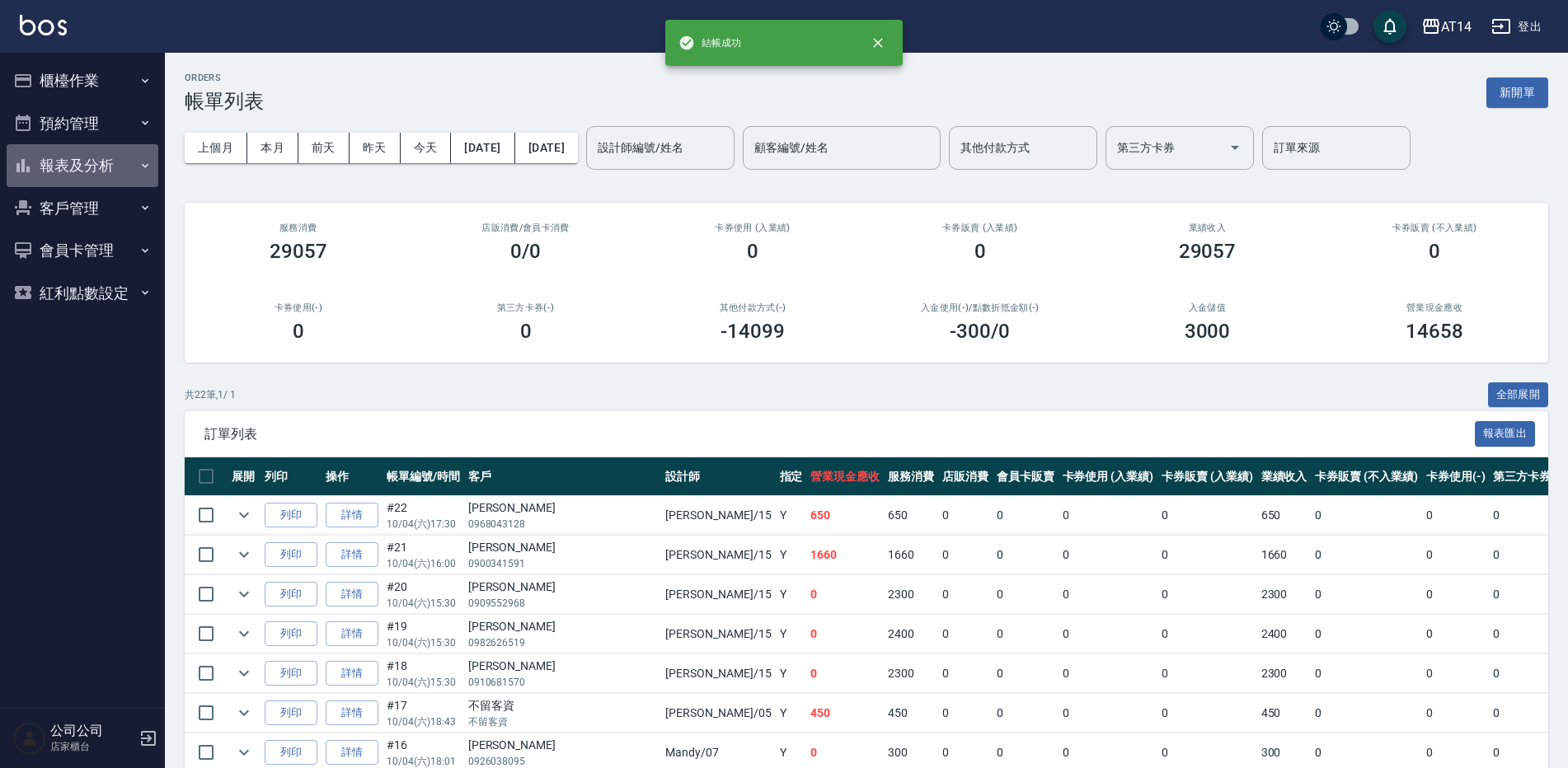
click at [89, 168] on button "報表及分析" at bounding box center [82, 166] width 152 height 43
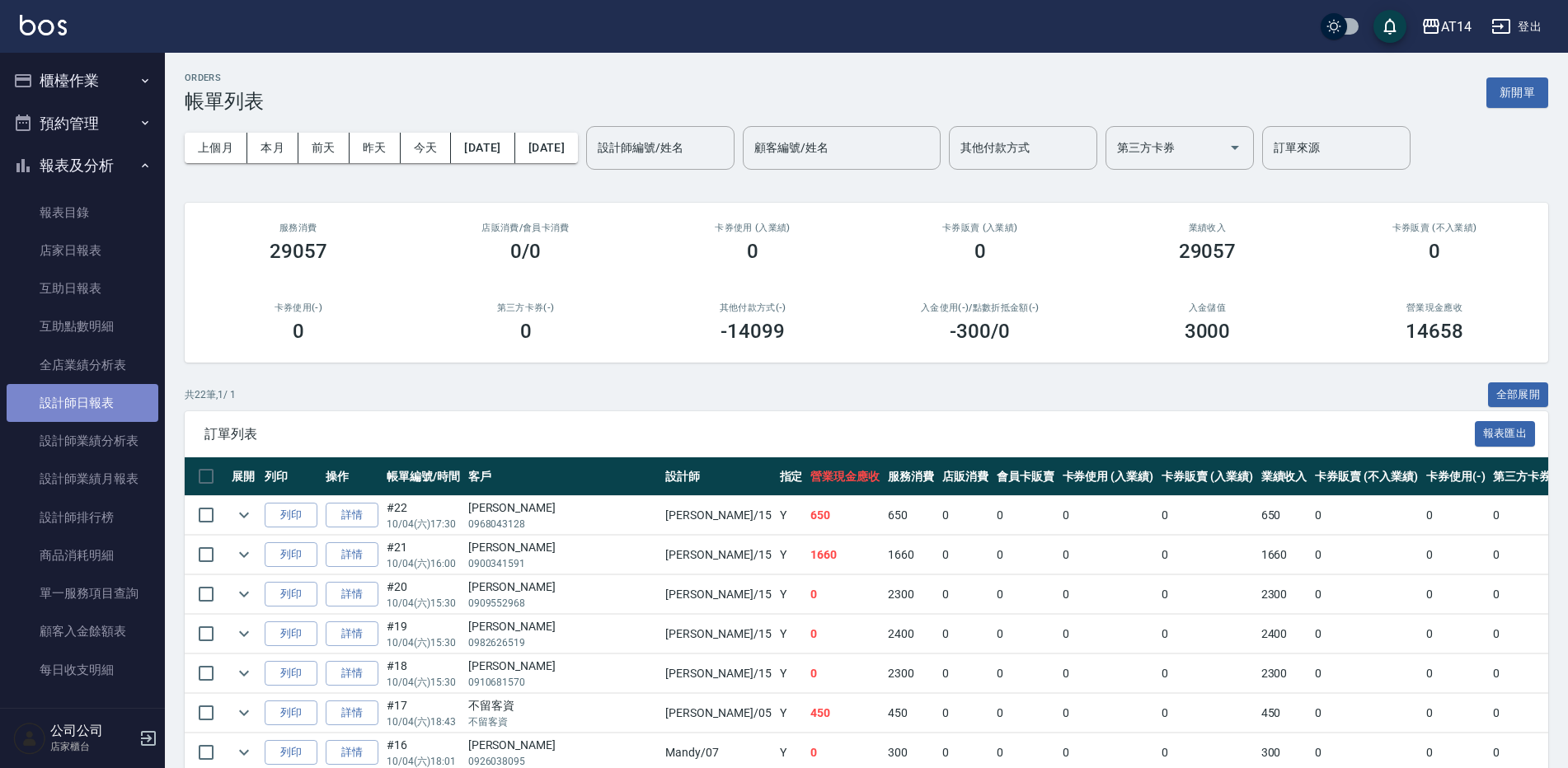
click at [117, 412] on link "設計師日報表" at bounding box center [82, 403] width 152 height 38
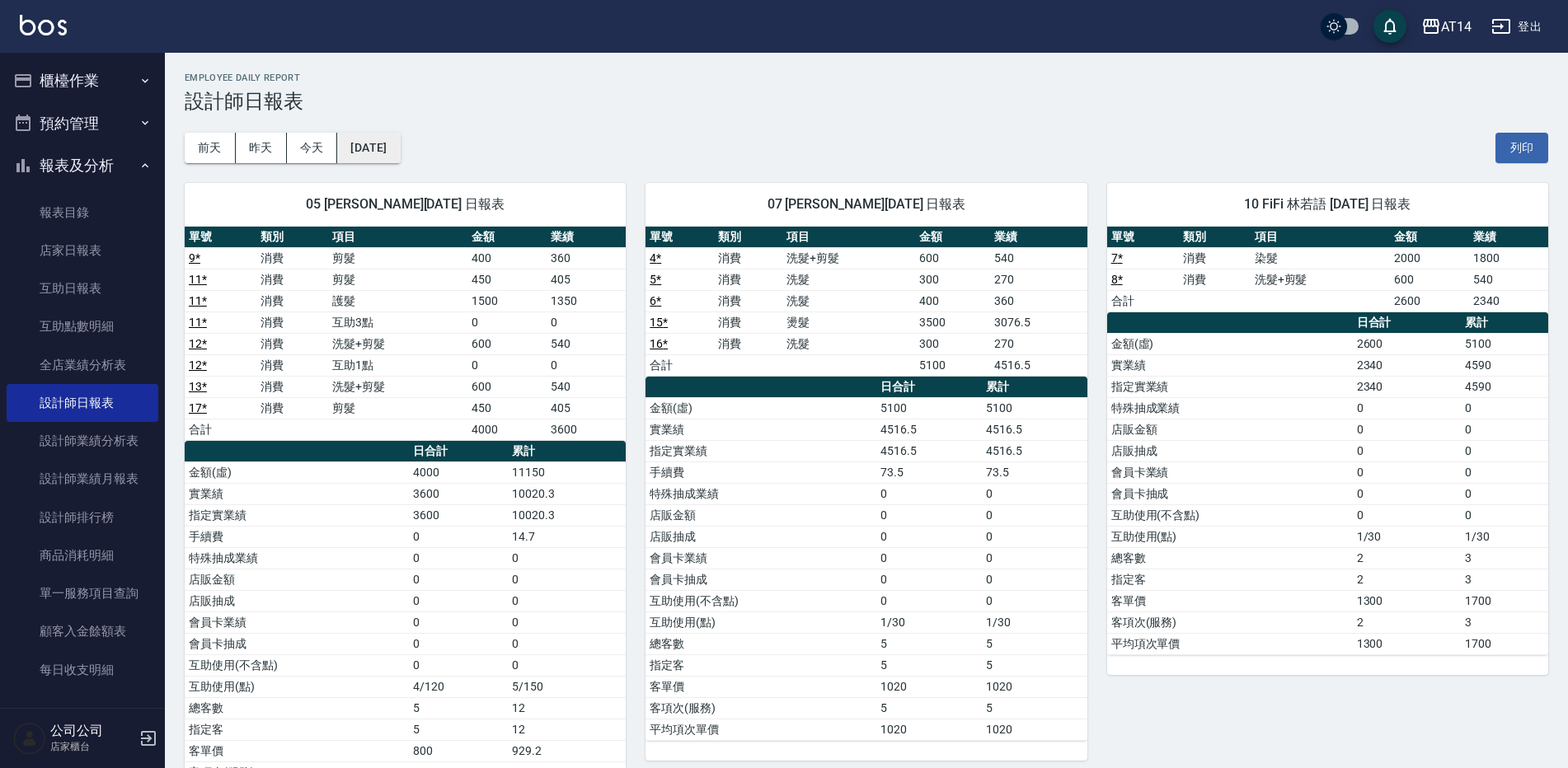
click at [351, 138] on button "[DATE]" at bounding box center [368, 147] width 63 height 30
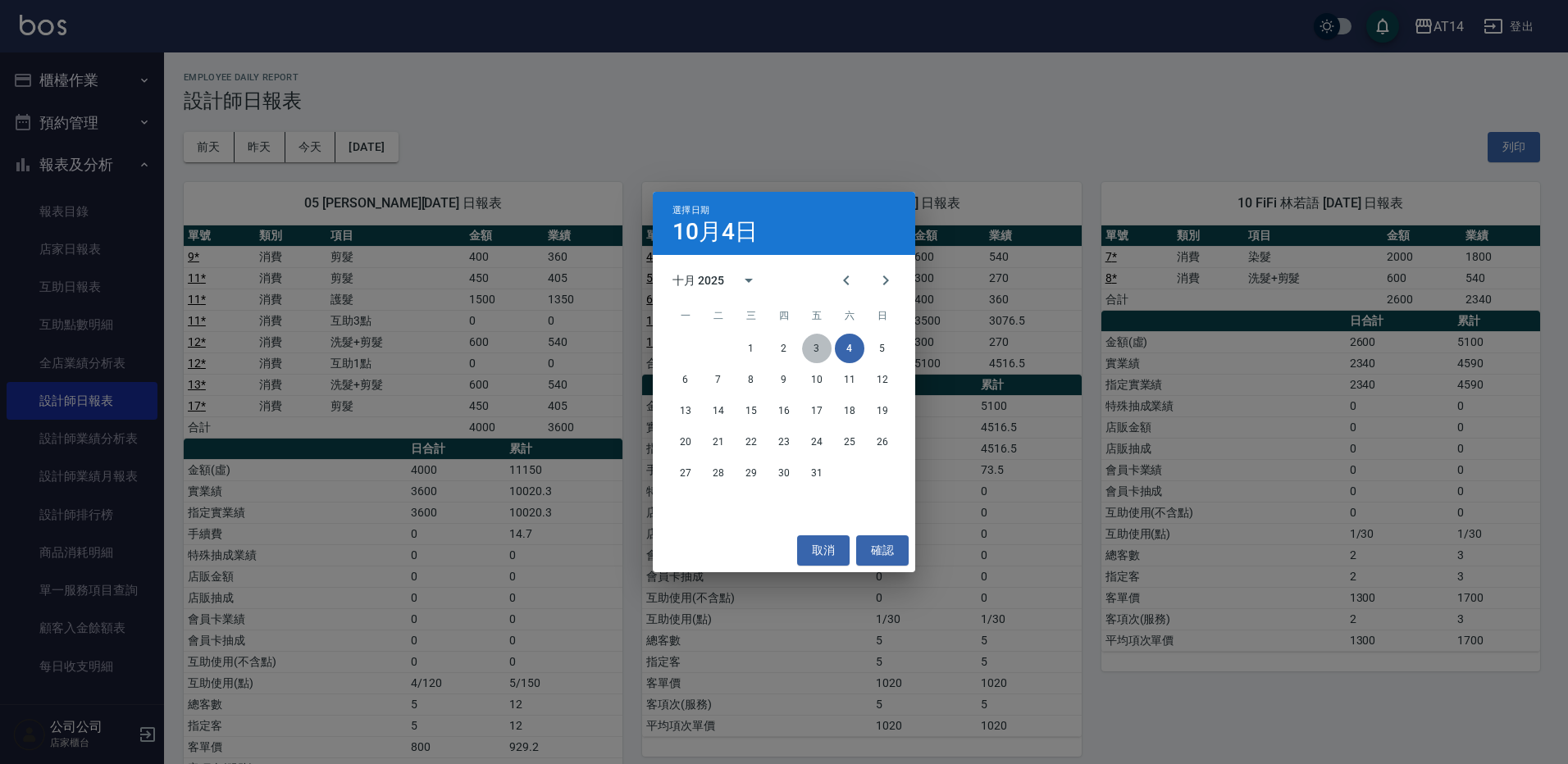
click at [823, 351] on button "3" at bounding box center [817, 348] width 29 height 29
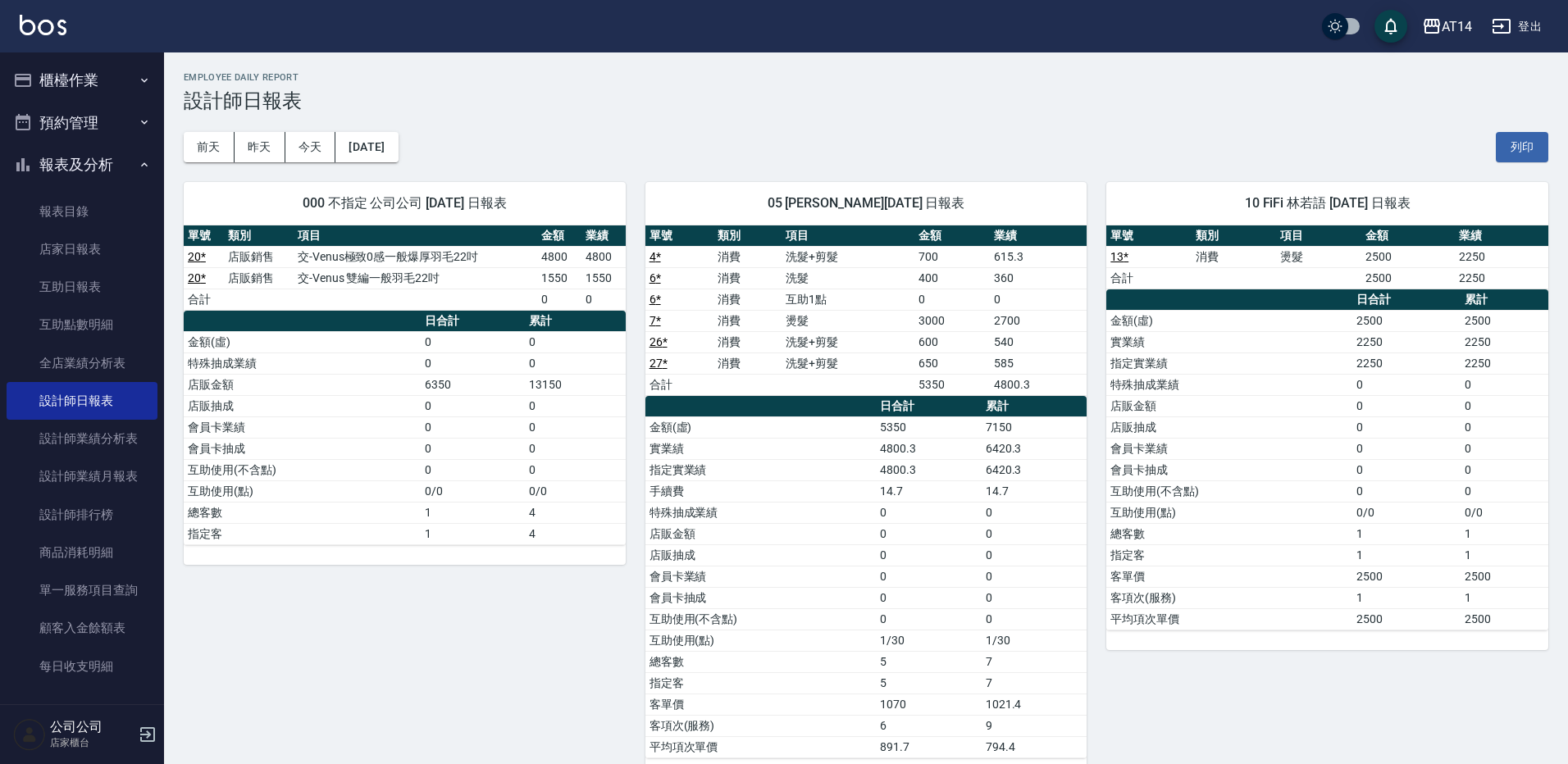
click at [419, 173] on div "000 不指定 公司公司 [DATE] 日報表 單號 類別 項目 金額 業績 20 * 店販銷售 交-Venus極致0感一般爆厚羽毛22吋 4800 4800…" at bounding box center [395, 471] width 462 height 616
click at [398, 156] on button "[DATE]" at bounding box center [366, 146] width 62 height 30
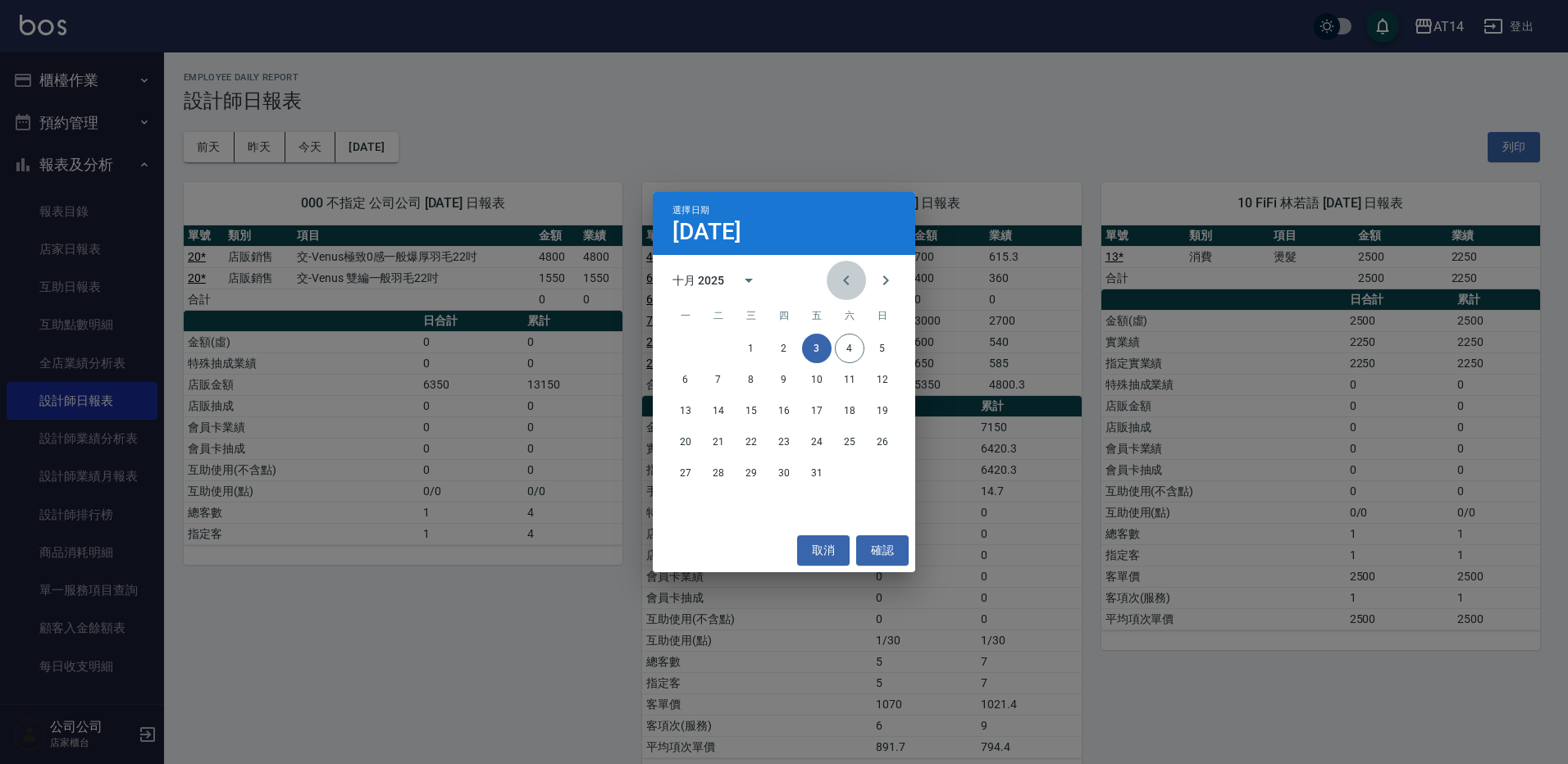
click at [838, 273] on icon "Previous month" at bounding box center [846, 281] width 19 height 19
click at [778, 346] on button "4" at bounding box center [784, 348] width 29 height 29
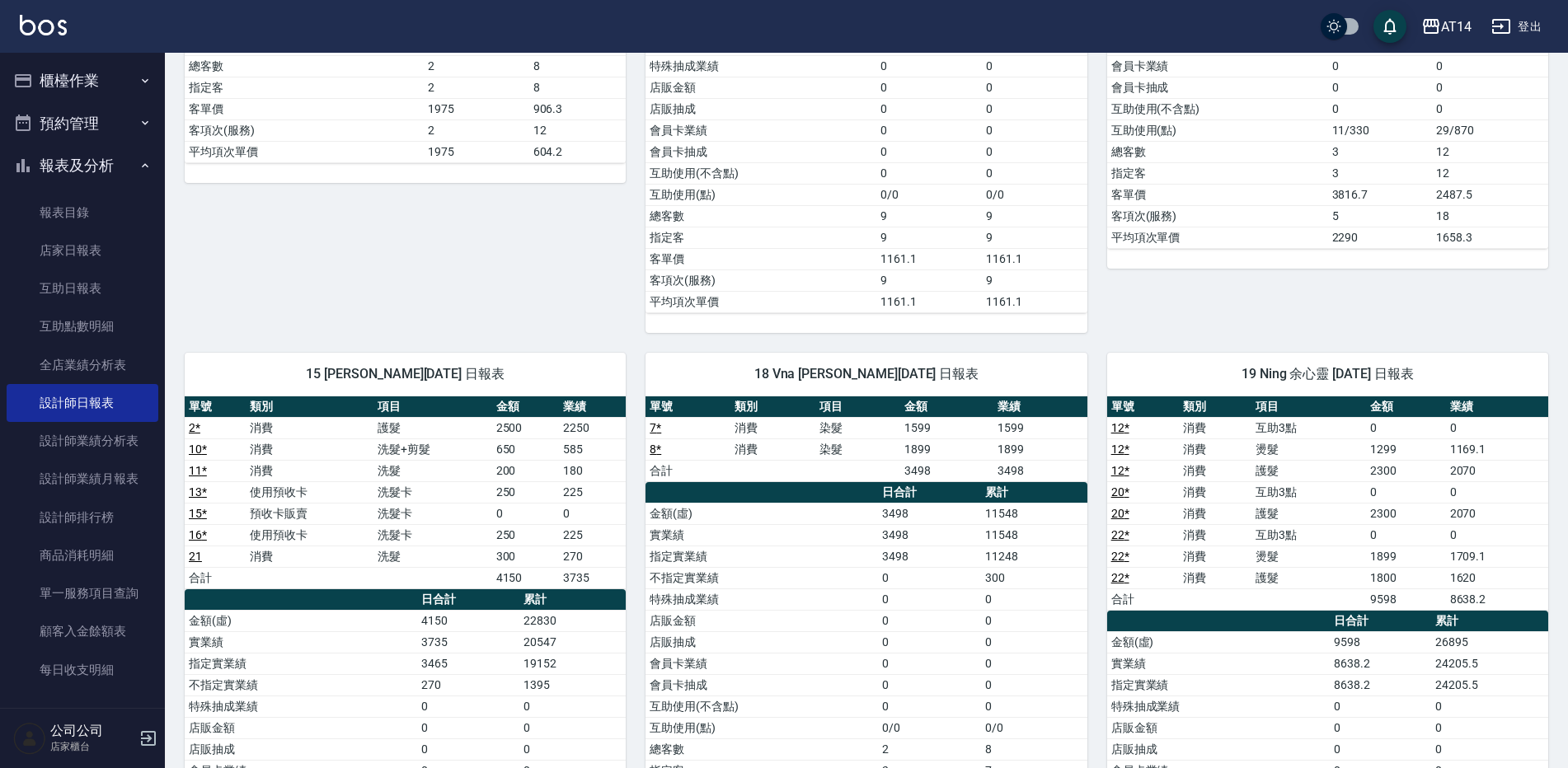
scroll to position [495, 0]
